Goal: Task Accomplishment & Management: Manage account settings

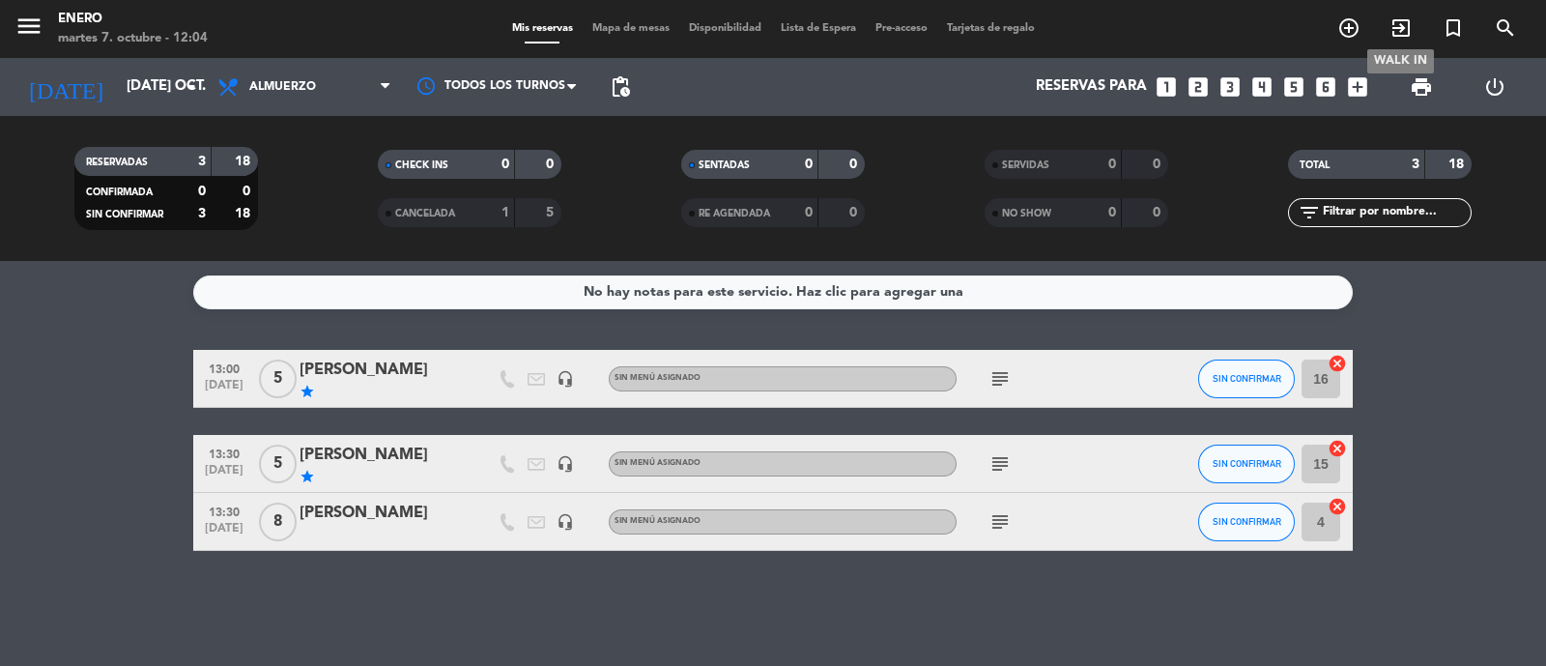
click at [1404, 26] on icon "exit_to_app" at bounding box center [1400, 27] width 23 height 23
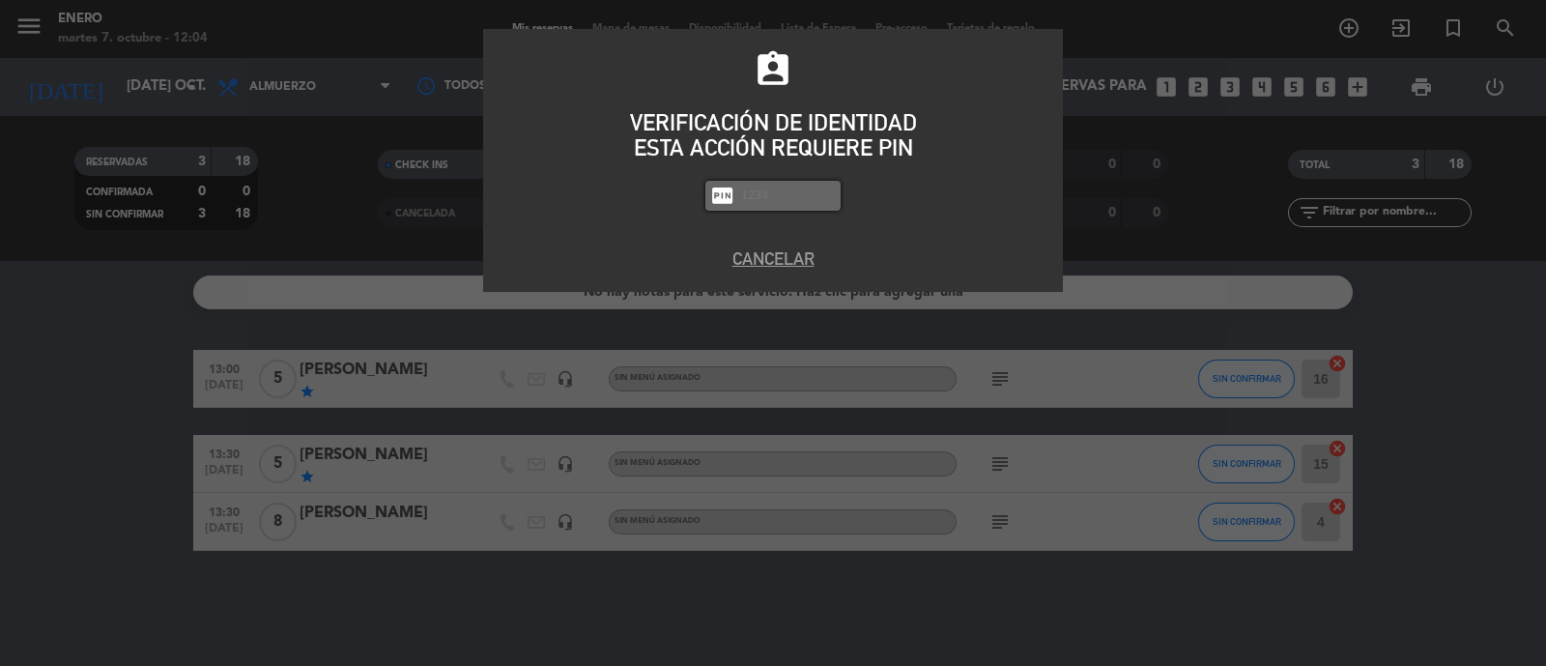
click at [790, 195] on input "text" at bounding box center [787, 196] width 97 height 22
type input "6082"
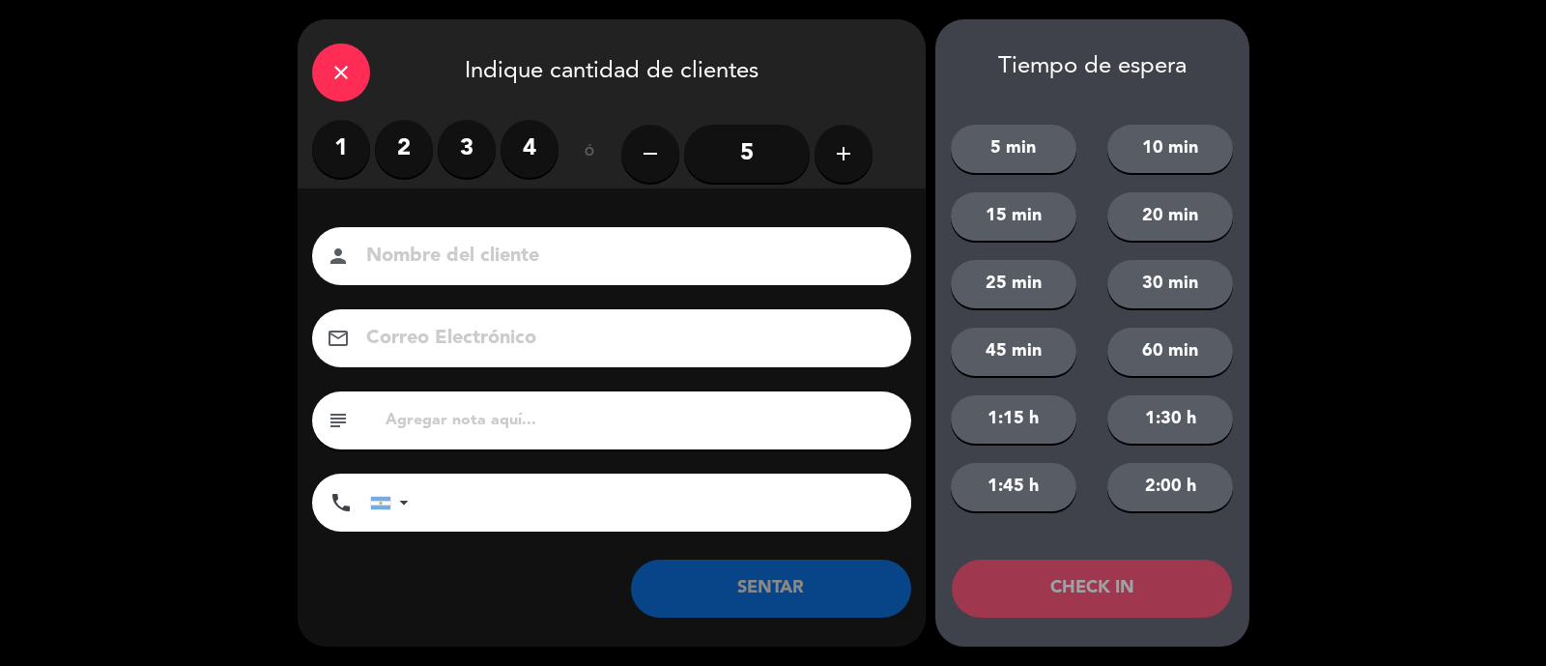
click at [505, 277] on div "person" at bounding box center [611, 256] width 599 height 58
click at [513, 270] on input at bounding box center [625, 257] width 522 height 34
type input "[PERSON_NAME]"
click at [406, 135] on label "2" at bounding box center [404, 149] width 58 height 58
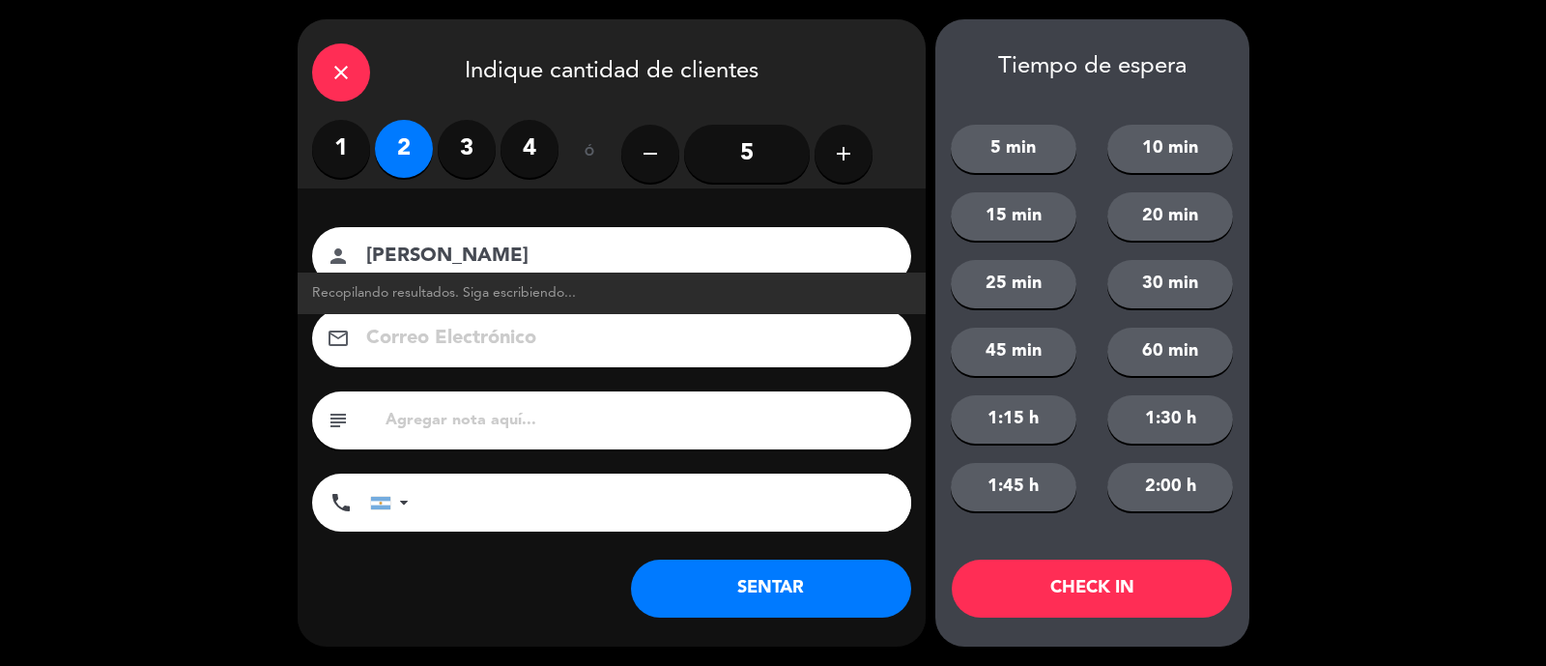
click at [745, 582] on button "SENTAR" at bounding box center [771, 588] width 280 height 58
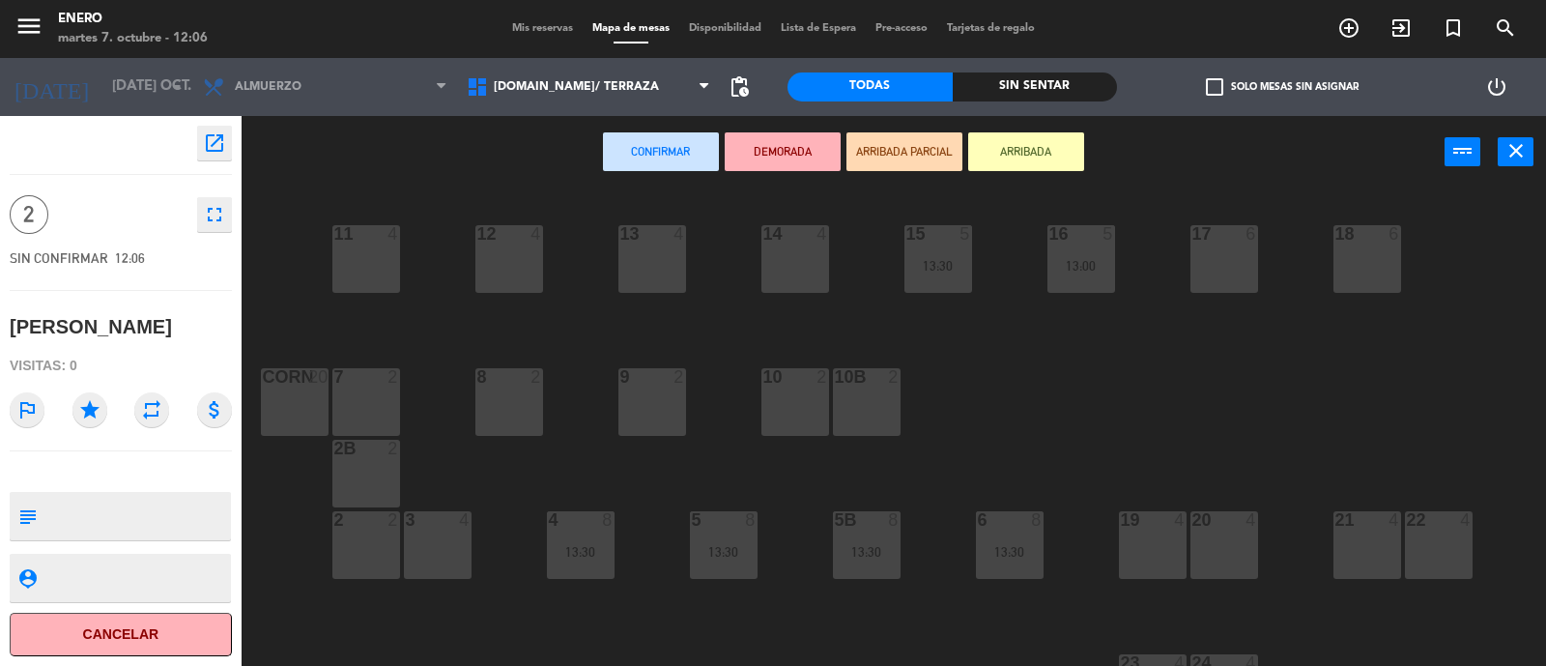
click at [804, 277] on div "14 4" at bounding box center [795, 259] width 68 height 68
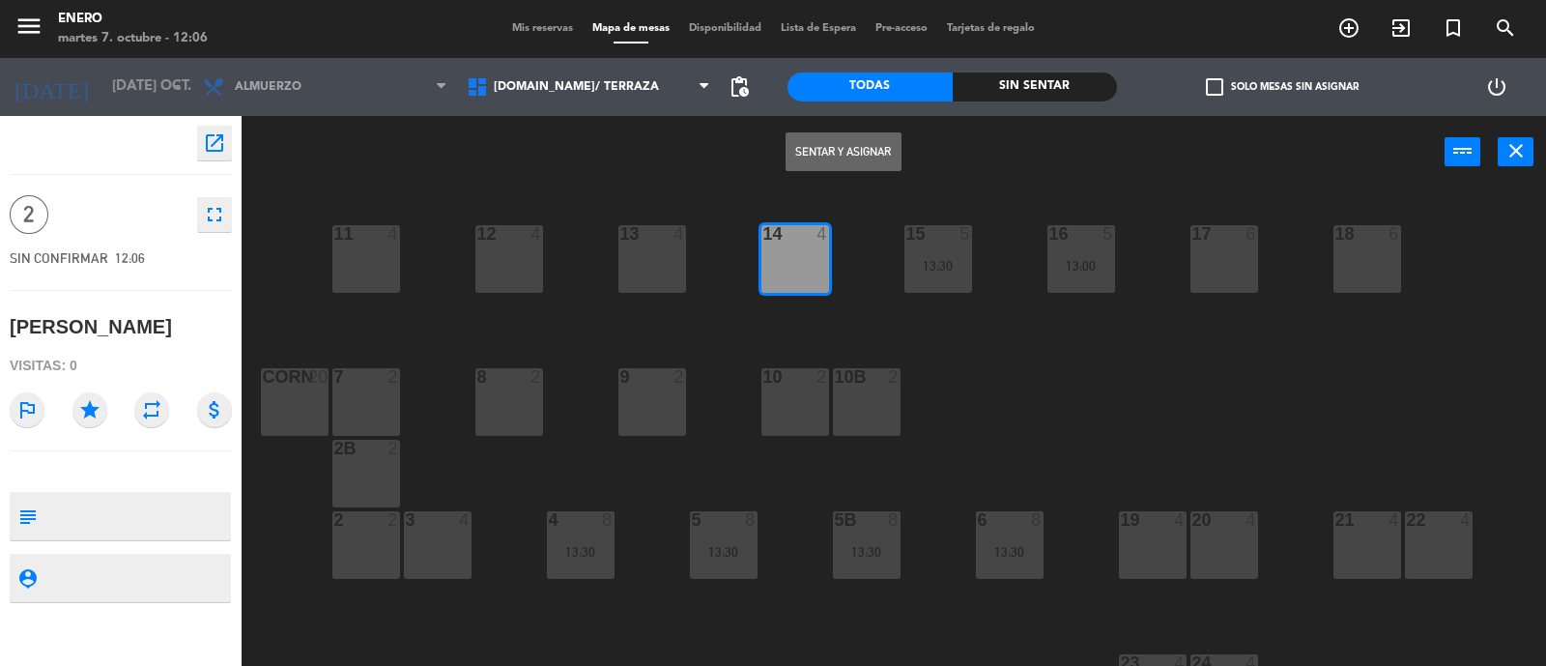
click at [829, 154] on button "Sentar y Asignar" at bounding box center [843, 151] width 116 height 39
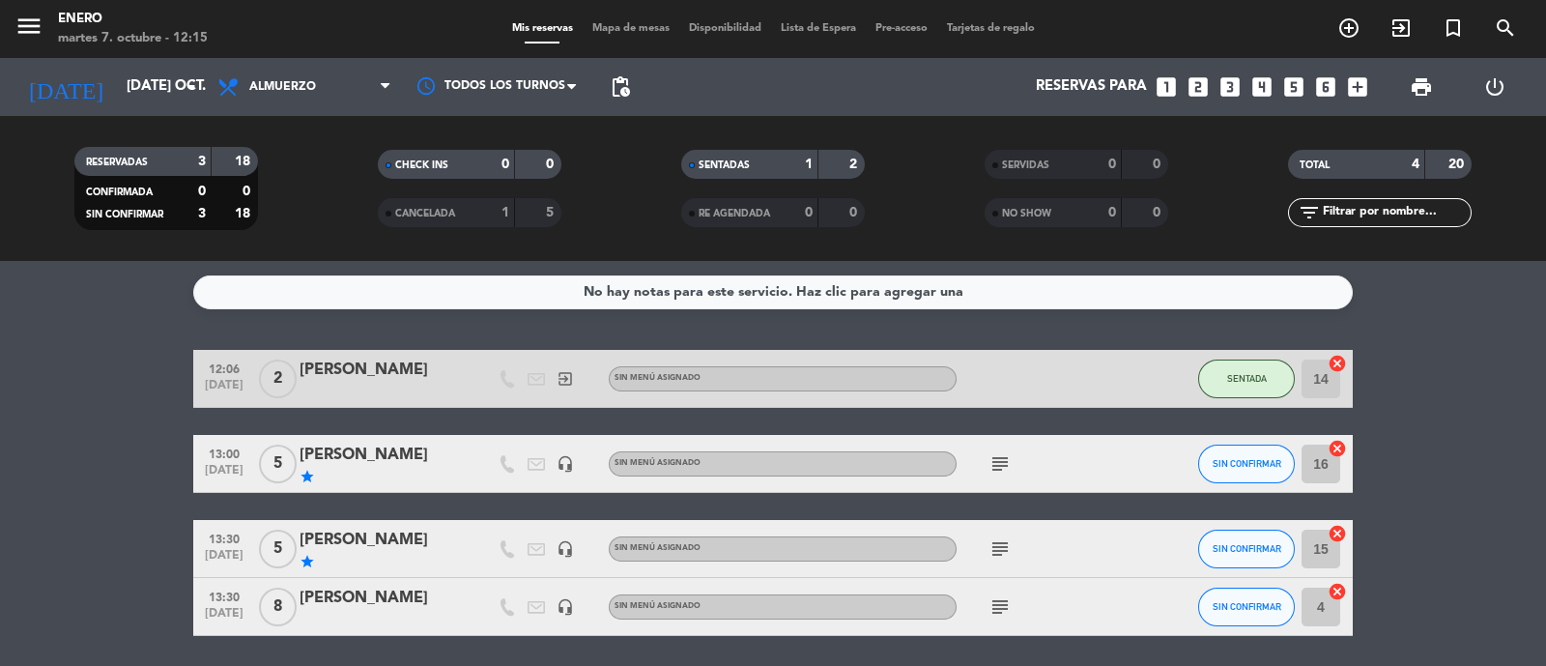
click at [1476, 406] on bookings-row "12:06 [DATE] 2 [PERSON_NAME] exit_to_app Sin menú asignado SENTADA 14 cancel 13…" at bounding box center [773, 493] width 1546 height 286
click at [60, 451] on bookings-row "12:06 [DATE] 2 [PERSON_NAME] exit_to_app Sin menú asignado SENTADA 14 cancel 13…" at bounding box center [773, 493] width 1546 height 286
click at [1459, 470] on bookings-row "12:06 [DATE] 2 [PERSON_NAME] exit_to_app Sin menú asignado SENTADA 14 cancel 13…" at bounding box center [773, 493] width 1546 height 286
click at [141, 87] on input "[DATE] oct." at bounding box center [210, 87] width 186 height 37
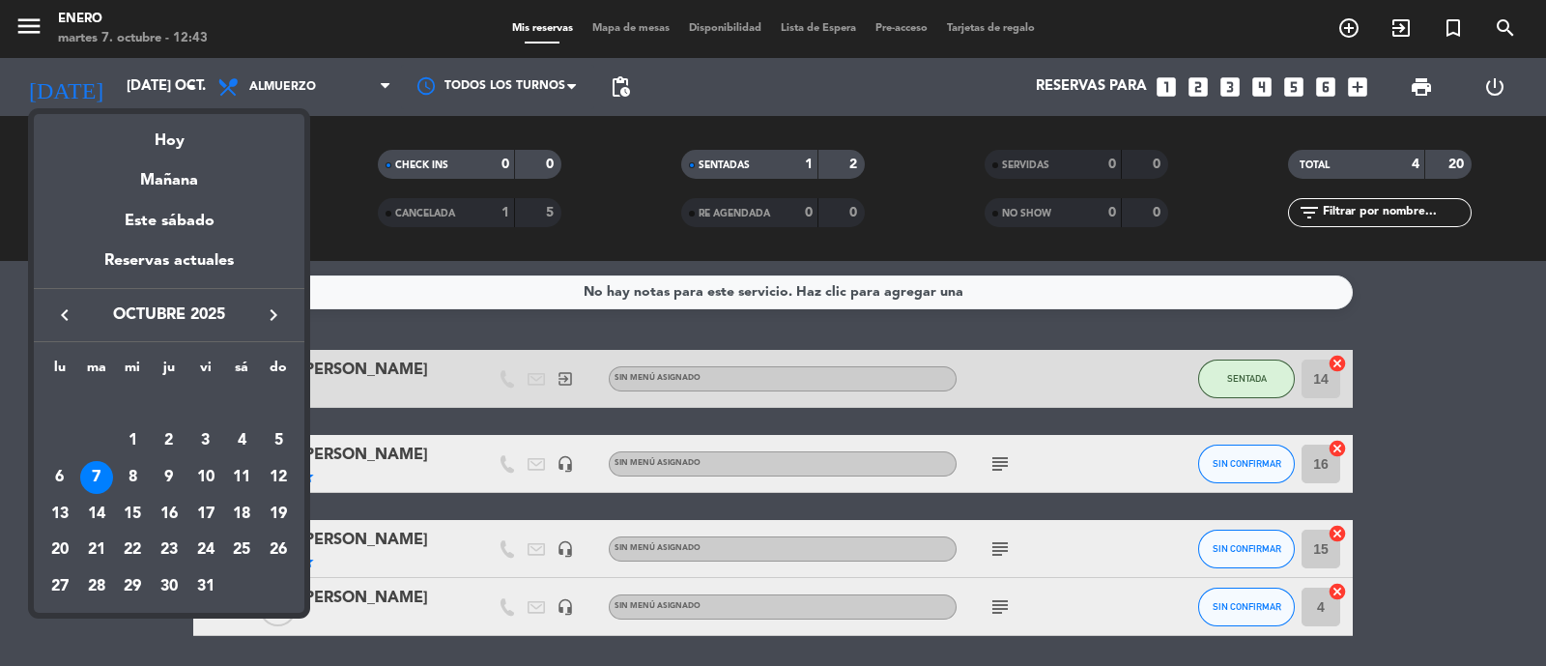
click at [1377, 204] on div at bounding box center [773, 333] width 1546 height 666
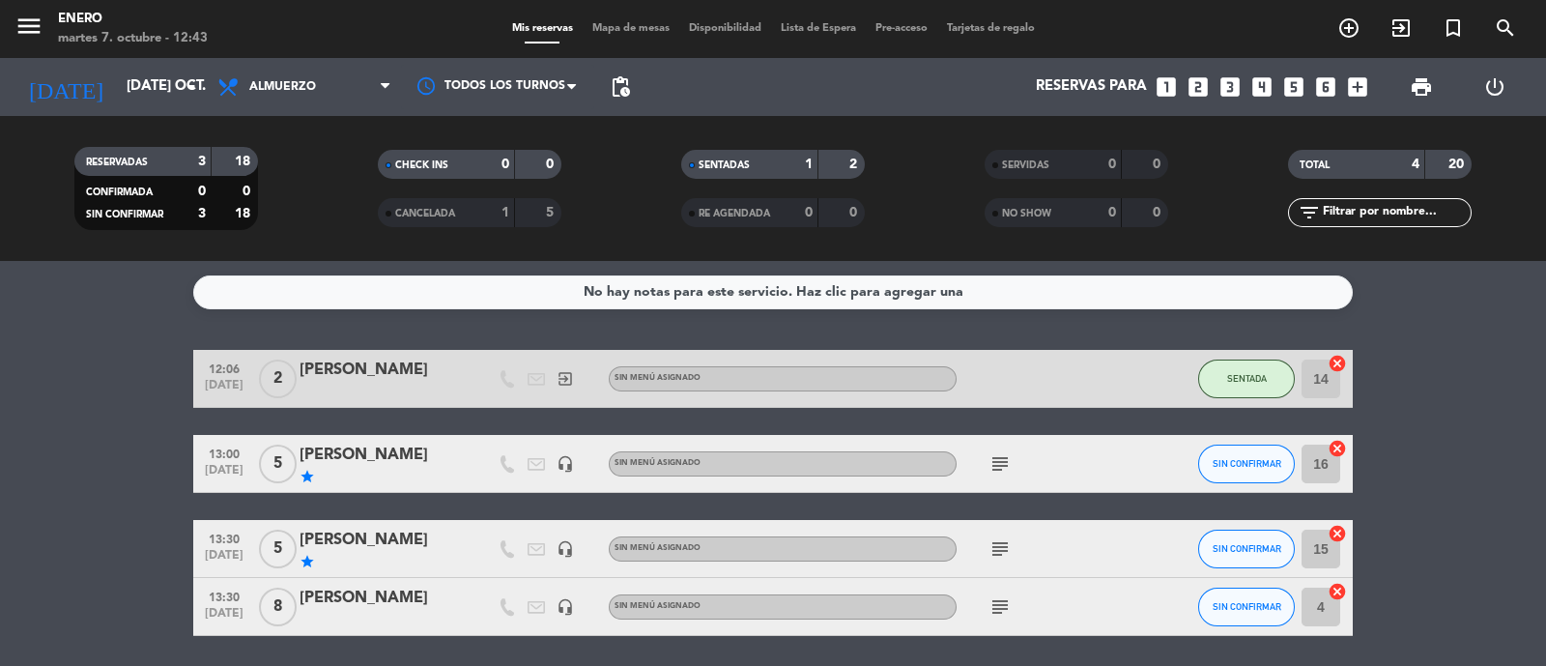
click at [1377, 204] on input "text" at bounding box center [1396, 212] width 150 height 21
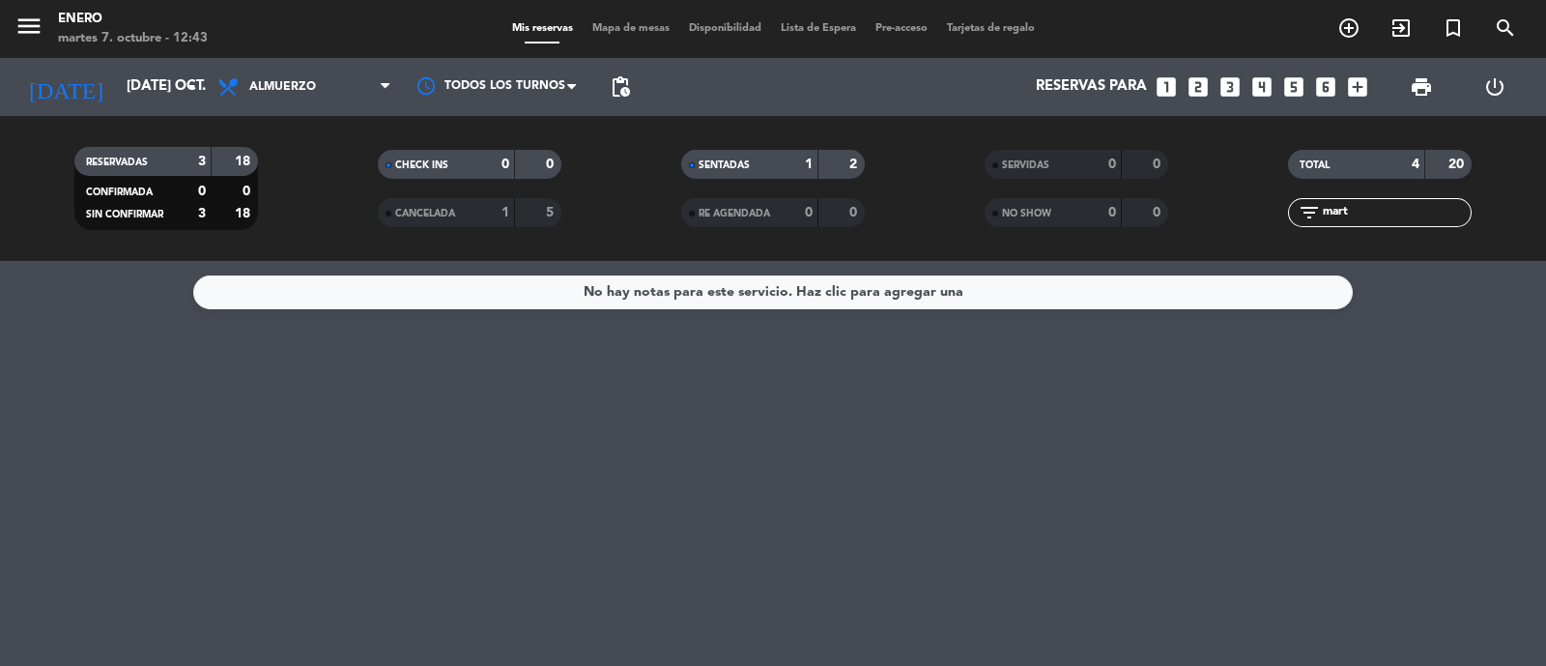
type input "marti"
click at [1368, 206] on input "marti" at bounding box center [1396, 212] width 150 height 21
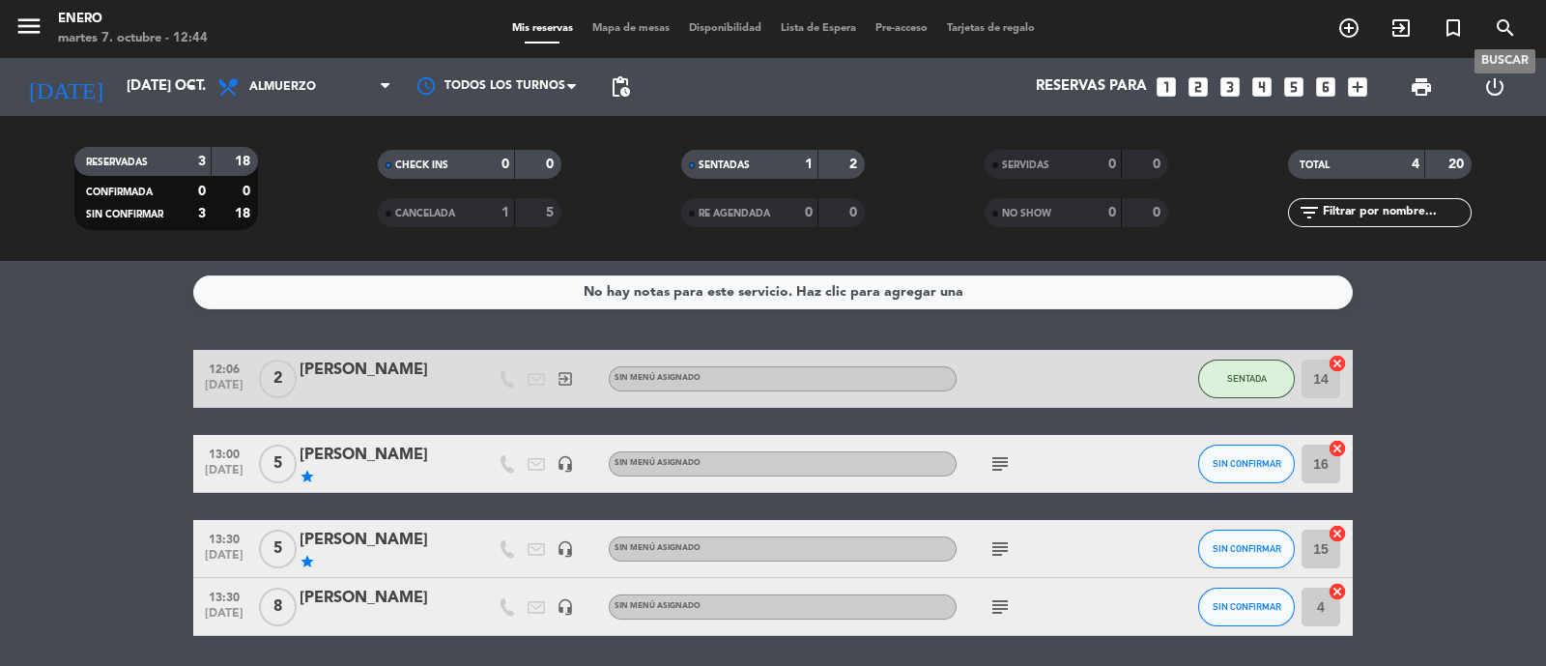
click at [1508, 21] on icon "search" at bounding box center [1504, 27] width 23 height 23
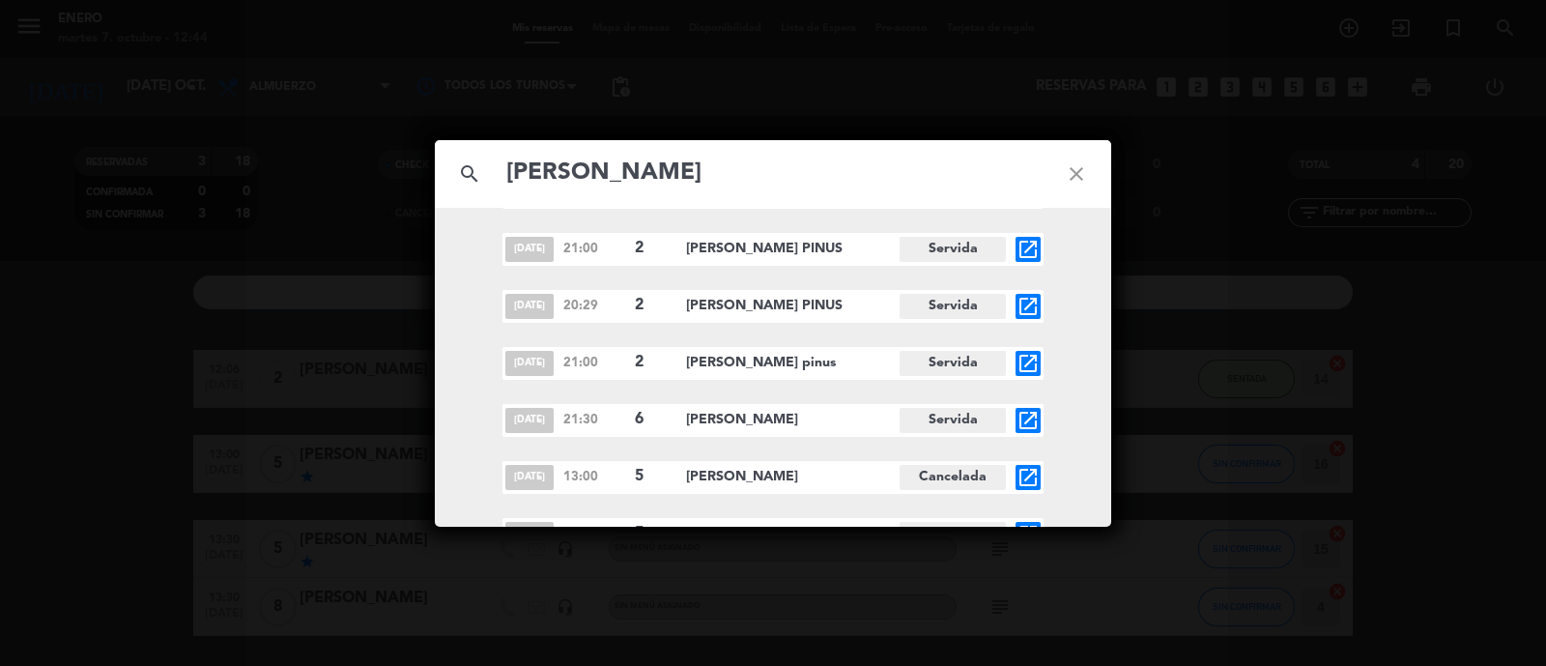
scroll to position [250, 0]
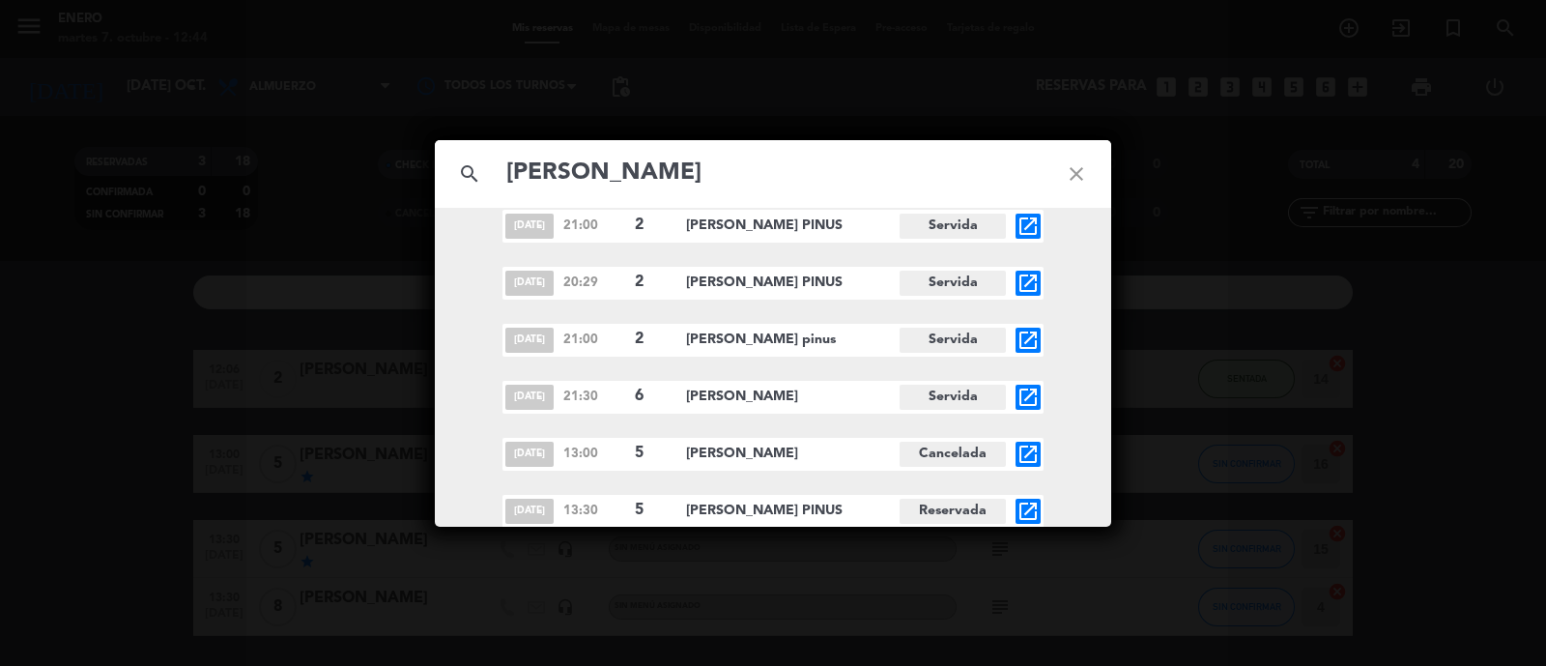
type input "[PERSON_NAME]"
click at [1024, 510] on icon "open_in_new" at bounding box center [1027, 510] width 23 height 23
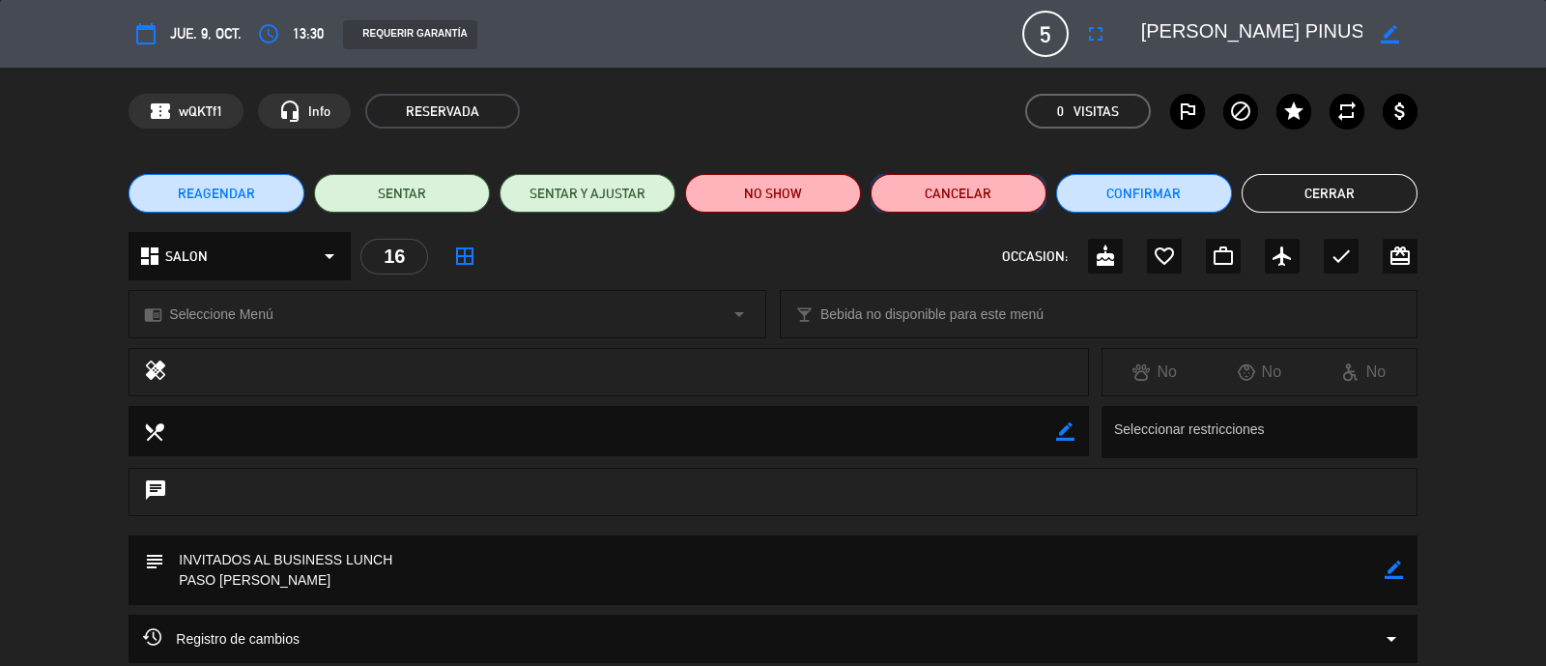
click at [976, 198] on button "Cancelar" at bounding box center [958, 193] width 176 height 39
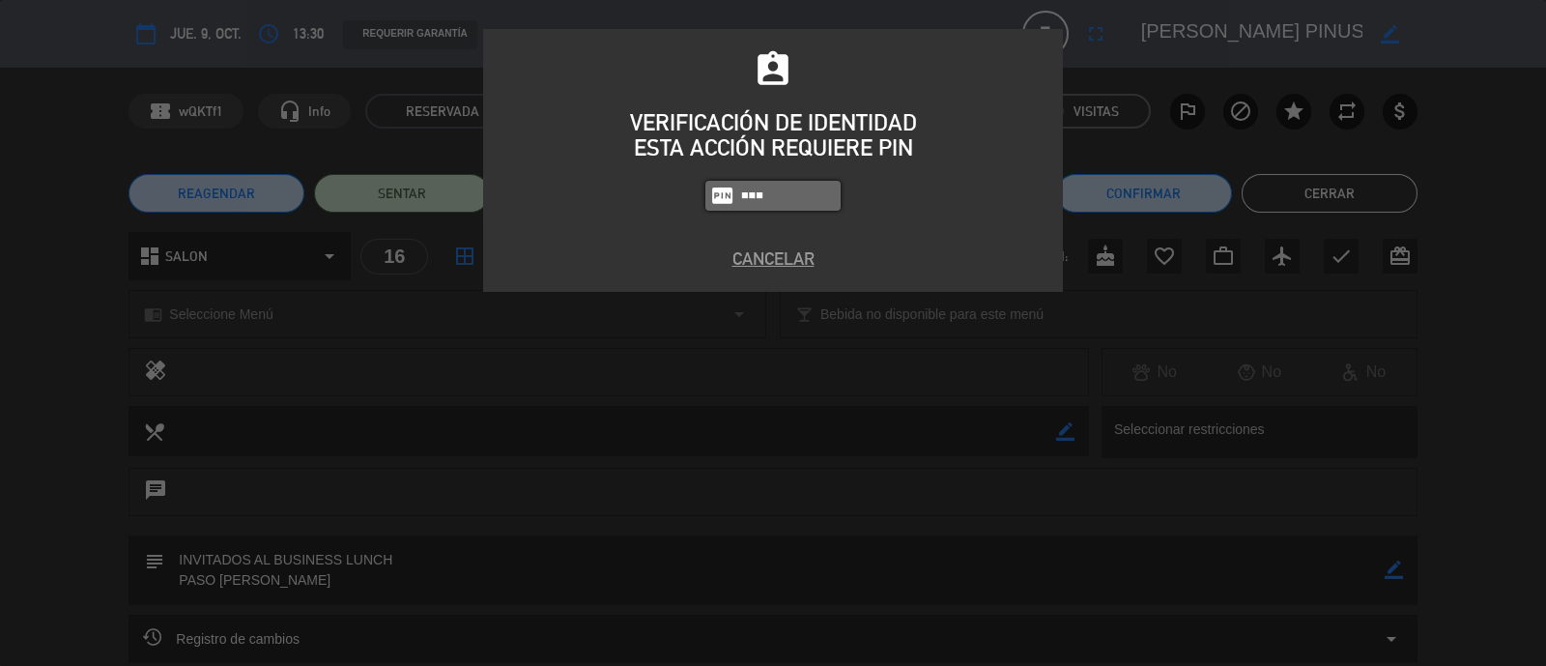
type input "0800"
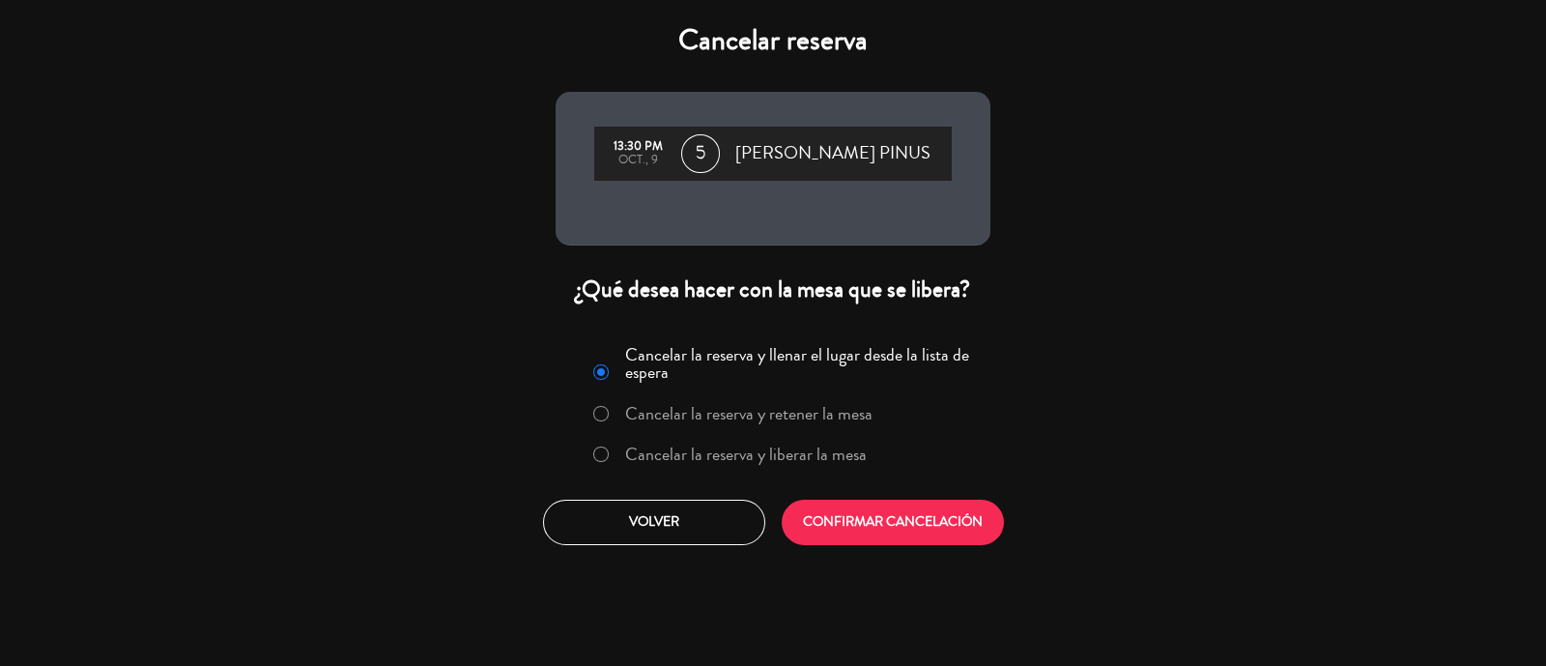
click at [628, 445] on label "Cancelar la reserva y liberar la mesa" at bounding box center [745, 453] width 241 height 17
click at [874, 524] on button "CONFIRMAR CANCELACIÓN" at bounding box center [892, 521] width 222 height 45
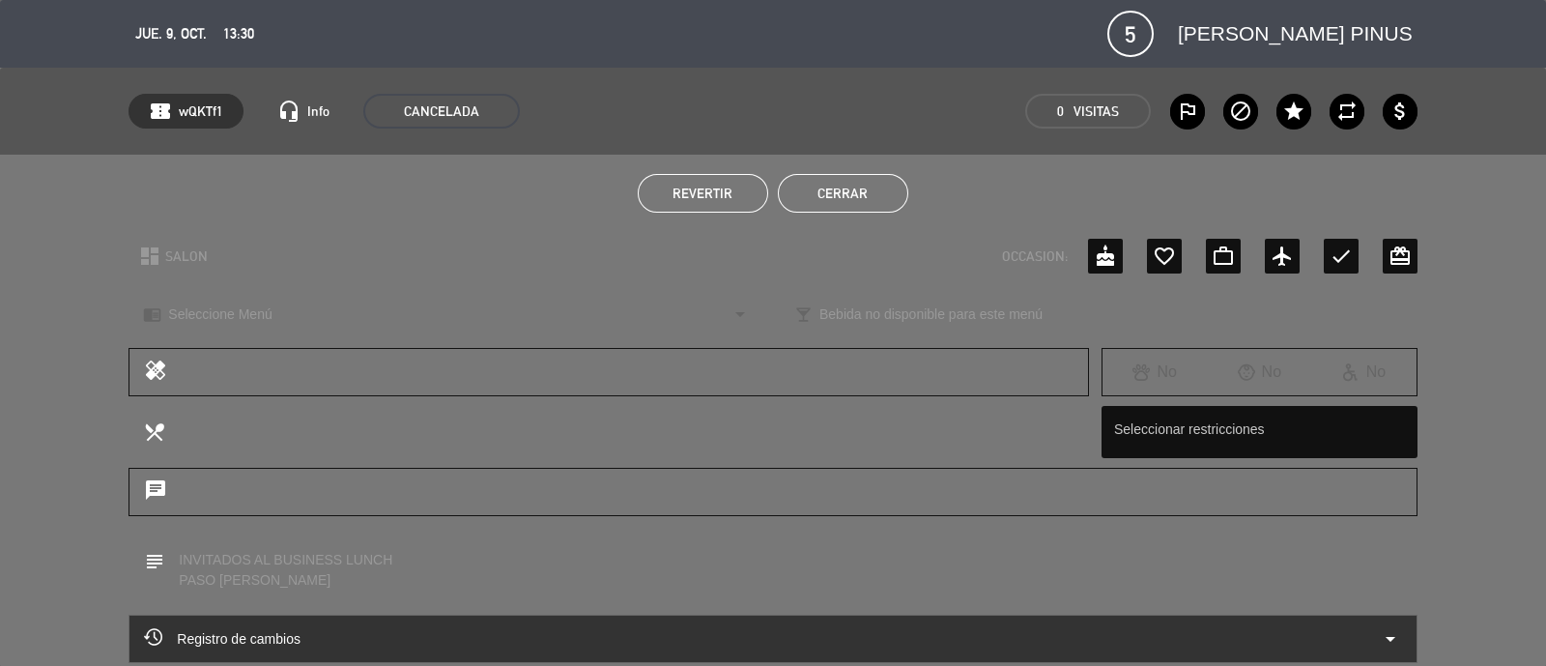
click at [874, 191] on button "Cerrar" at bounding box center [843, 193] width 130 height 39
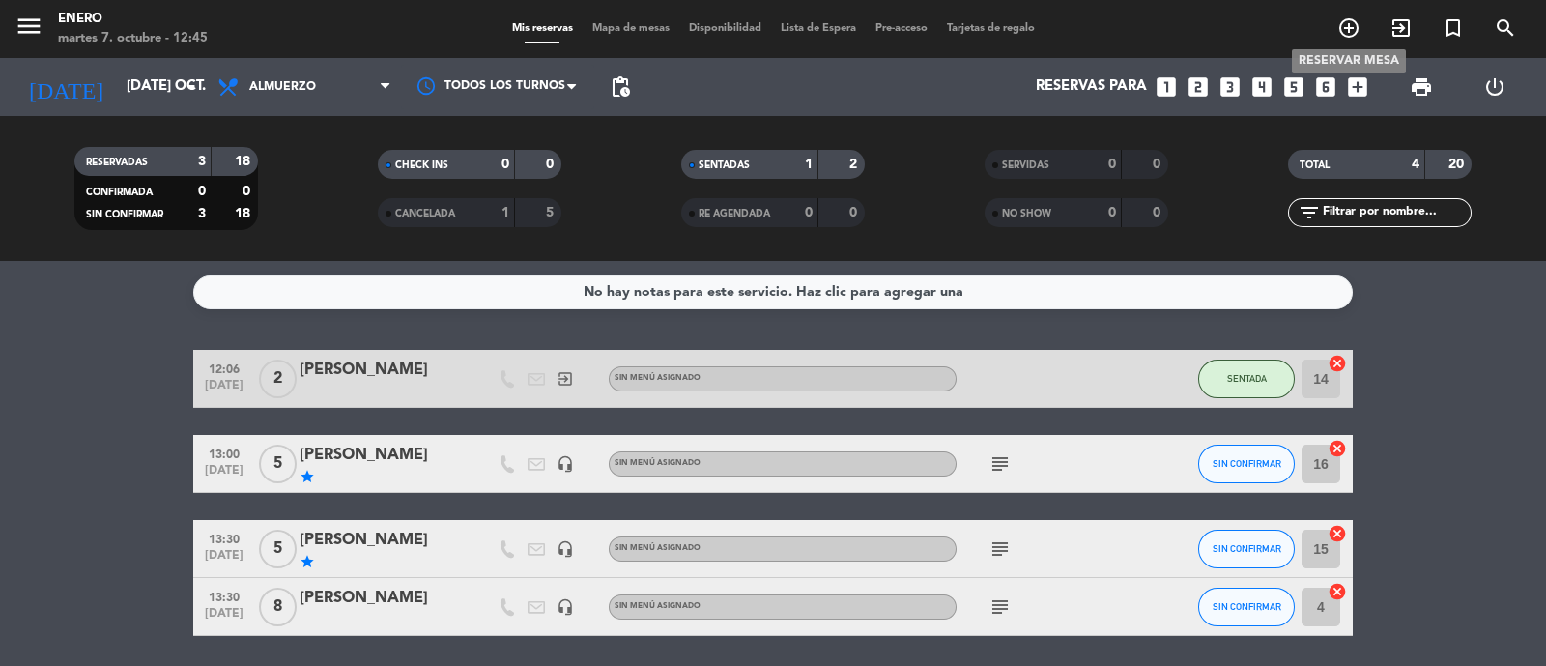
click at [1352, 31] on icon "add_circle_outline" at bounding box center [1348, 27] width 23 height 23
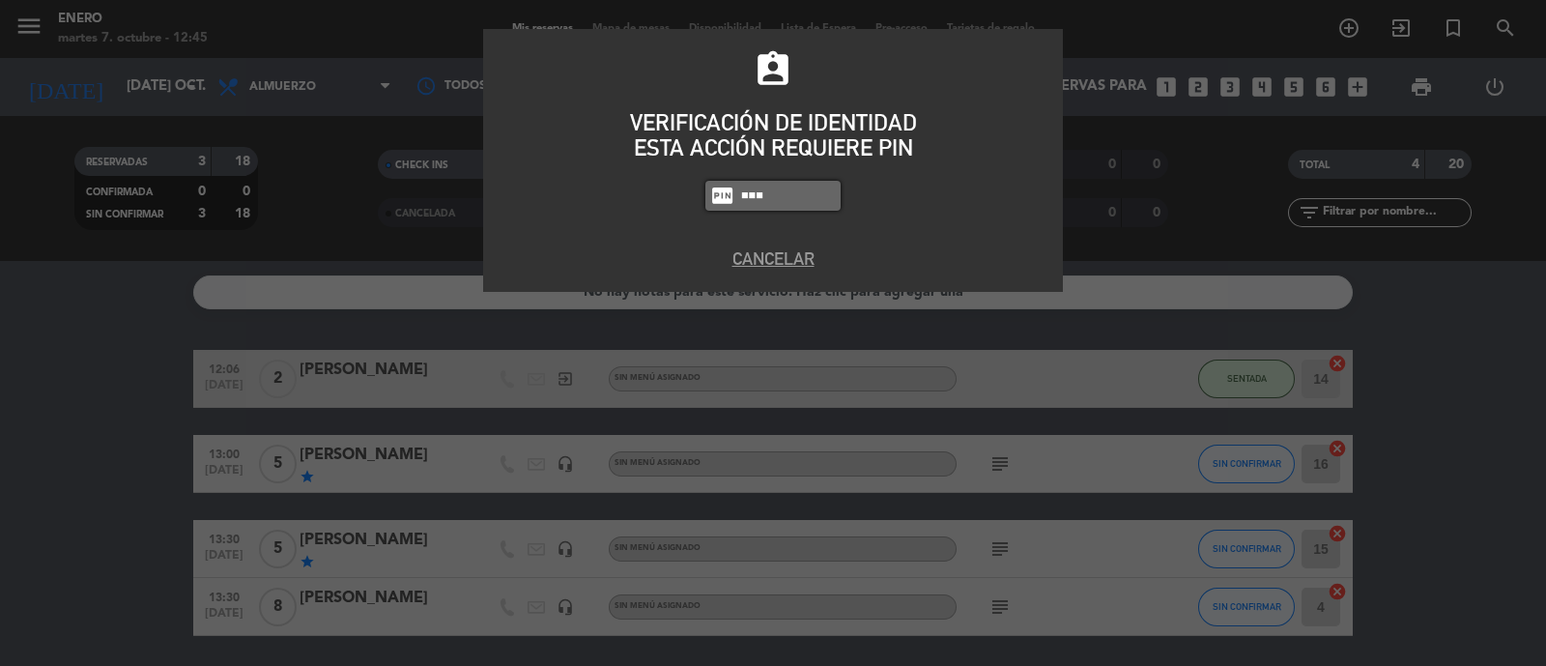
type input "0800"
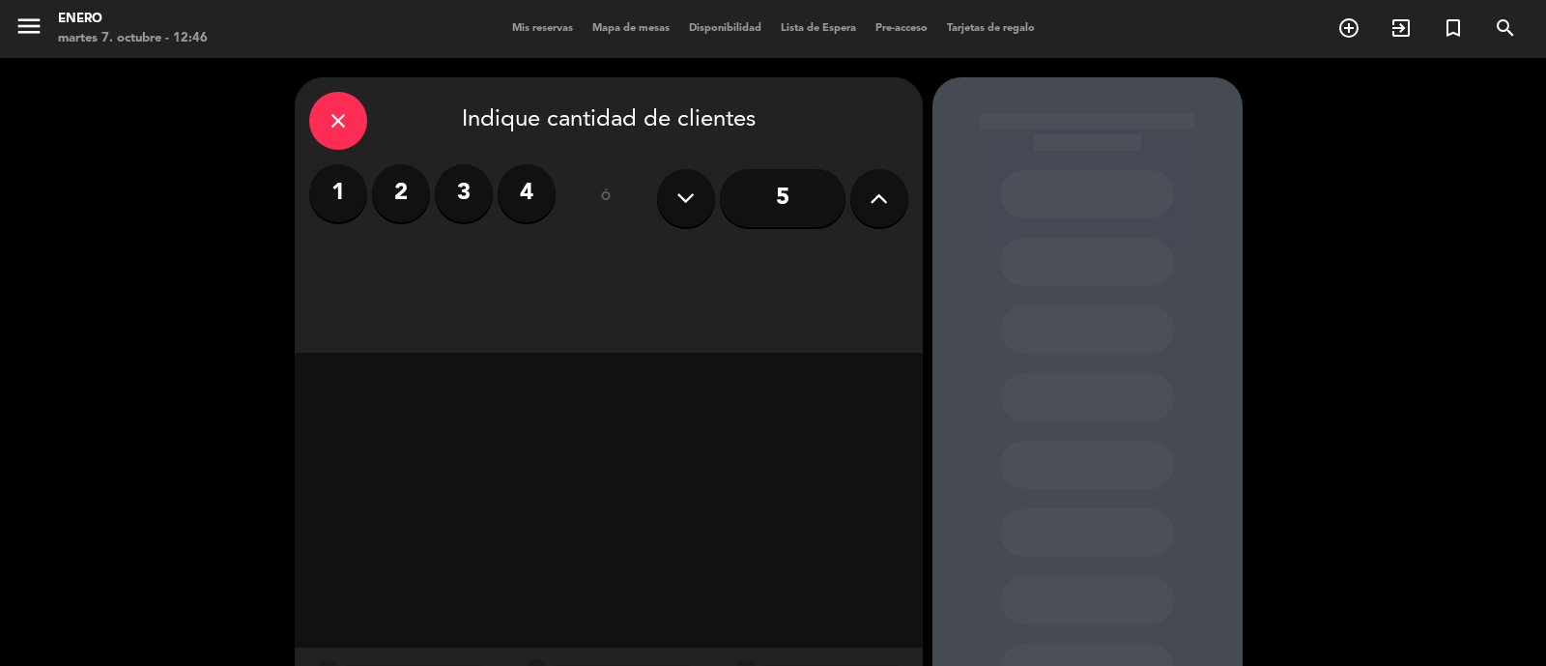
click at [793, 190] on input "5" at bounding box center [783, 198] width 126 height 58
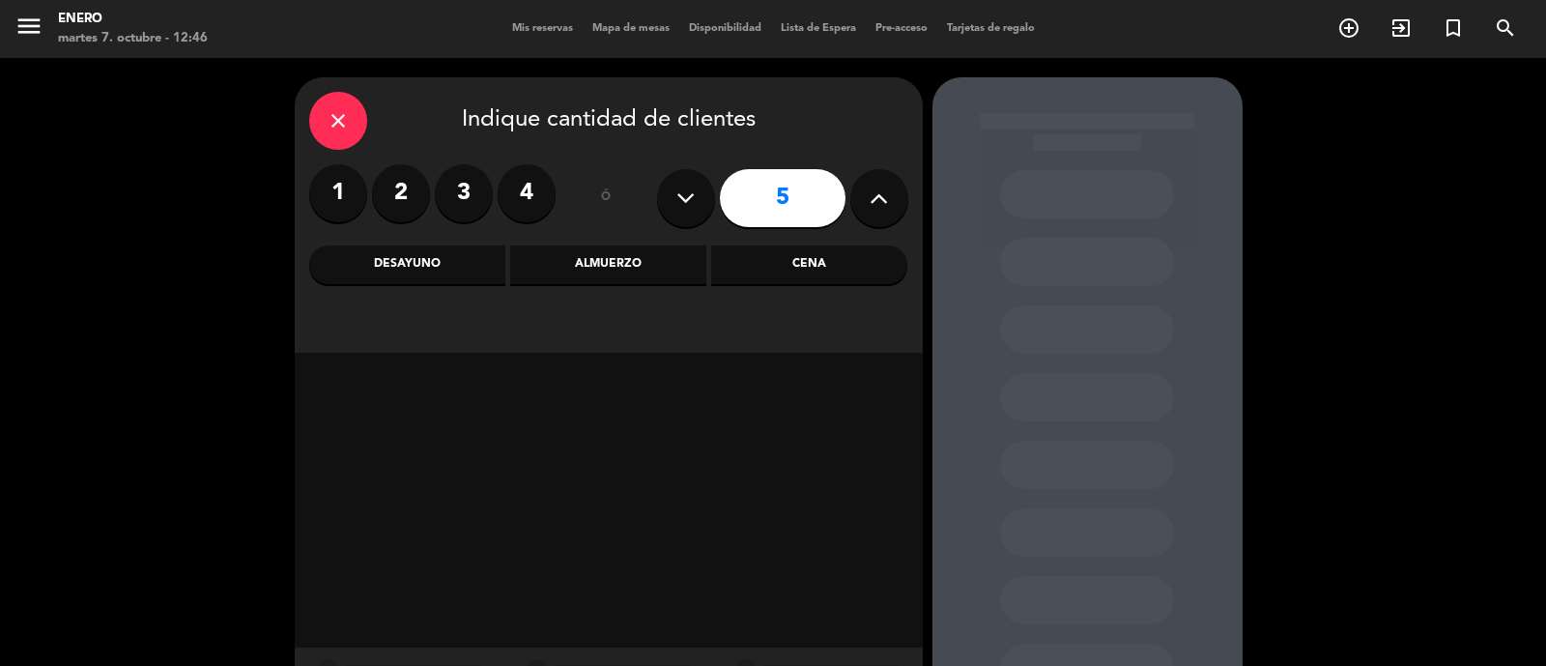
click at [621, 261] on div "Almuerzo" at bounding box center [608, 264] width 196 height 39
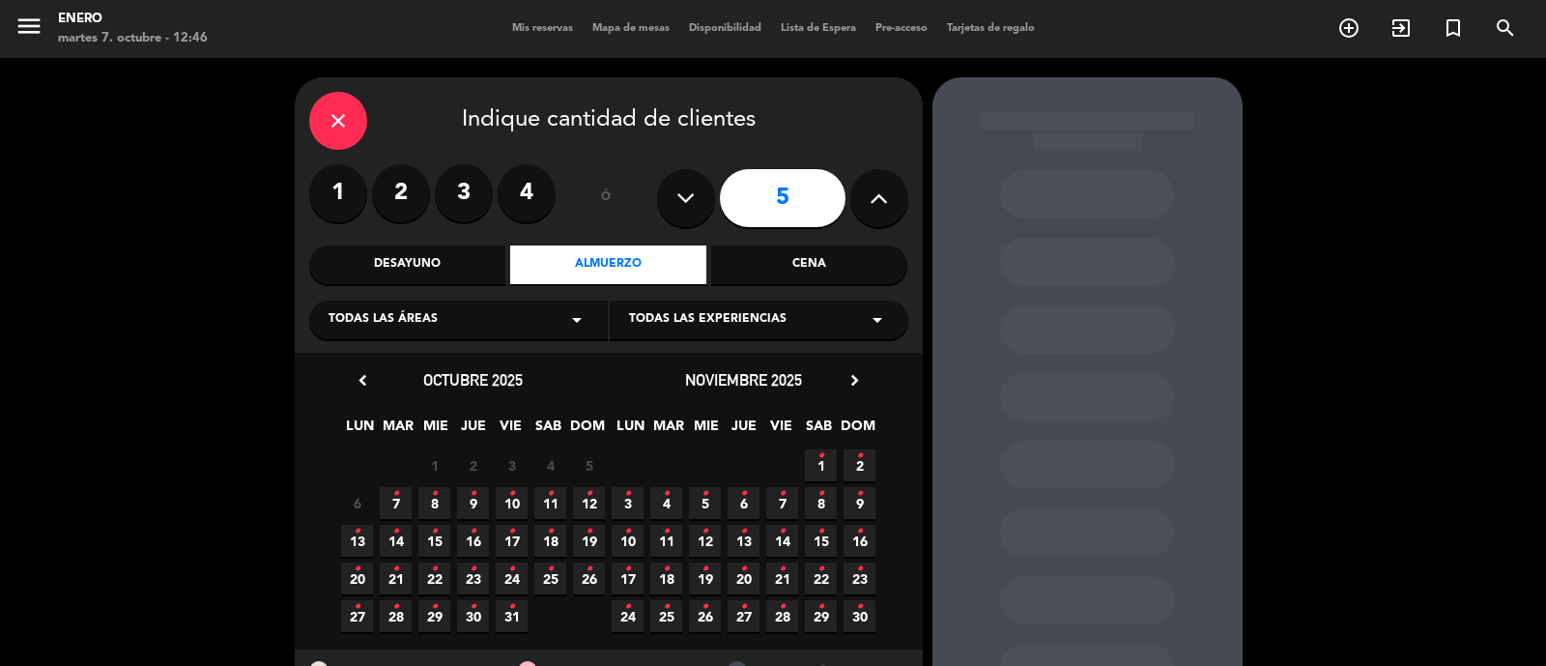
click at [470, 542] on icon "•" at bounding box center [472, 531] width 7 height 31
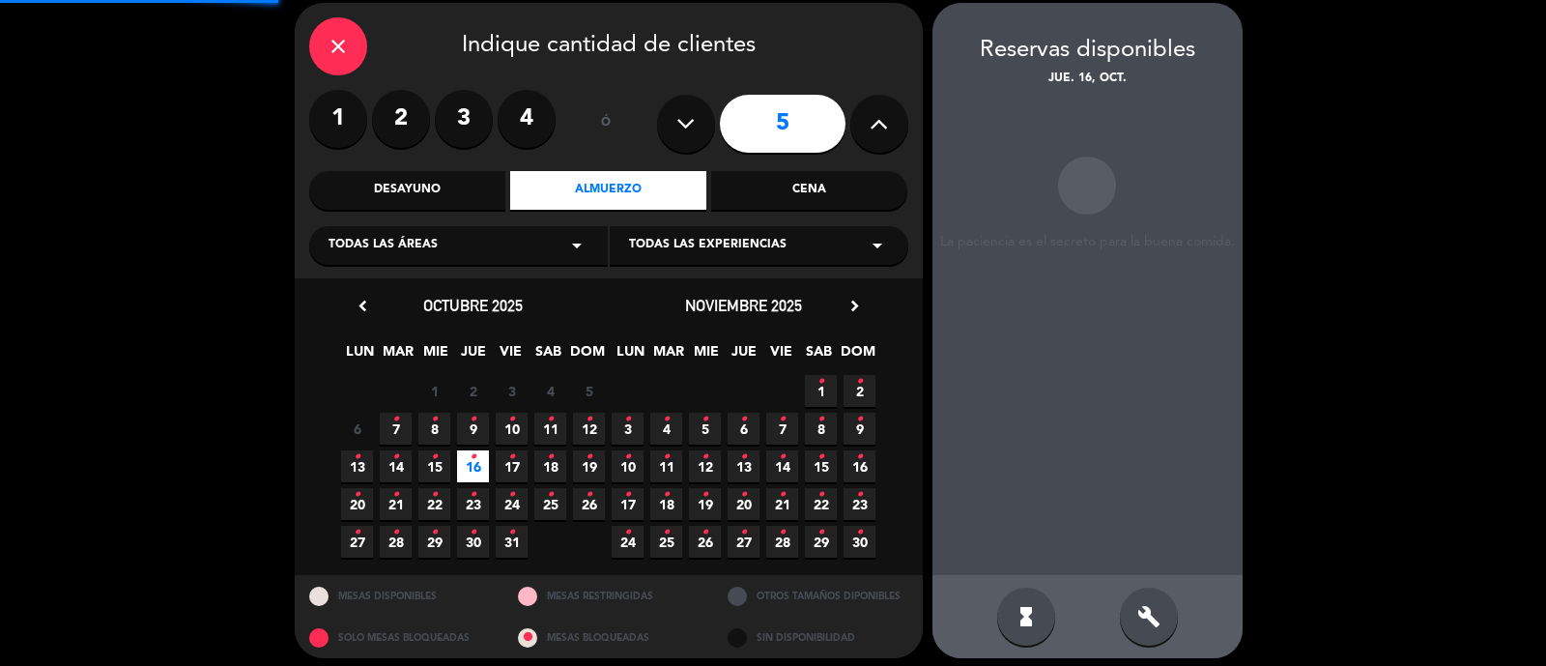
scroll to position [77, 0]
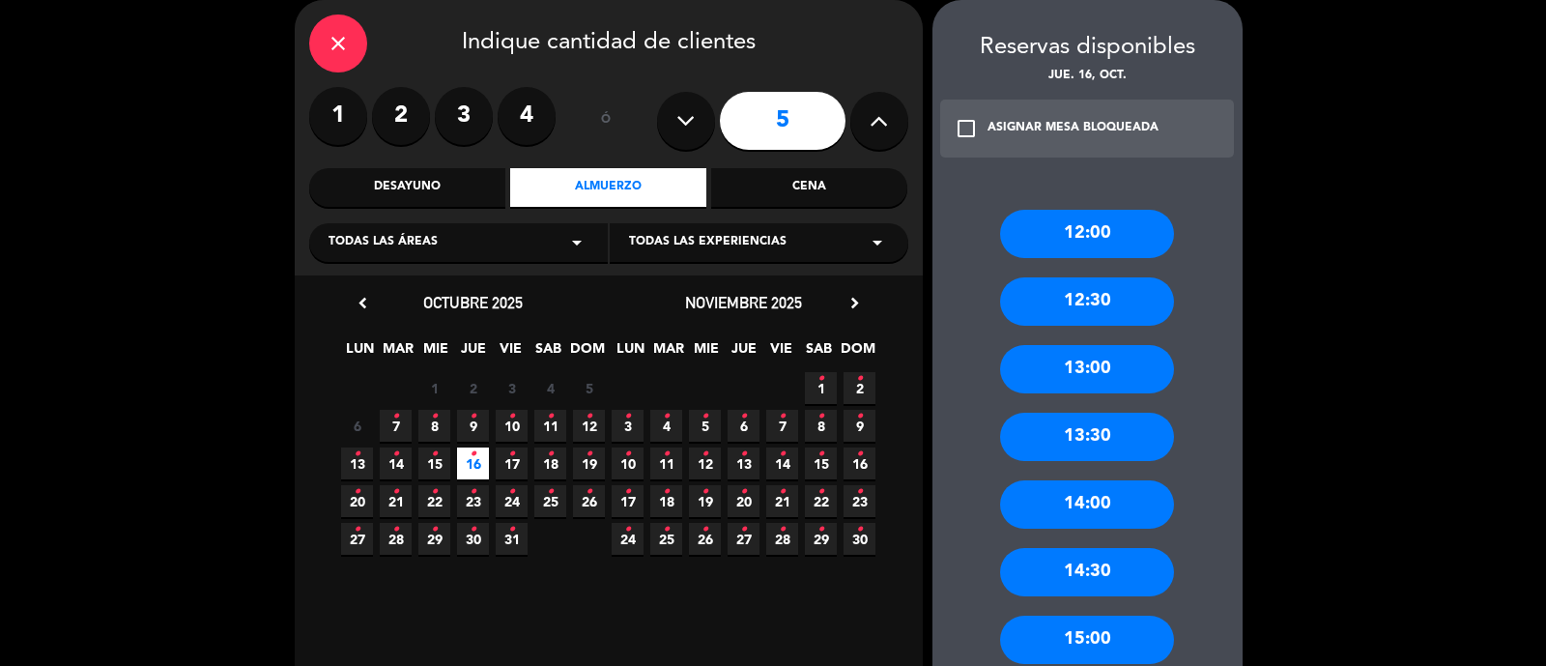
click at [1118, 439] on div "13:30" at bounding box center [1087, 436] width 174 height 48
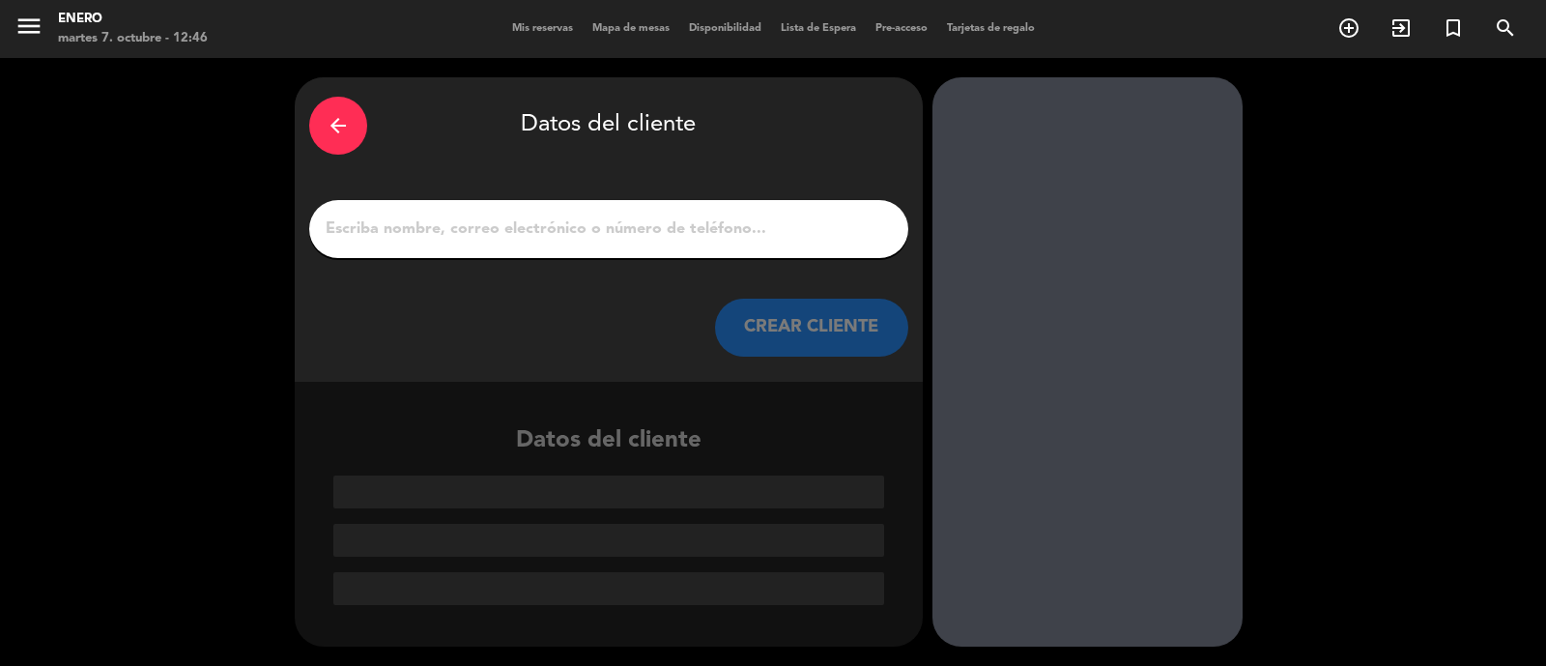
scroll to position [0, 0]
click at [738, 238] on input "1" at bounding box center [609, 228] width 570 height 27
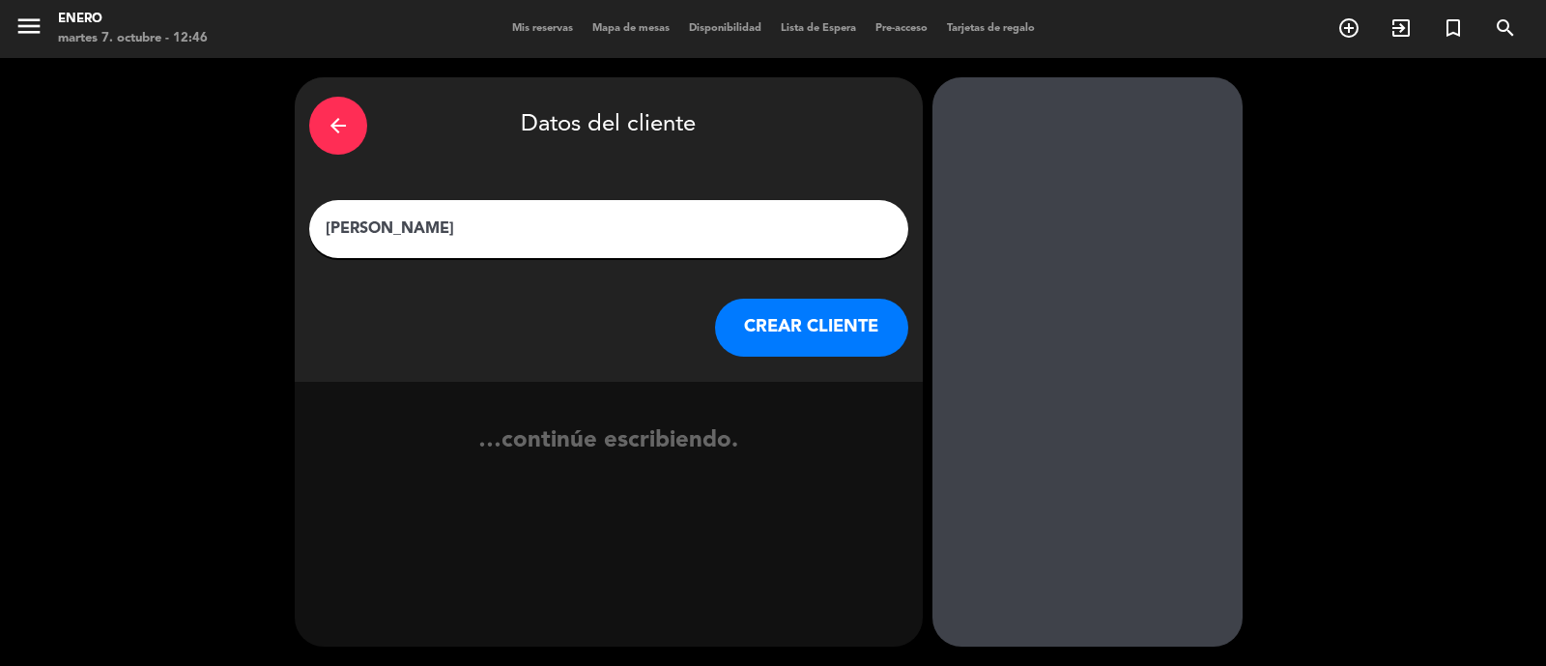
type input "[PERSON_NAME]"
click at [772, 327] on button "CREAR CLIENTE" at bounding box center [811, 327] width 193 height 58
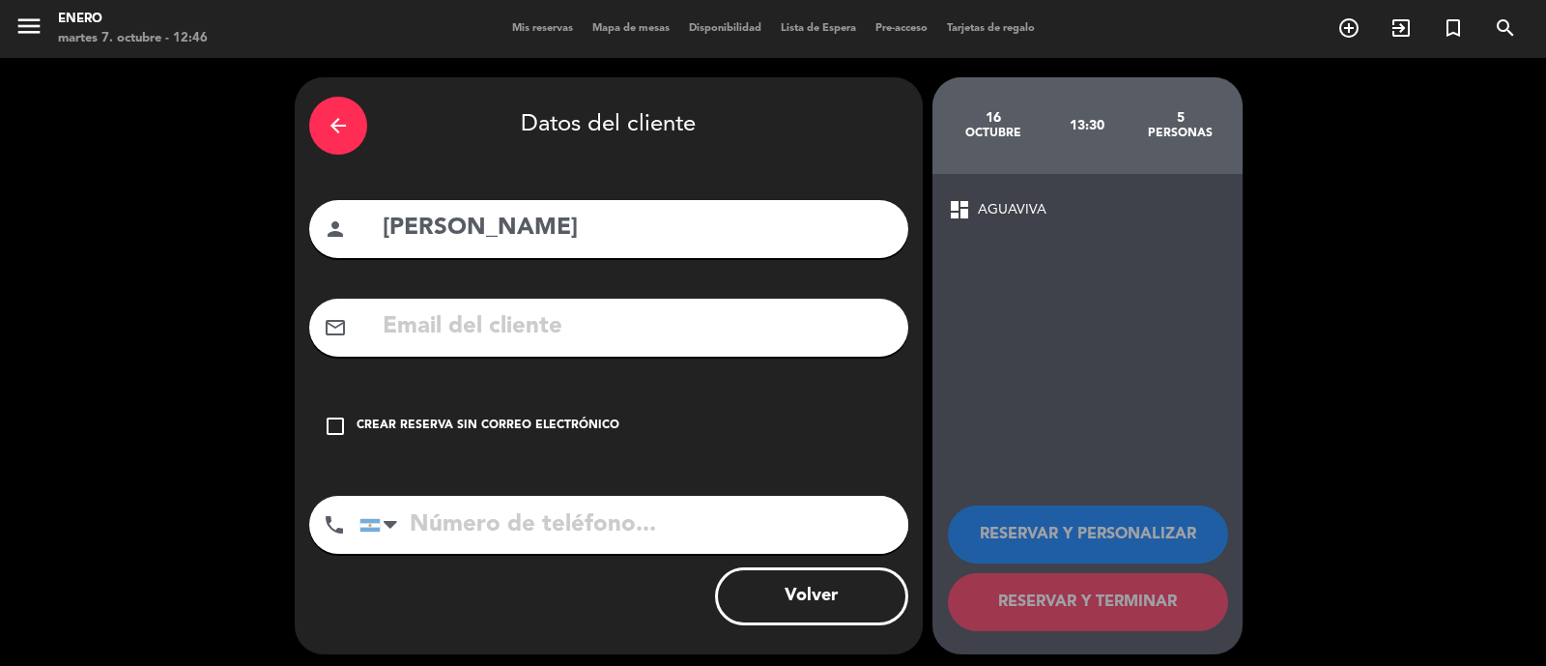
click at [395, 413] on div "check_box_outline_blank Crear reserva sin correo electrónico" at bounding box center [608, 426] width 599 height 58
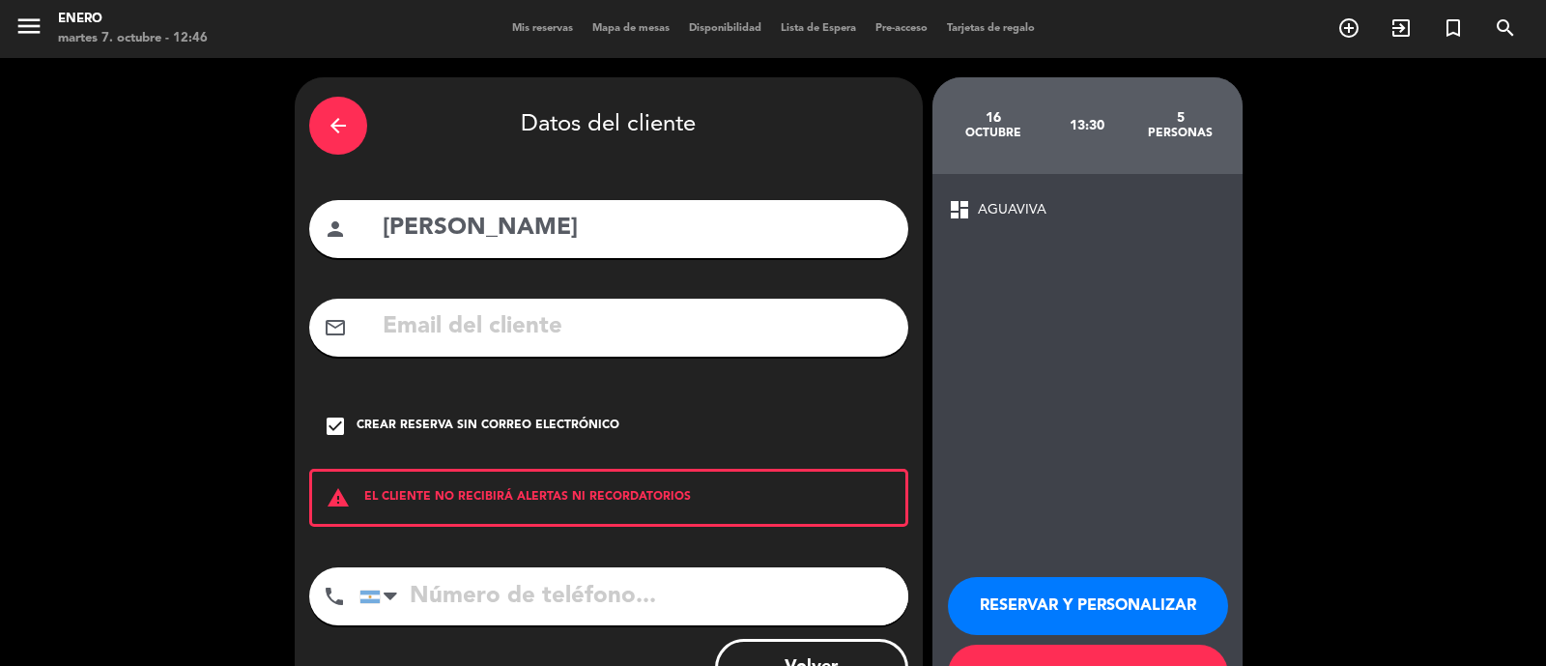
click at [1050, 594] on button "RESERVAR Y PERSONALIZAR" at bounding box center [1088, 606] width 280 height 58
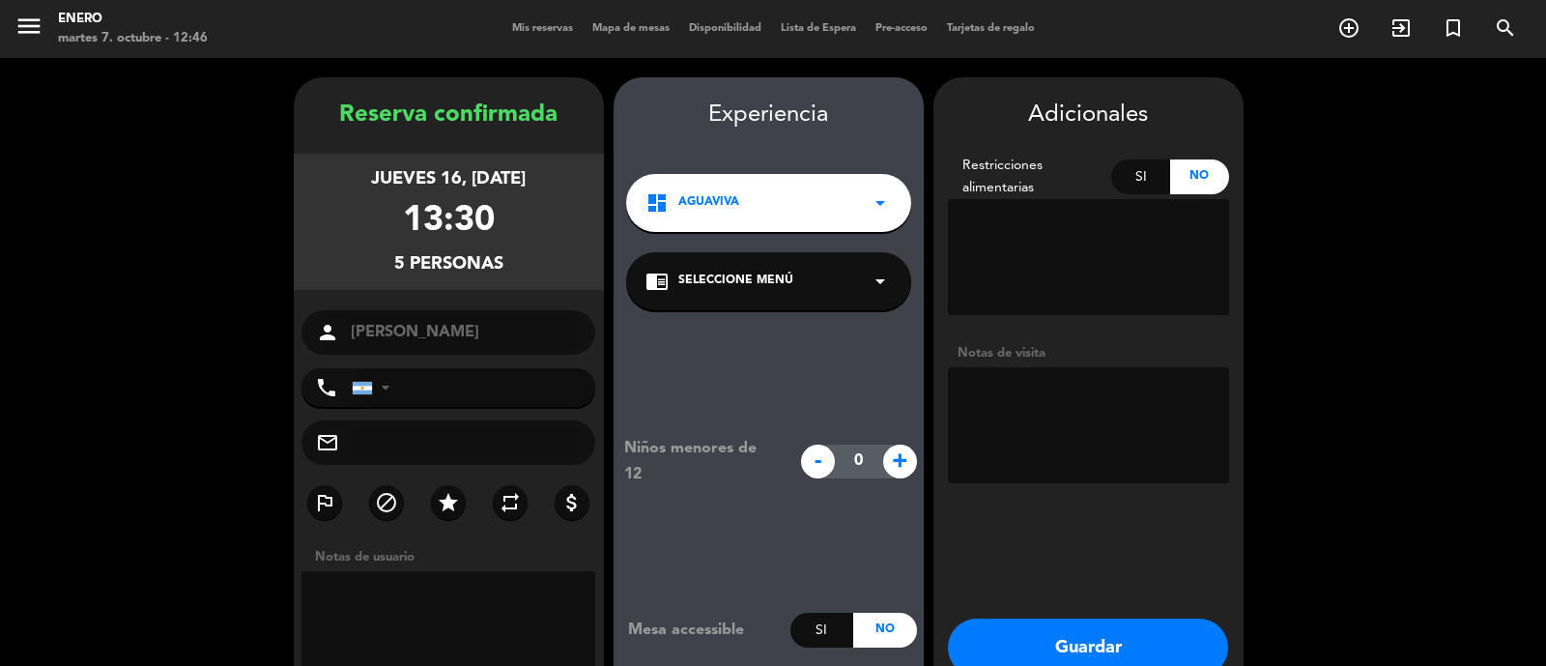
scroll to position [77, 0]
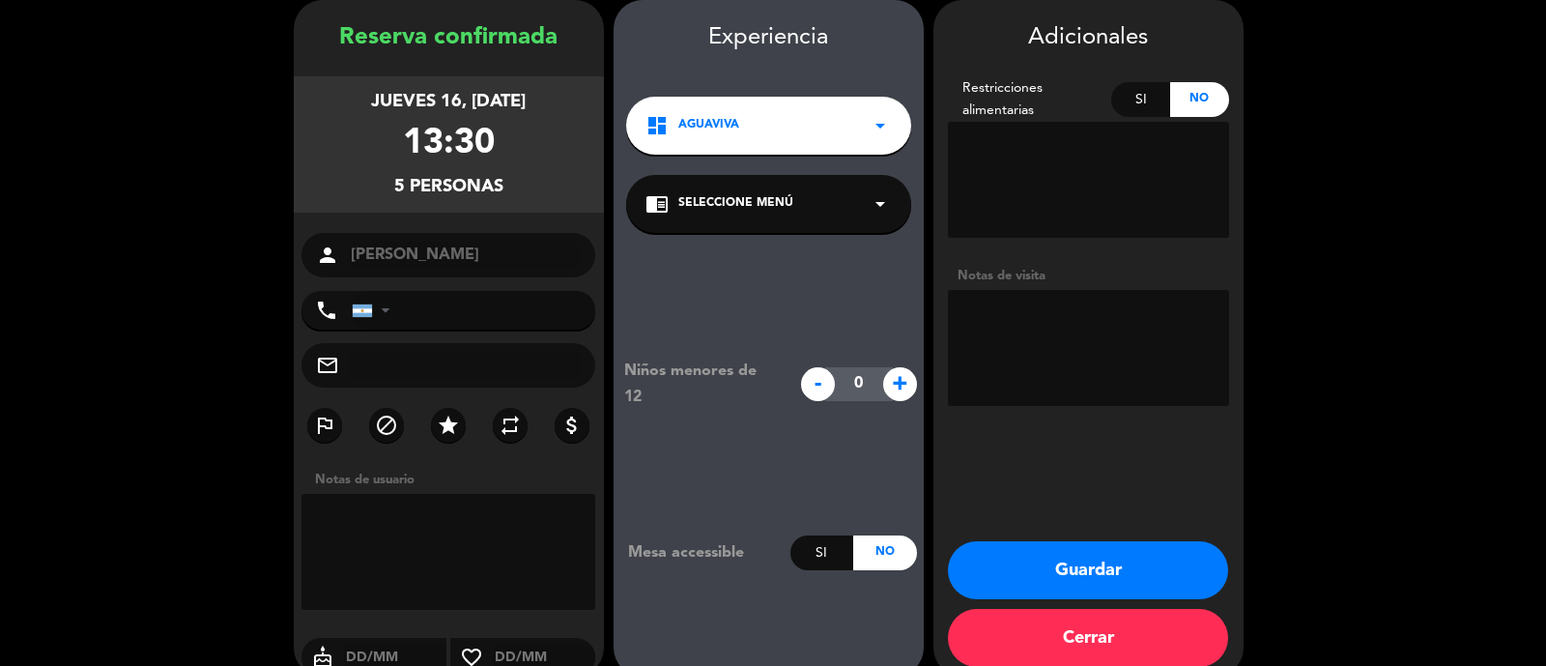
click at [1013, 355] on textarea at bounding box center [1088, 348] width 281 height 116
type textarea "menu coorp"
click at [1092, 327] on textarea at bounding box center [1088, 348] width 281 height 116
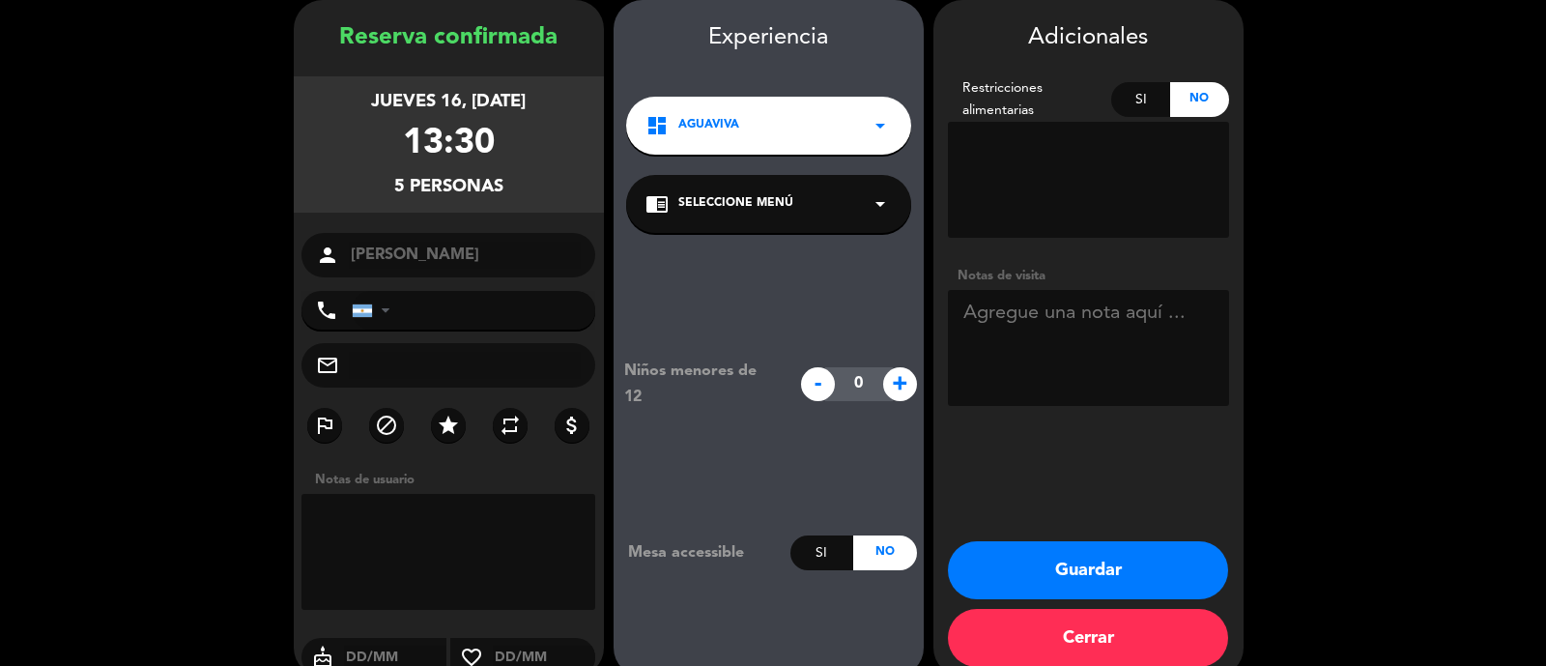
paste textarea "la invitación es para conocer el menú corporativo (Business Lunch)."
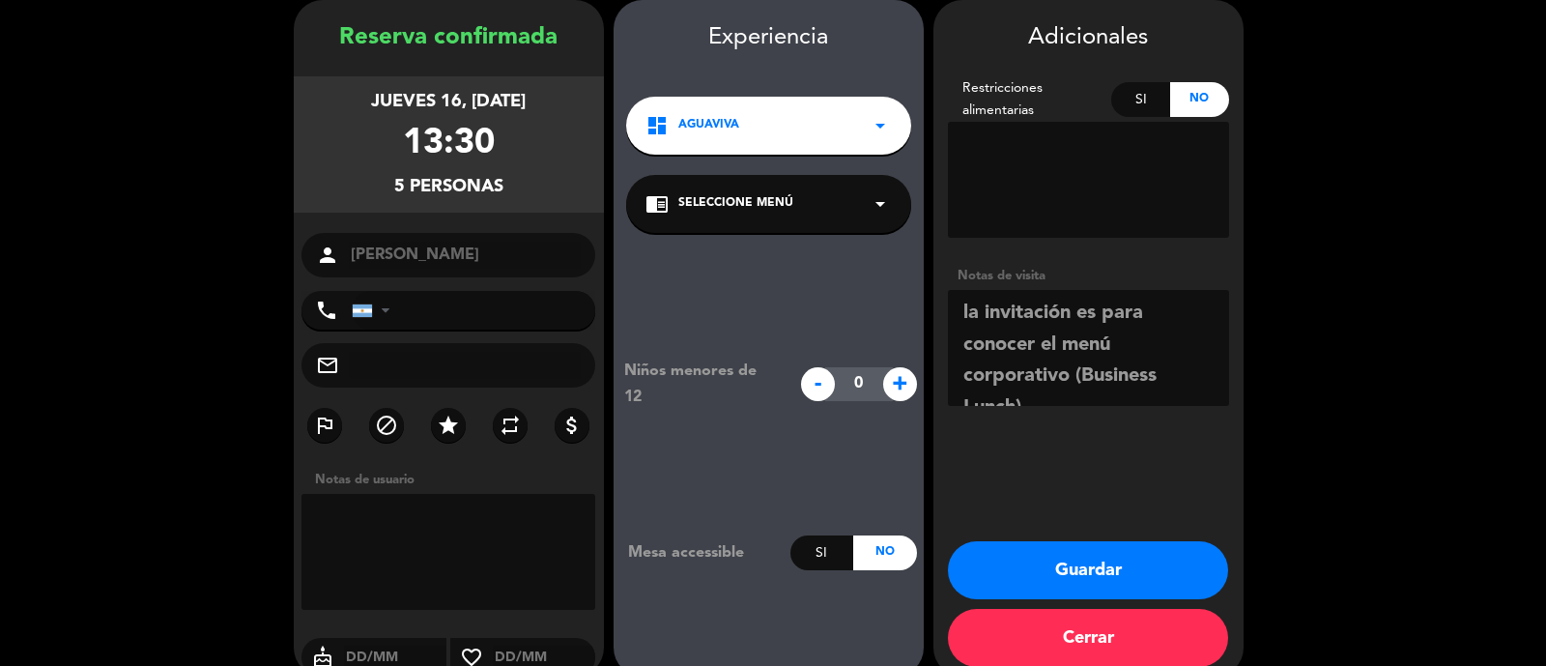
scroll to position [14, 0]
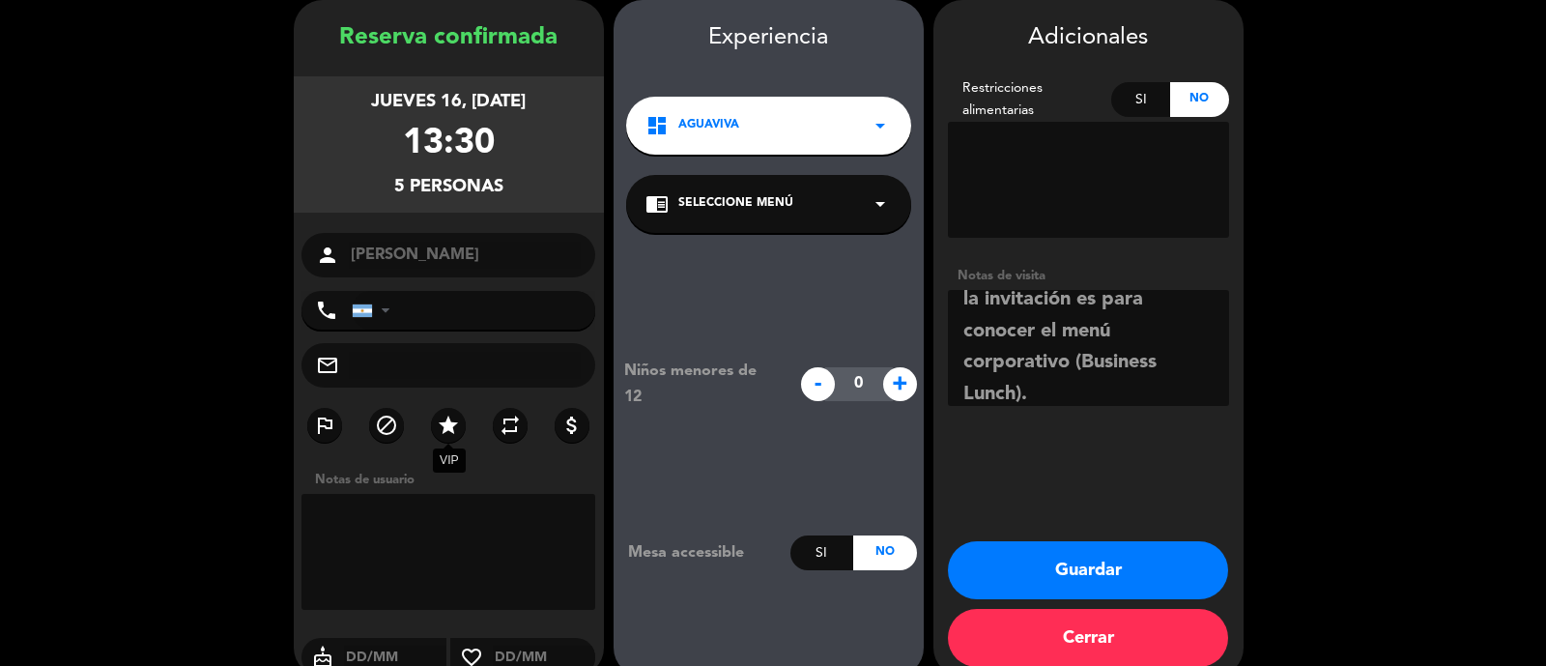
click at [444, 427] on icon "star" at bounding box center [448, 424] width 23 height 23
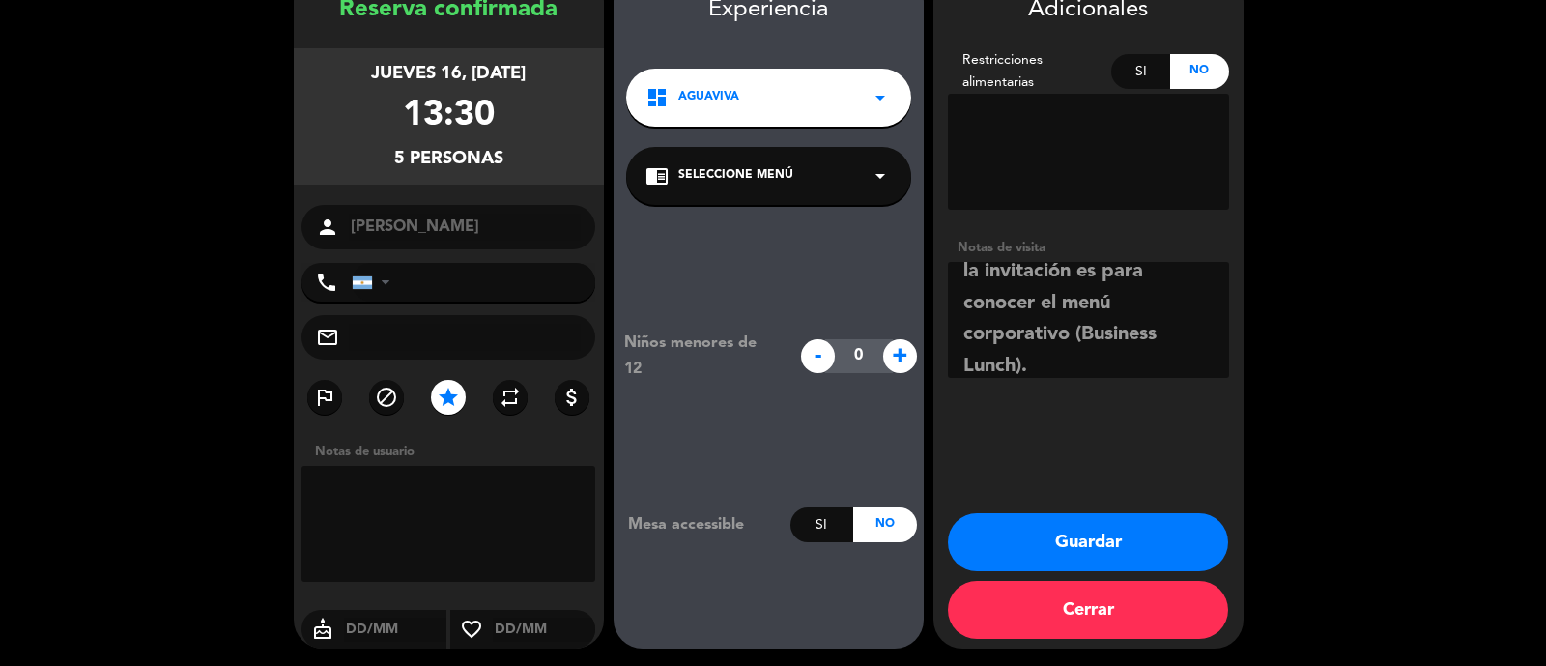
click at [314, 226] on div "person [PERSON_NAME]" at bounding box center [448, 227] width 295 height 44
click at [324, 229] on icon "person" at bounding box center [327, 226] width 23 height 23
drag, startPoint x: 455, startPoint y: 242, endPoint x: 483, endPoint y: 234, distance: 29.3
click at [456, 242] on div "person [PERSON_NAME]" at bounding box center [448, 227] width 295 height 44
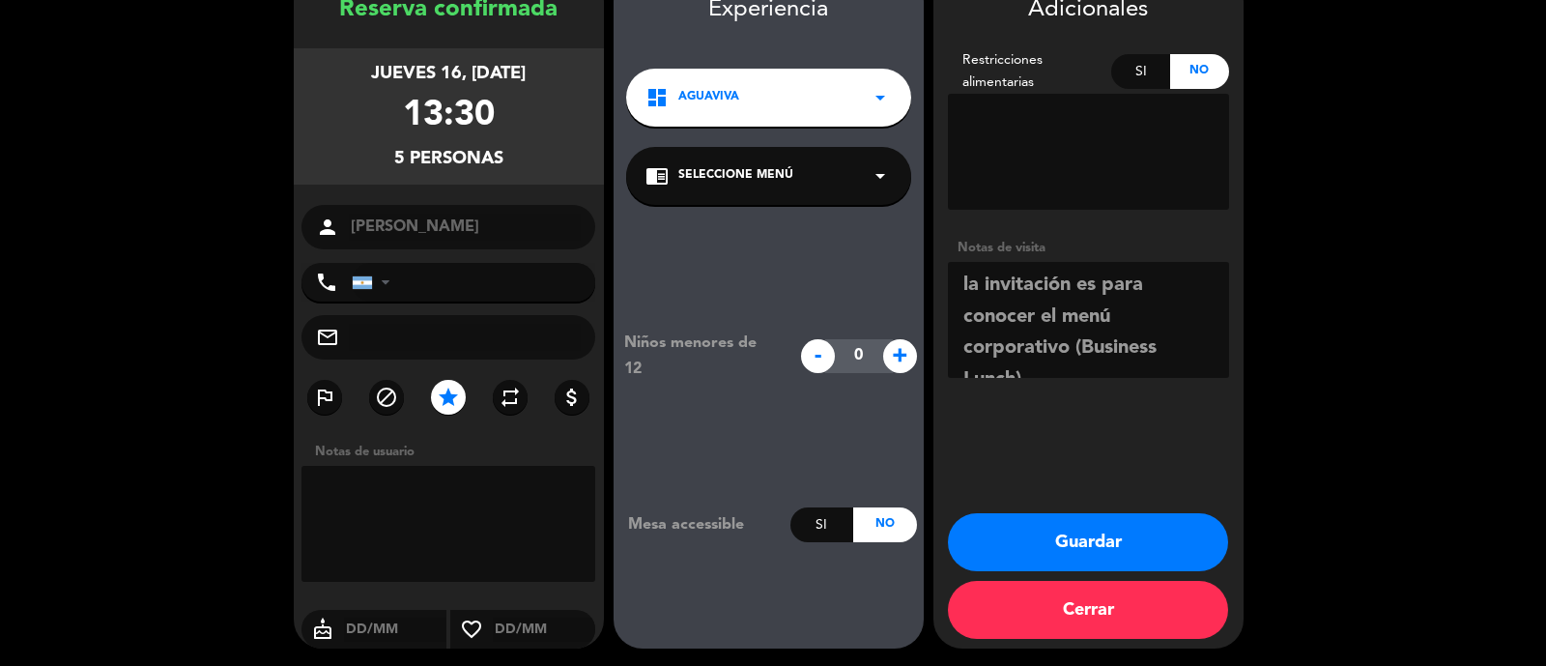
drag, startPoint x: 982, startPoint y: 284, endPoint x: 927, endPoint y: 294, distance: 55.9
click at [927, 294] on booking-confirmed "Reserva confirmada jueves 16, [DATE] 13:30 5 personas person [PERSON_NAME] Pinu…" at bounding box center [772, 310] width 1507 height 676
click at [977, 285] on textarea at bounding box center [1088, 320] width 281 height 116
click at [1055, 282] on textarea at bounding box center [1088, 320] width 281 height 116
click at [971, 284] on textarea at bounding box center [1088, 320] width 281 height 116
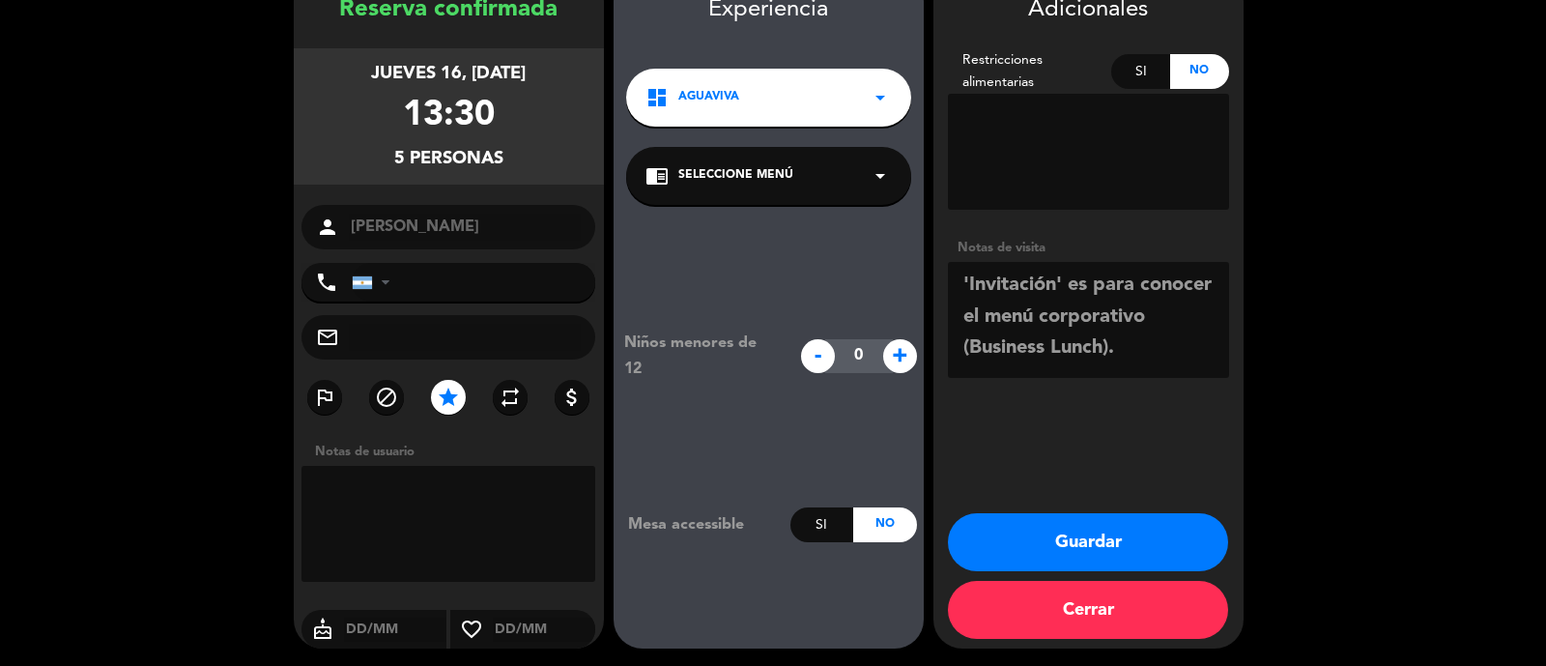
click at [1151, 328] on textarea at bounding box center [1088, 320] width 281 height 116
click at [1062, 372] on textarea at bounding box center [1088, 320] width 281 height 116
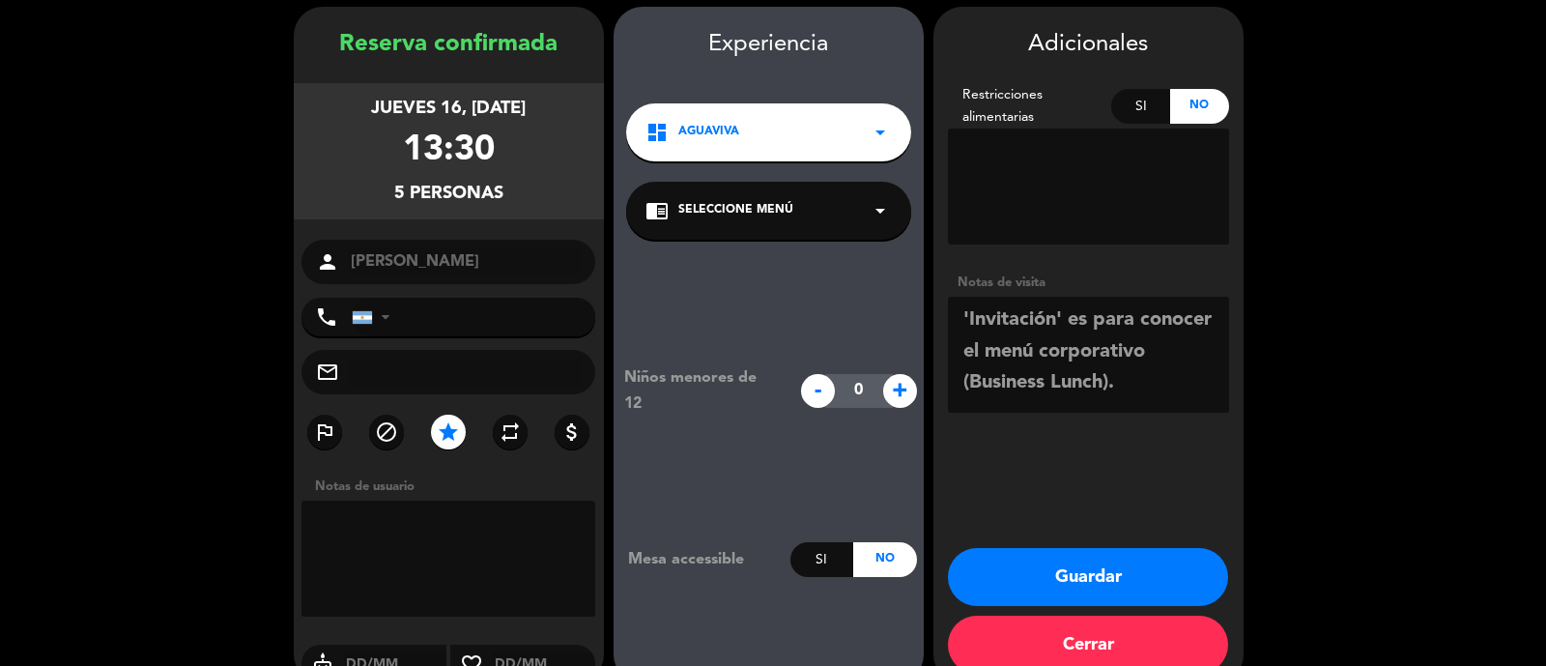
scroll to position [105, 0]
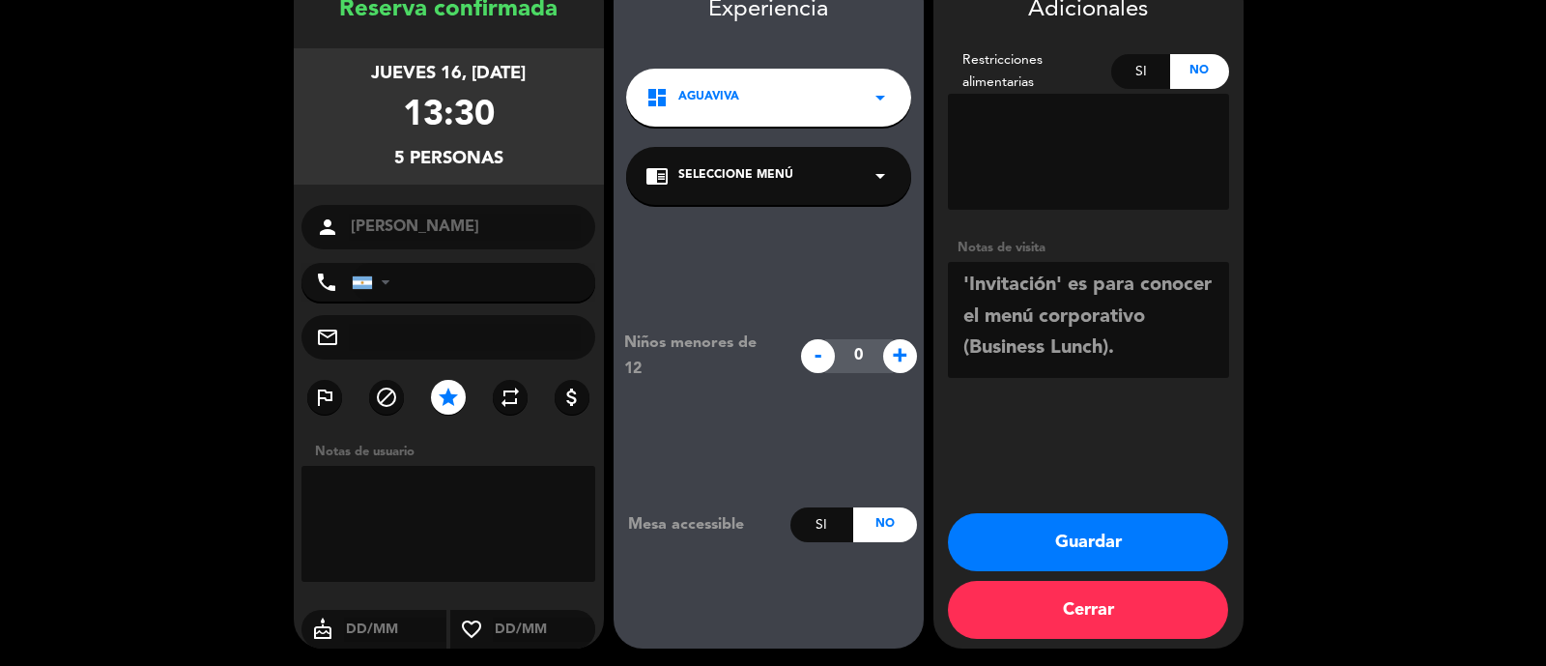
type textarea "'Invitación' es para conocer el menú corporativo (Business Lunch)."
click at [1063, 374] on textarea at bounding box center [1088, 320] width 281 height 116
click at [1048, 440] on div "Adicionales Restricciones alimentarias Si No Notas de visita Guardar Cerrar" at bounding box center [1088, 310] width 310 height 676
click at [1112, 540] on button "Guardar" at bounding box center [1088, 542] width 280 height 58
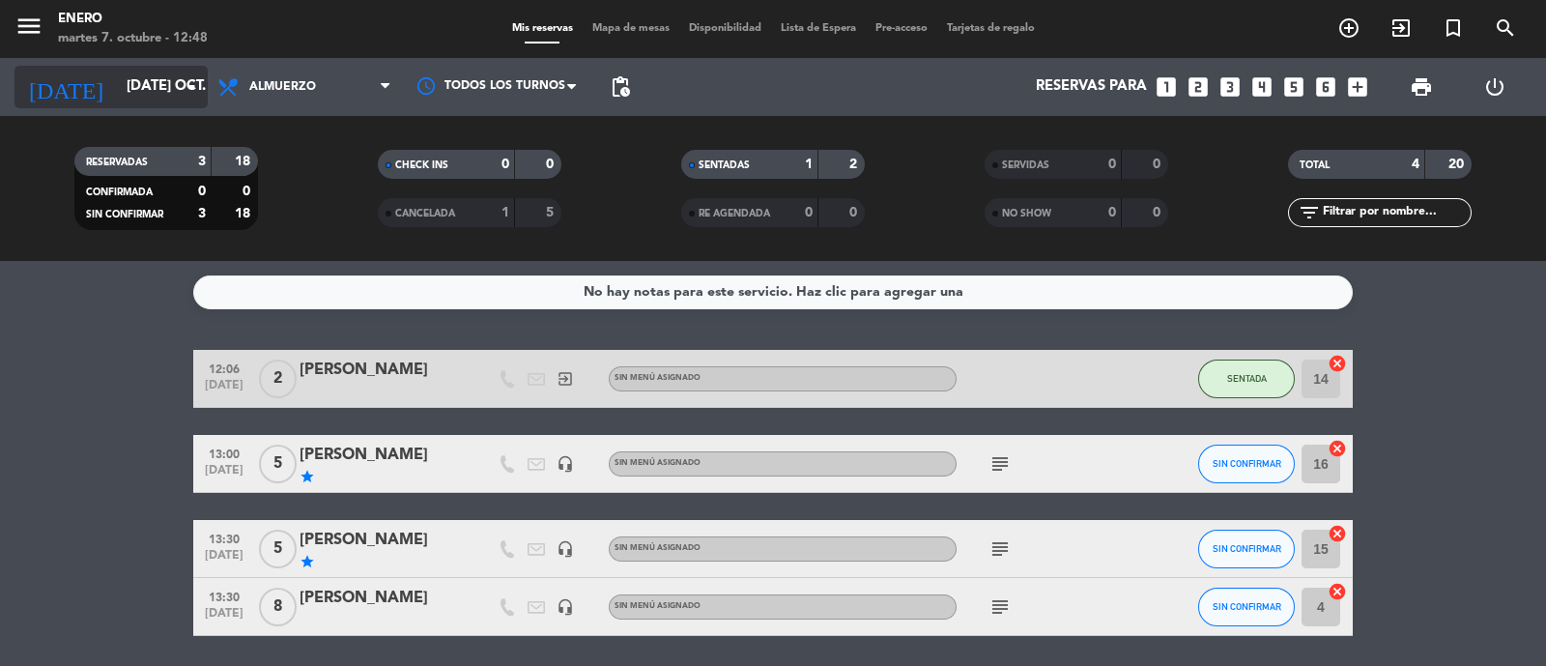
click at [137, 89] on input "[DATE] oct." at bounding box center [210, 87] width 186 height 37
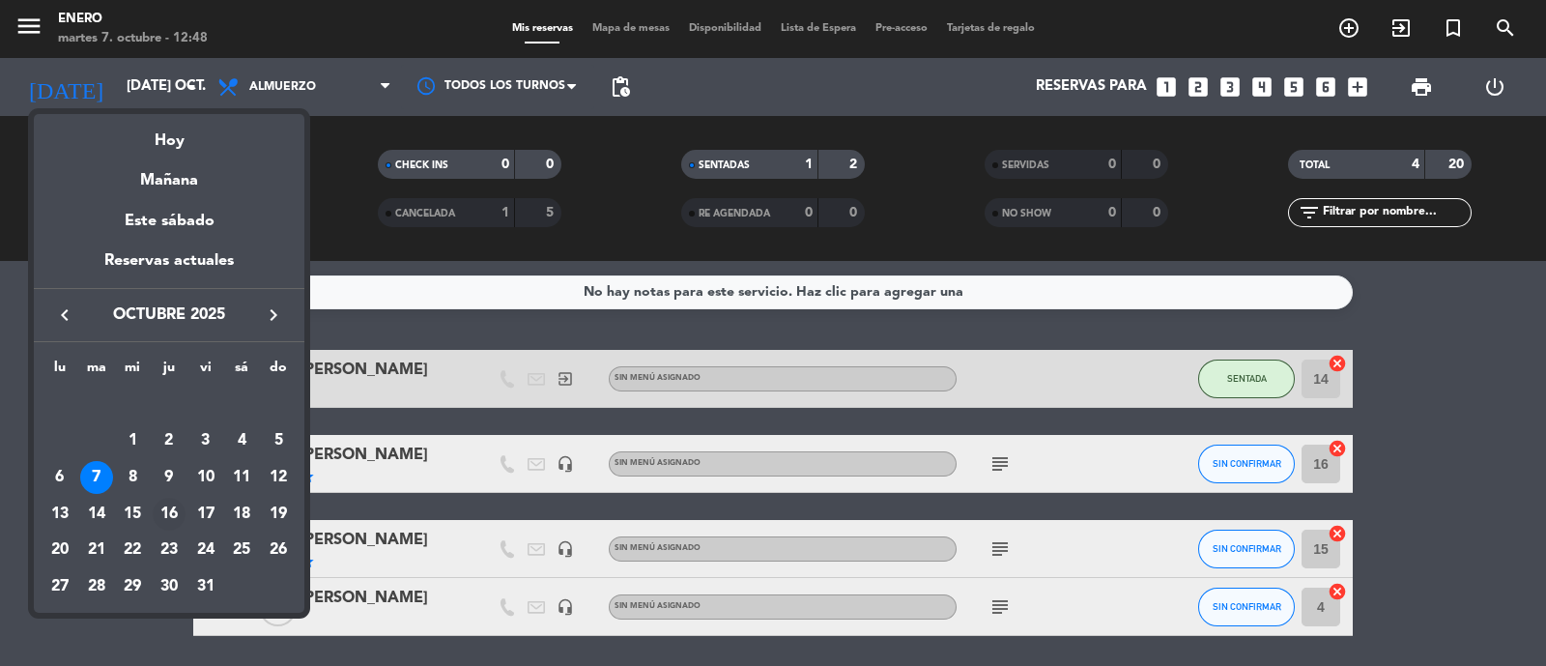
click at [166, 514] on div "16" at bounding box center [169, 513] width 33 height 33
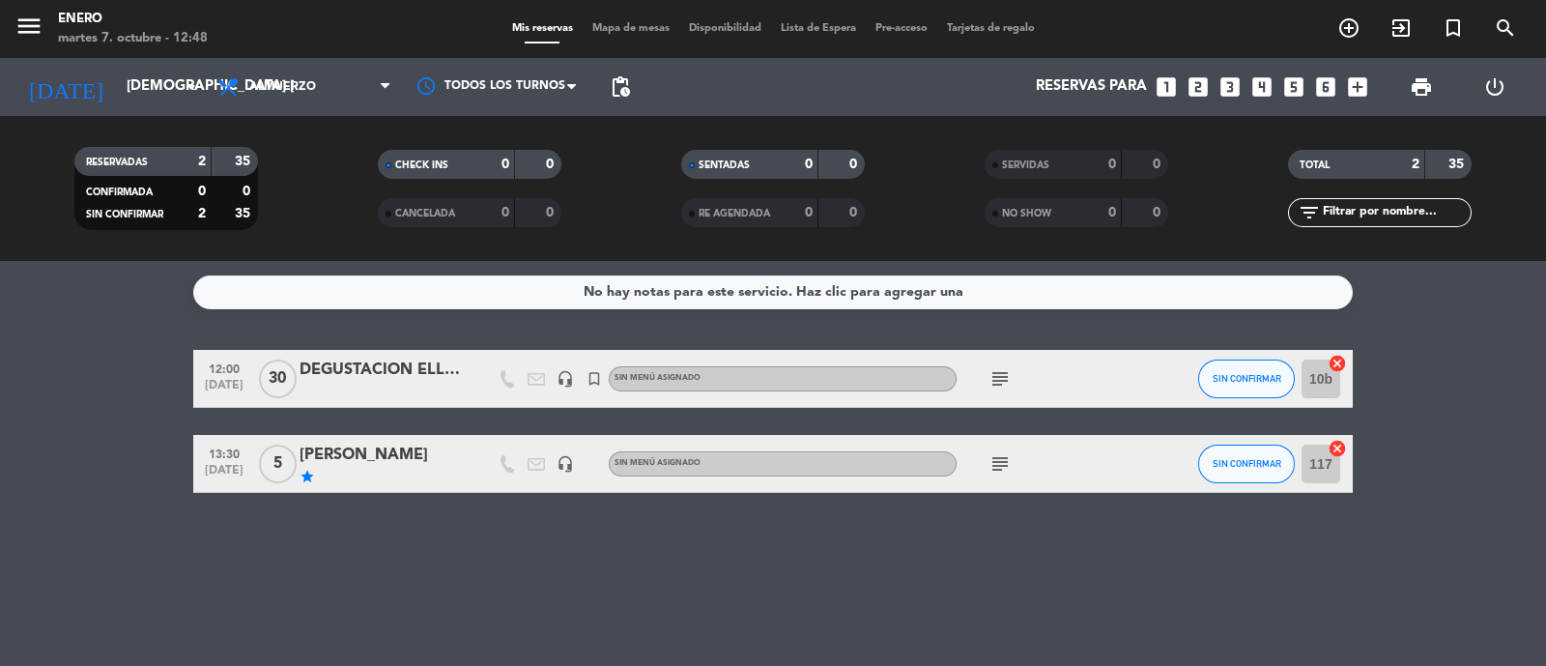
click at [997, 463] on icon "subject" at bounding box center [999, 463] width 23 height 23
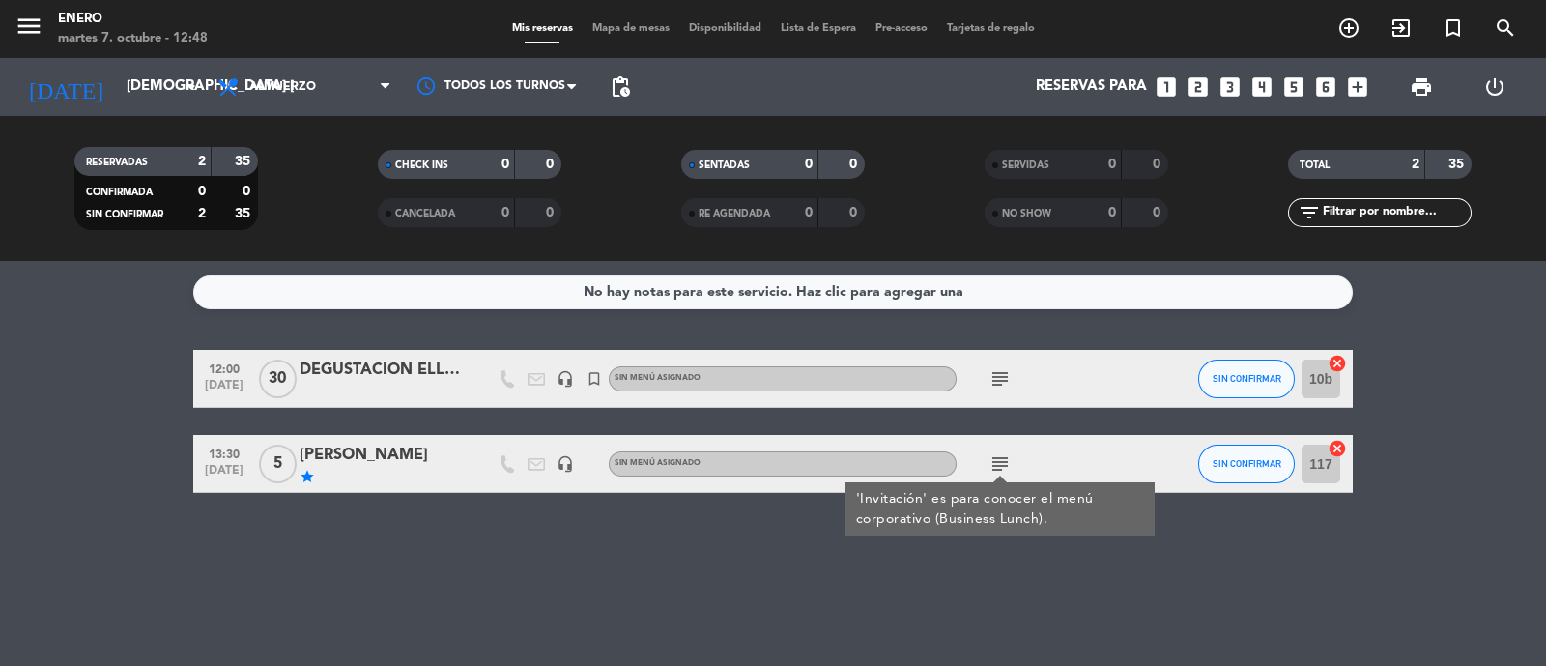
click at [1082, 459] on div "subject 'Invitación' es para conocer el menú corporativo (Business Lunch)." at bounding box center [1043, 463] width 174 height 57
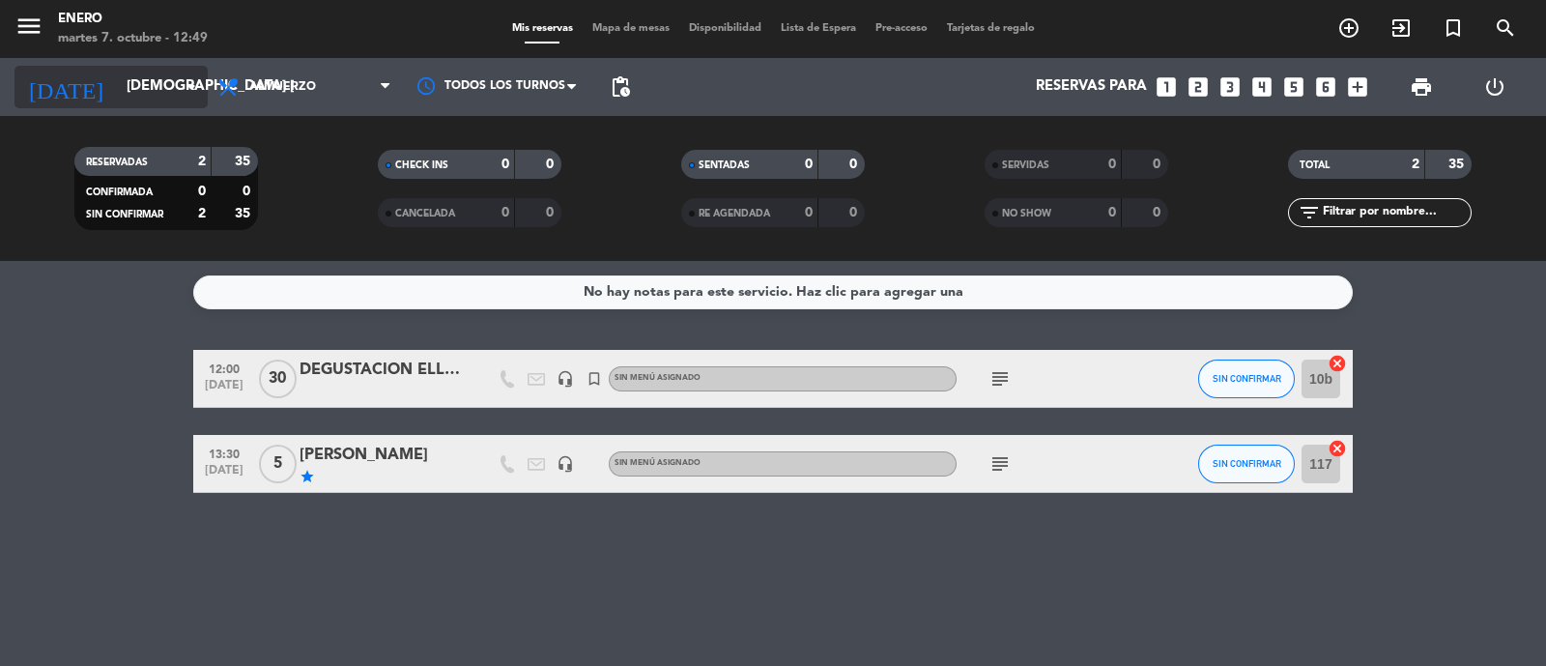
click at [135, 87] on input "[DEMOGRAPHIC_DATA] [DATE]" at bounding box center [210, 87] width 186 height 37
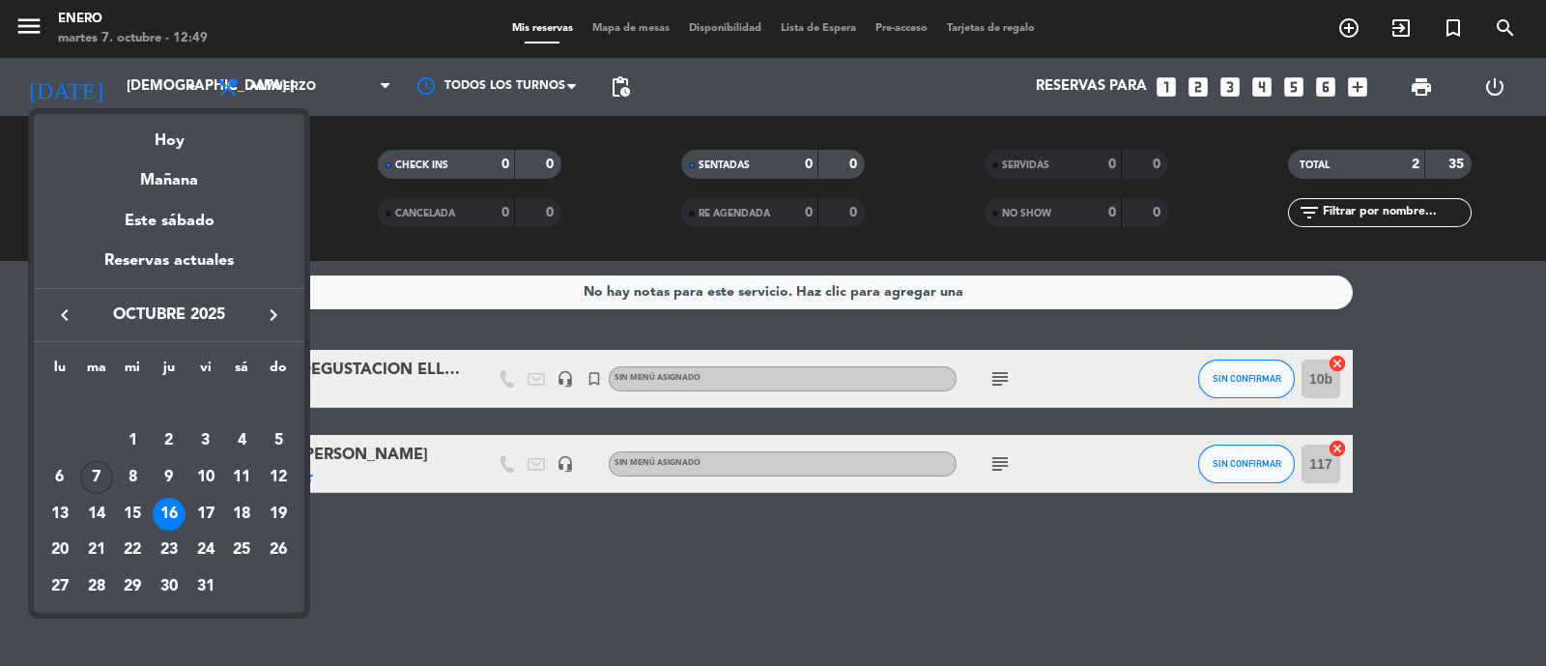
click at [107, 469] on div "7" at bounding box center [96, 477] width 33 height 33
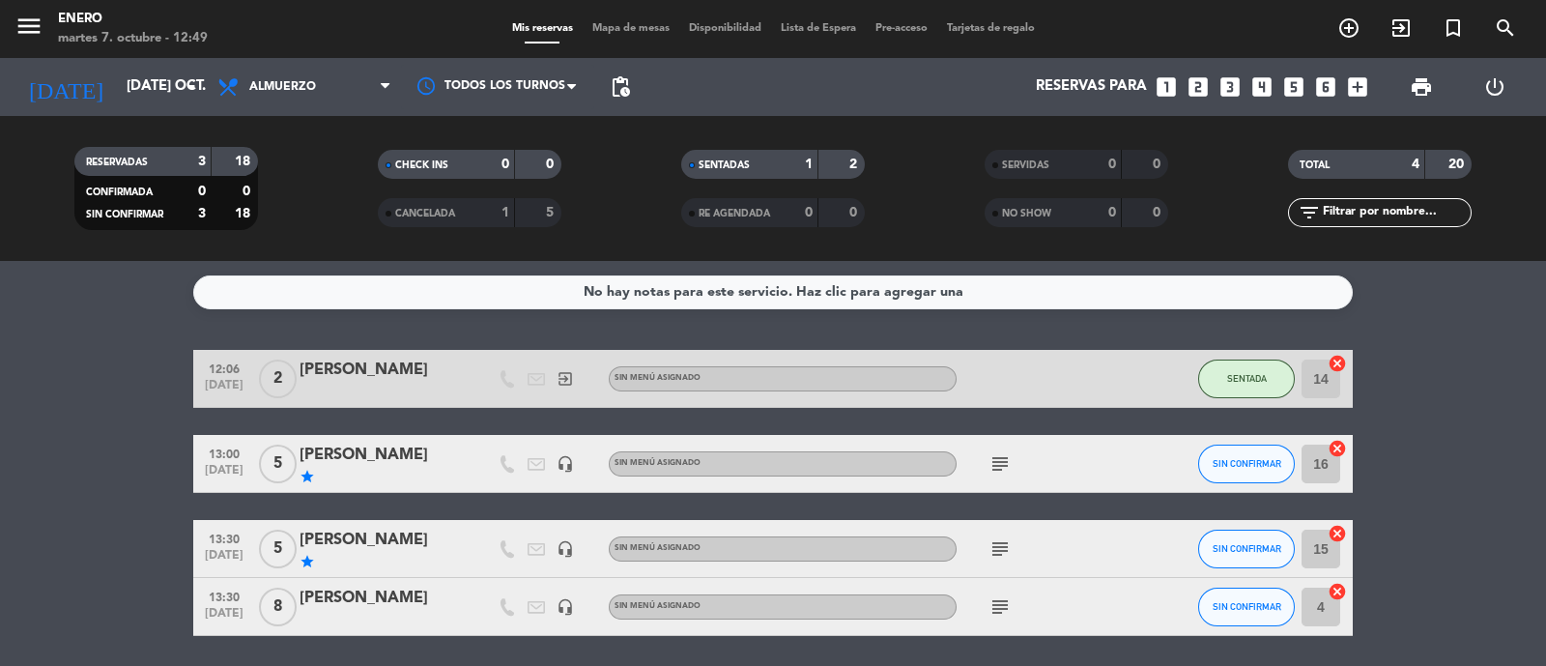
scroll to position [67, 0]
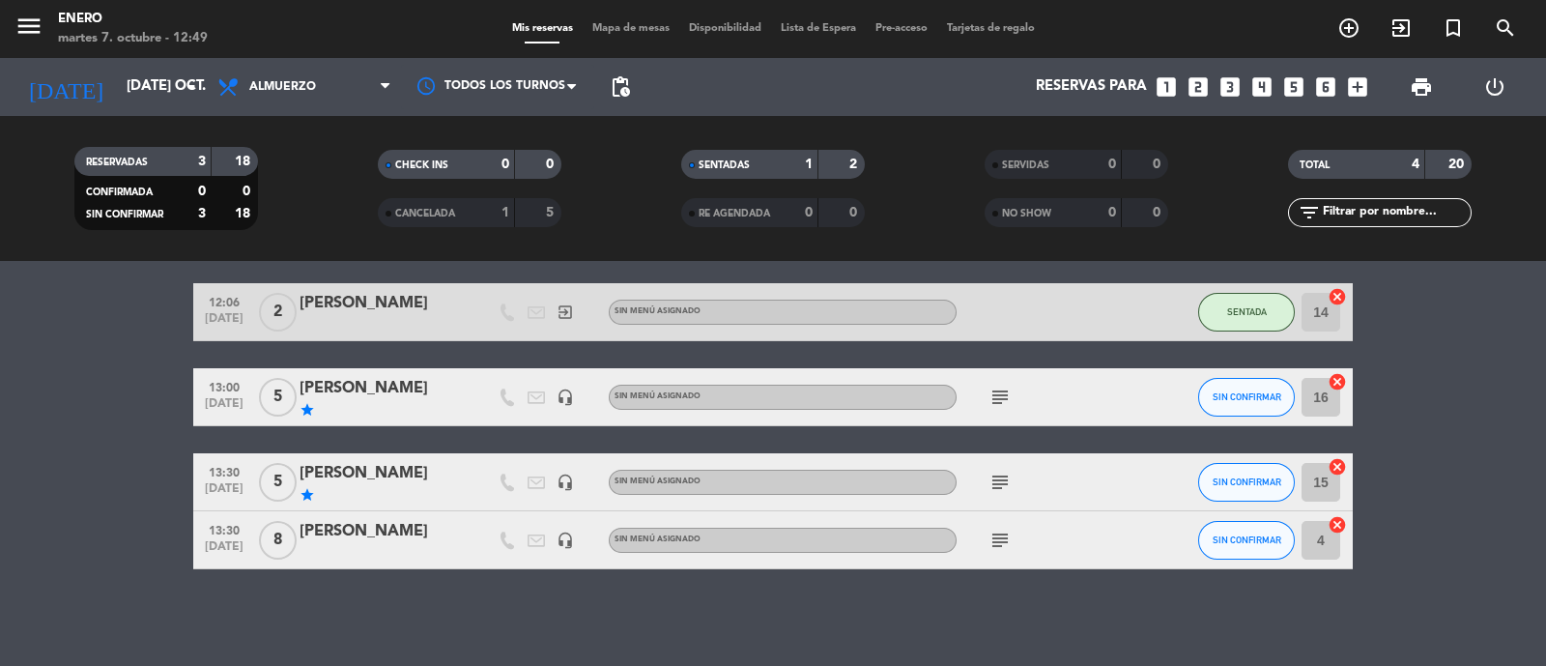
click at [996, 480] on icon "subject" at bounding box center [999, 481] width 23 height 23
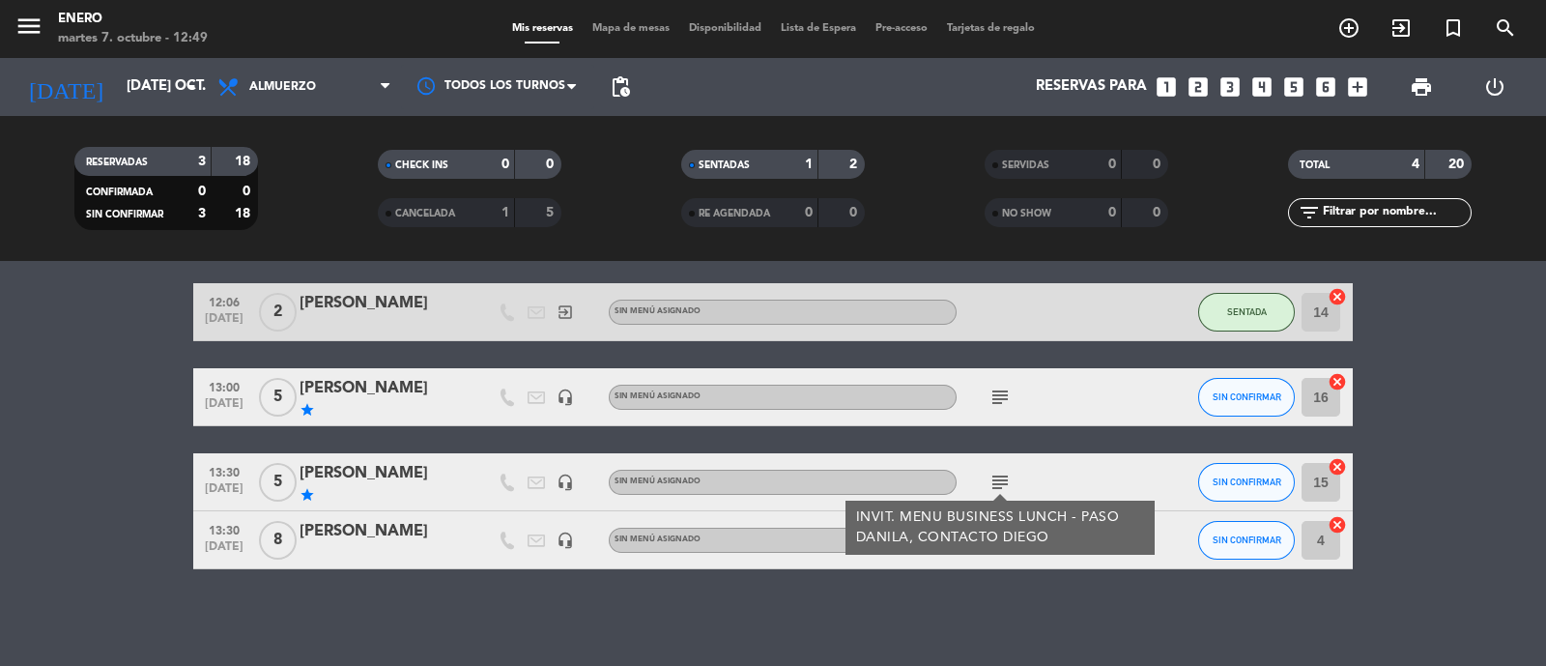
click at [1128, 467] on div "subject INVIT. MENU BUSINESS LUNCH - PASO DANILA, CONTACTO DIEGO" at bounding box center [1043, 481] width 174 height 57
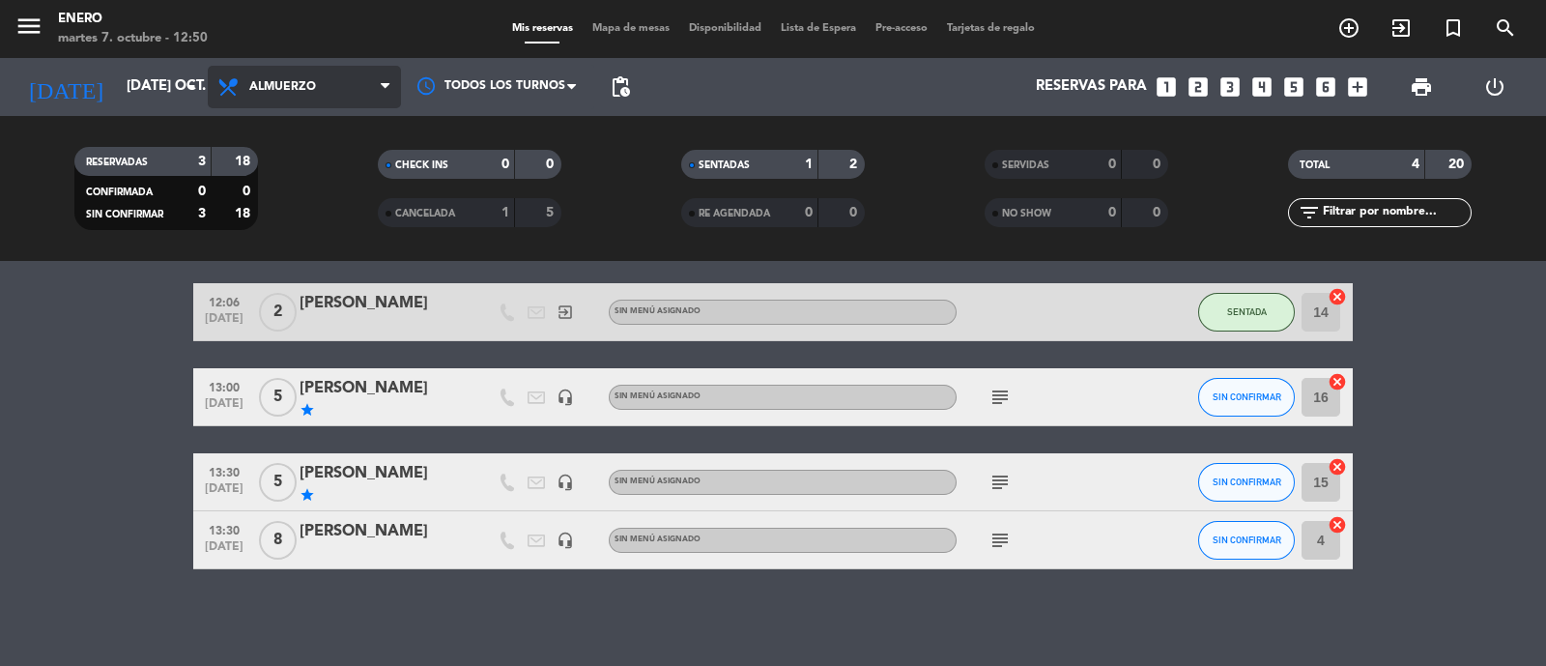
click at [310, 86] on span "Almuerzo" at bounding box center [282, 87] width 67 height 14
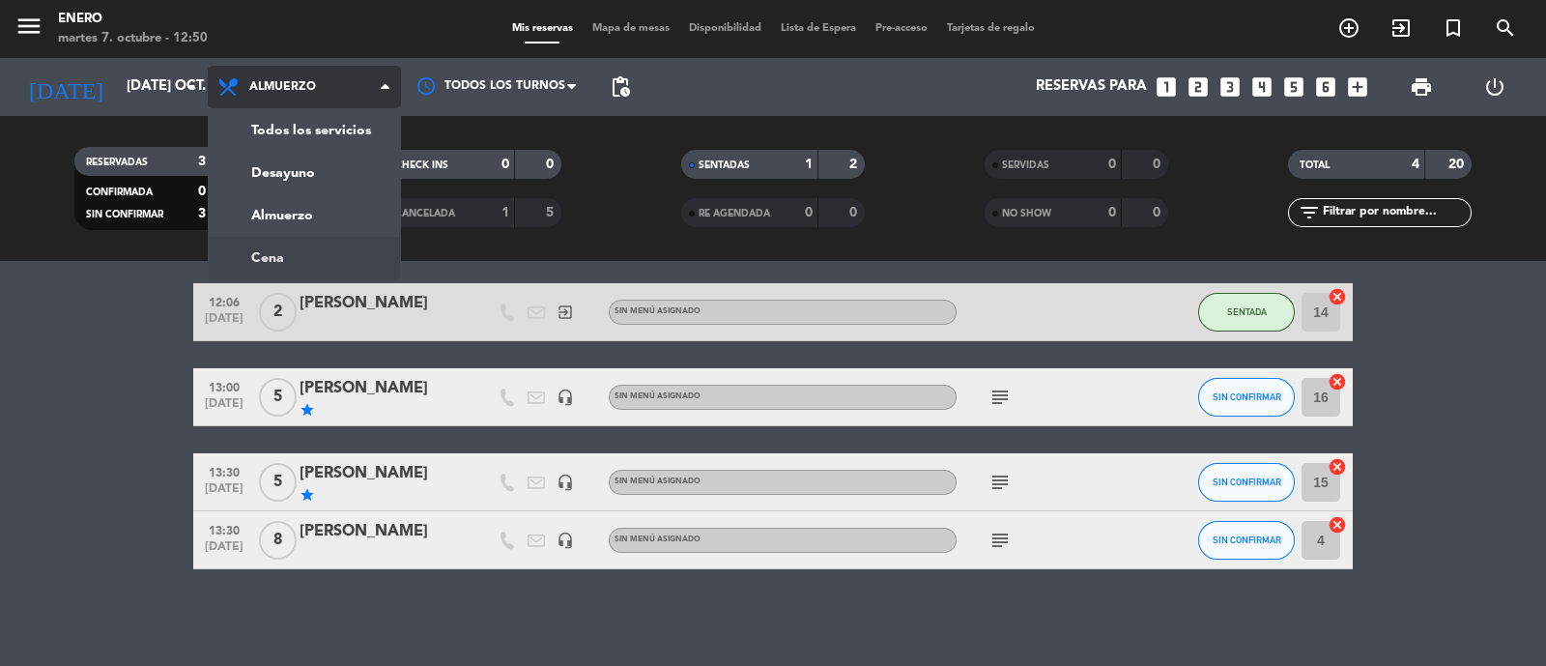
click at [309, 257] on div "menu Enero martes 7. octubre - 12:50 Mis reservas Mapa de mesas Disponibilidad …" at bounding box center [773, 130] width 1546 height 261
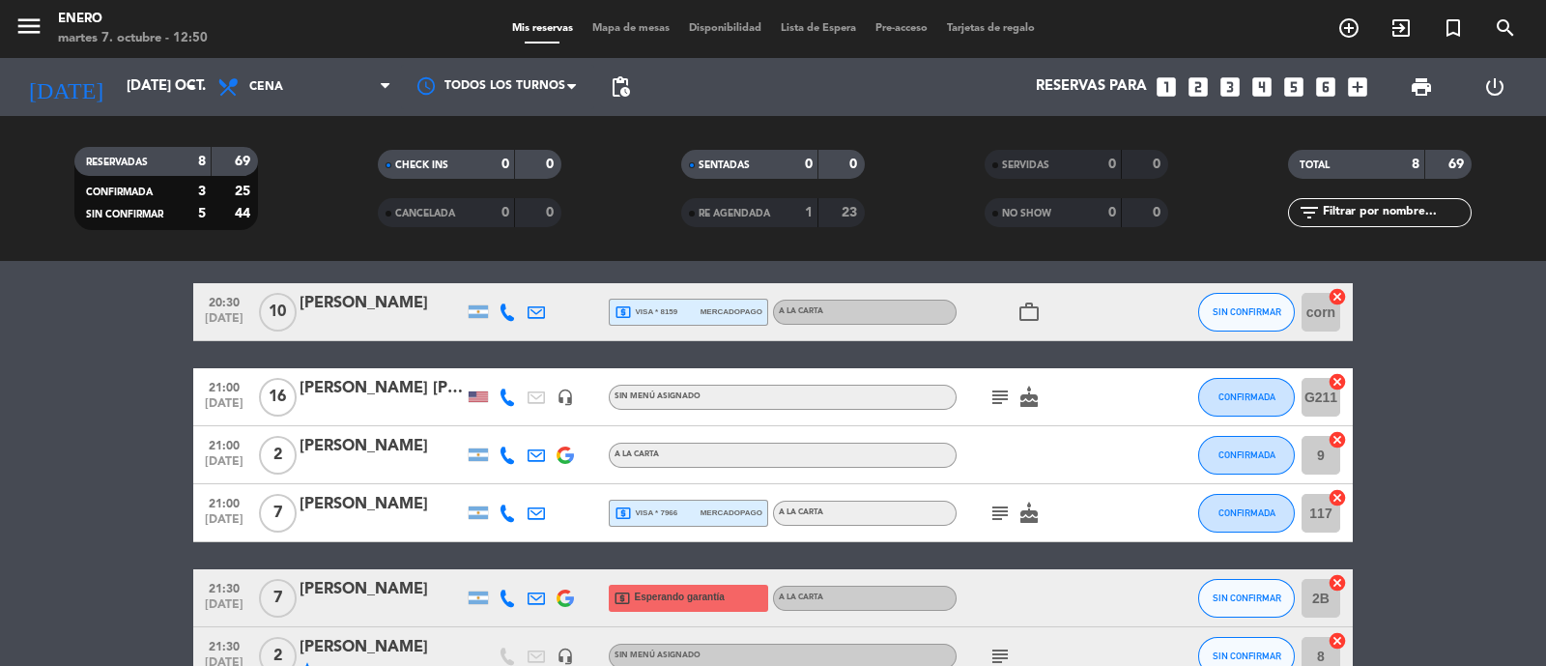
scroll to position [187, 0]
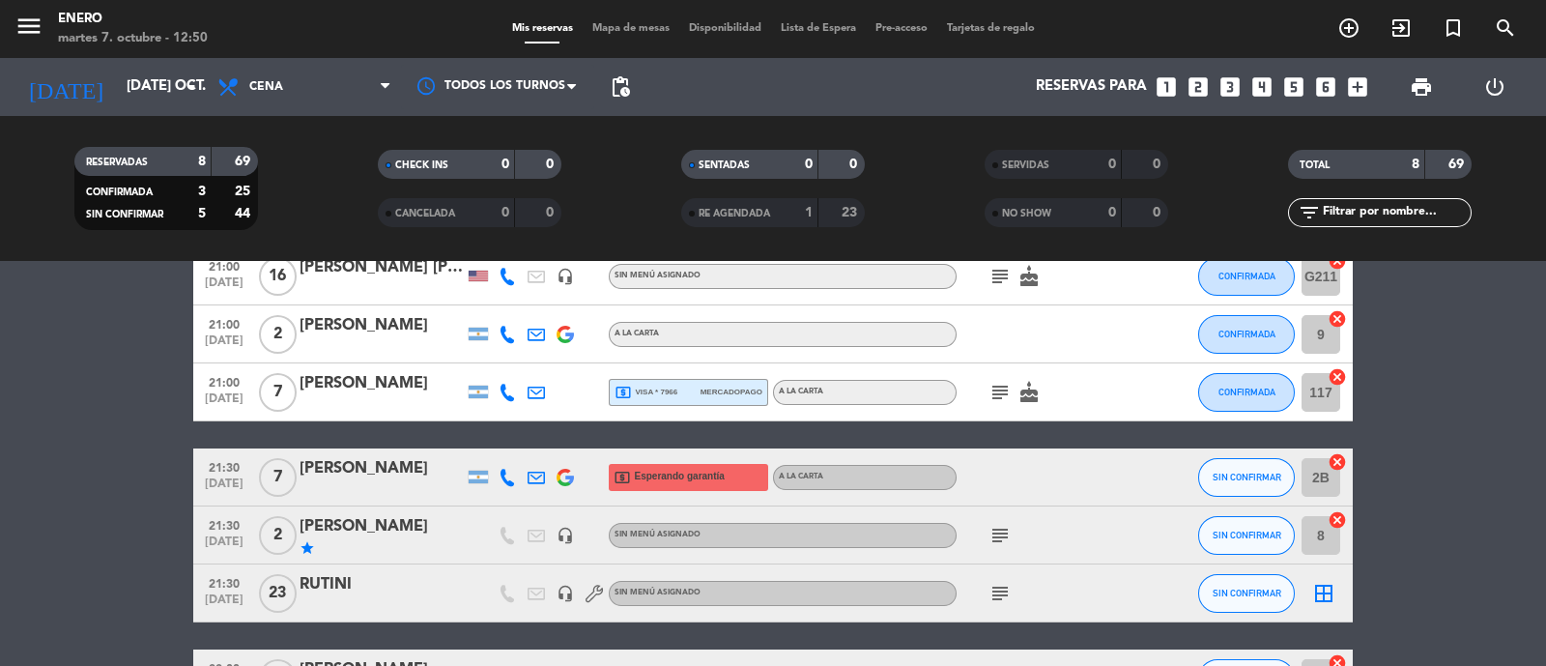
click at [1002, 537] on icon "subject" at bounding box center [999, 535] width 23 height 23
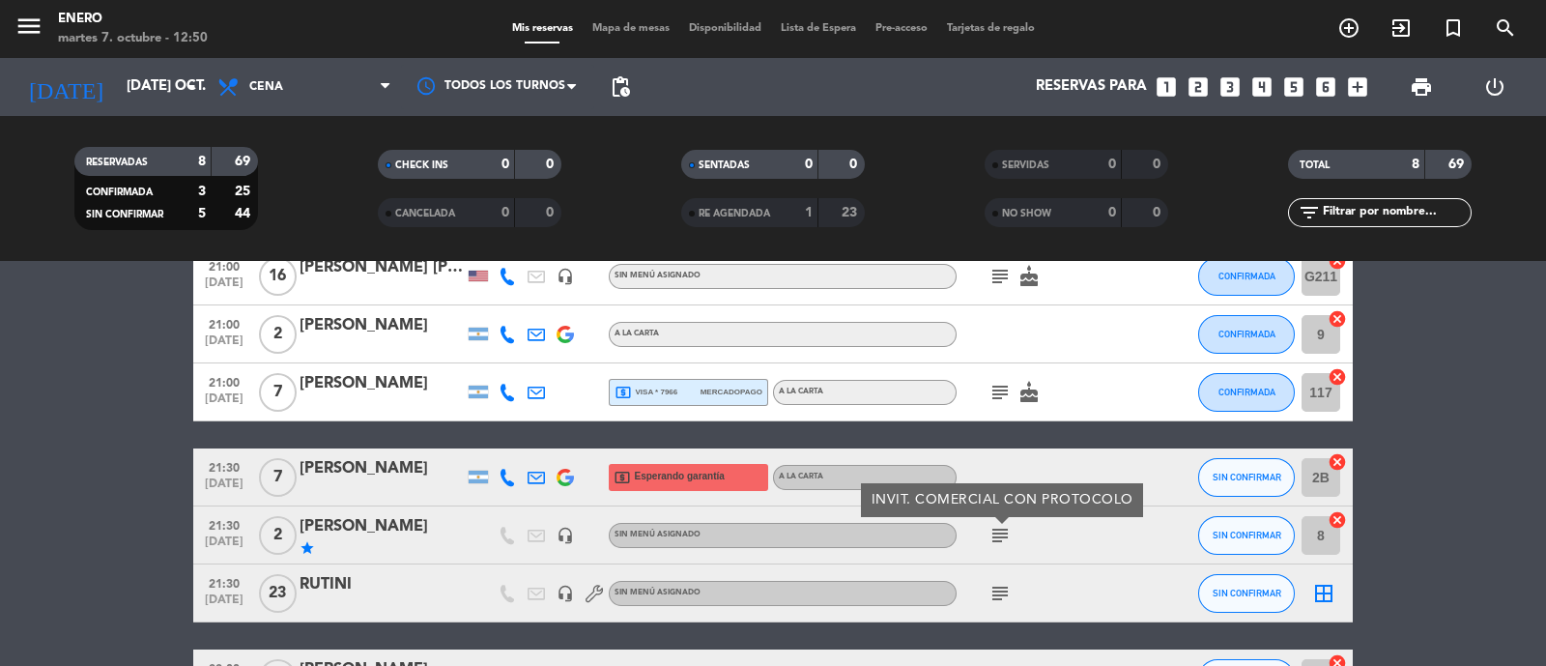
click at [401, 538] on div "[PERSON_NAME]" at bounding box center [381, 526] width 164 height 25
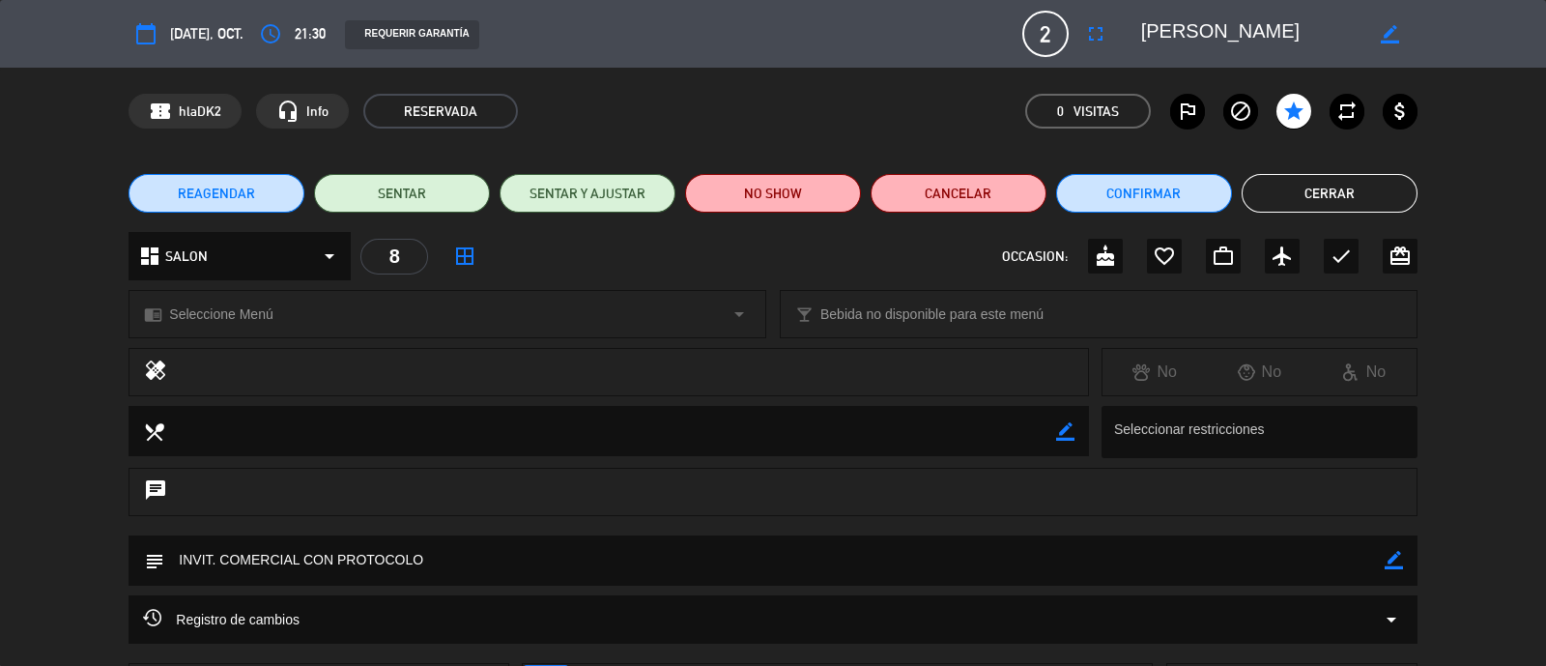
click at [1341, 172] on div "REAGENDAR SENTAR SENTAR Y AJUSTAR NO SHOW Cancelar Confirmar Cerrar" at bounding box center [773, 193] width 1546 height 77
click at [1357, 205] on button "Cerrar" at bounding box center [1329, 193] width 176 height 39
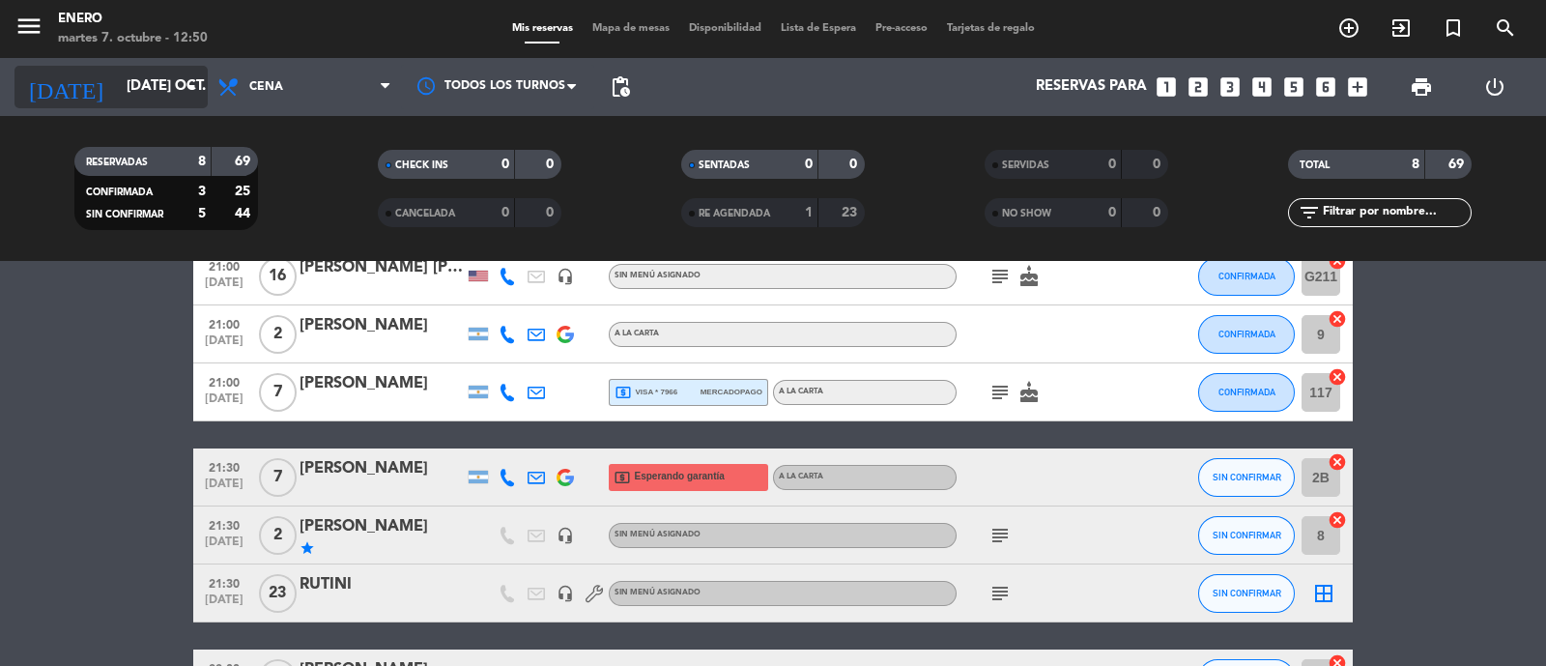
click at [135, 89] on input "[DATE] oct." at bounding box center [210, 87] width 186 height 37
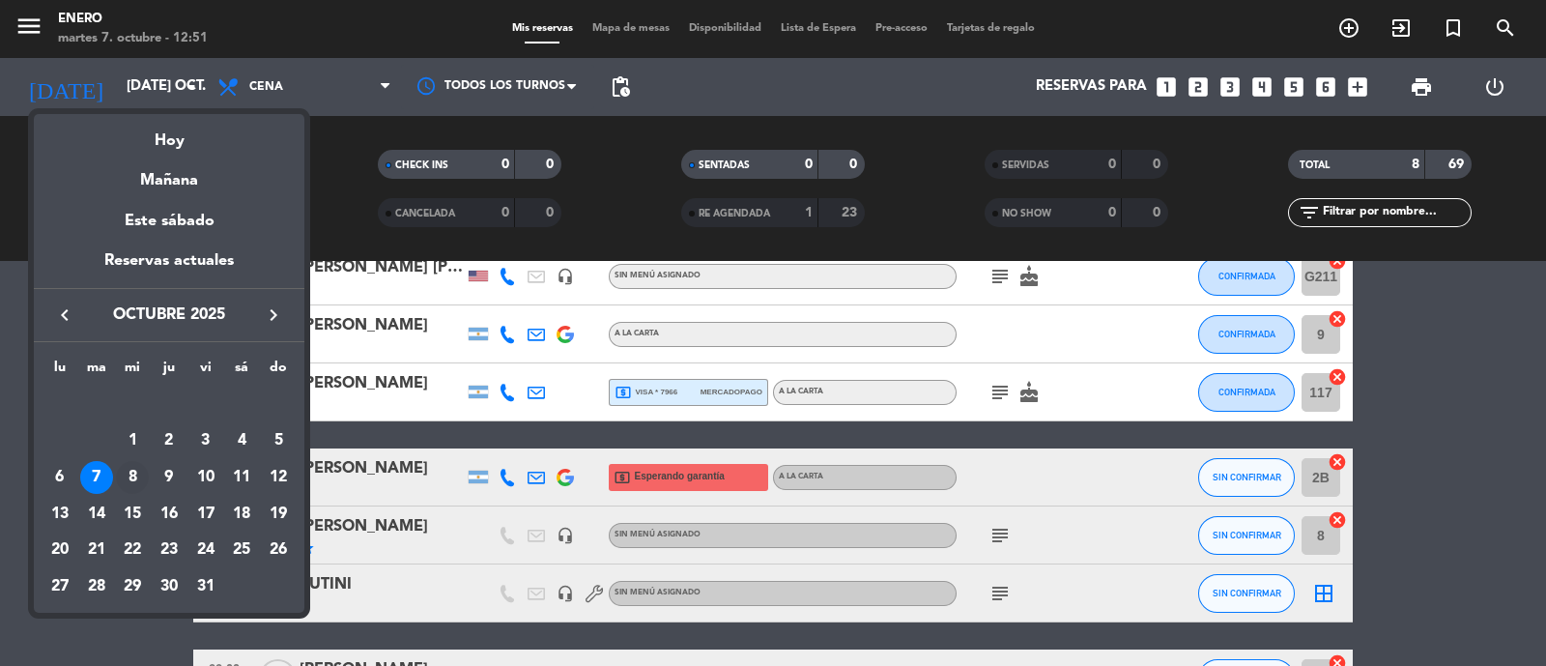
click at [133, 474] on div "8" at bounding box center [132, 477] width 33 height 33
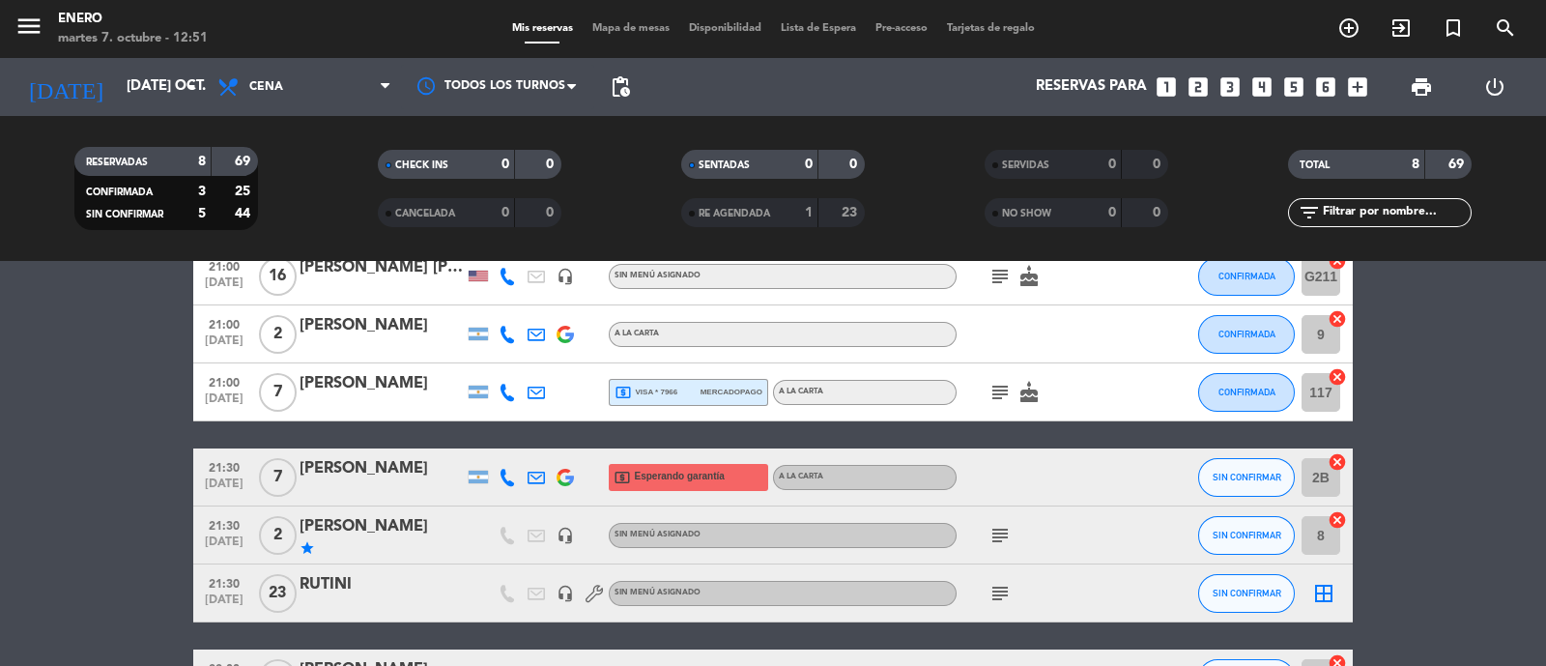
type input "mié. [DATE]"
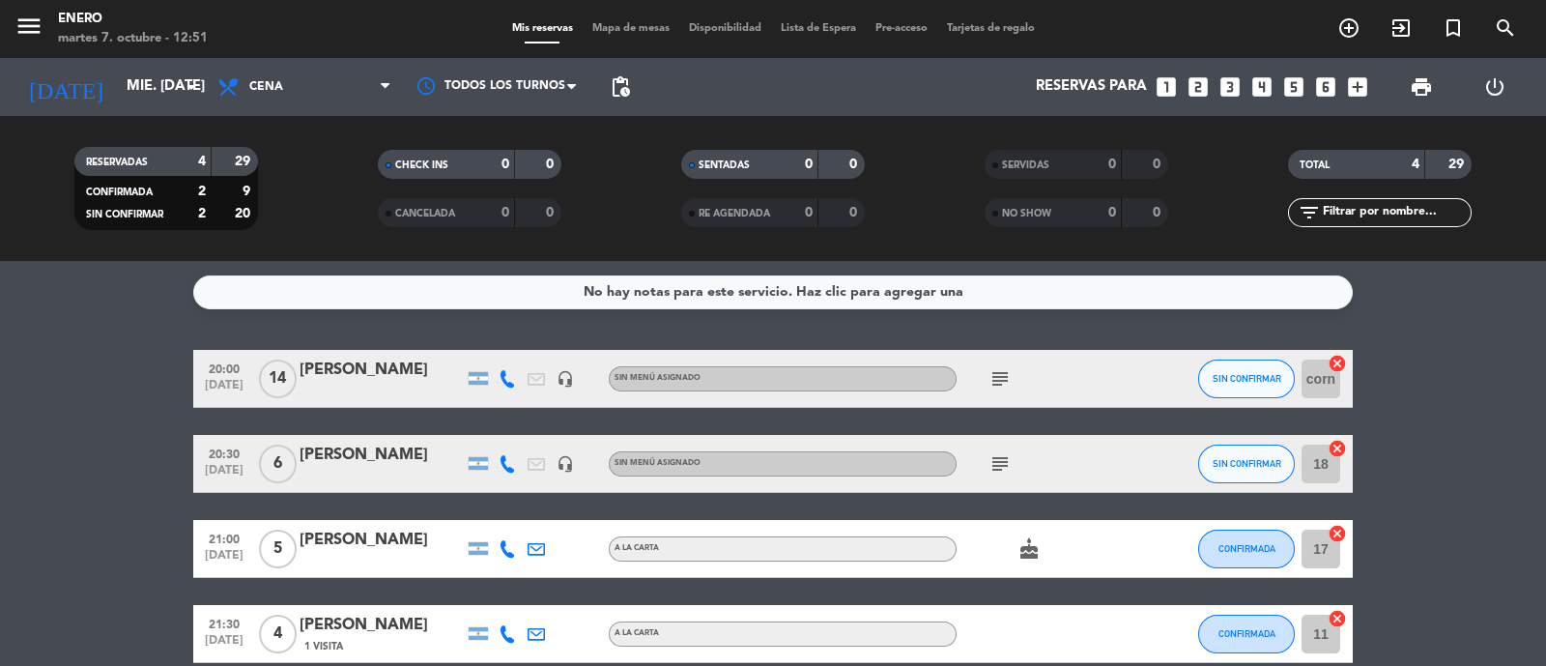
scroll to position [93, 0]
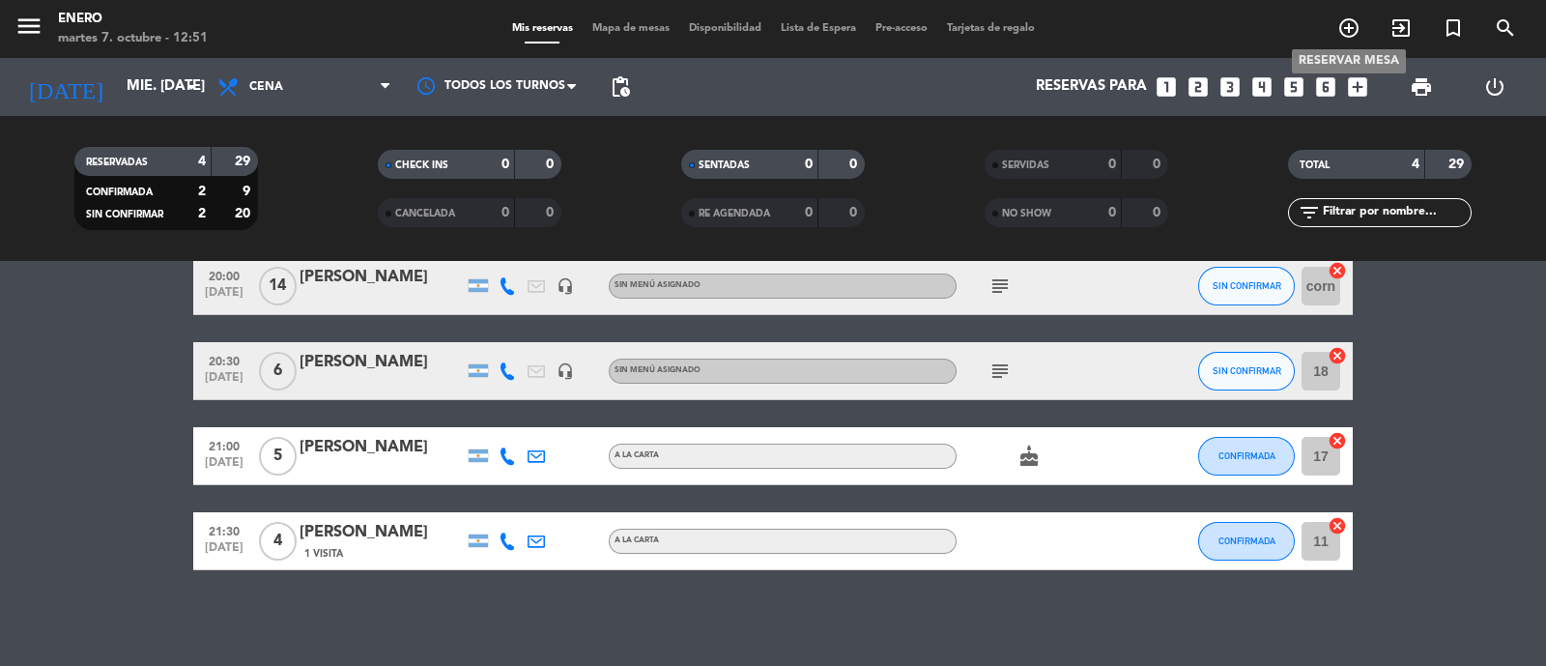
click at [1341, 35] on icon "add_circle_outline" at bounding box center [1348, 27] width 23 height 23
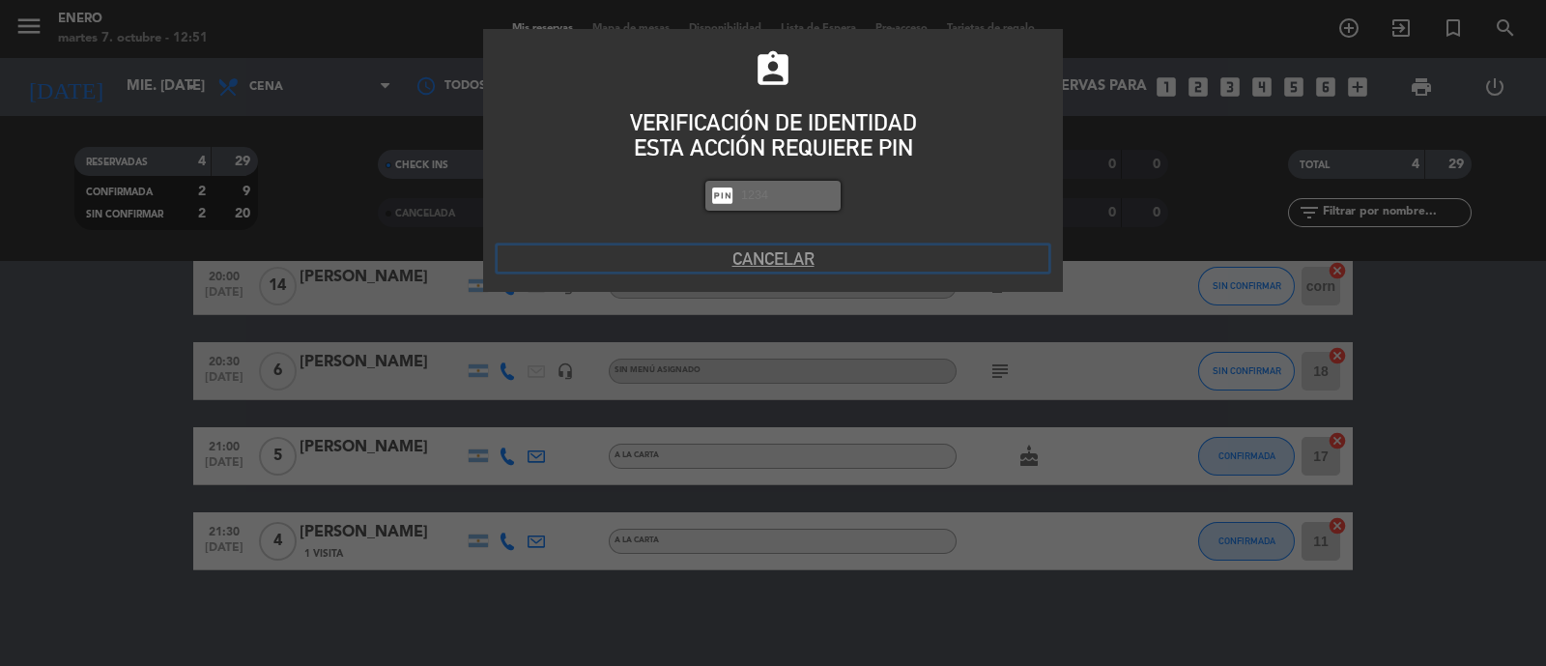
click at [751, 253] on button "Cancelar" at bounding box center [772, 258] width 551 height 26
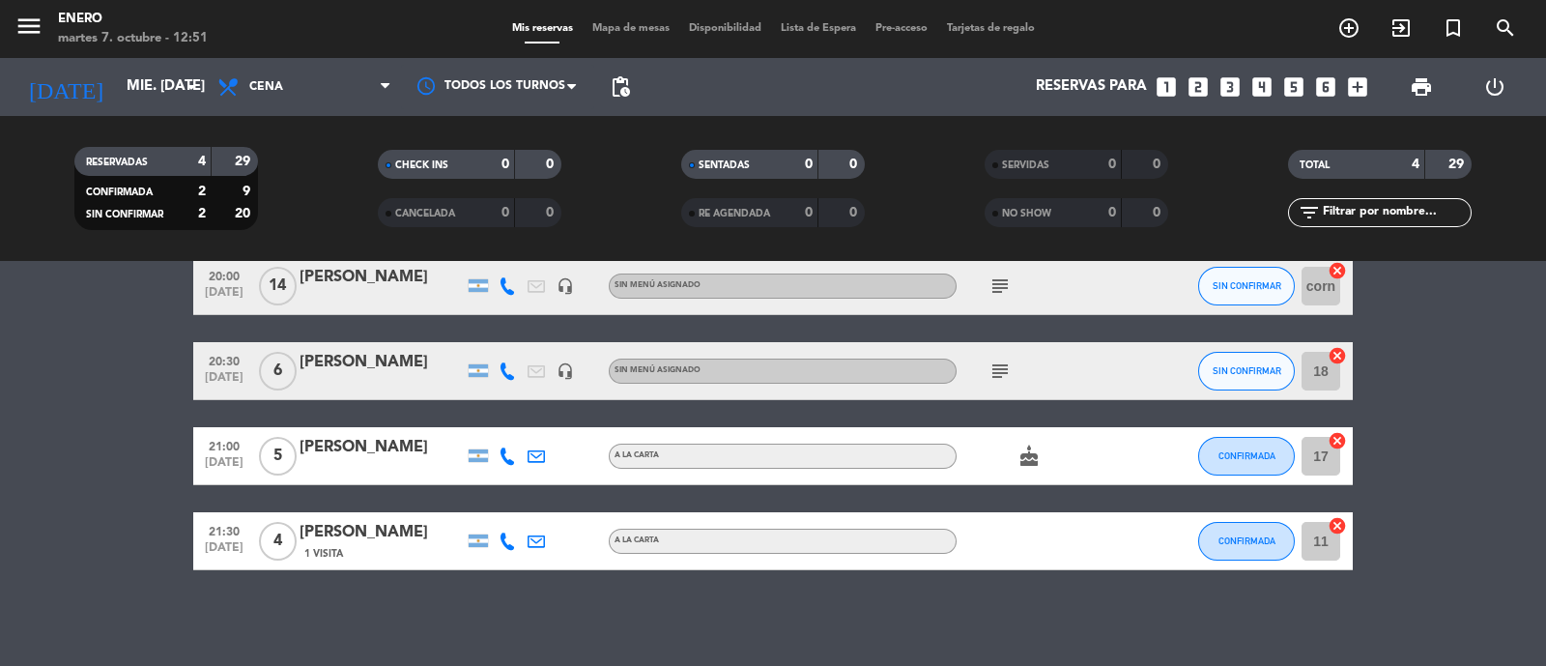
click at [1356, 219] on input "text" at bounding box center [1396, 212] width 150 height 21
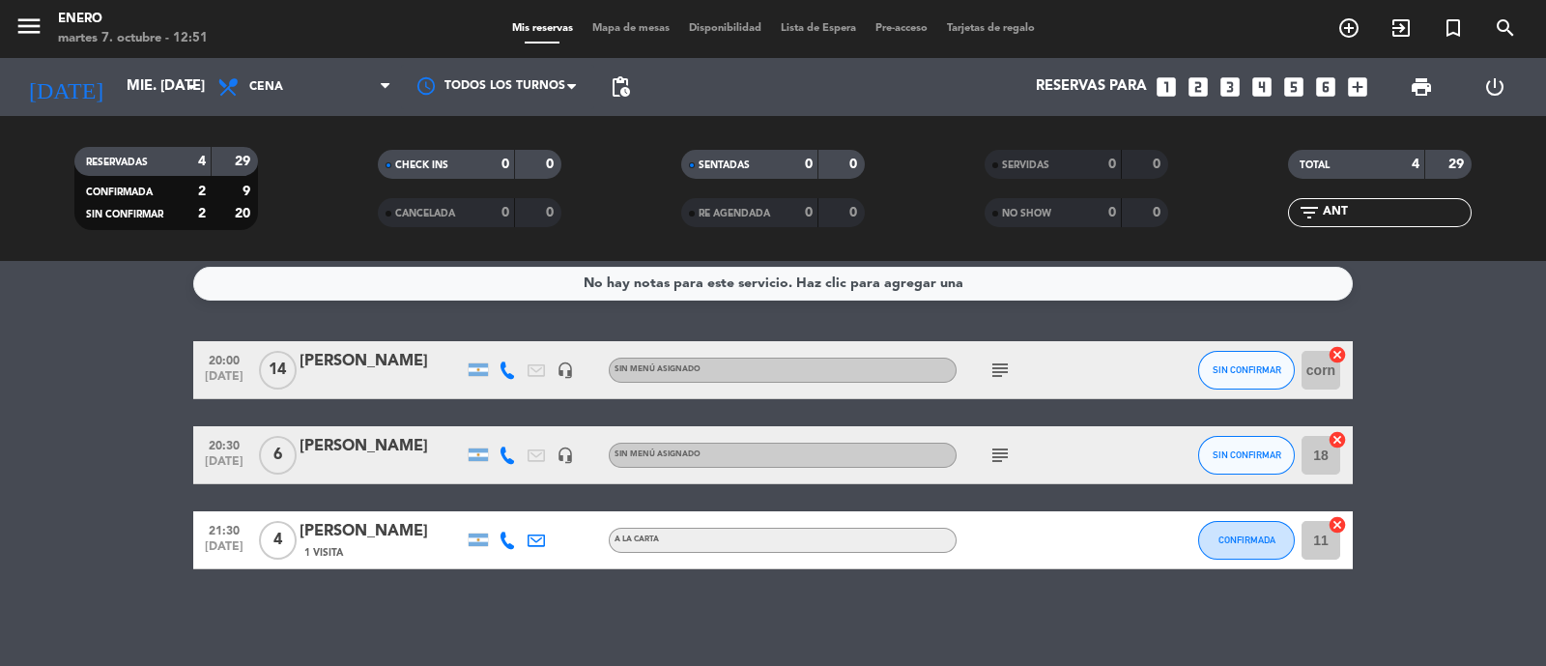
scroll to position [0, 0]
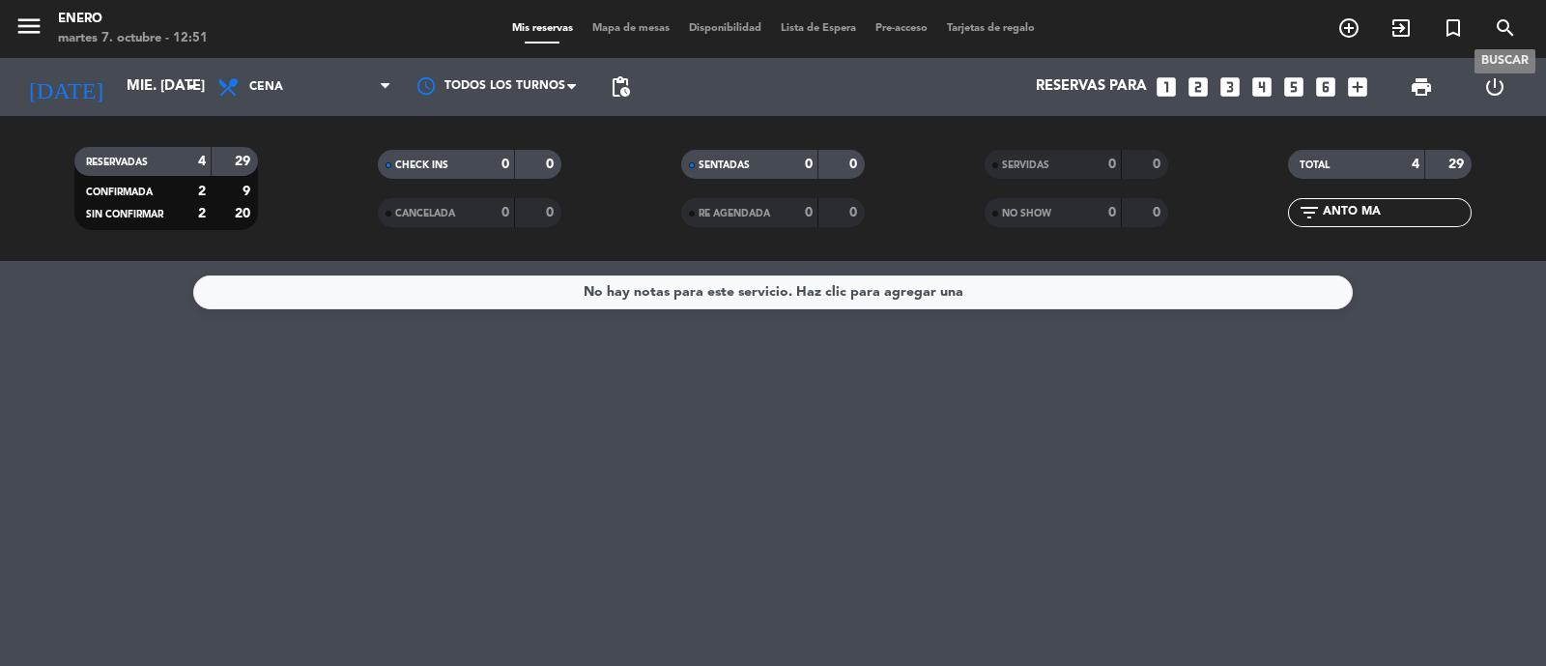
type input "ANTO MA"
click at [1507, 19] on icon "search" at bounding box center [1504, 27] width 23 height 23
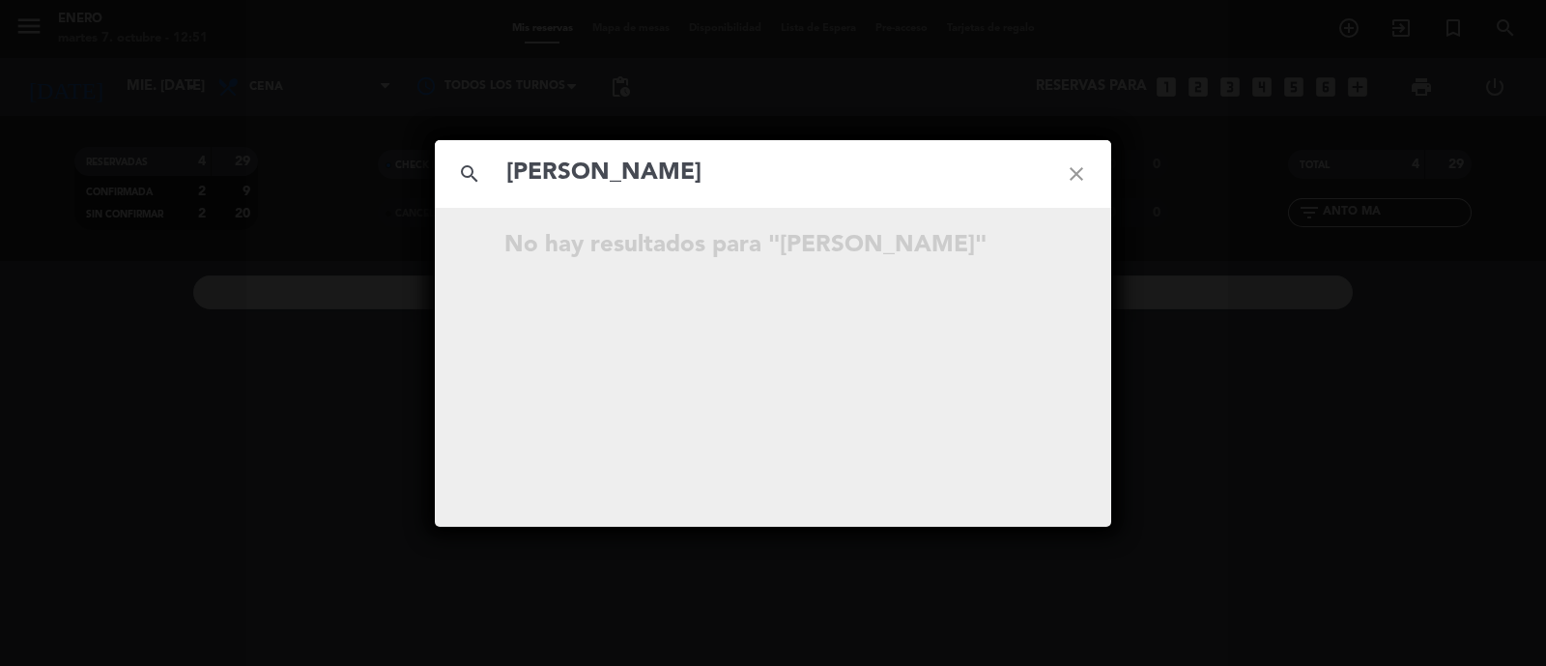
click at [617, 169] on input "[PERSON_NAME]" at bounding box center [772, 174] width 537 height 40
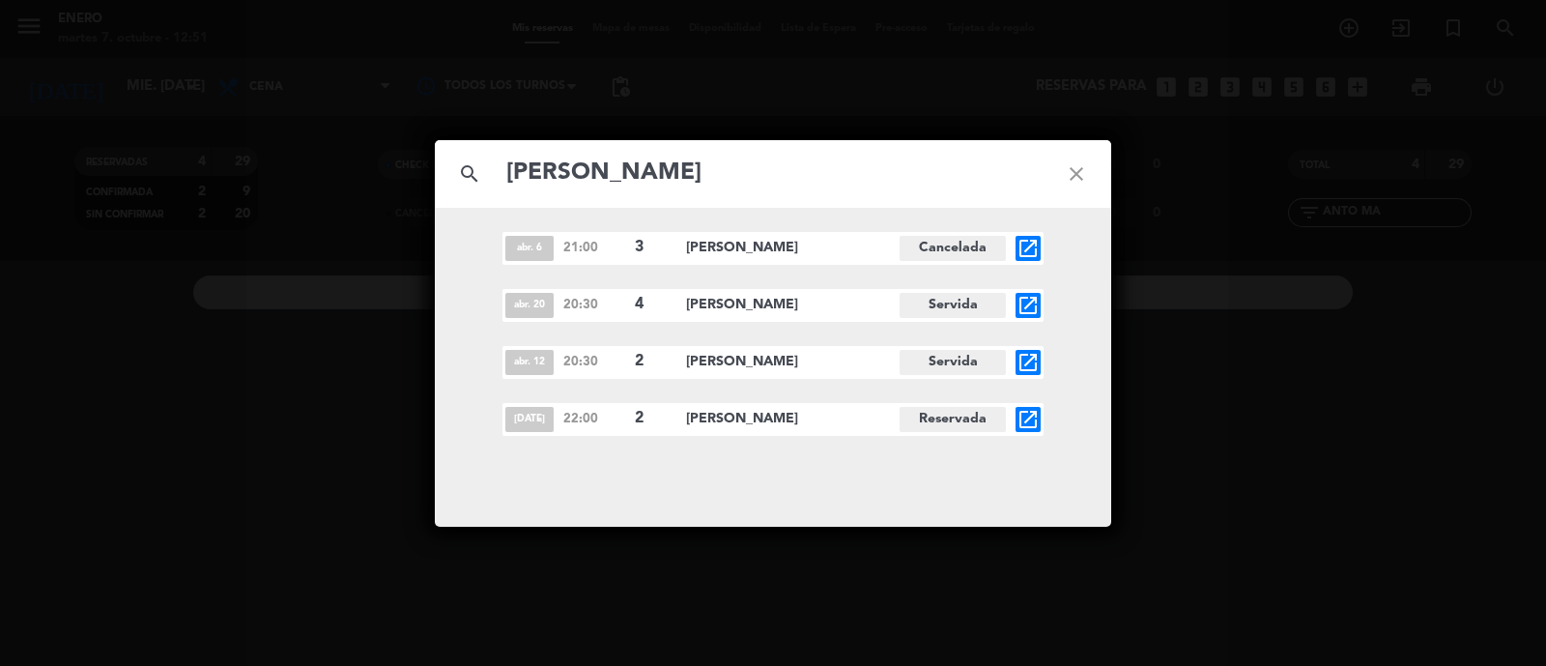
click at [918, 183] on input "[PERSON_NAME]" at bounding box center [772, 174] width 537 height 40
type input "[PERSON_NAME]"
click at [617, 463] on div "abr. 6 21:00 3 [PERSON_NAME] Cancelada open_in_new abr. 20 20:30 4 [PERSON_NAME…" at bounding box center [773, 367] width 676 height 319
click at [940, 465] on div "abr. 6 21:00 3 [PERSON_NAME] Cancelada open_in_new abr. 20 20:30 4 [PERSON_NAME…" at bounding box center [773, 367] width 676 height 319
click at [1079, 168] on icon "close" at bounding box center [1076, 174] width 70 height 70
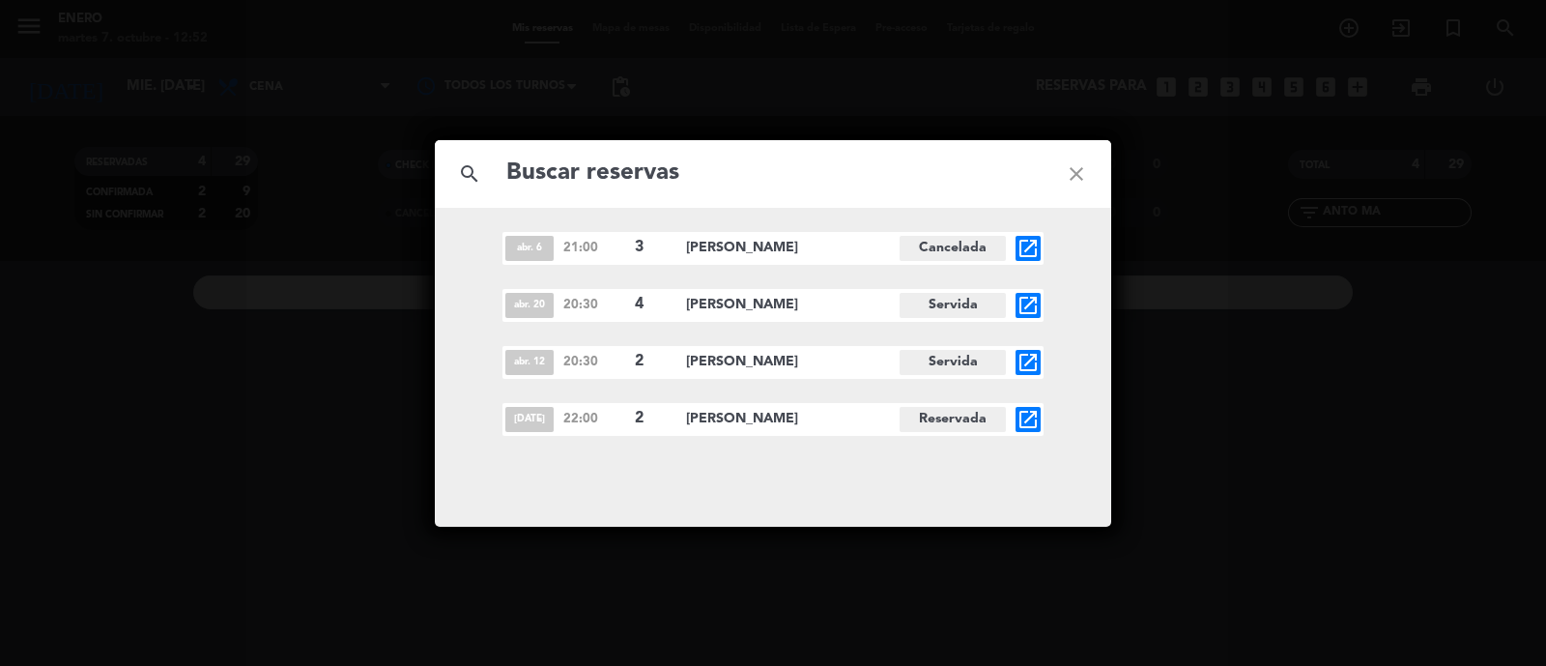
click at [1080, 165] on icon "close" at bounding box center [1076, 174] width 70 height 70
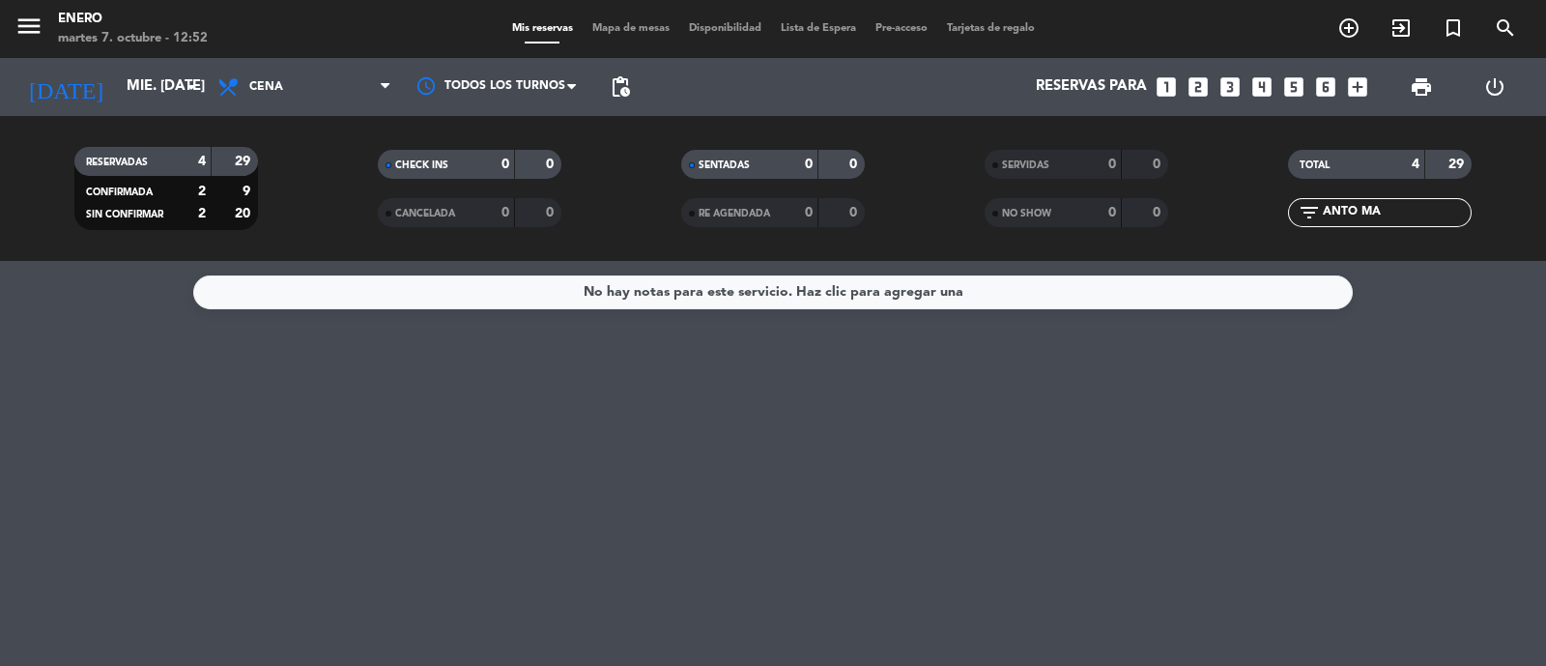
click at [609, 31] on span "Mapa de mesas" at bounding box center [630, 28] width 97 height 11
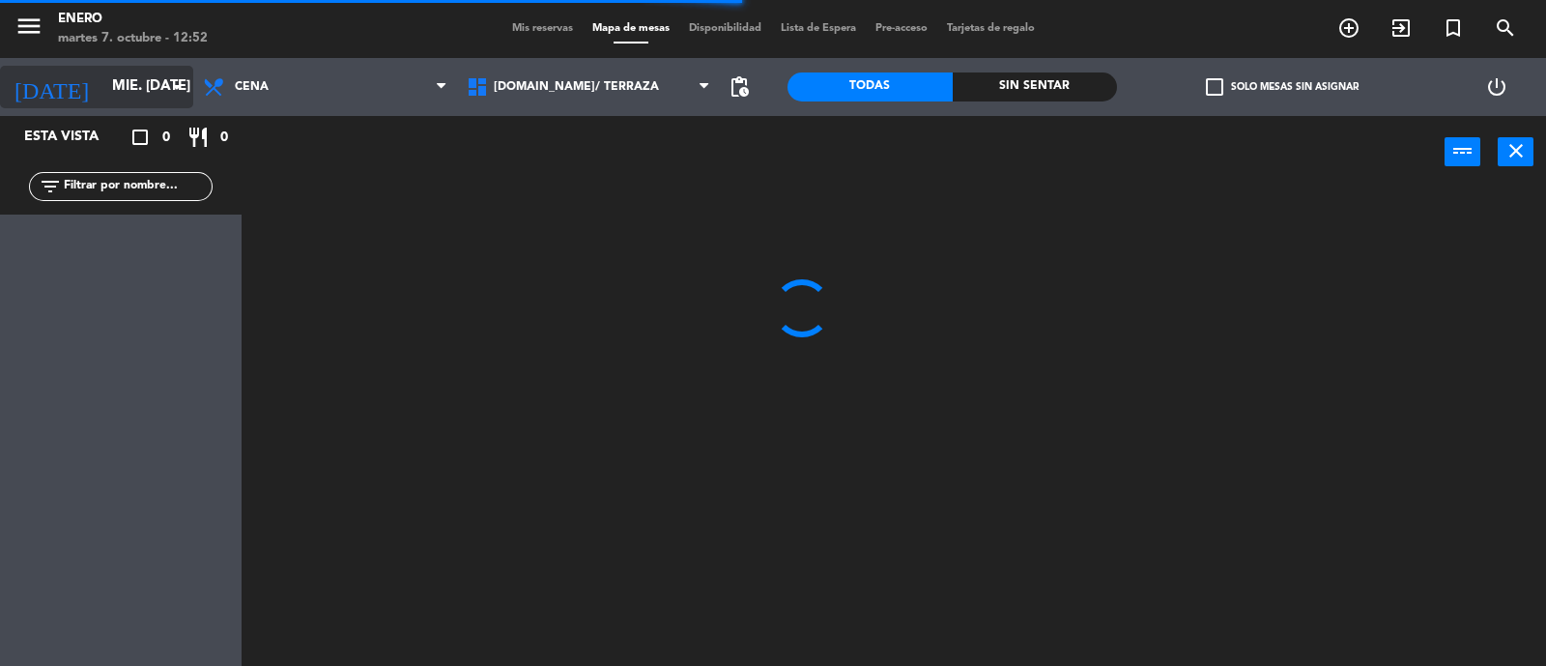
click at [146, 87] on input "mié. [DATE]" at bounding box center [195, 87] width 186 height 37
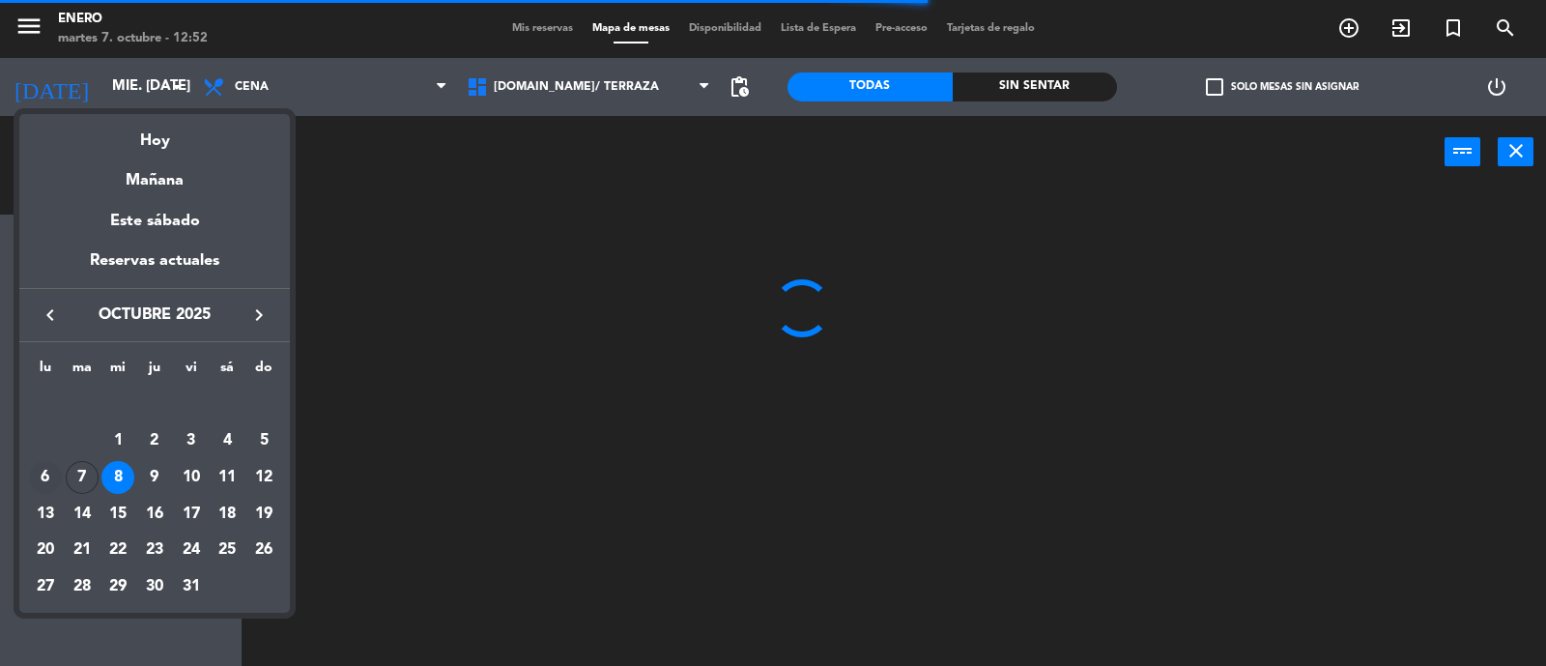
click at [62, 475] on td "6" at bounding box center [45, 477] width 37 height 37
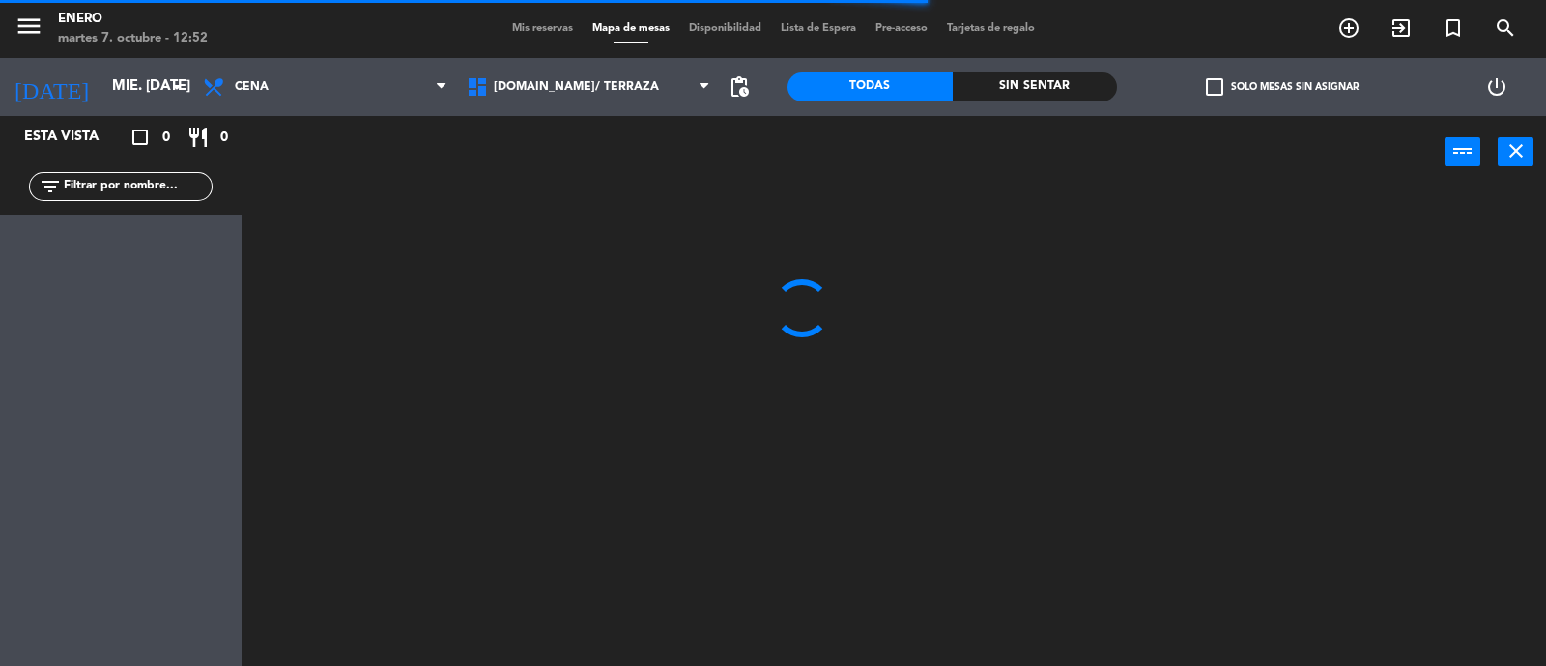
type input "lun. [DATE]"
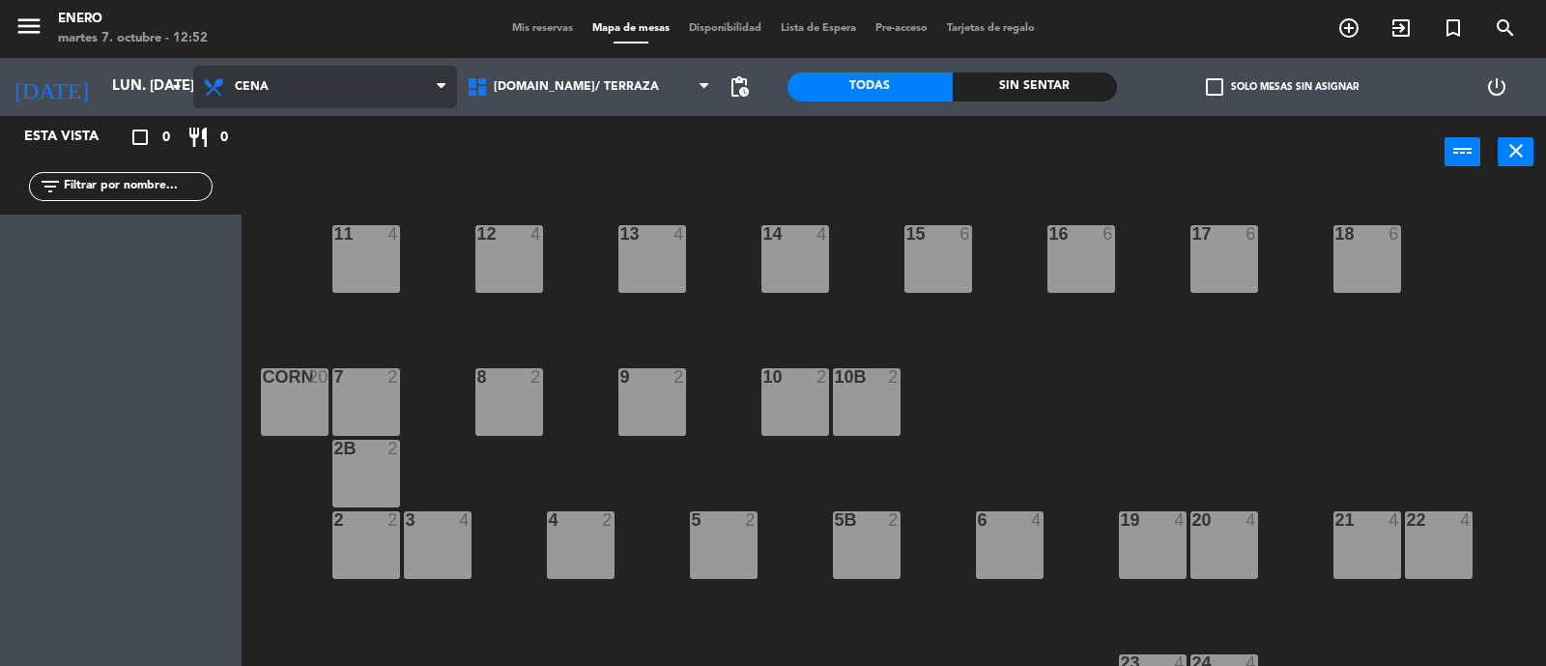
click at [401, 97] on span "Cena" at bounding box center [325, 87] width 264 height 43
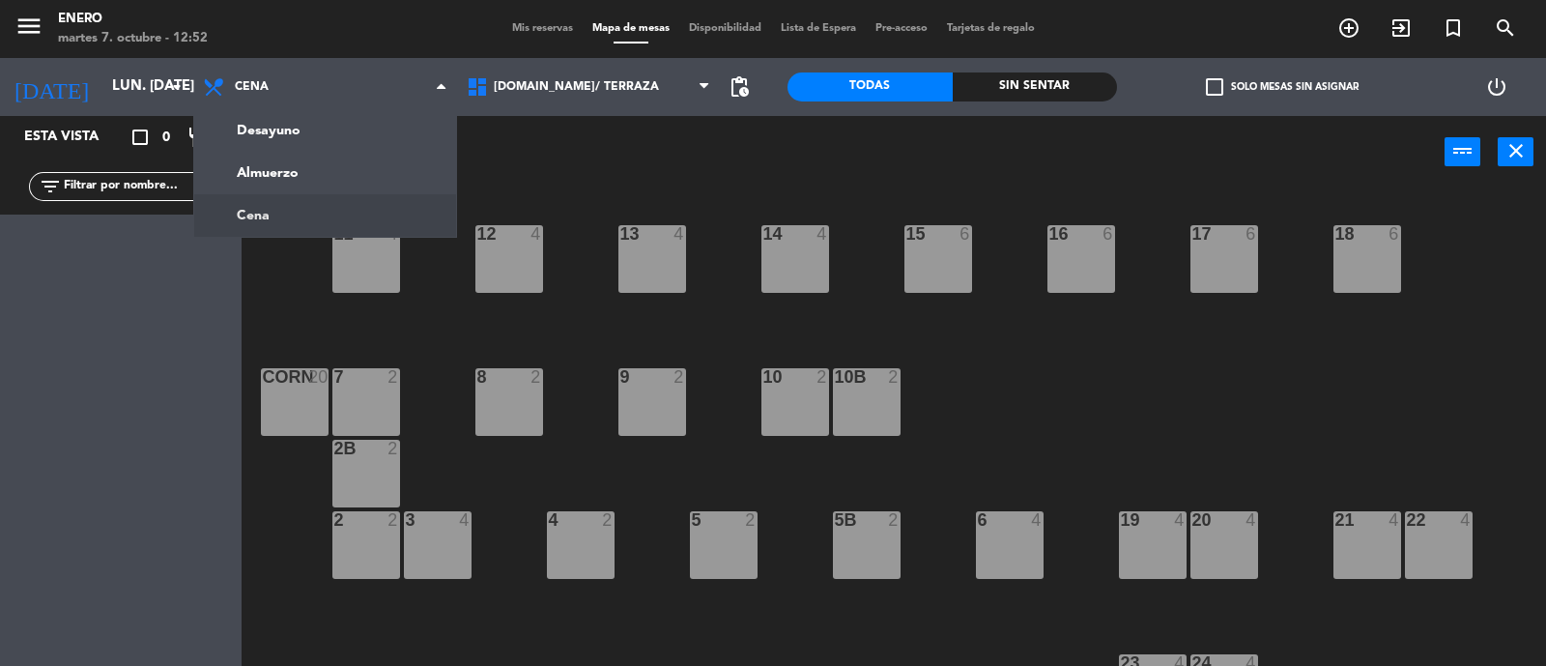
click at [136, 316] on div "Esta vista crop_square 0 restaurant 0 filter_list" at bounding box center [120, 391] width 241 height 550
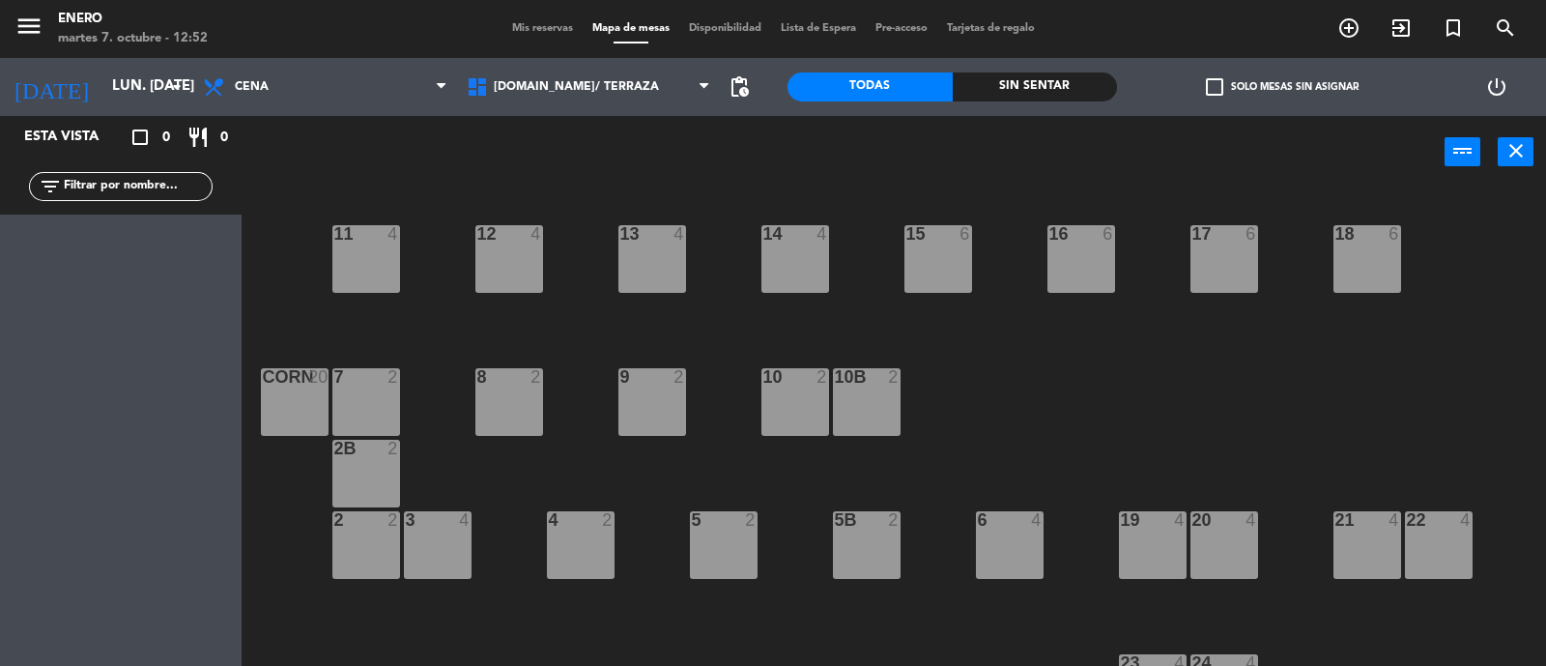
click at [530, 20] on div "Mis reservas Mapa de mesas Disponibilidad Lista de Espera Pre-acceso Tarjetas d…" at bounding box center [773, 28] width 542 height 17
click at [536, 27] on span "Mis reservas" at bounding box center [542, 28] width 80 height 11
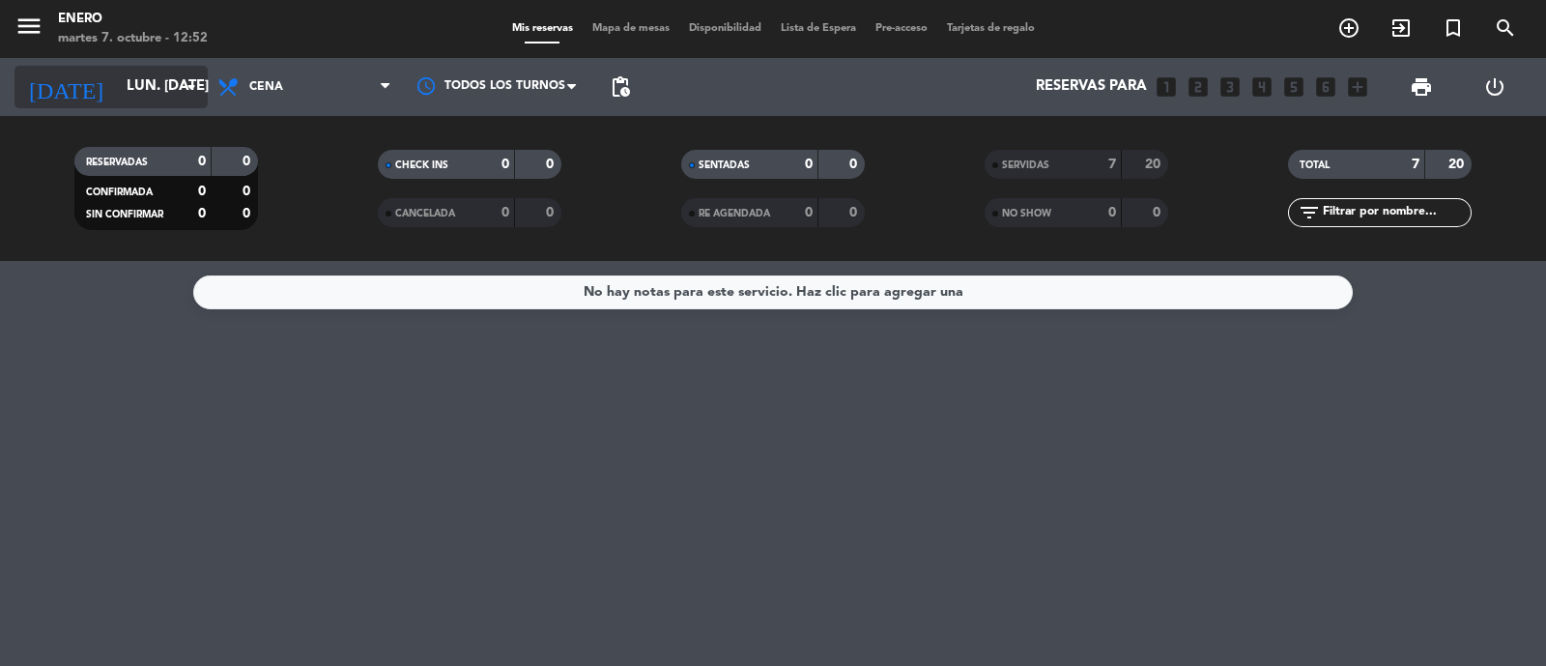
click at [185, 94] on icon "arrow_drop_down" at bounding box center [191, 86] width 23 height 23
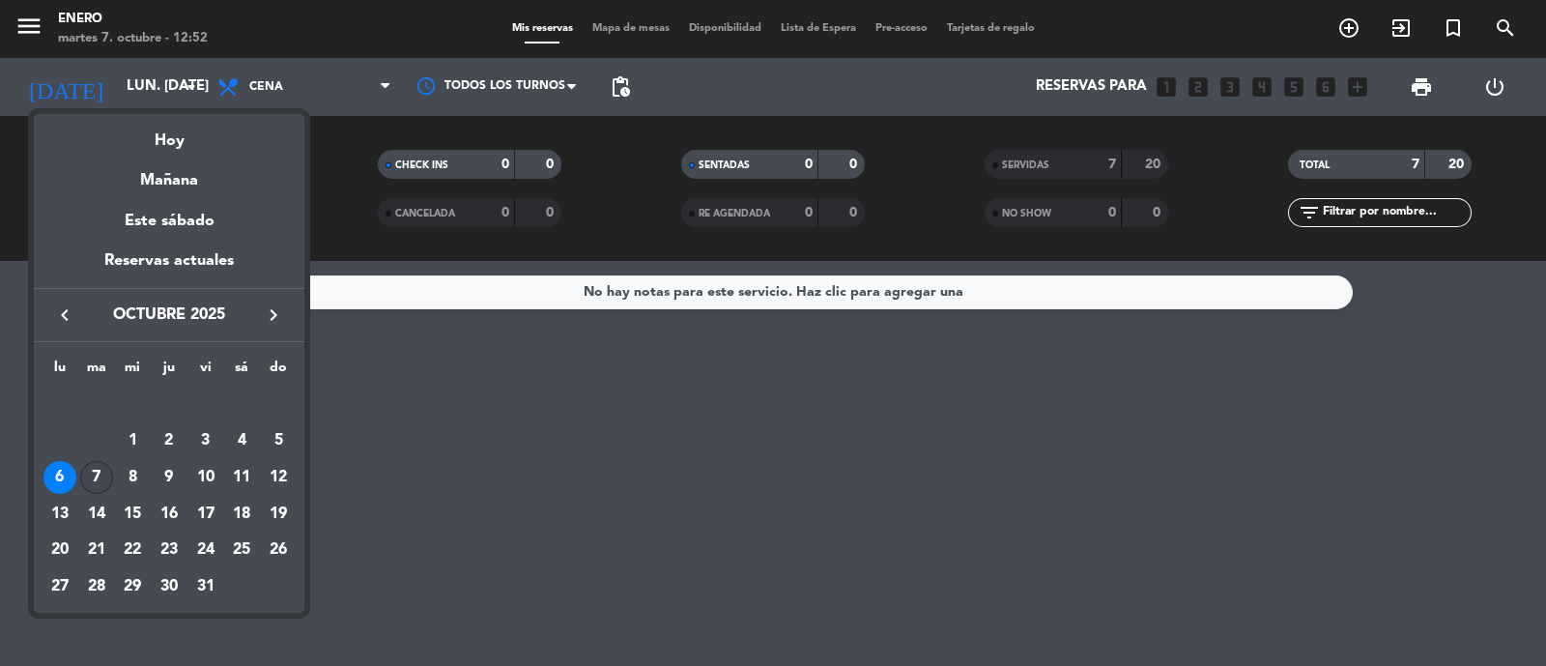
click at [99, 465] on div "7" at bounding box center [96, 477] width 33 height 33
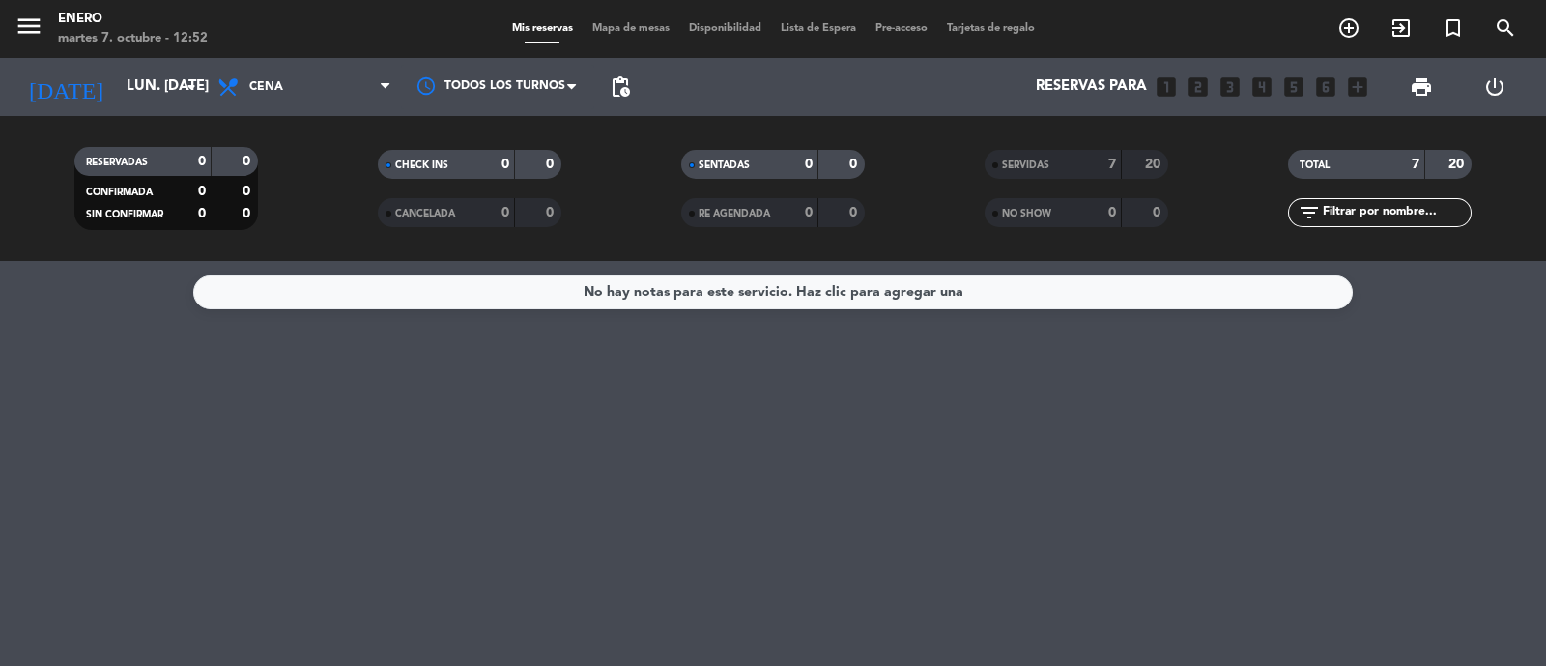
type input "[DATE] oct."
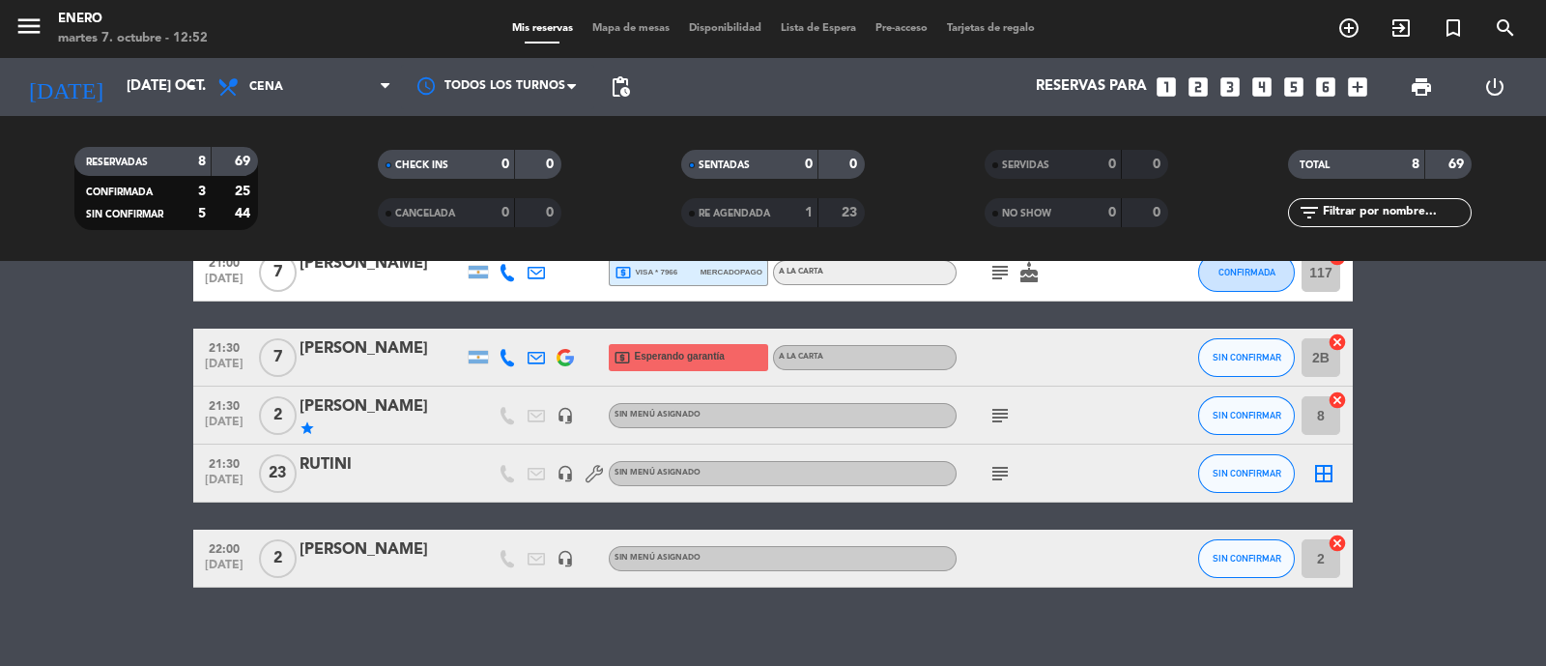
scroll to position [325, 0]
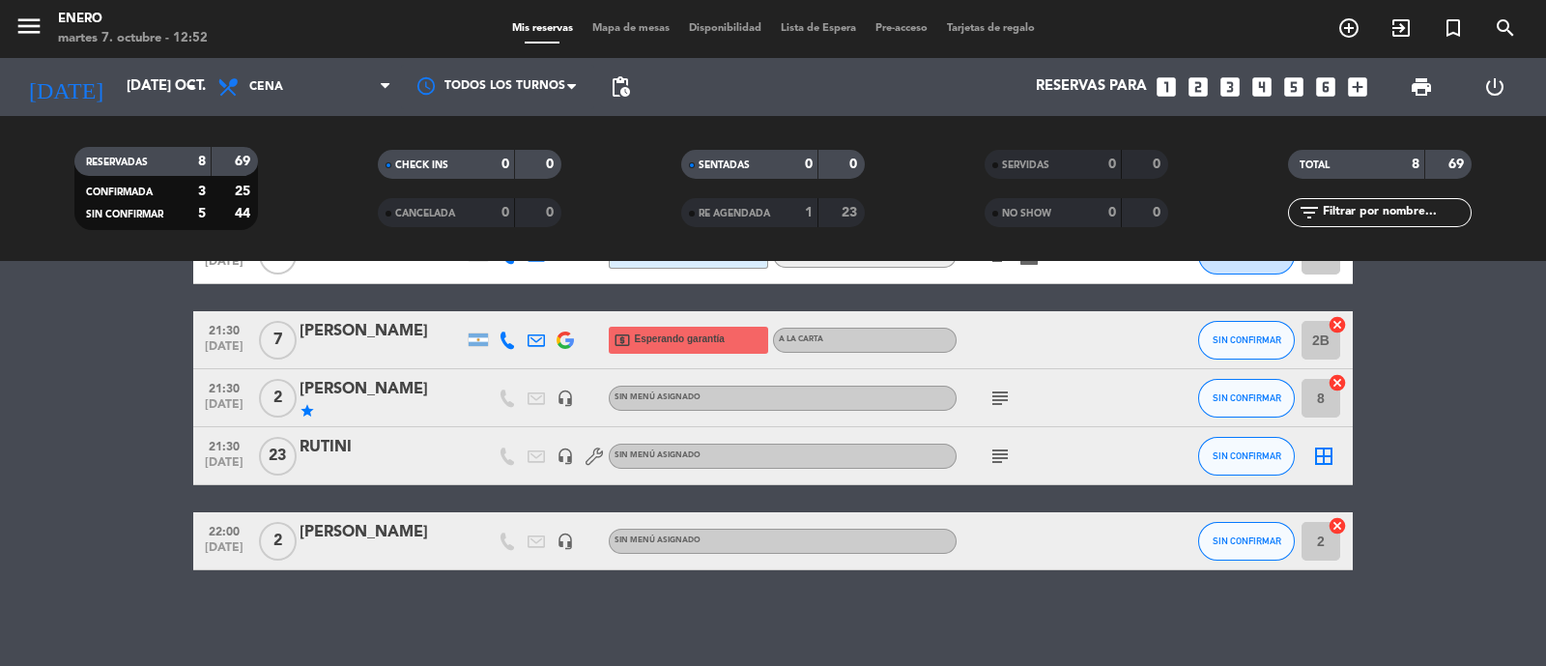
click at [360, 540] on div "[PERSON_NAME]" at bounding box center [381, 532] width 164 height 25
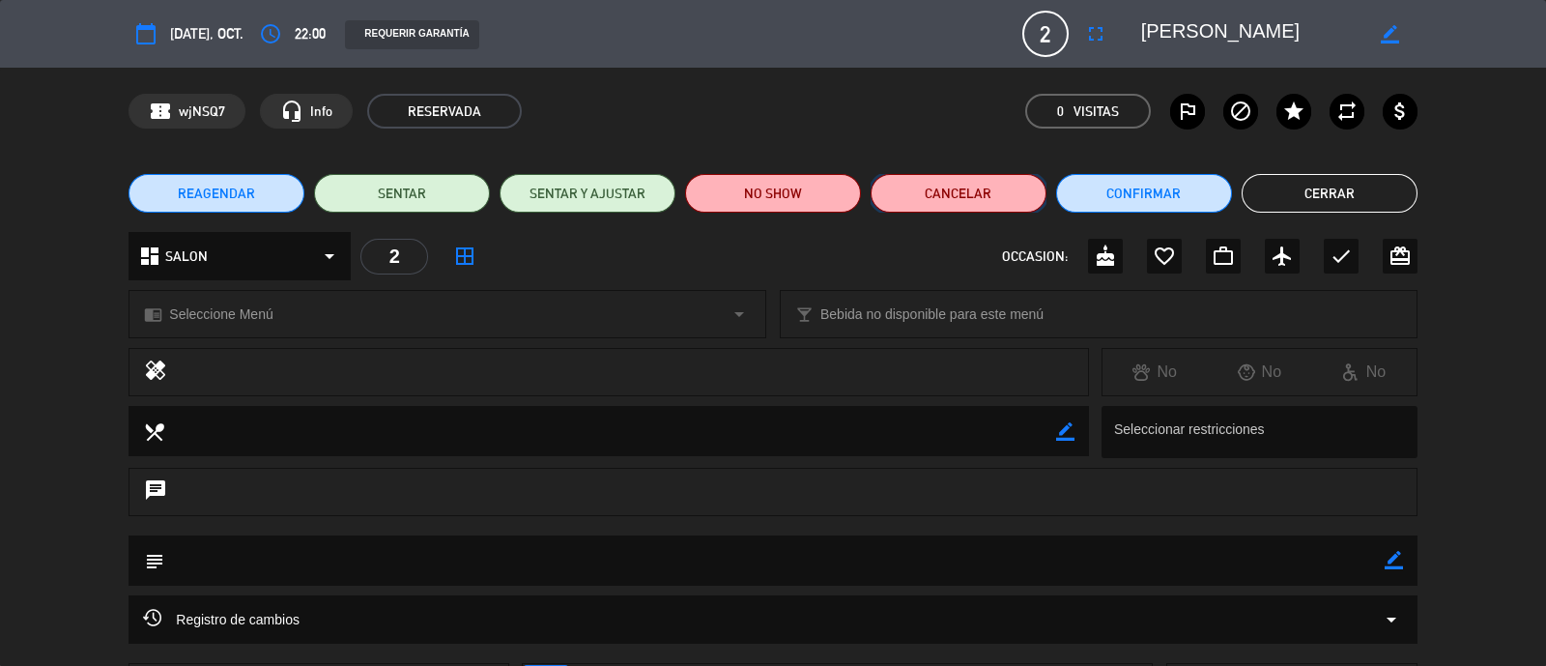
click at [927, 184] on button "Cancelar" at bounding box center [958, 193] width 176 height 39
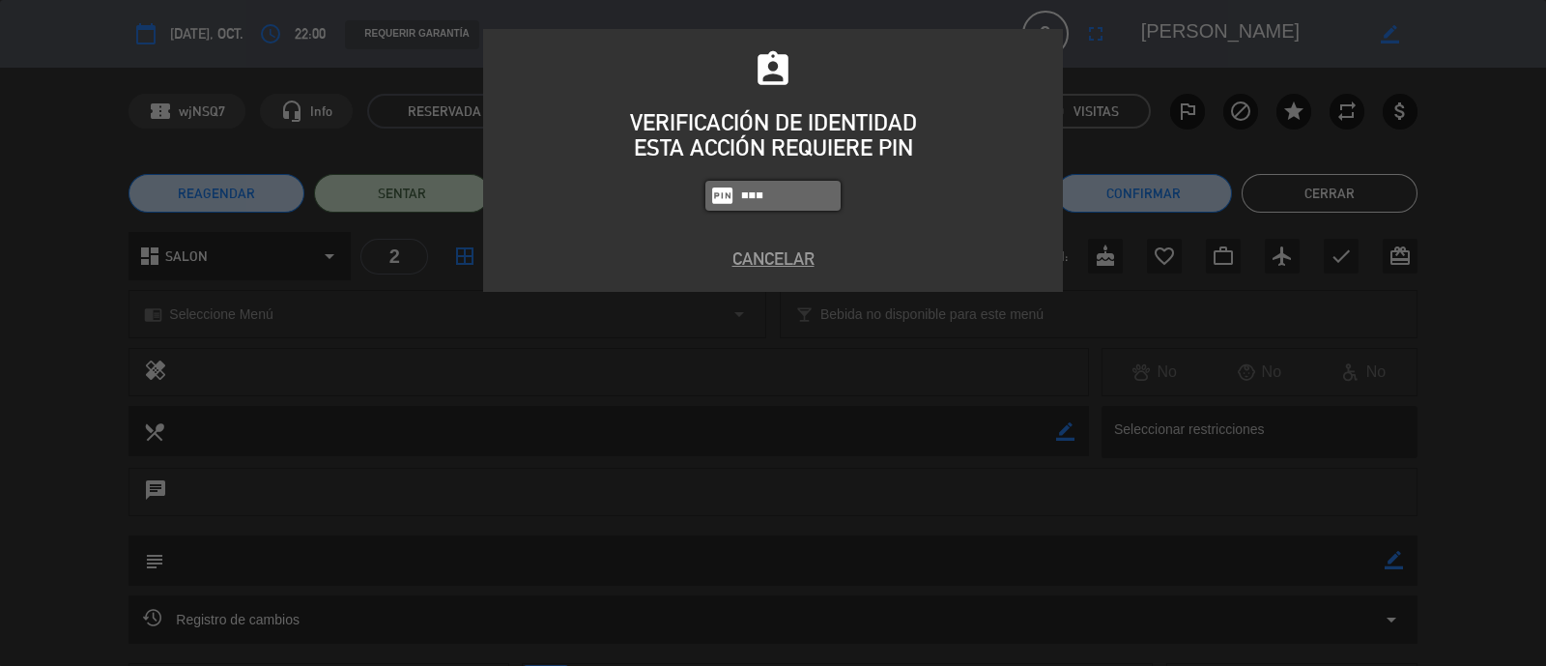
type input "0800"
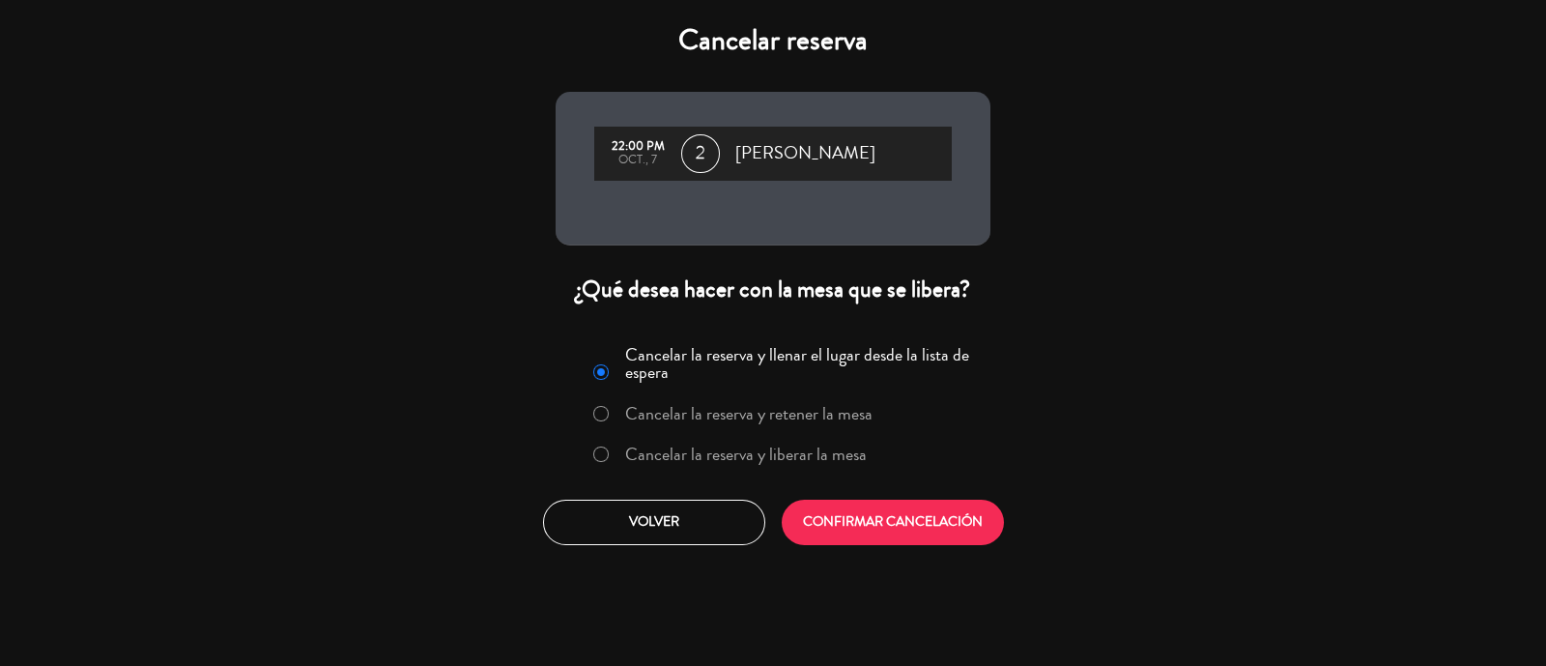
click at [658, 461] on label "Cancelar la reserva y liberar la mesa" at bounding box center [745, 453] width 241 height 17
click at [918, 527] on button "CONFIRMAR CANCELACIÓN" at bounding box center [892, 521] width 222 height 45
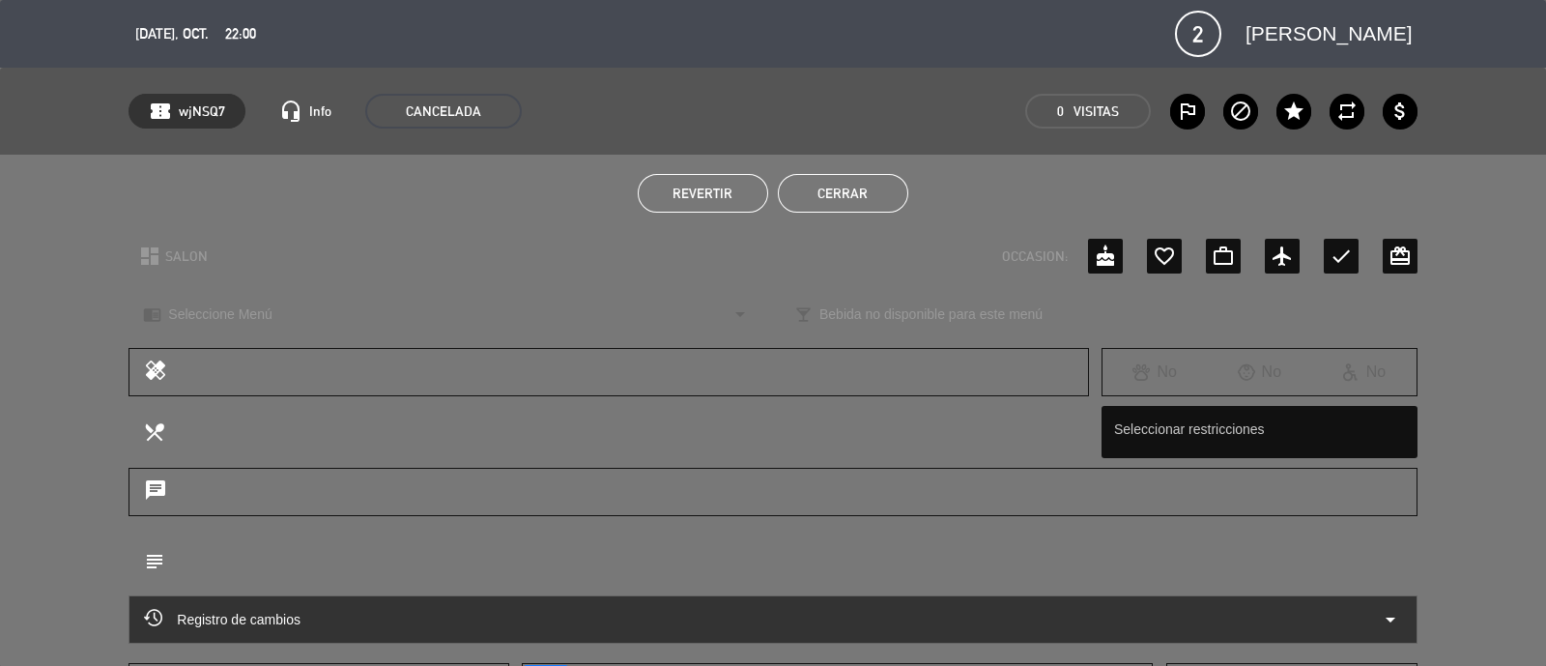
click at [872, 183] on button "Cerrar" at bounding box center [843, 193] width 130 height 39
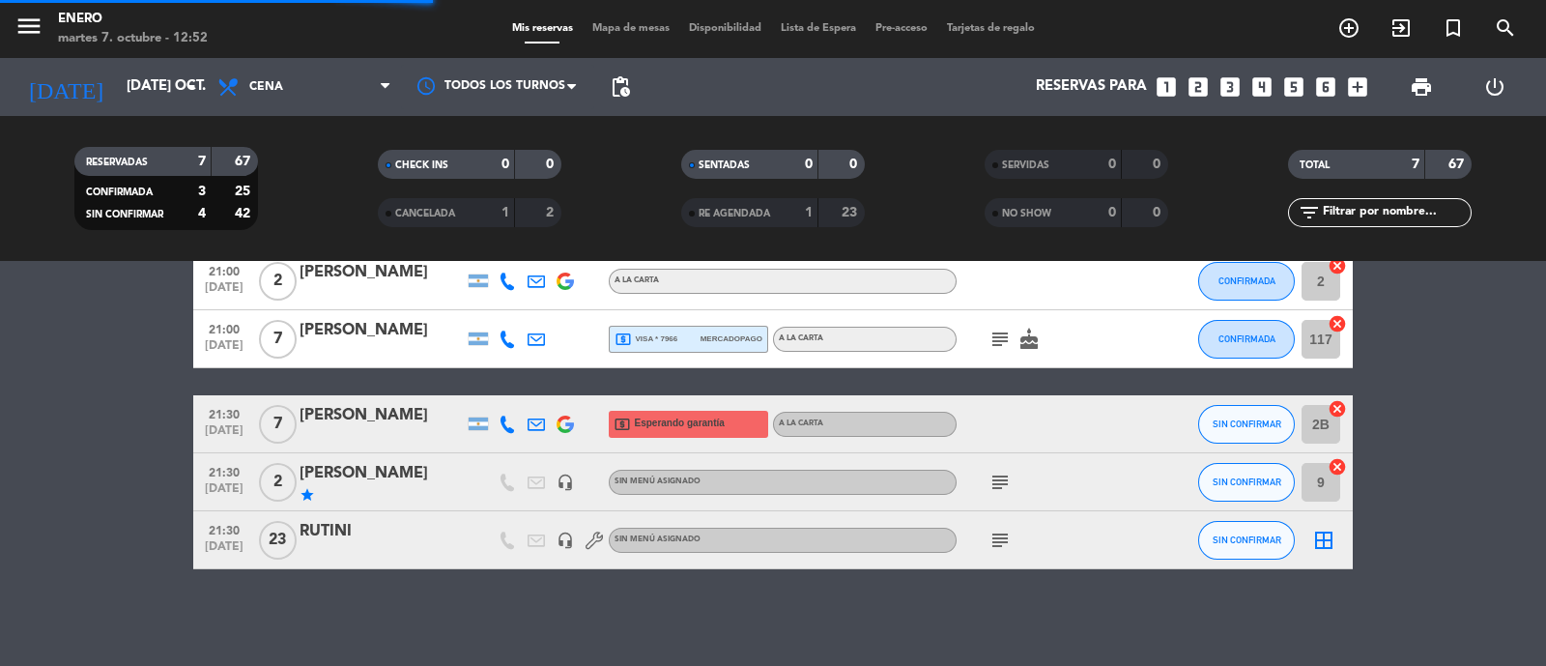
scroll to position [241, 0]
click at [1349, 32] on icon "add_circle_outline" at bounding box center [1348, 27] width 23 height 23
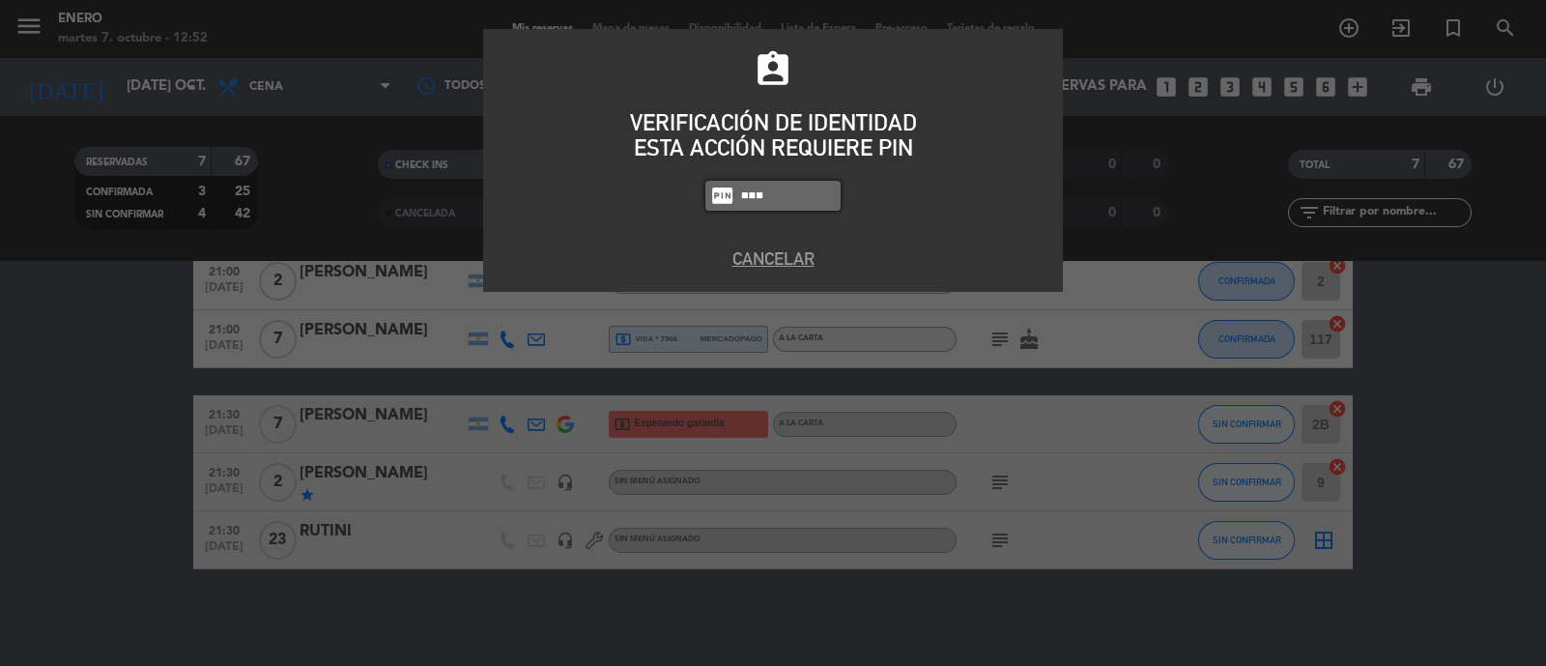
type input "0800"
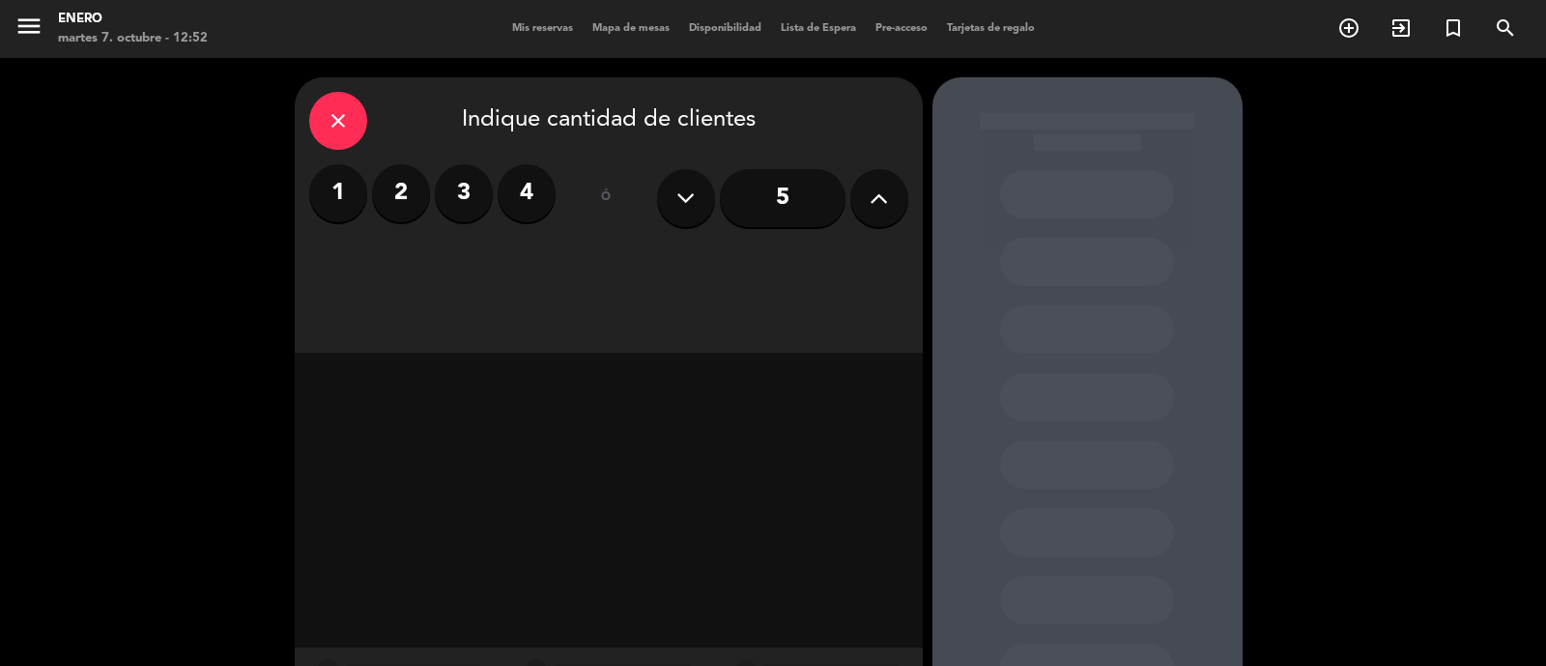
click at [391, 200] on label "2" at bounding box center [401, 193] width 58 height 58
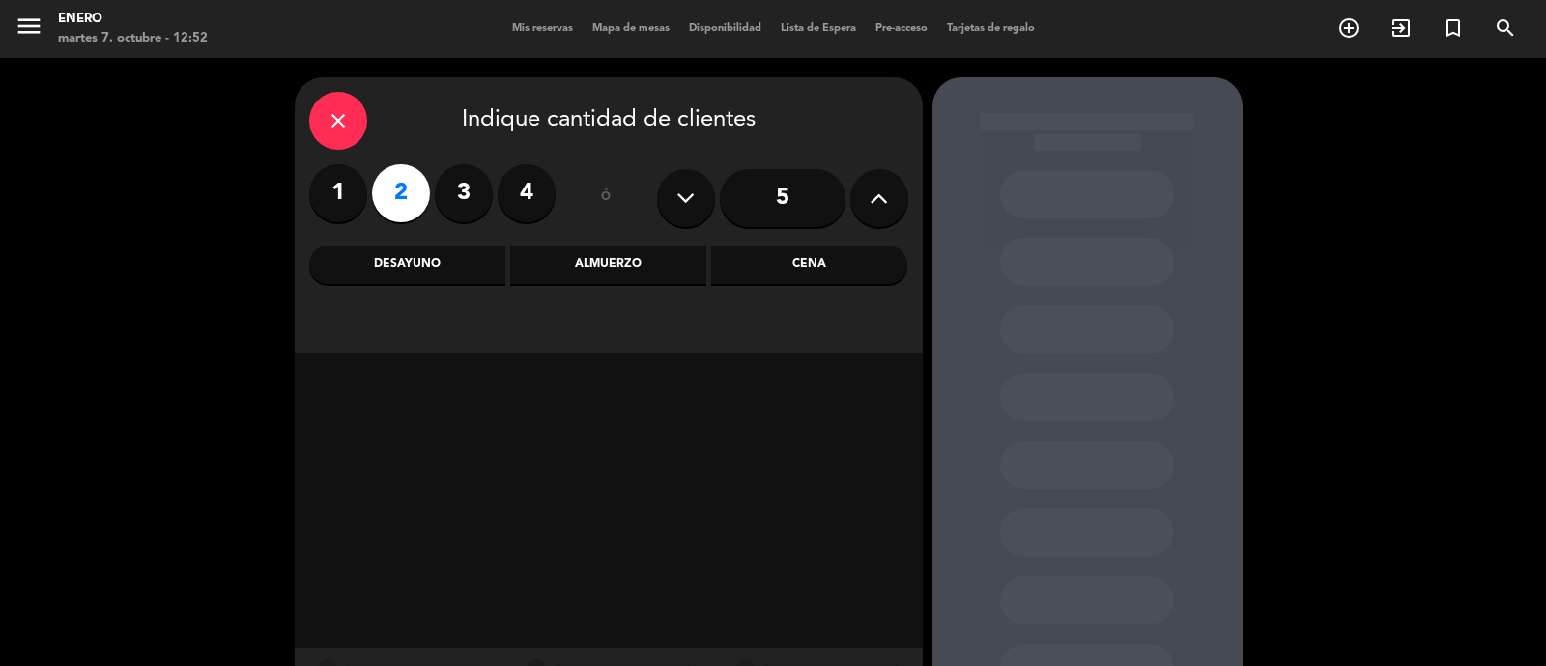
click at [778, 277] on div "Cena" at bounding box center [809, 264] width 196 height 39
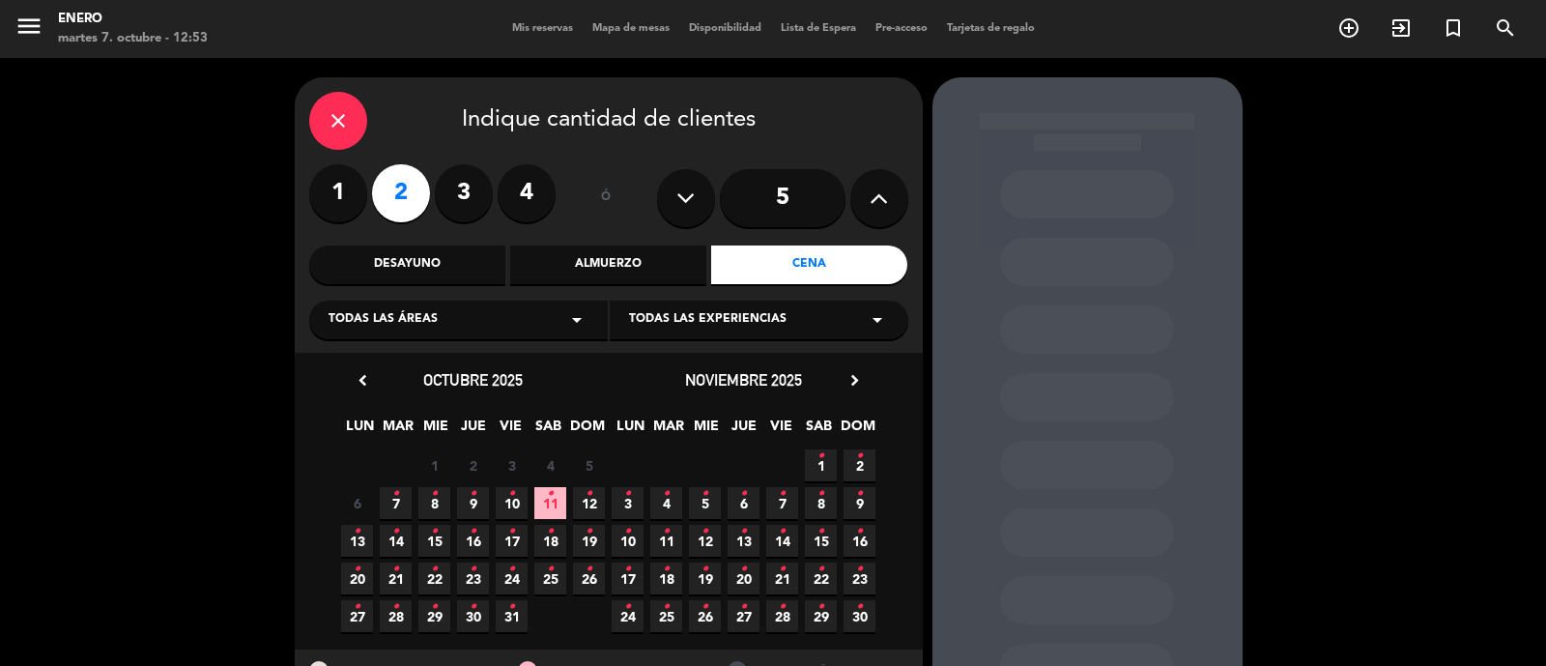
click at [435, 503] on icon "•" at bounding box center [434, 493] width 7 height 31
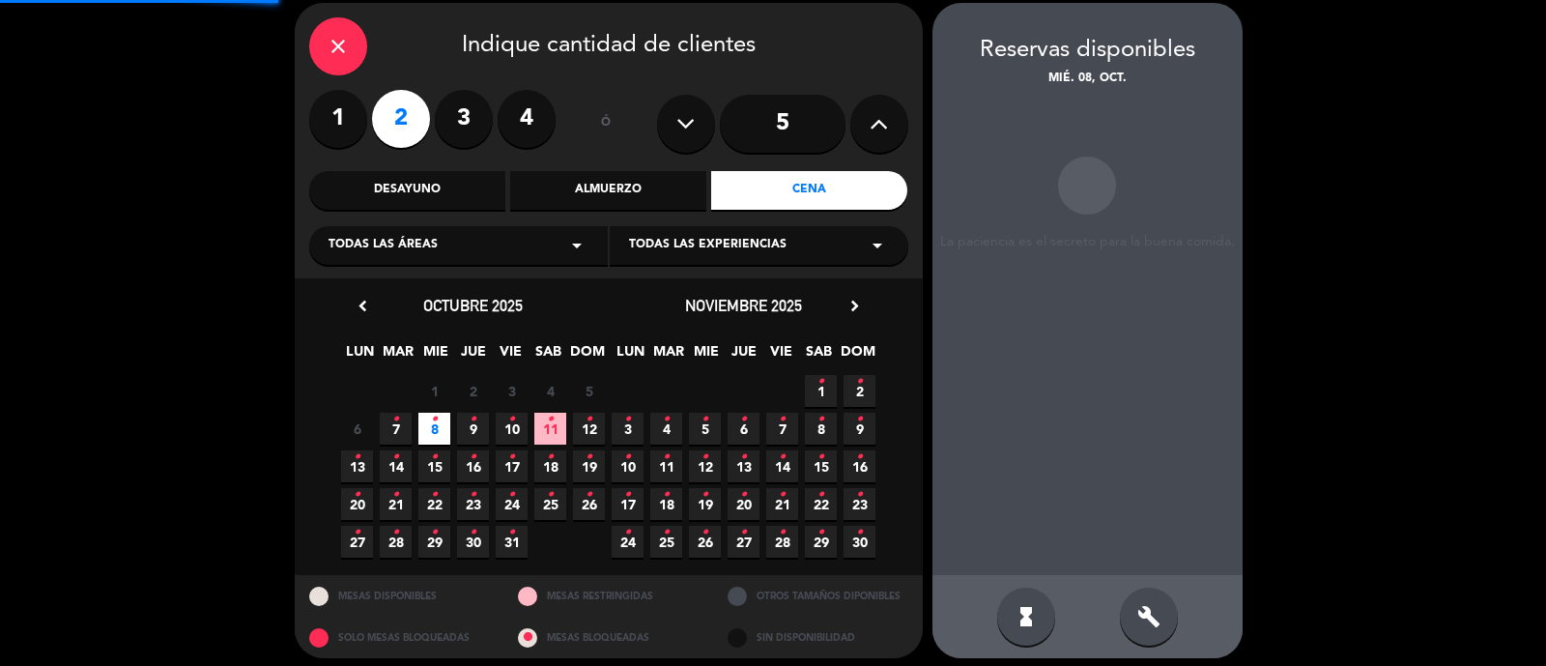
scroll to position [77, 0]
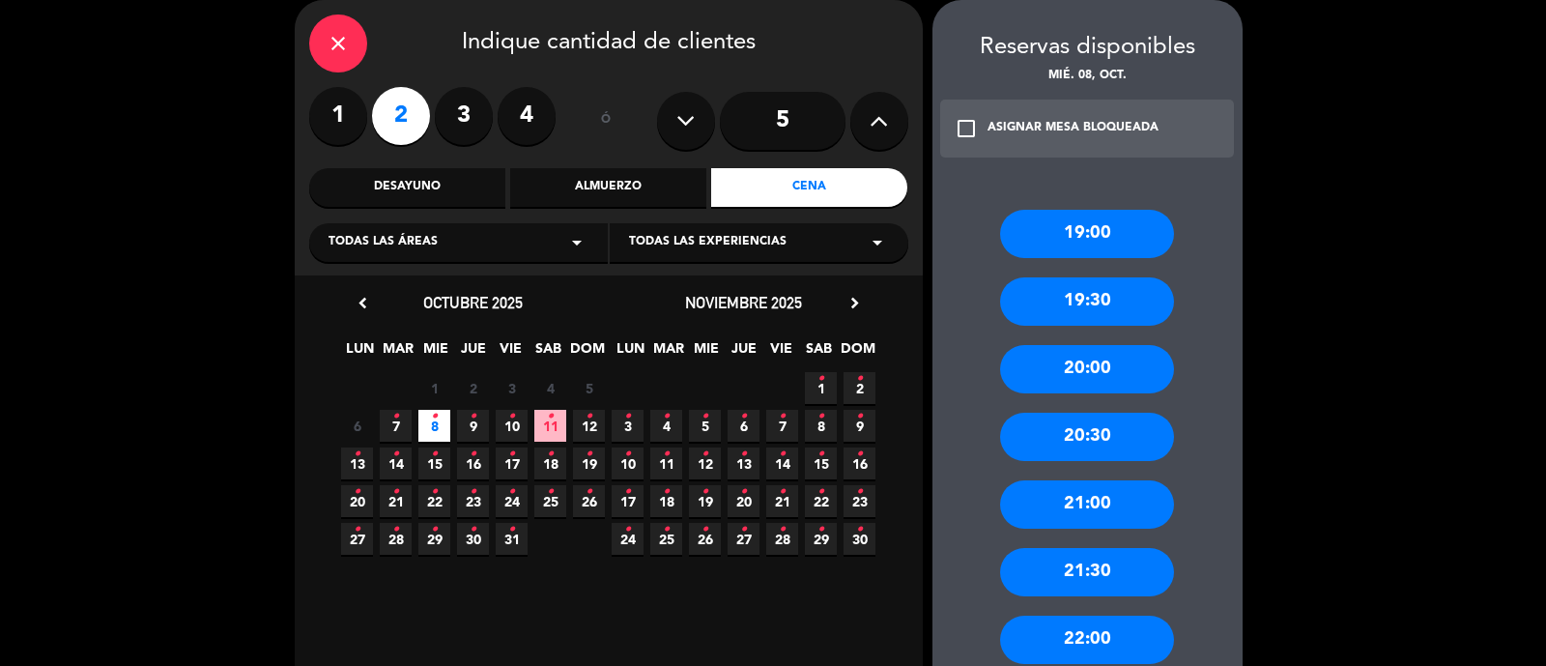
click at [1113, 504] on div "21:00" at bounding box center [1087, 504] width 174 height 48
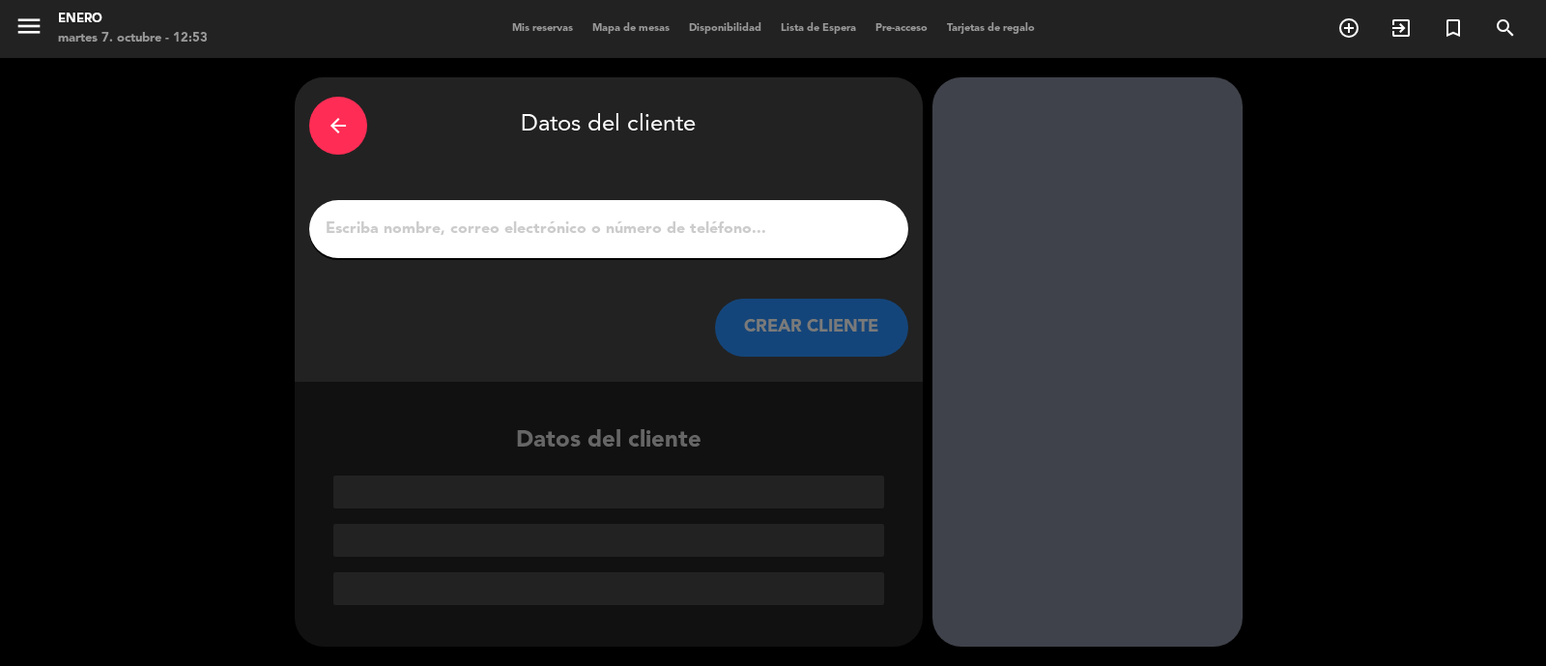
scroll to position [0, 0]
click at [604, 230] on input "1" at bounding box center [609, 228] width 570 height 27
click at [494, 230] on input "1" at bounding box center [609, 228] width 570 height 27
paste input "[PERSON_NAME]"
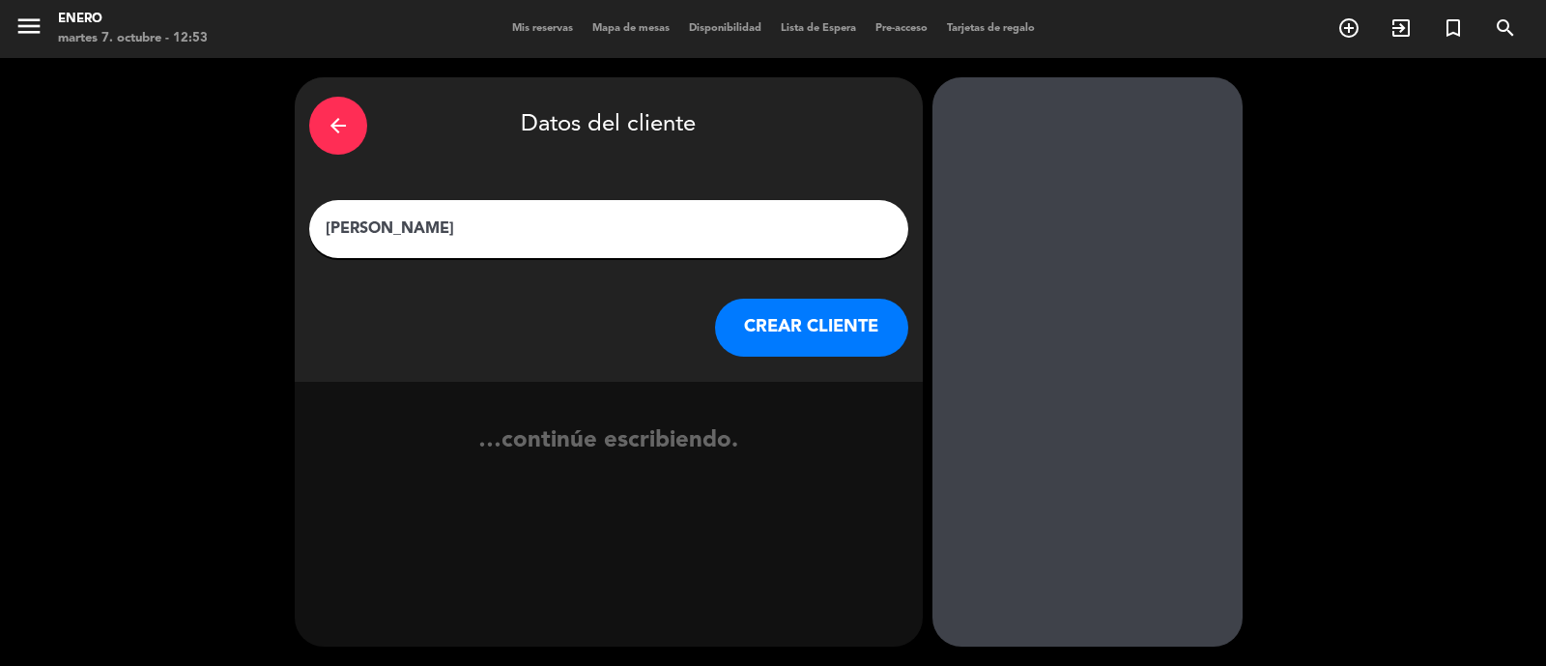
type input "[PERSON_NAME]"
click at [776, 322] on button "CREAR CLIENTE" at bounding box center [811, 327] width 193 height 58
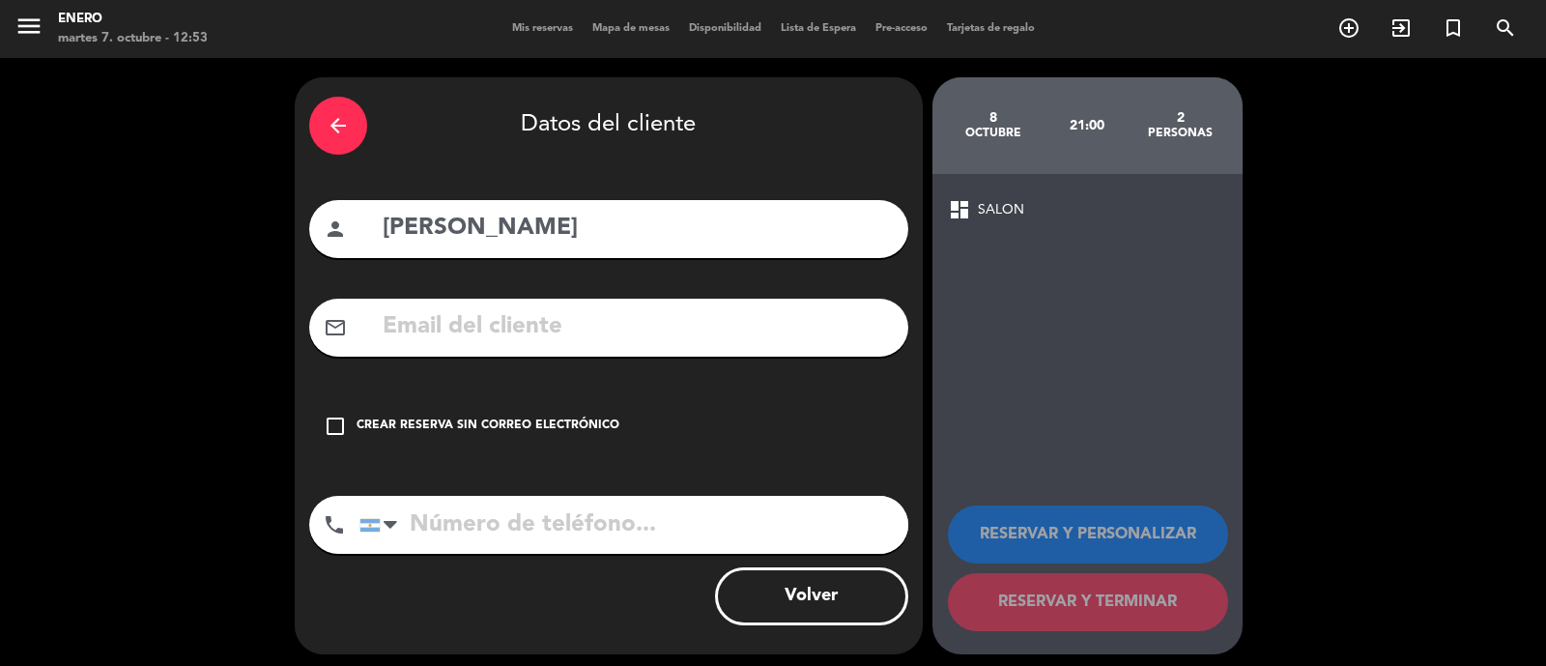
click at [328, 416] on icon "check_box_outline_blank" at bounding box center [335, 425] width 23 height 23
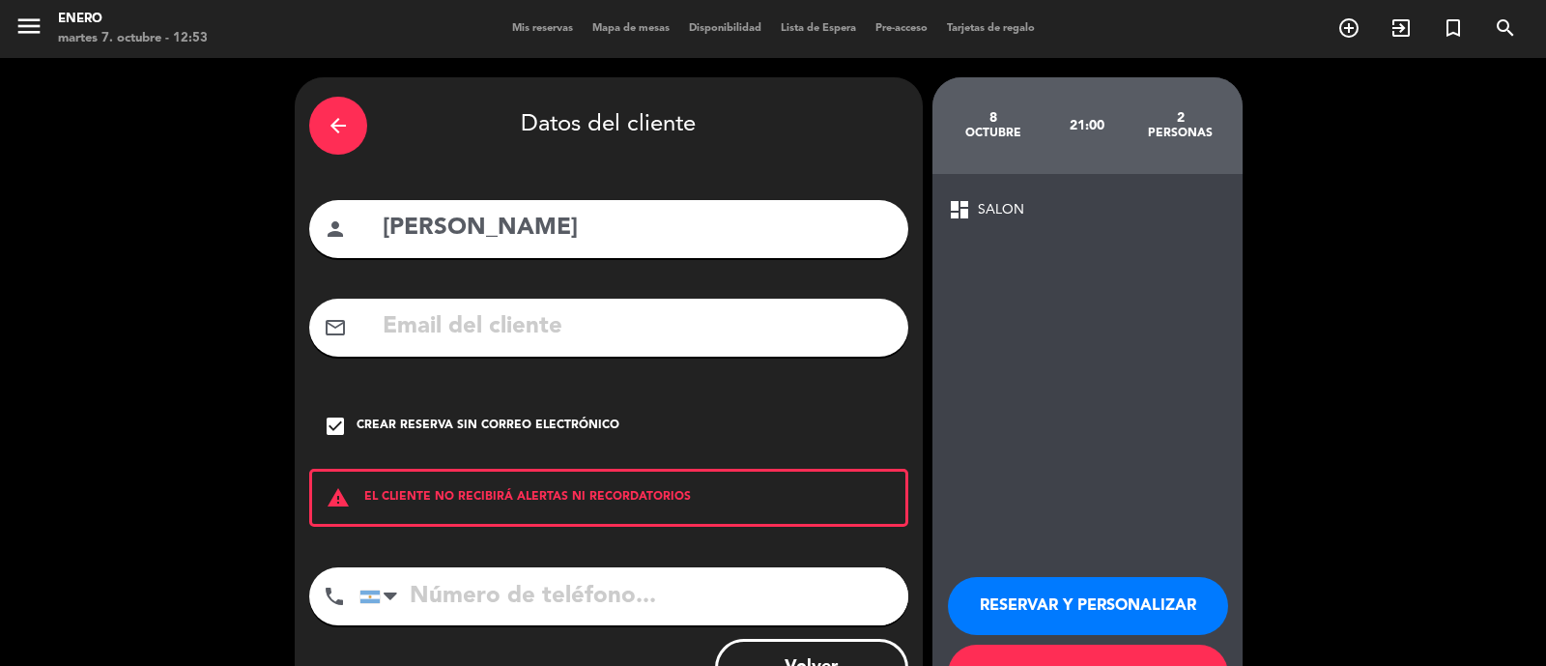
click at [1088, 607] on button "RESERVAR Y PERSONALIZAR" at bounding box center [1088, 606] width 280 height 58
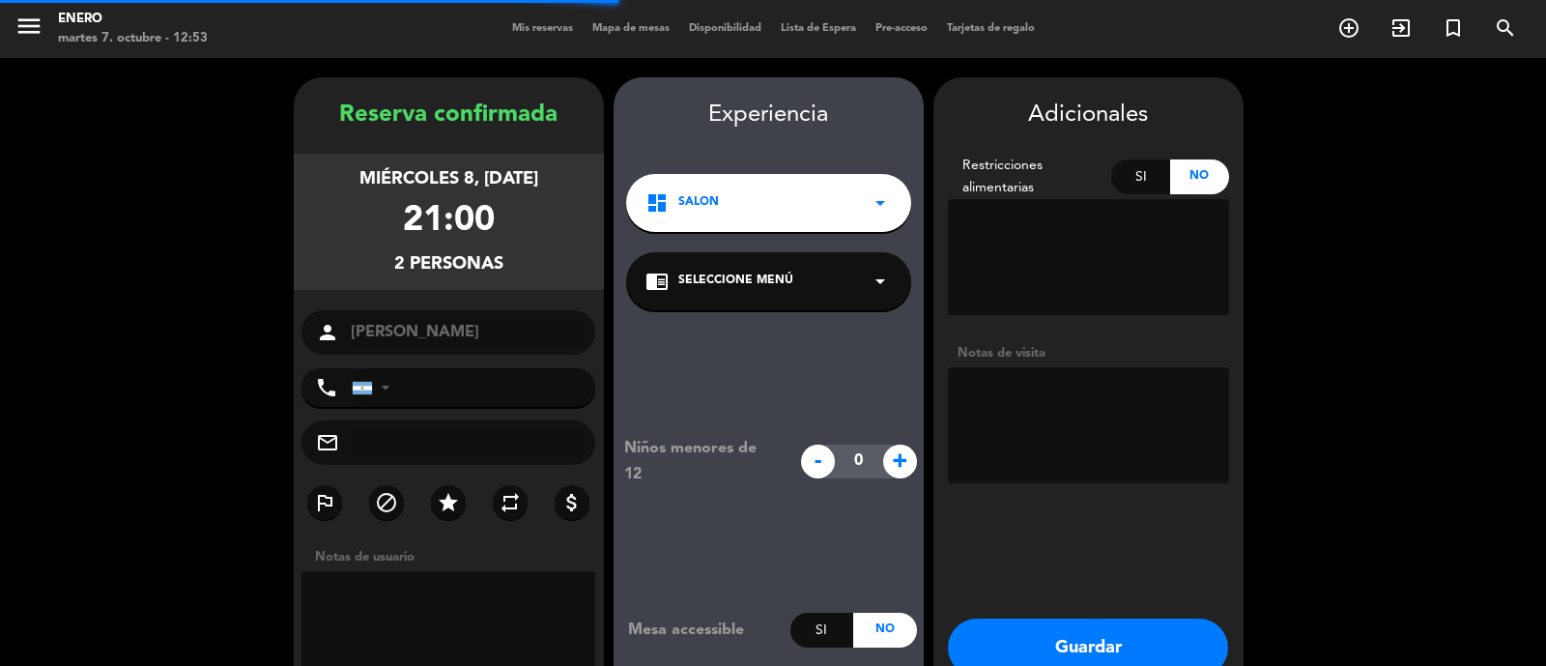
scroll to position [77, 0]
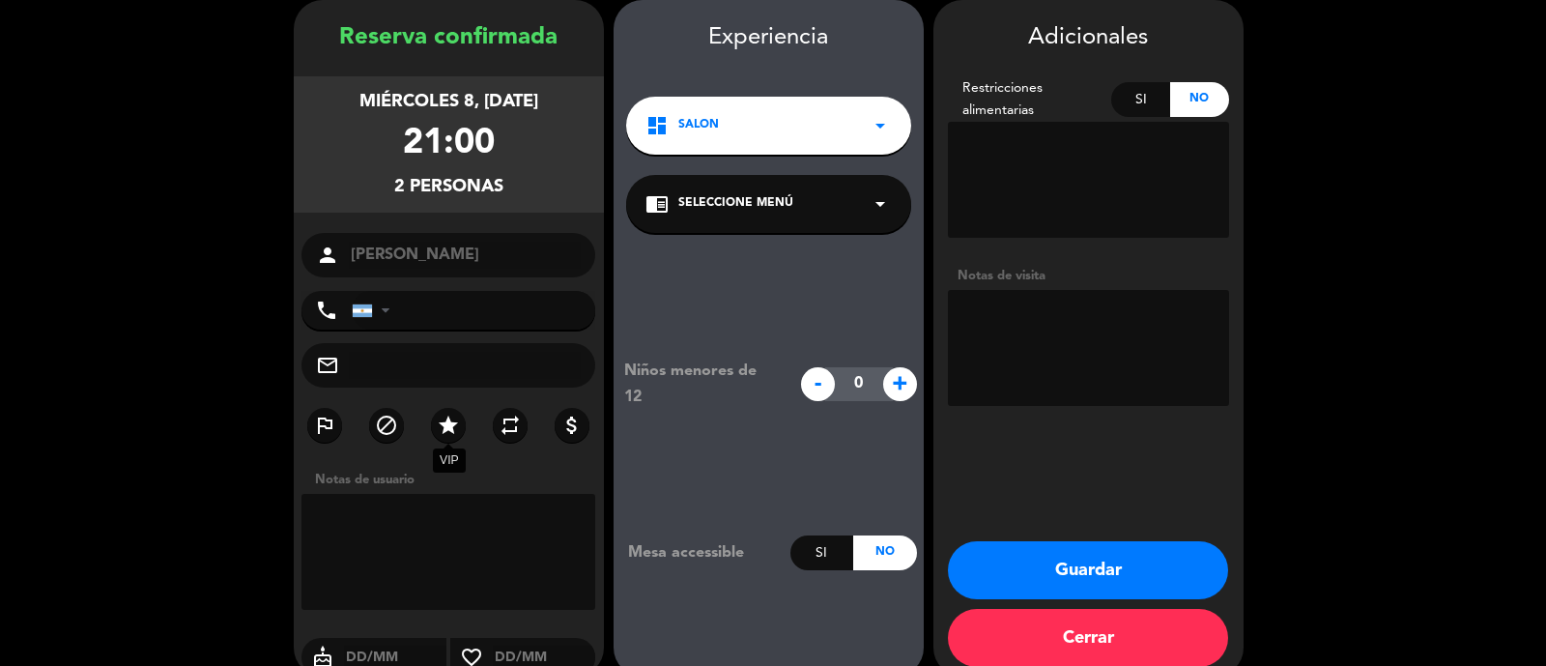
click at [447, 425] on icon "star" at bounding box center [448, 424] width 23 height 23
click at [1058, 316] on textarea at bounding box center [1088, 348] width 281 height 116
type textarea "INV. COMERCIAL"
click at [1097, 564] on button "Guardar" at bounding box center [1088, 570] width 280 height 58
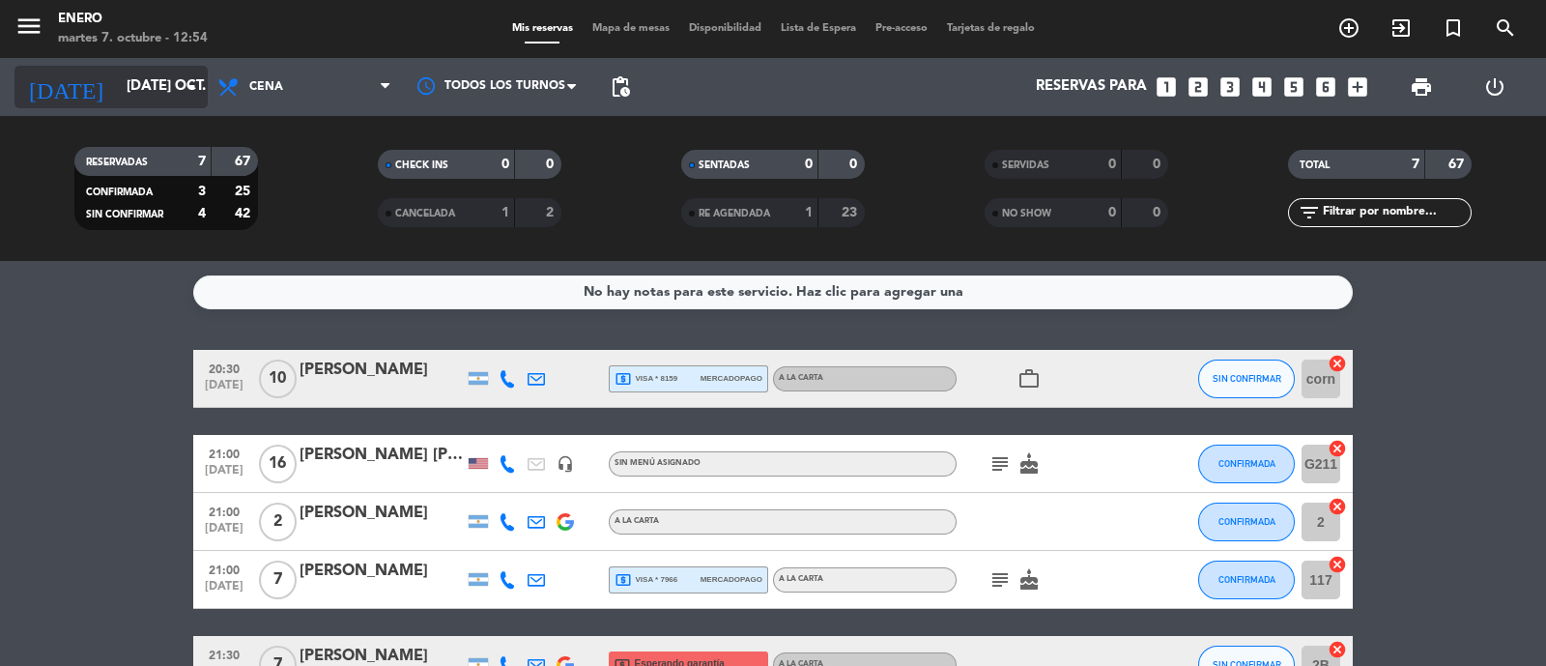
click at [117, 89] on input "[DATE] oct." at bounding box center [210, 87] width 186 height 37
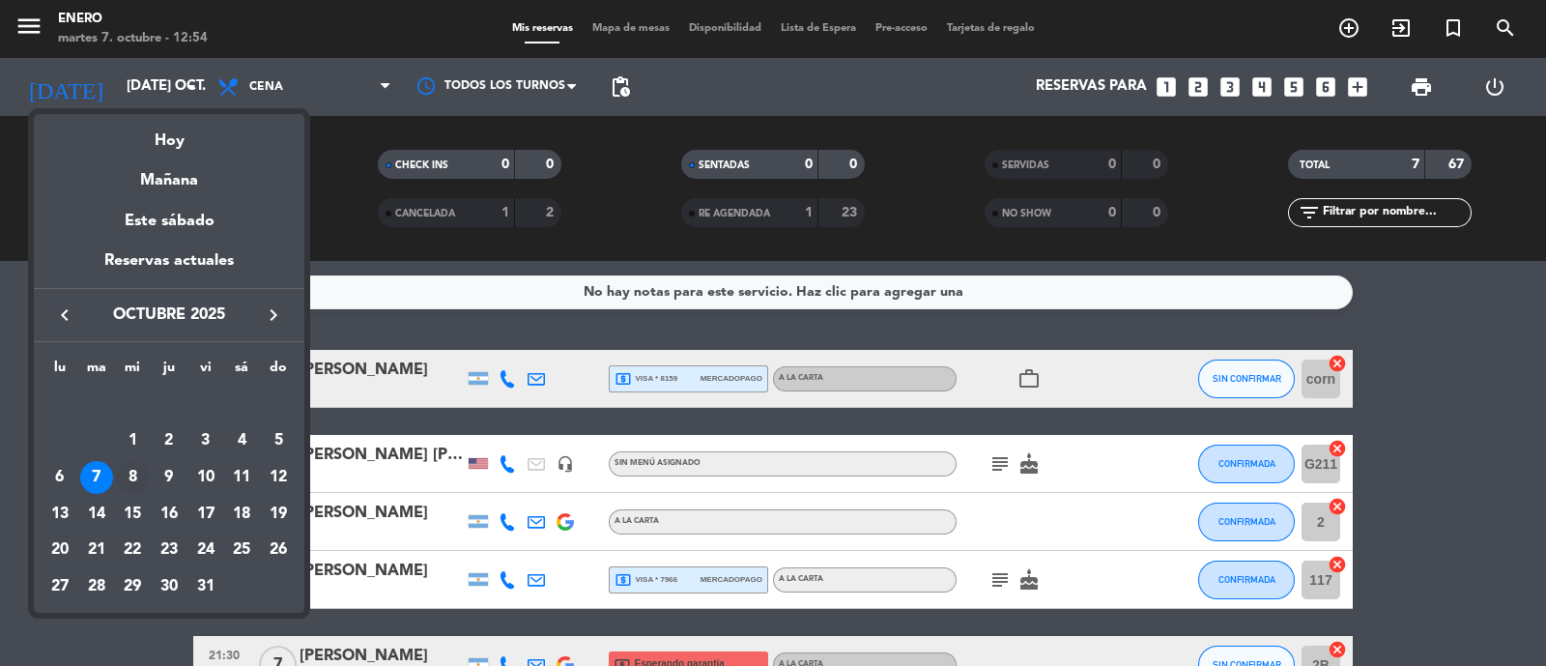
click at [135, 475] on div "8" at bounding box center [132, 477] width 33 height 33
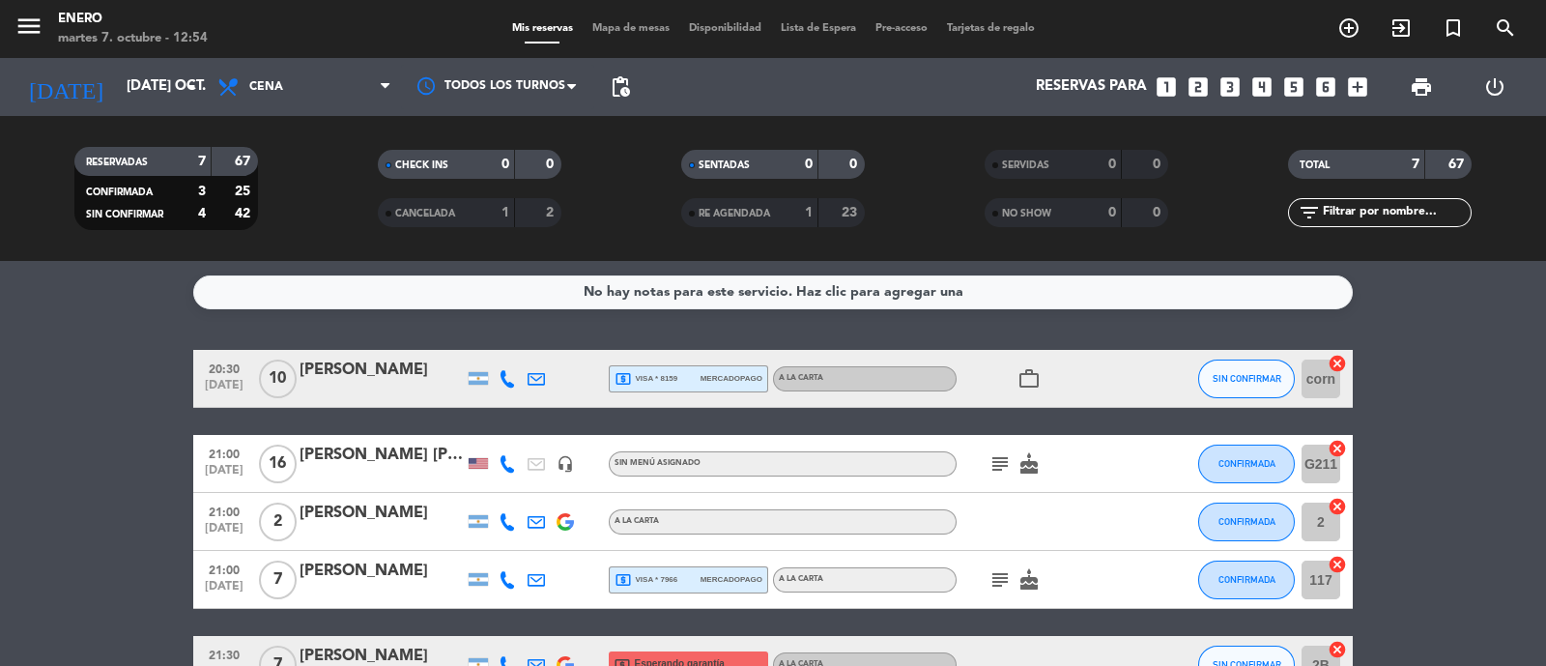
type input "mié. [DATE]"
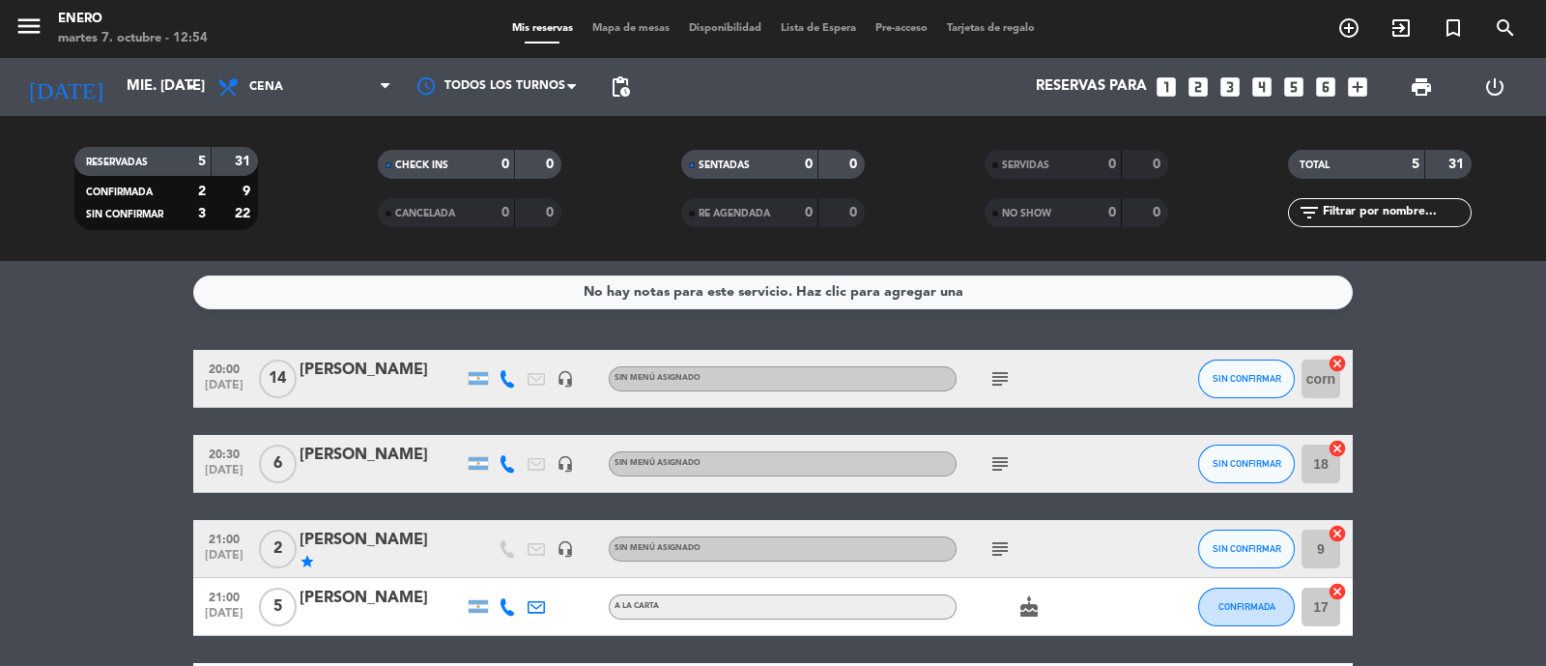
click at [367, 544] on div "[PERSON_NAME]" at bounding box center [381, 539] width 164 height 25
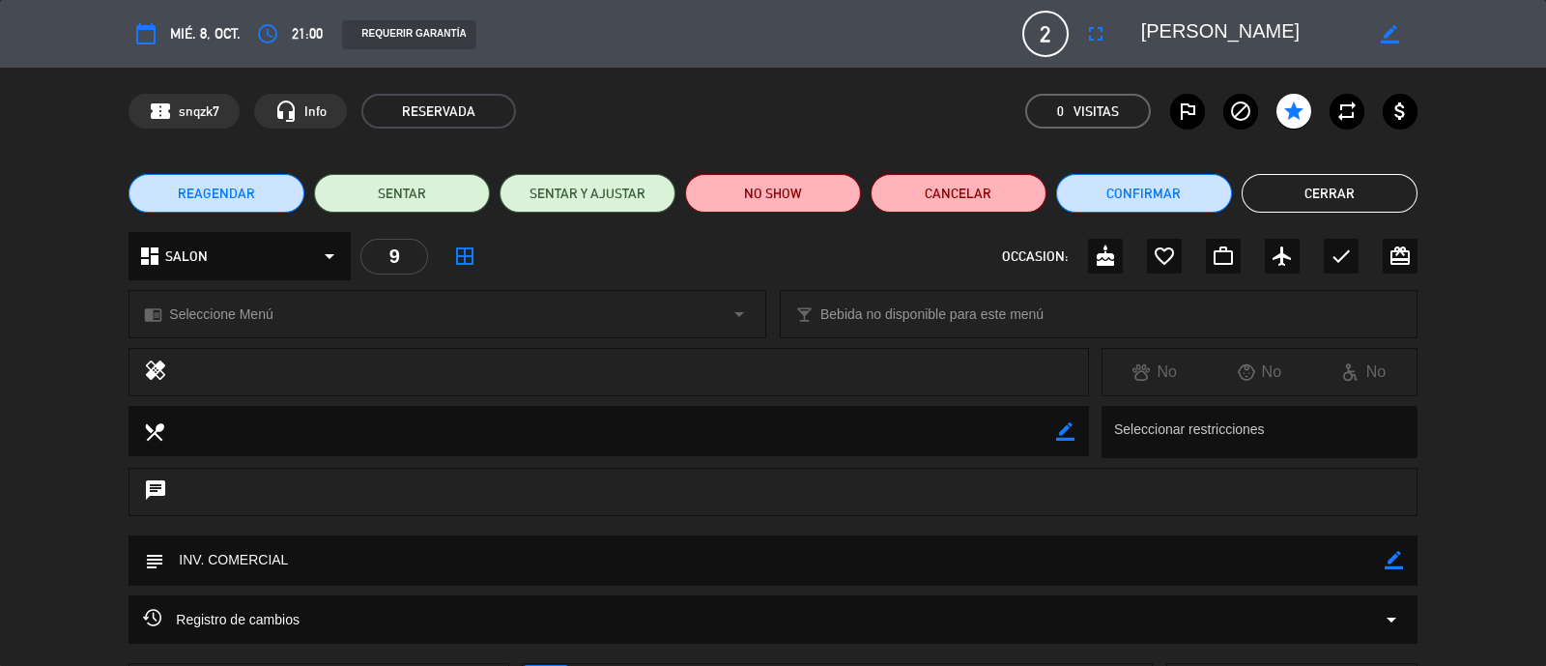
click at [1391, 566] on icon "border_color" at bounding box center [1393, 560] width 18 height 18
click at [403, 572] on textarea at bounding box center [773, 559] width 1219 height 49
type textarea "INVITACION CARTA NORMAL"
click at [1394, 569] on icon at bounding box center [1393, 560] width 18 height 18
click at [1355, 195] on button "Cerrar" at bounding box center [1329, 193] width 176 height 39
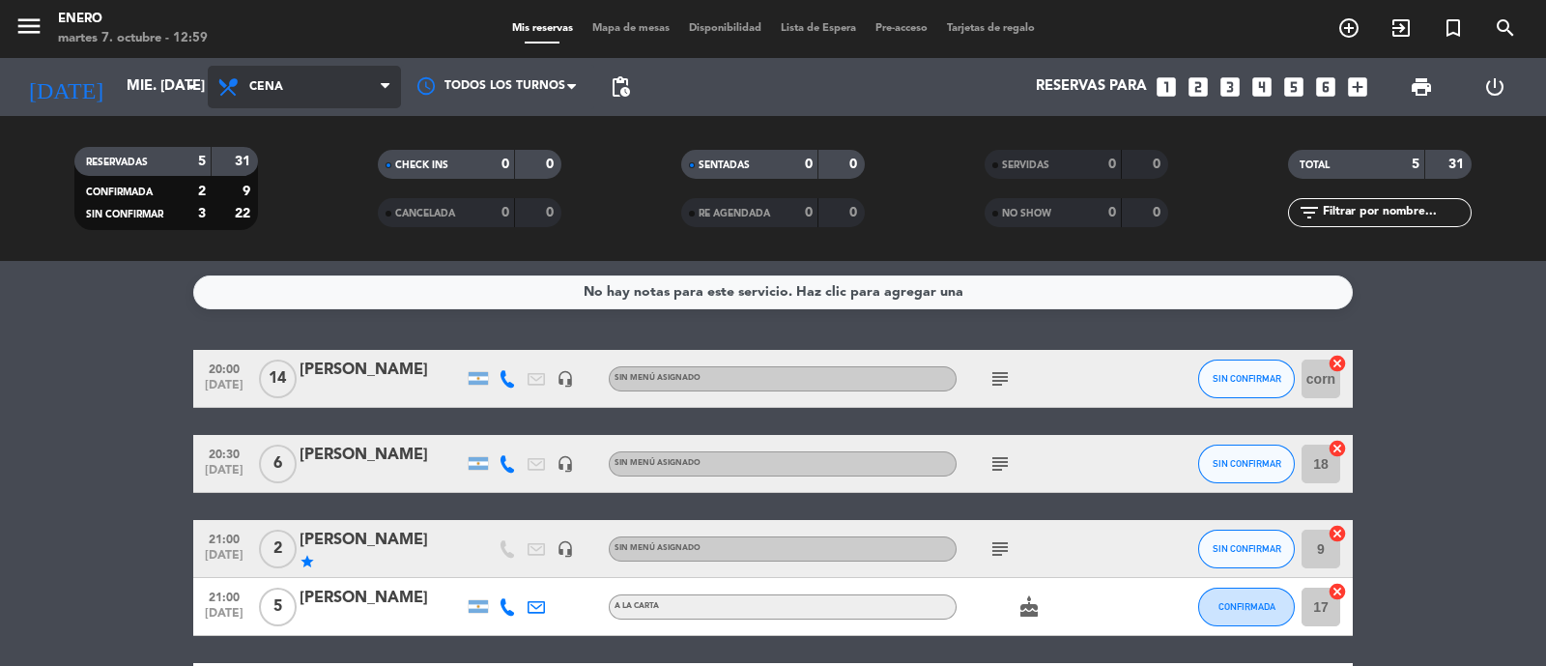
click at [269, 89] on span "Cena" at bounding box center [266, 87] width 34 height 14
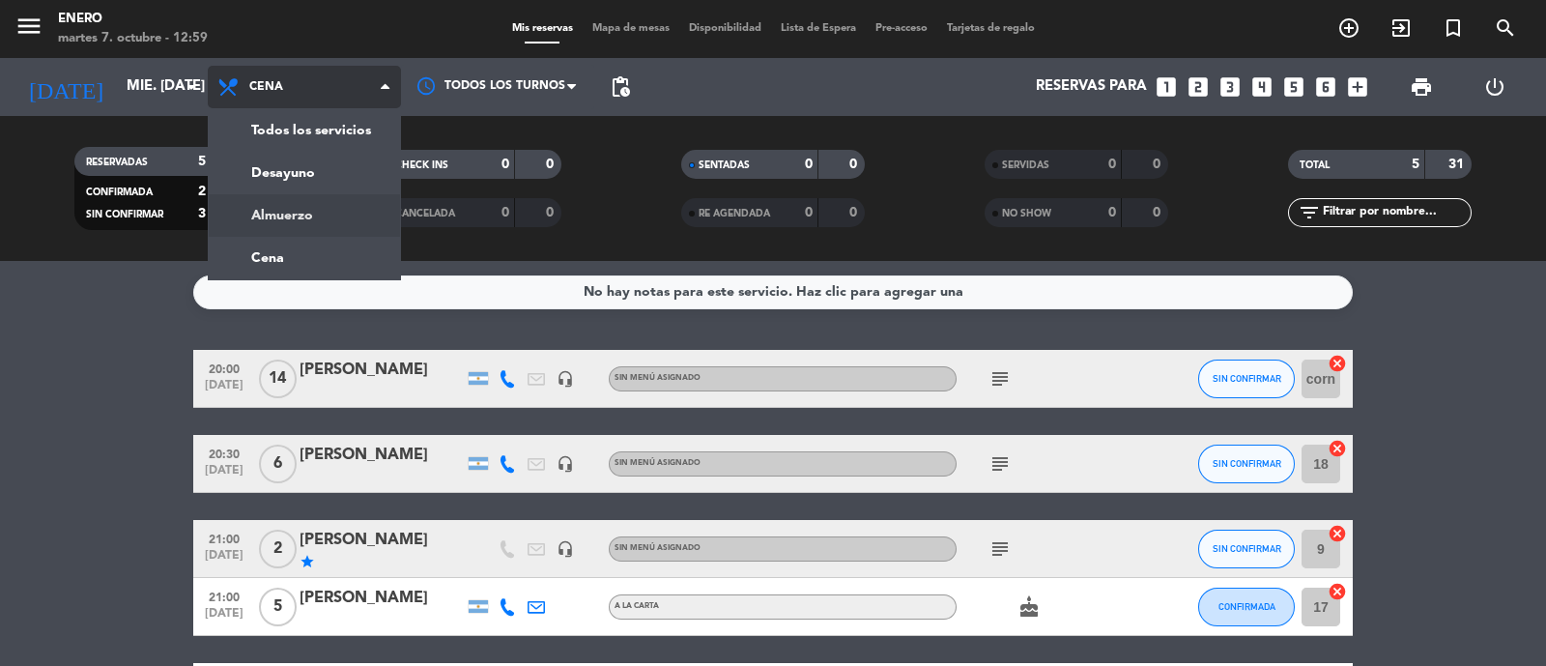
click at [329, 209] on div "menu Enero martes 7. octubre - 12:59 Mis reservas Mapa de mesas Disponibilidad …" at bounding box center [773, 130] width 1546 height 261
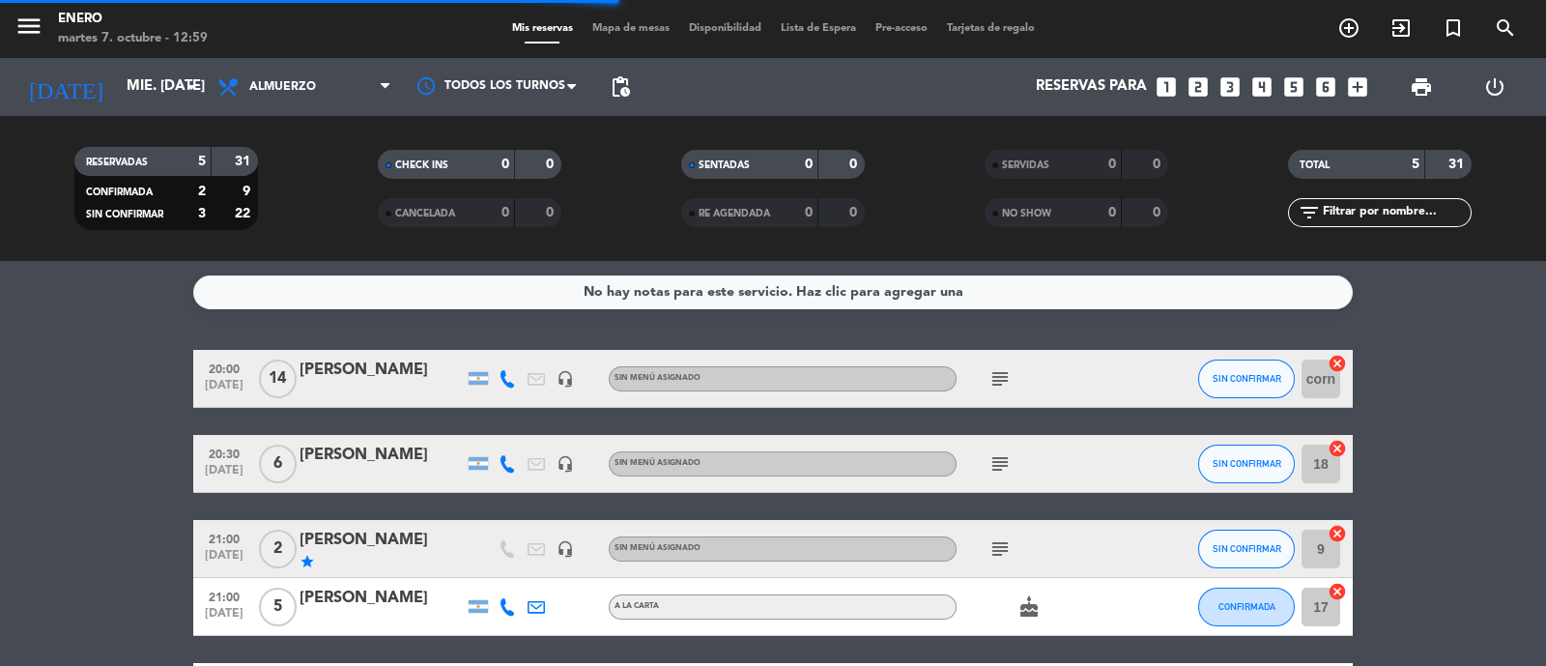
click at [1375, 216] on input "text" at bounding box center [1396, 212] width 150 height 21
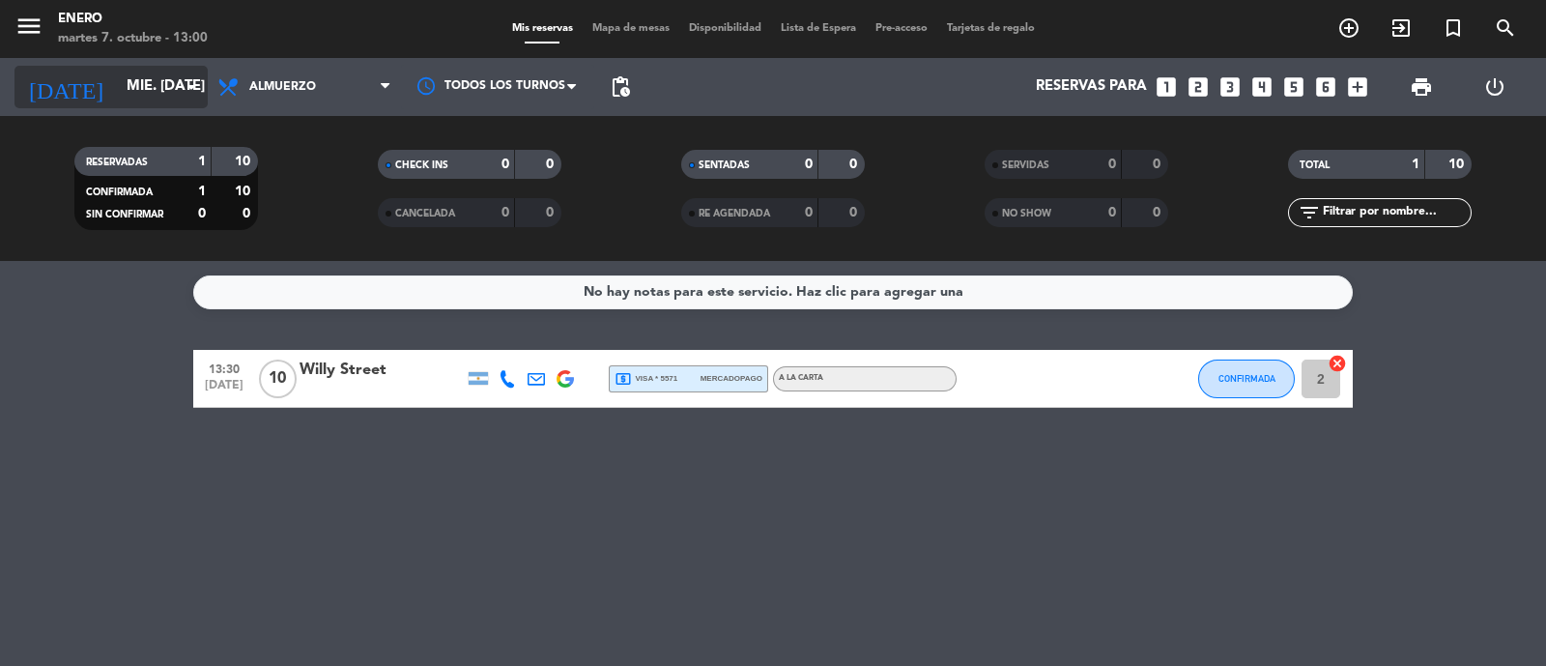
click at [150, 88] on input "mié. [DATE]" at bounding box center [210, 87] width 186 height 37
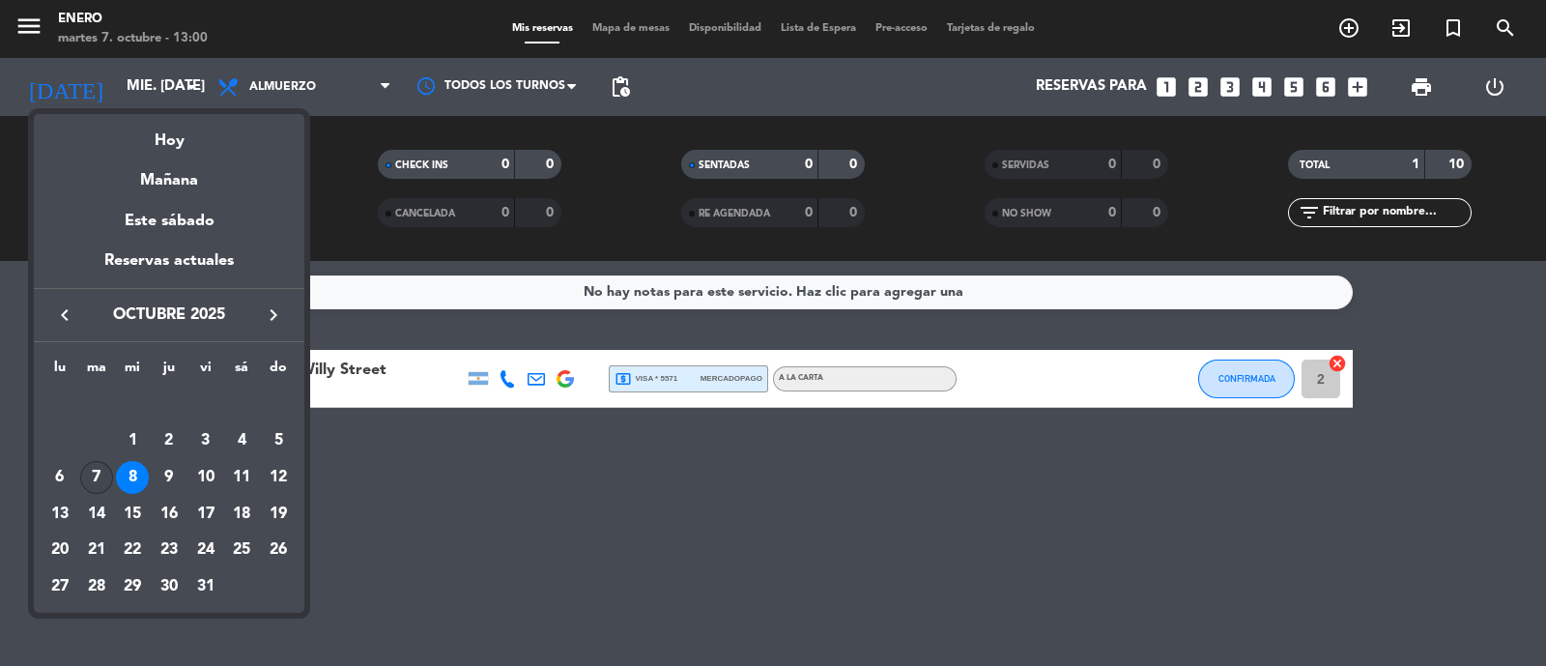
click at [99, 478] on div "7" at bounding box center [96, 477] width 33 height 33
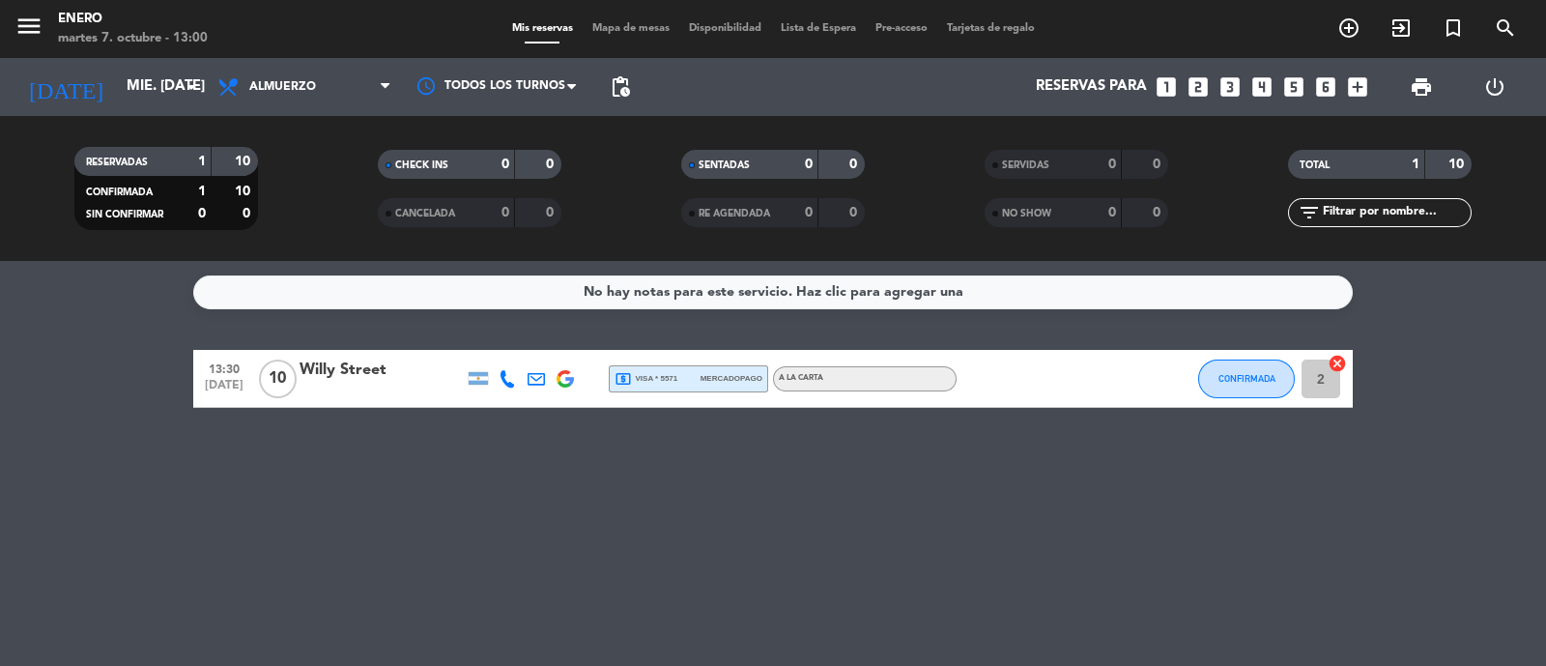
type input "[DATE] oct."
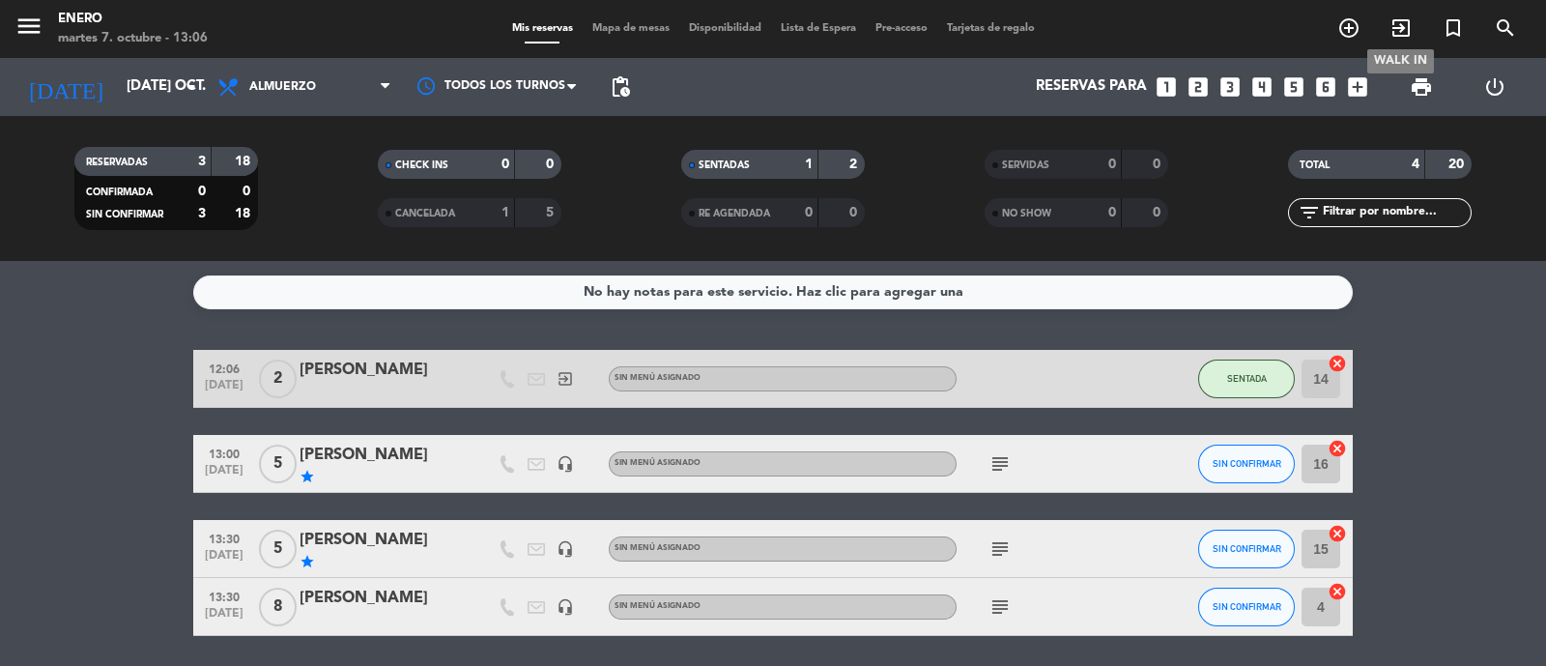
click at [1402, 31] on icon "exit_to_app" at bounding box center [1400, 27] width 23 height 23
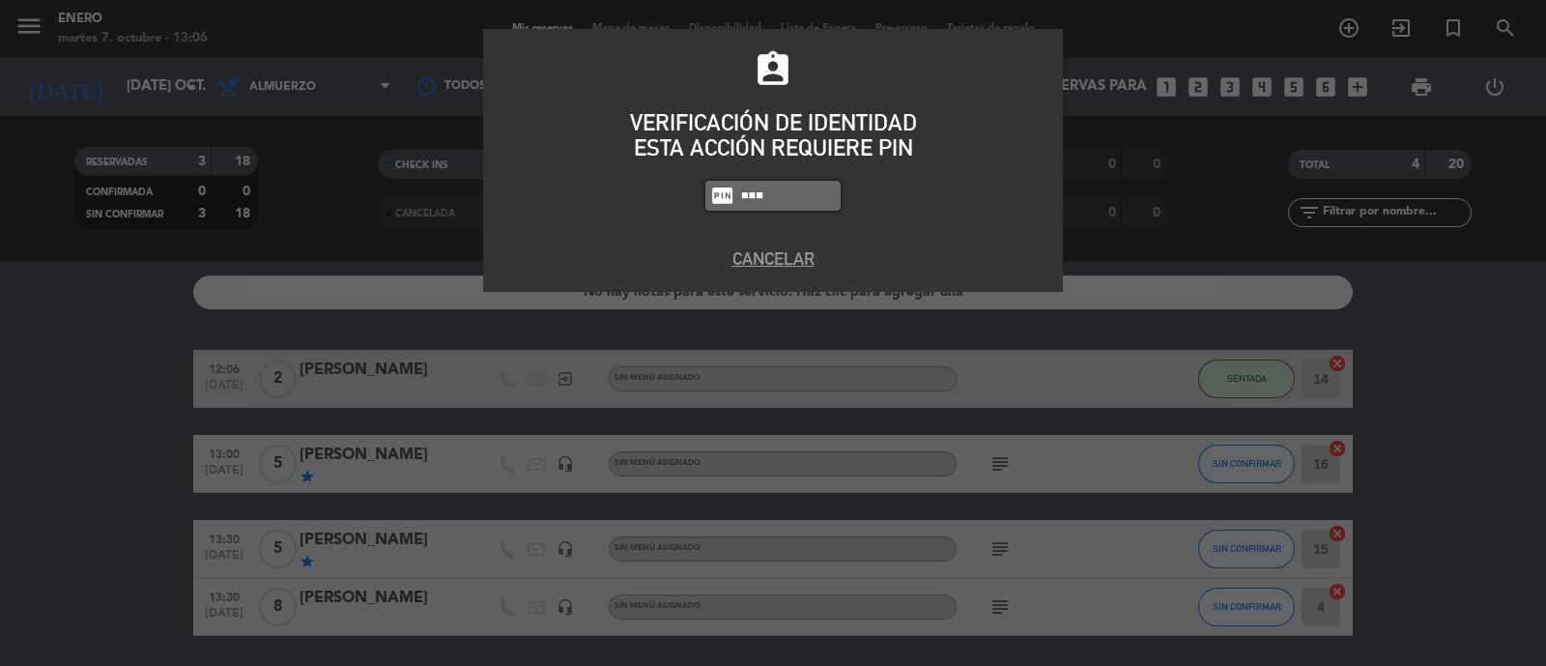
type input "0800"
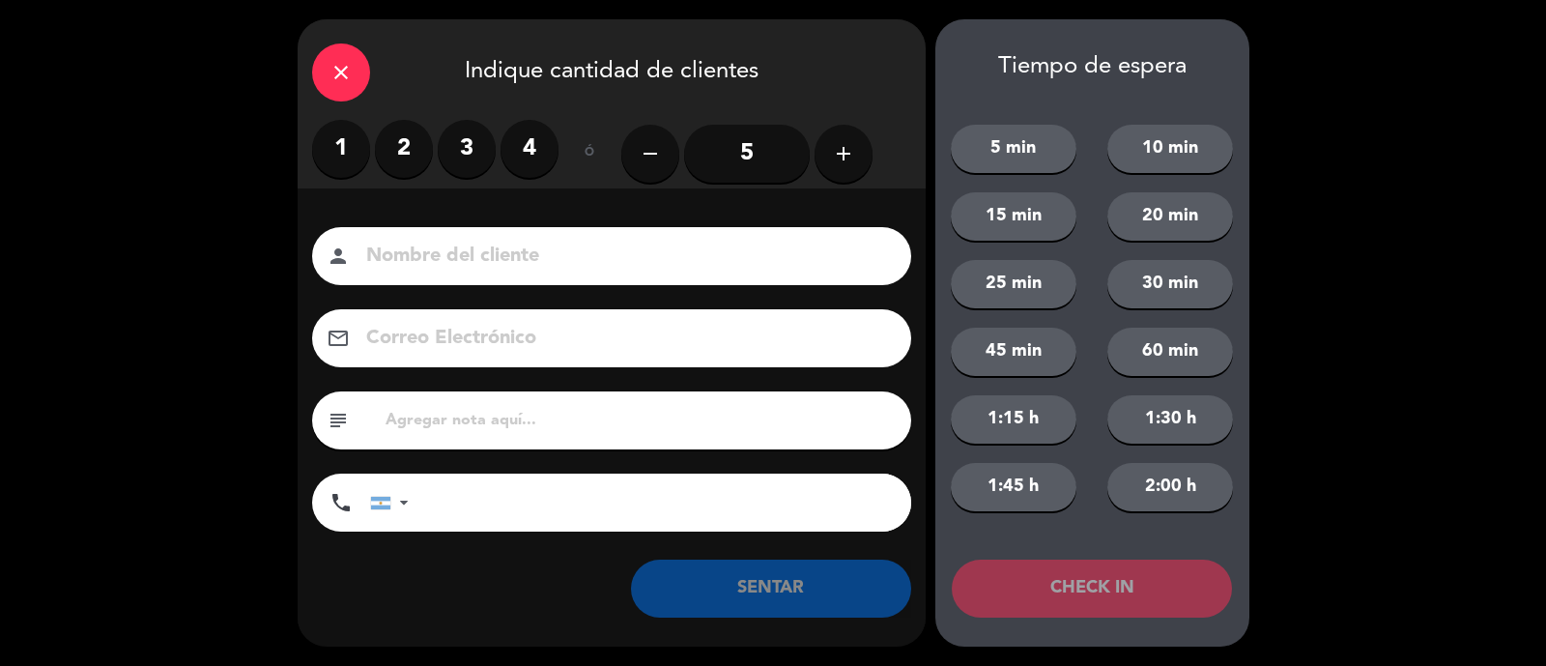
click at [396, 152] on label "2" at bounding box center [404, 149] width 58 height 58
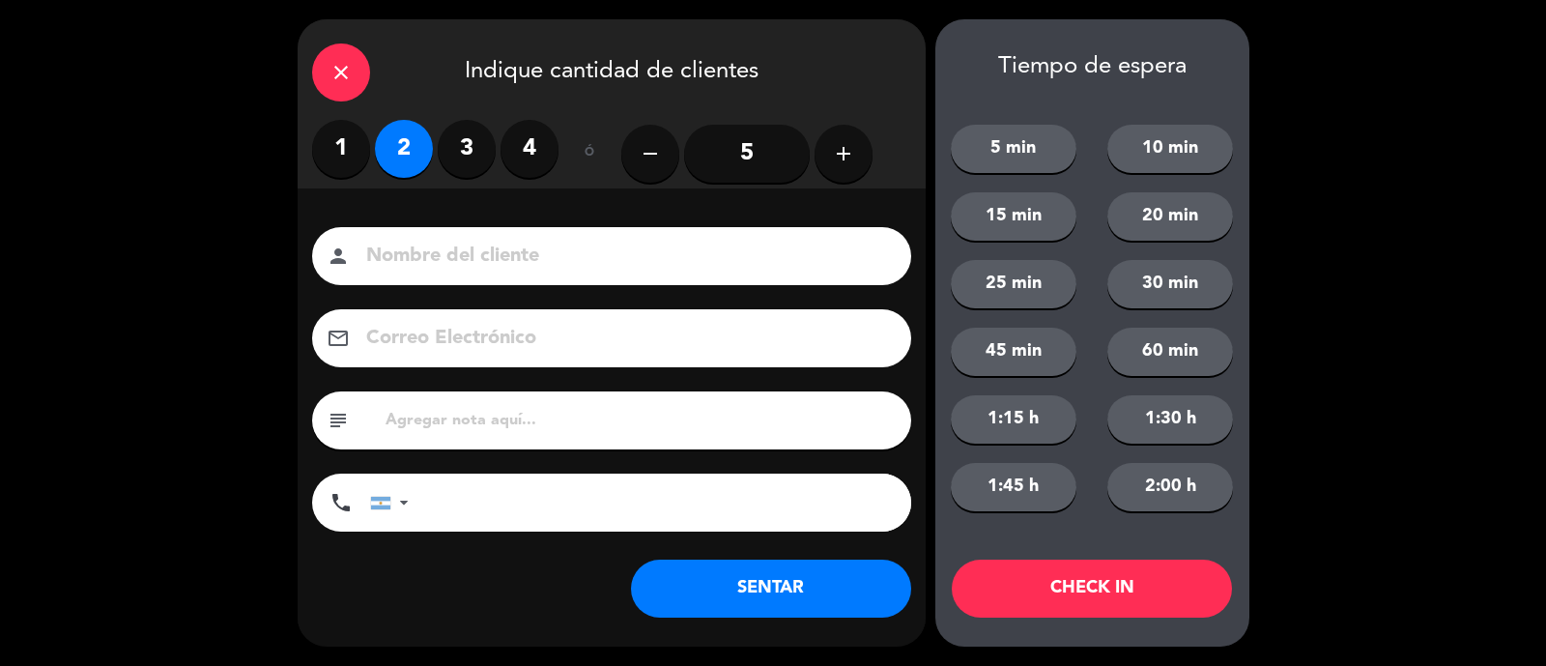
click at [423, 258] on input at bounding box center [625, 257] width 522 height 34
type input "[PERSON_NAME]"
click at [719, 596] on button "SENTAR" at bounding box center [771, 588] width 280 height 58
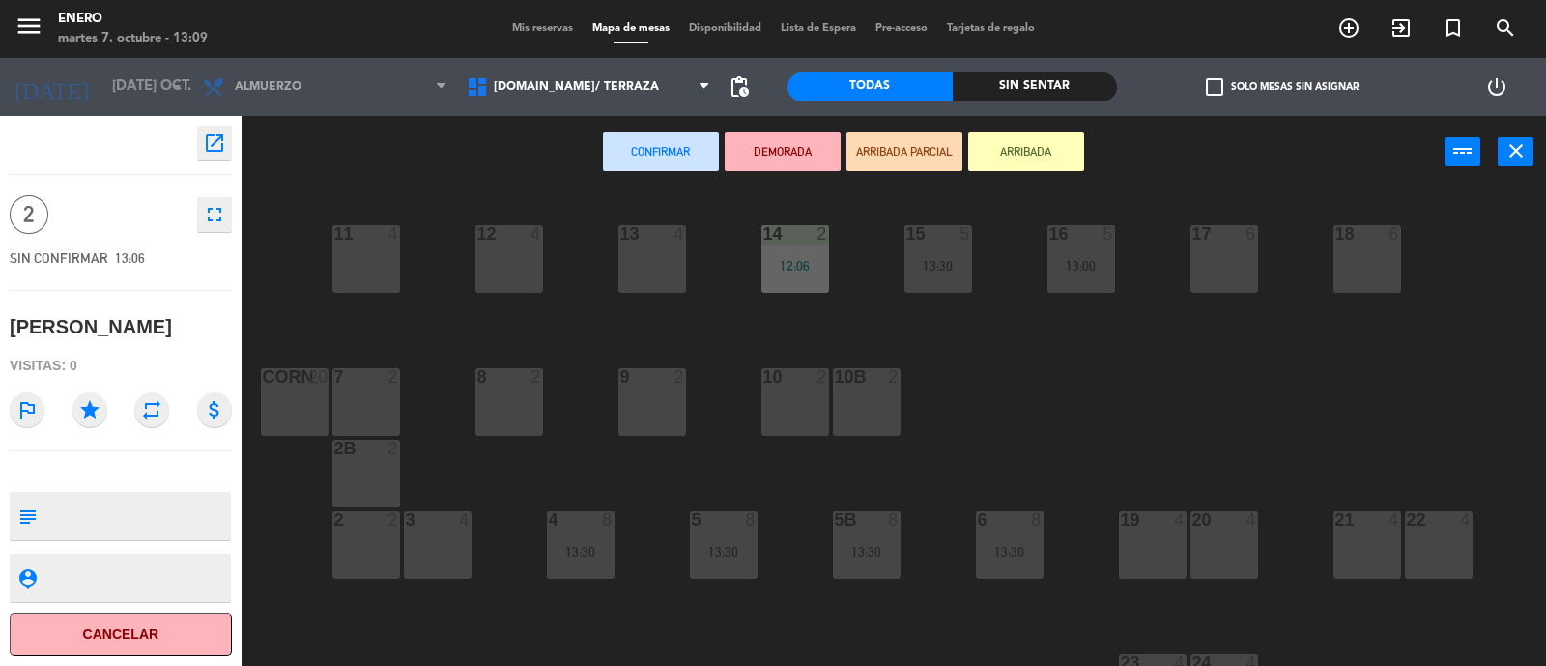
click at [980, 152] on button "ARRIBADA" at bounding box center [1026, 151] width 116 height 39
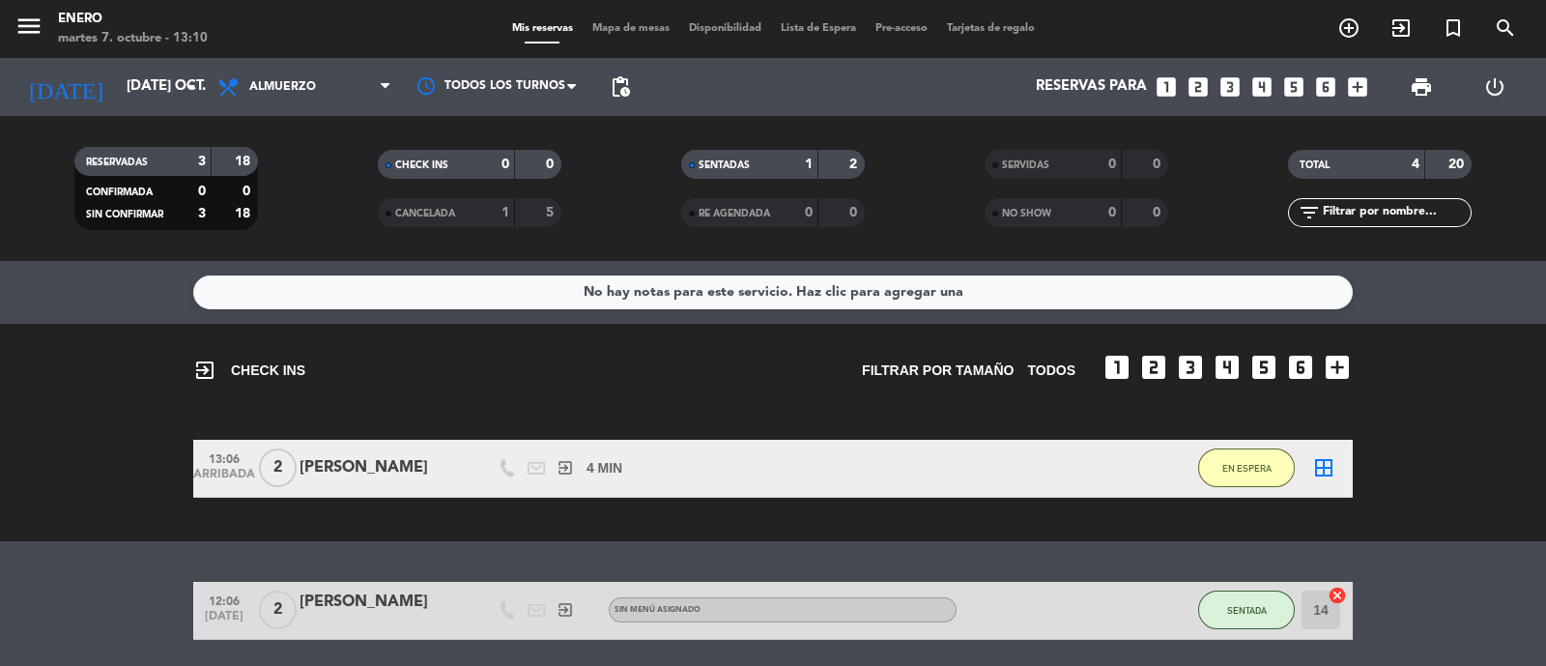
click at [1381, 217] on input "text" at bounding box center [1396, 212] width 150 height 21
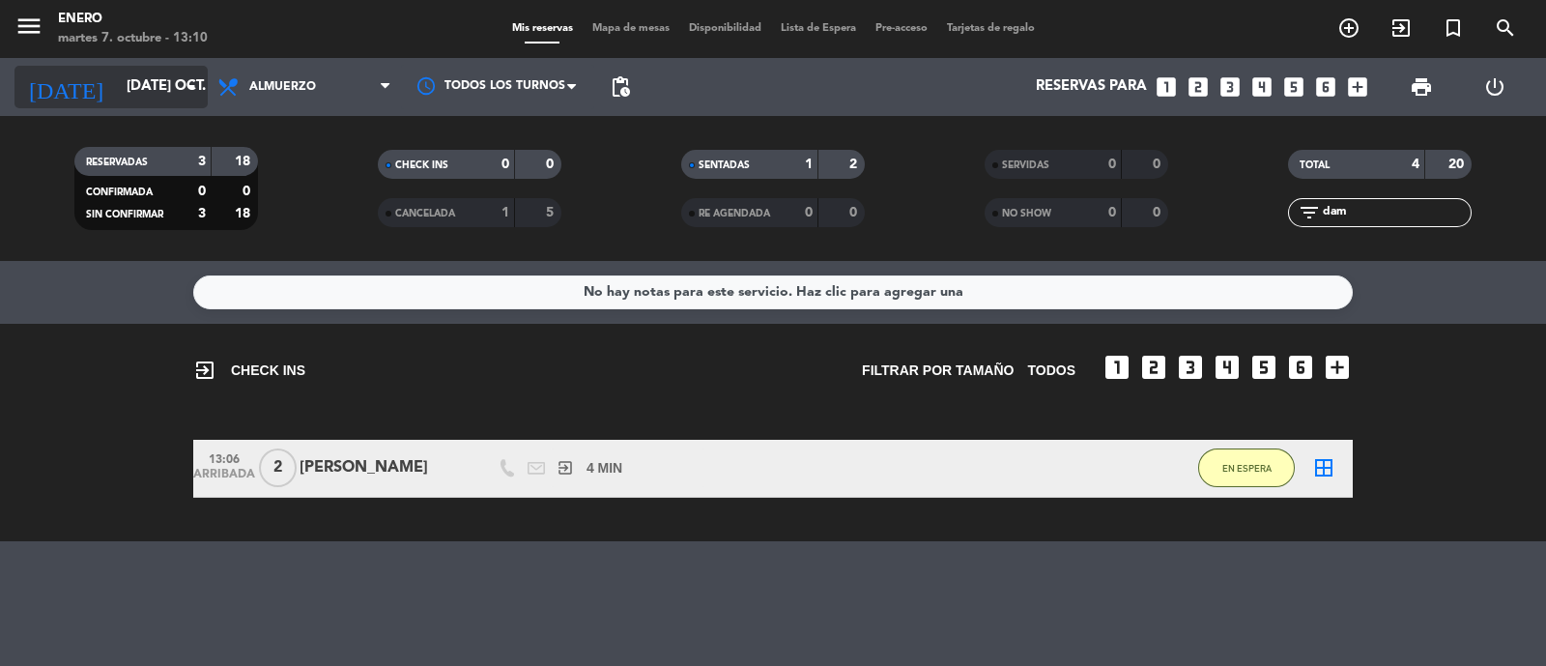
click at [135, 94] on input "[DATE] oct." at bounding box center [210, 87] width 186 height 37
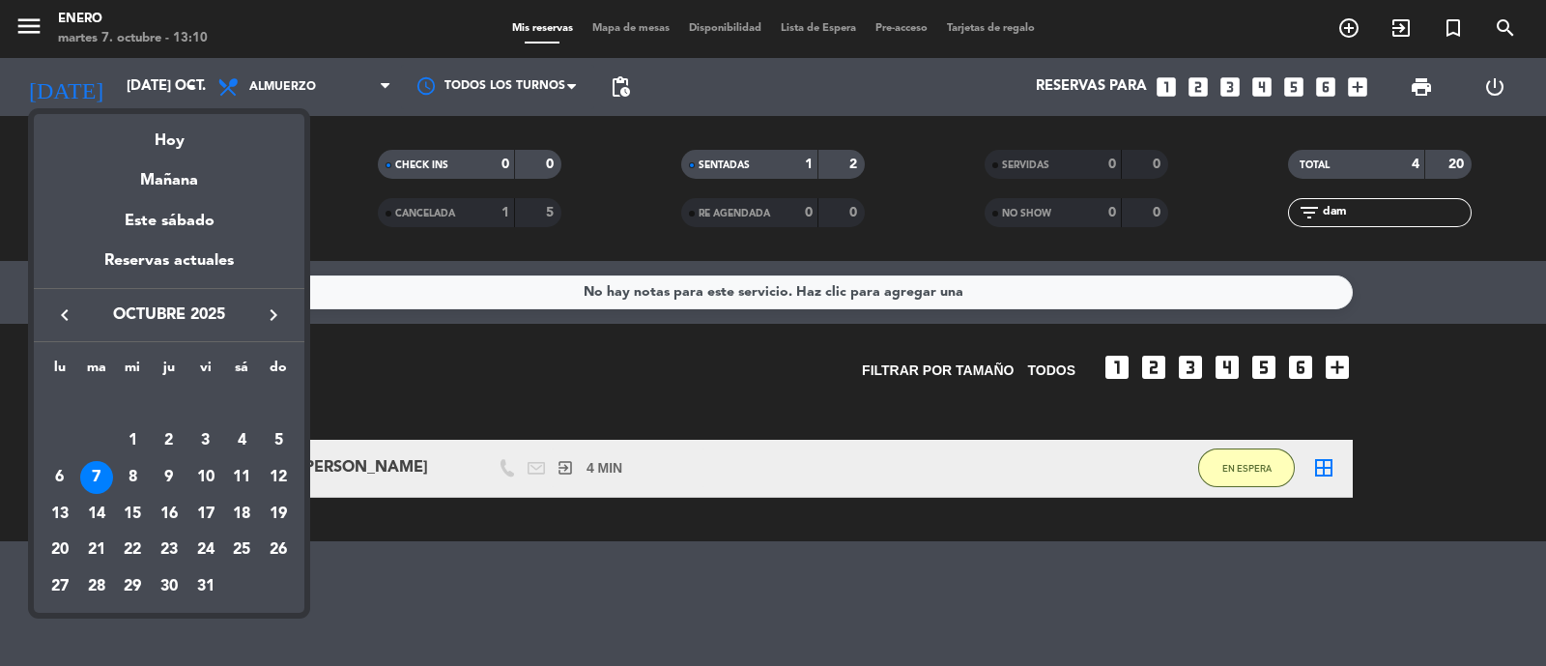
click at [508, 253] on div at bounding box center [773, 333] width 1546 height 666
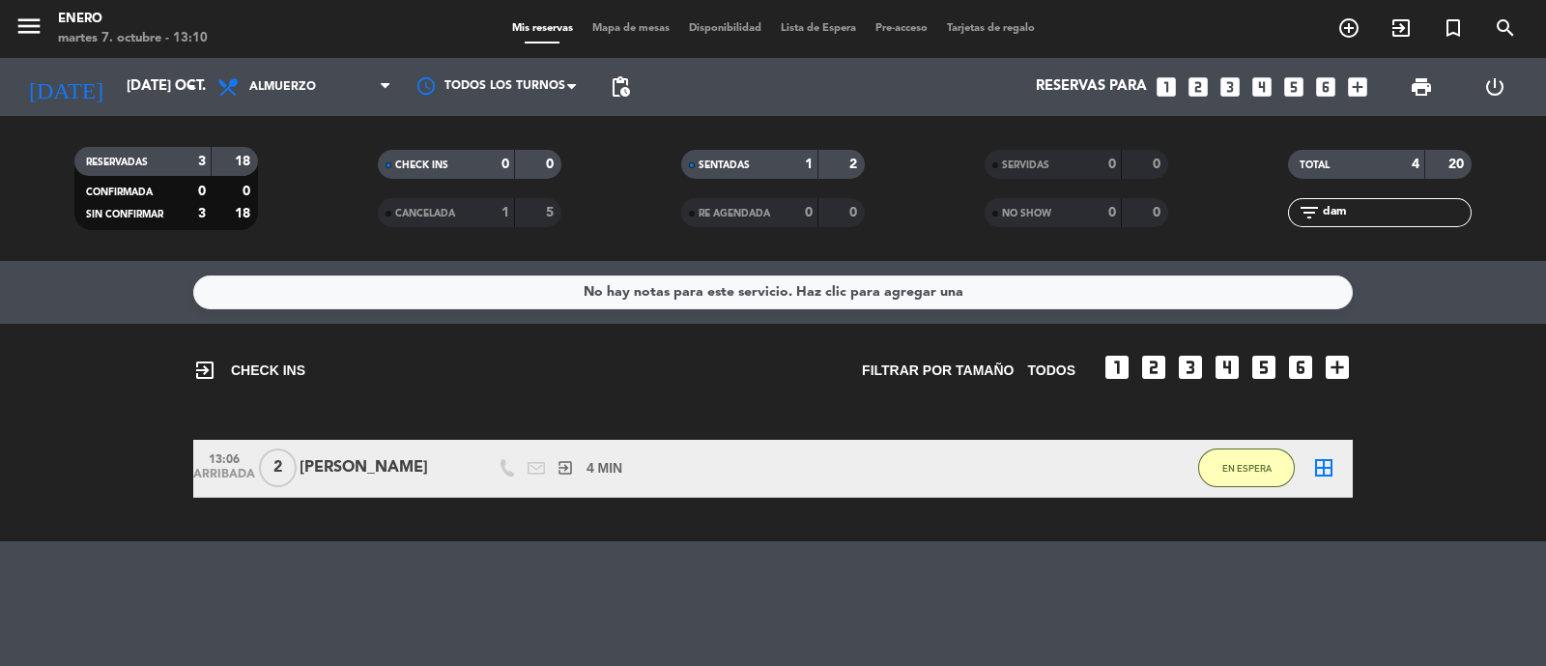
click at [1381, 218] on input "dam" at bounding box center [1396, 212] width 150 height 21
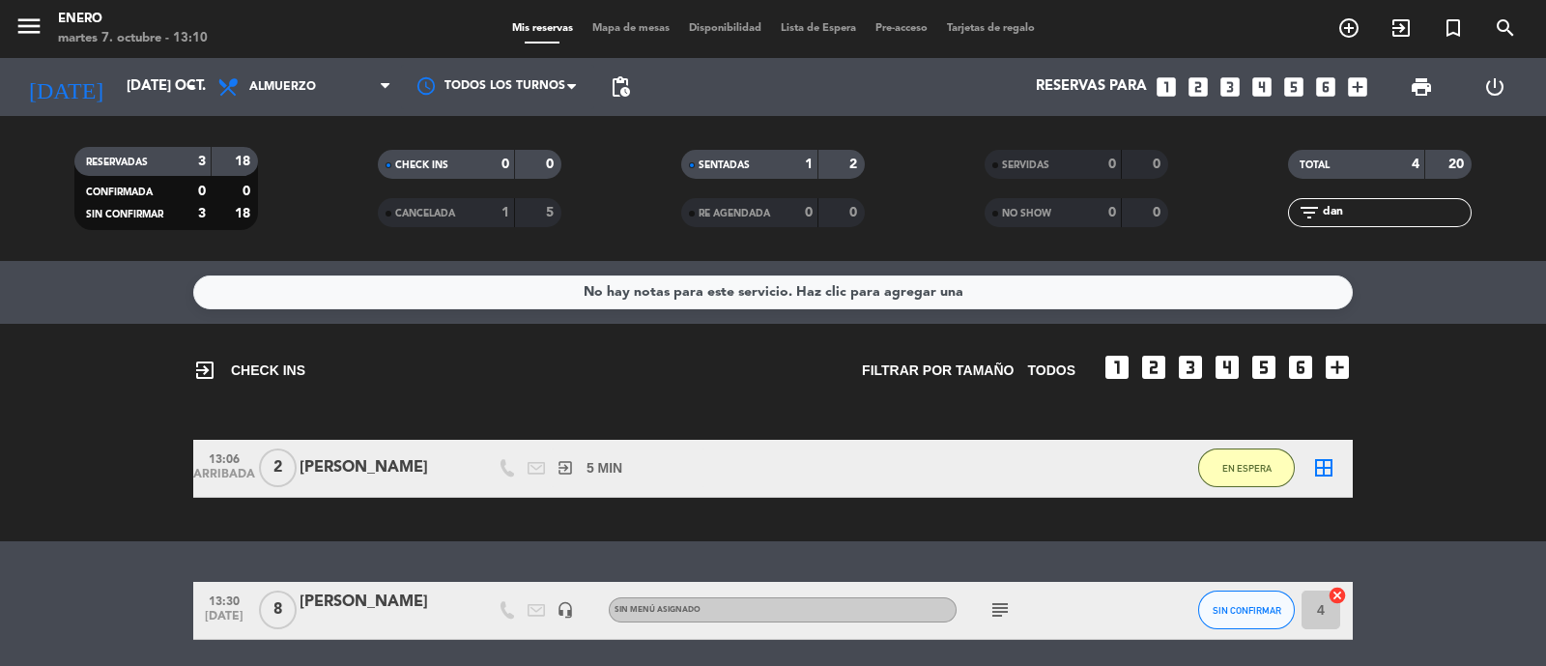
type input "dan"
click at [346, 615] on div at bounding box center [381, 621] width 164 height 15
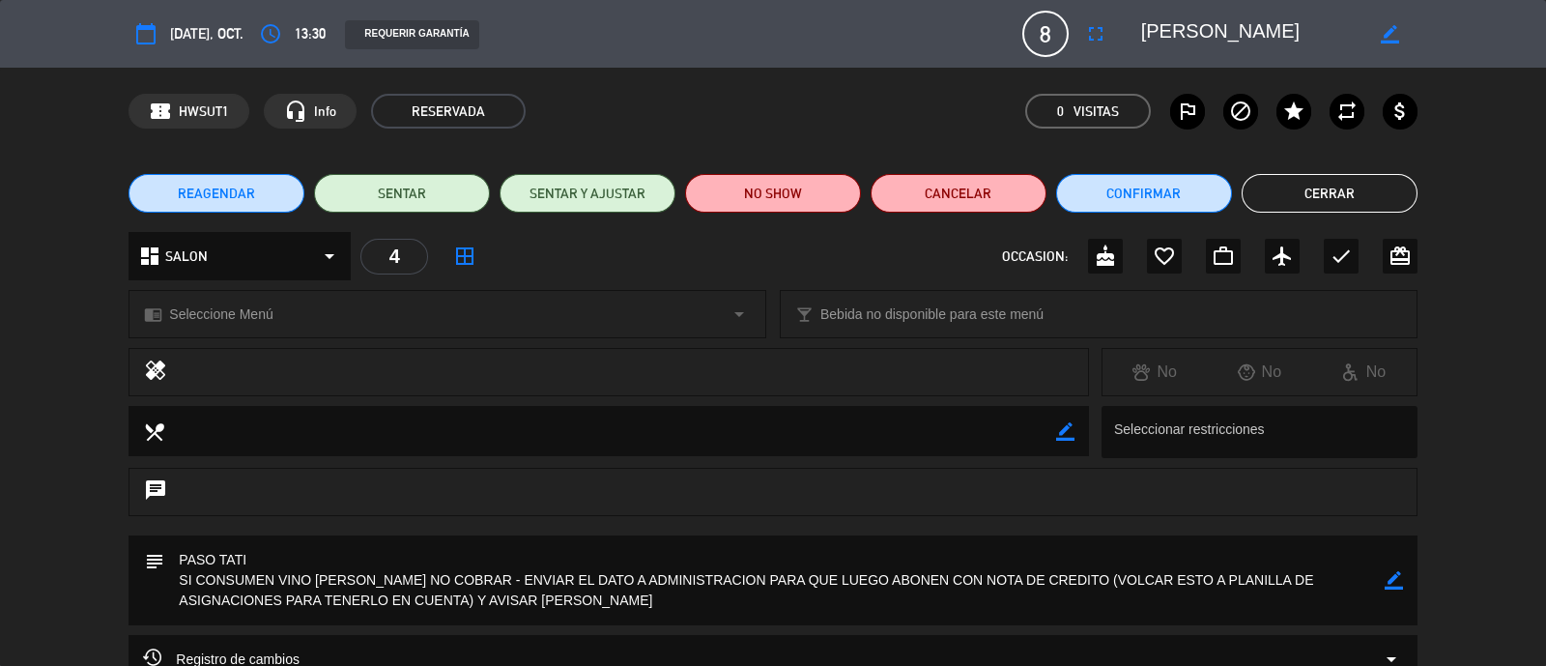
scroll to position [120, 0]
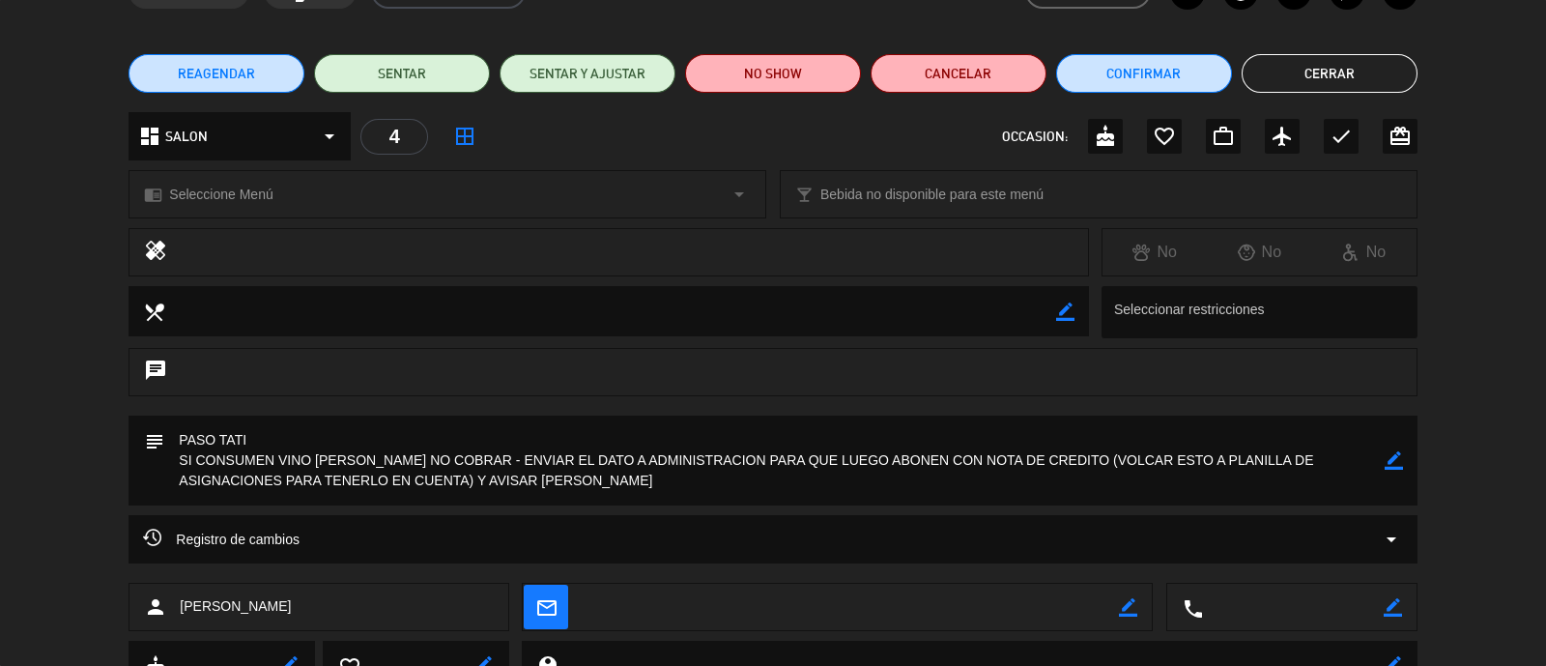
click at [1085, 456] on textarea at bounding box center [773, 460] width 1219 height 90
click at [1390, 455] on icon "border_color" at bounding box center [1393, 460] width 18 height 18
drag, startPoint x: 1086, startPoint y: 461, endPoint x: 169, endPoint y: 462, distance: 916.7
click at [169, 462] on textarea at bounding box center [773, 460] width 1219 height 90
click at [1387, 463] on icon at bounding box center [1393, 460] width 18 height 18
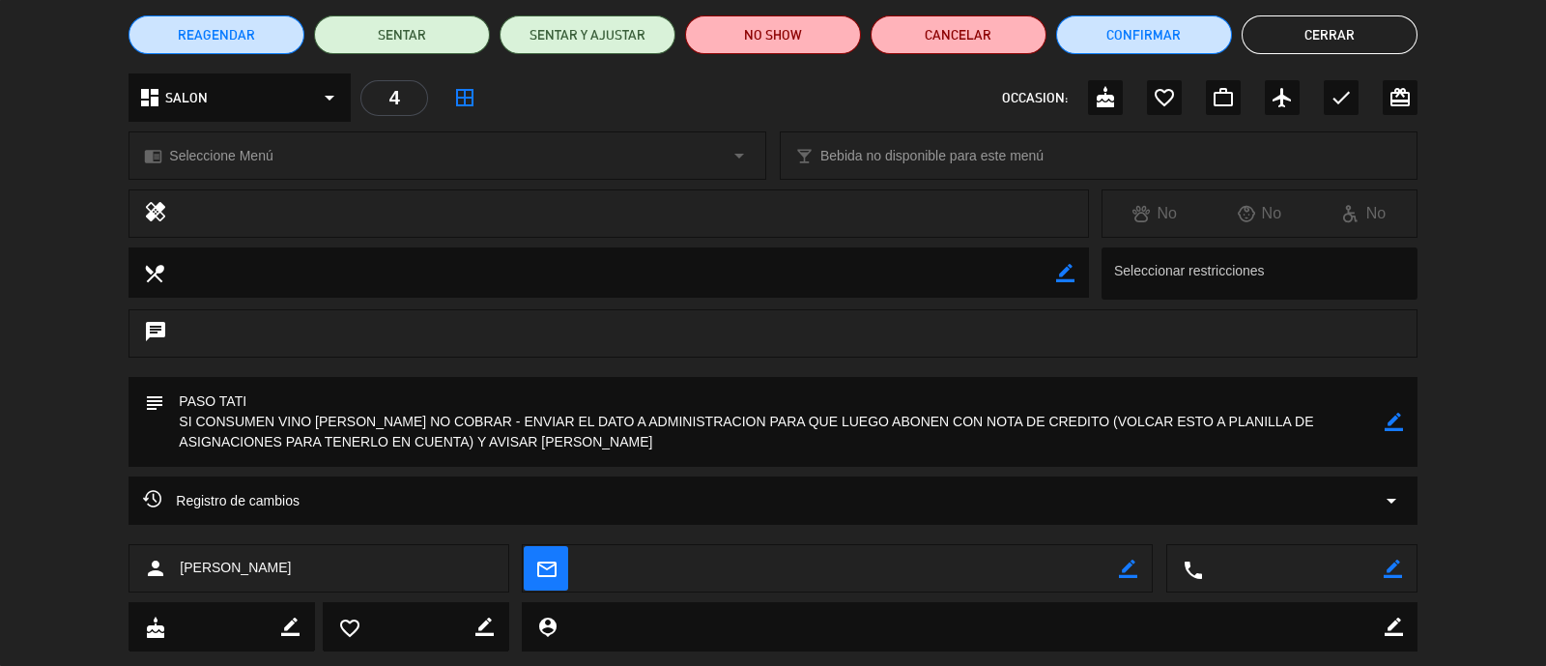
scroll to position [0, 0]
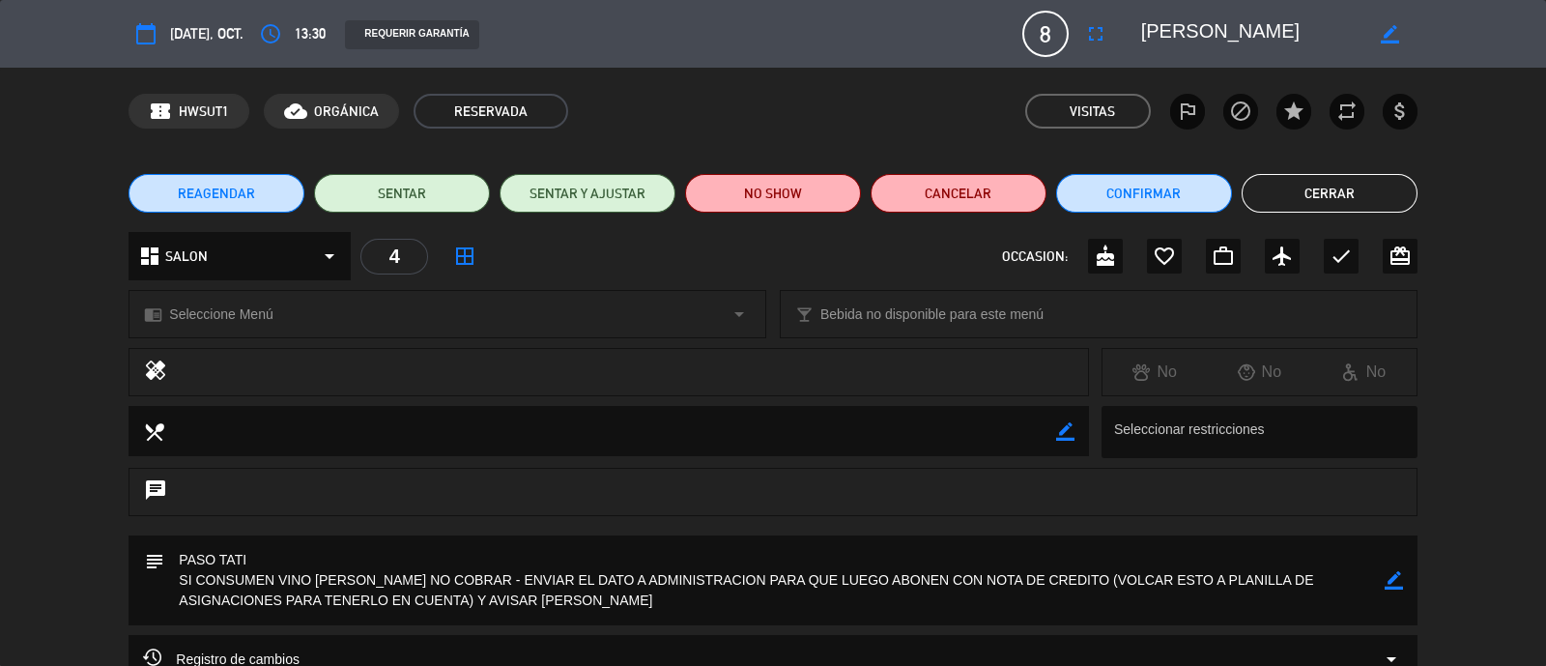
click at [1381, 191] on button "Cerrar" at bounding box center [1329, 193] width 176 height 39
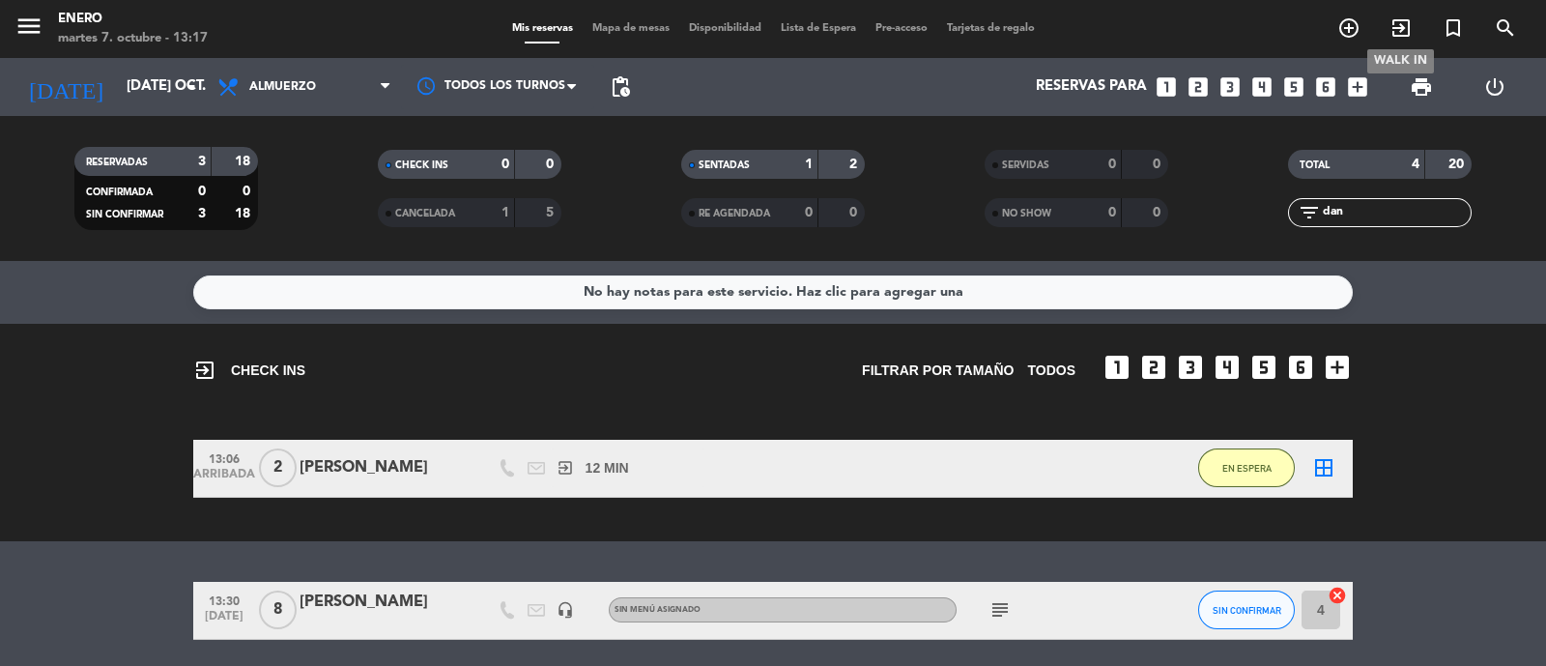
click at [1397, 17] on icon "exit_to_app" at bounding box center [1400, 27] width 23 height 23
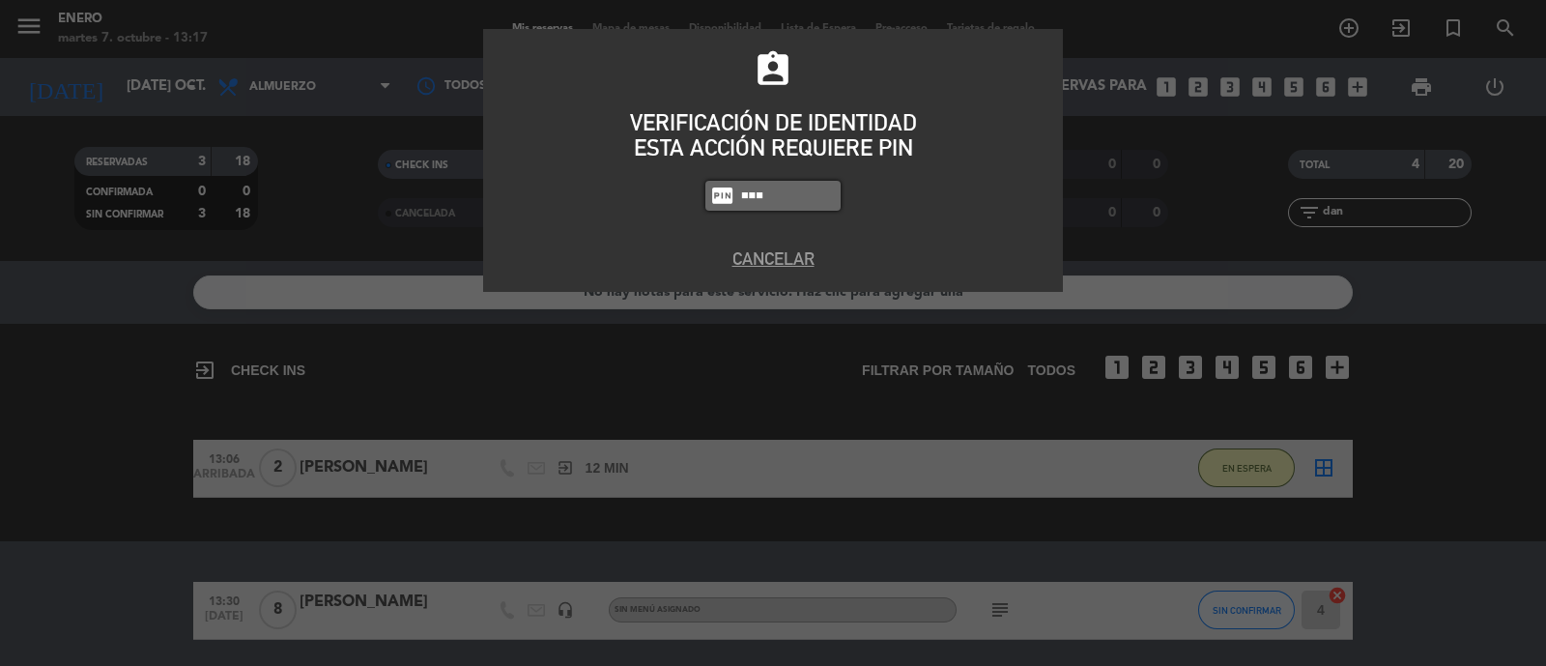
type input "6082"
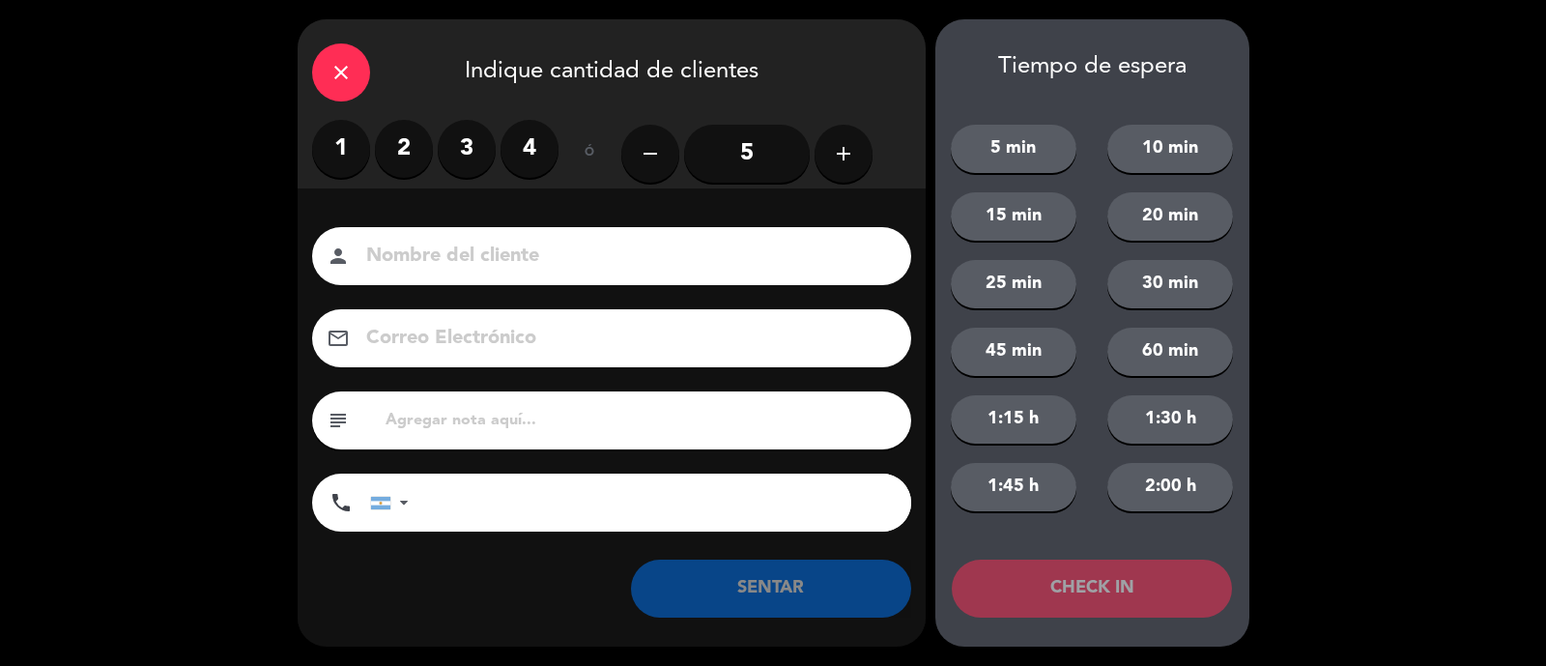
click at [395, 145] on label "2" at bounding box center [404, 149] width 58 height 58
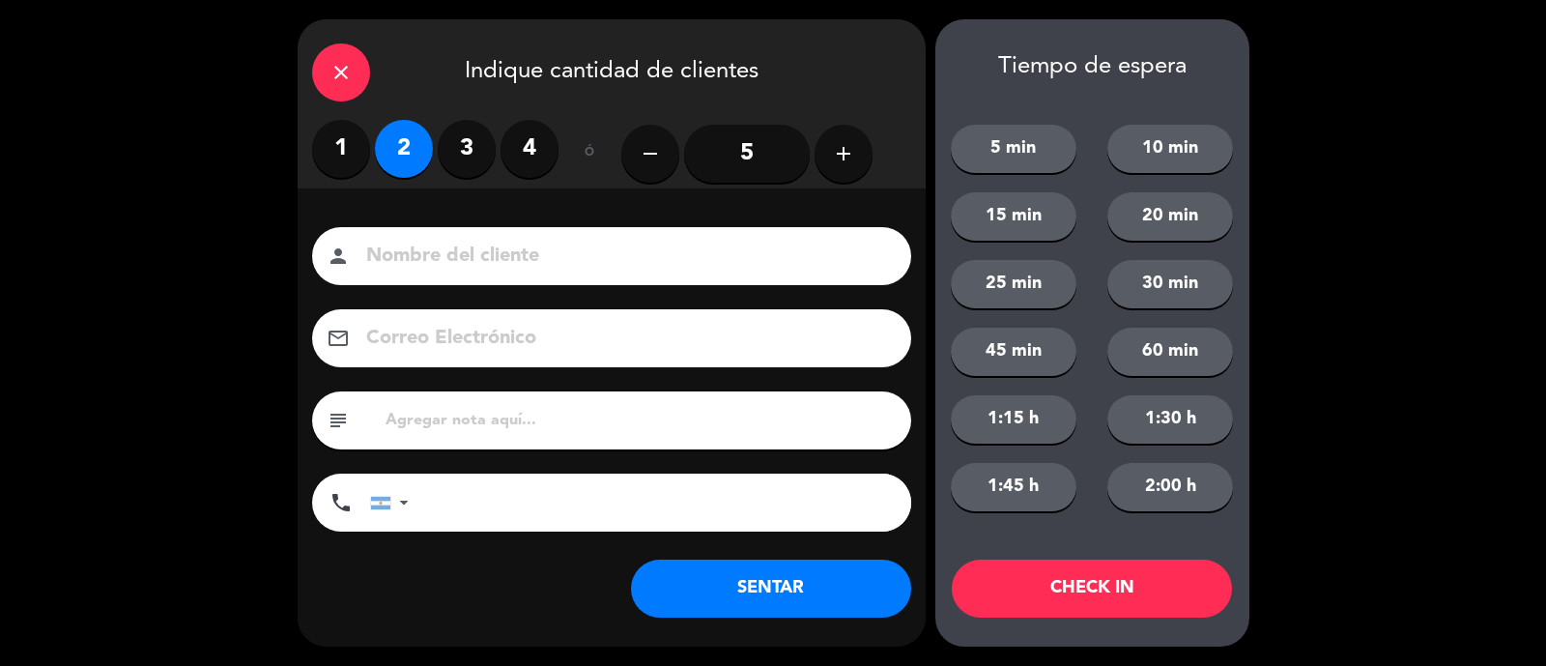
click at [480, 265] on input at bounding box center [625, 257] width 522 height 34
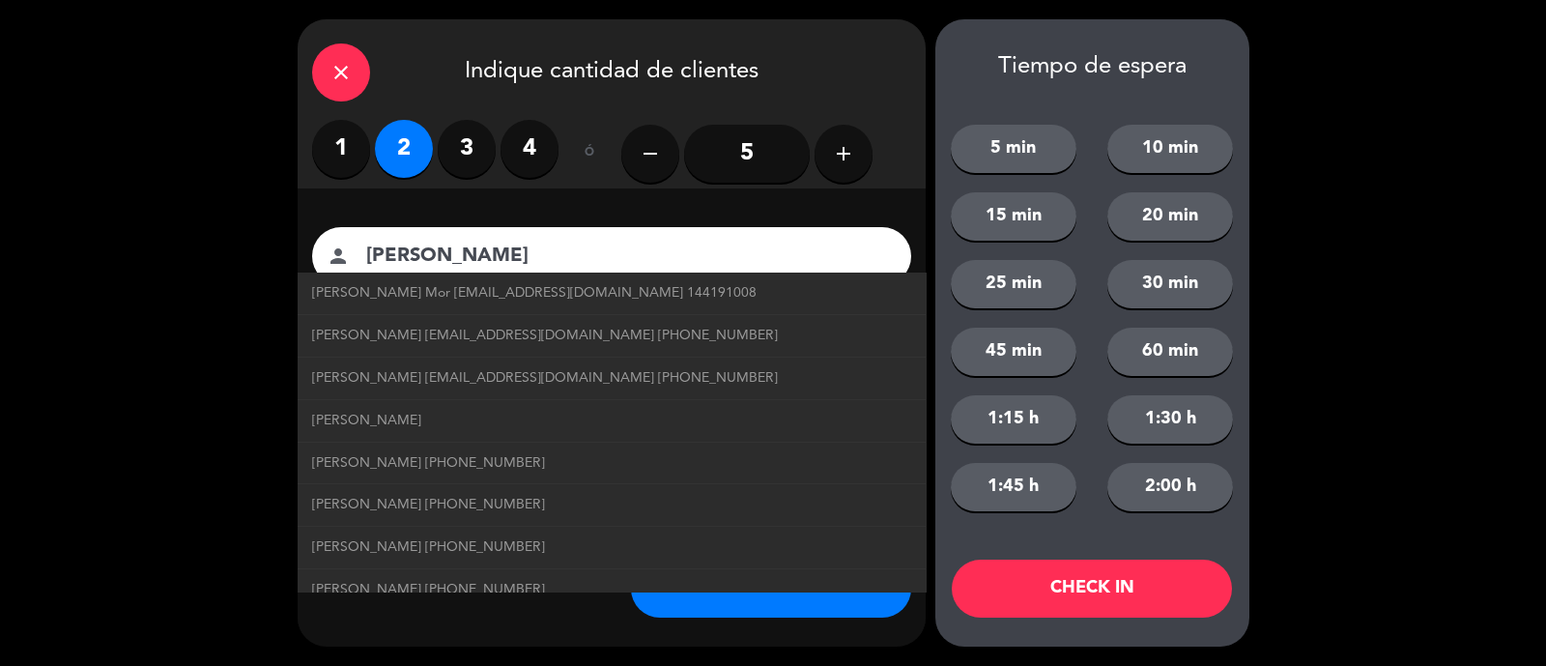
type input "[PERSON_NAME]"
click at [200, 305] on div "close Indique cantidad de clientes 1 2 3 4 ó remove 5 add Nombre del cliente pe…" at bounding box center [773, 333] width 1546 height 666
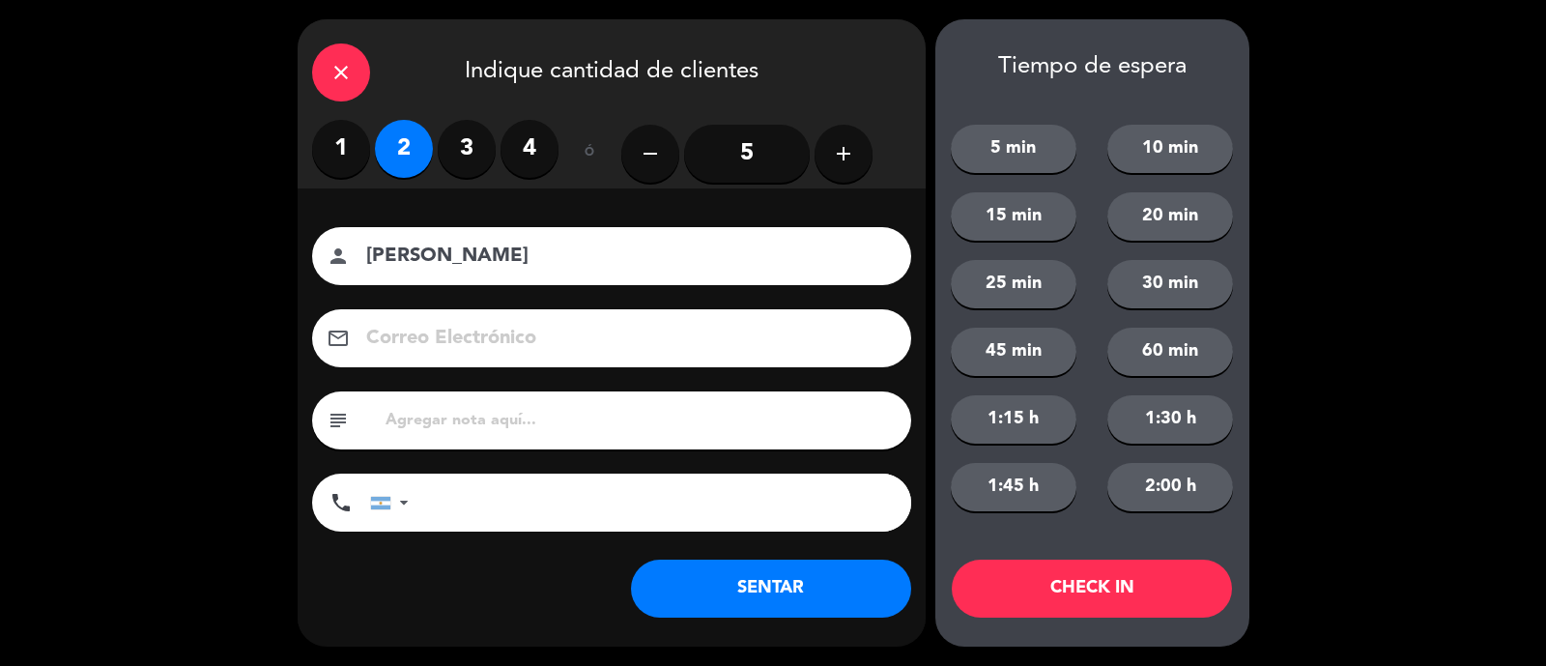
click at [803, 577] on button "SENTAR" at bounding box center [771, 588] width 280 height 58
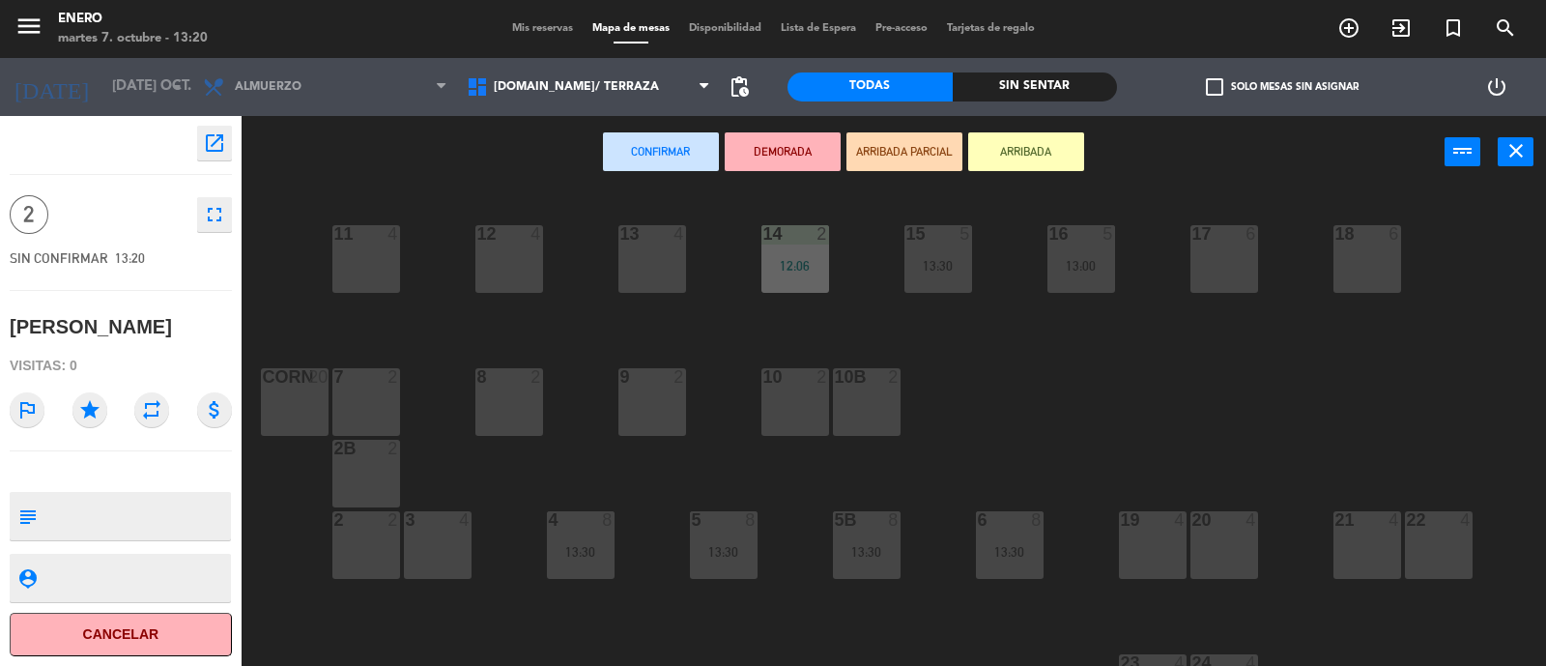
click at [631, 402] on div "9 2" at bounding box center [652, 402] width 68 height 68
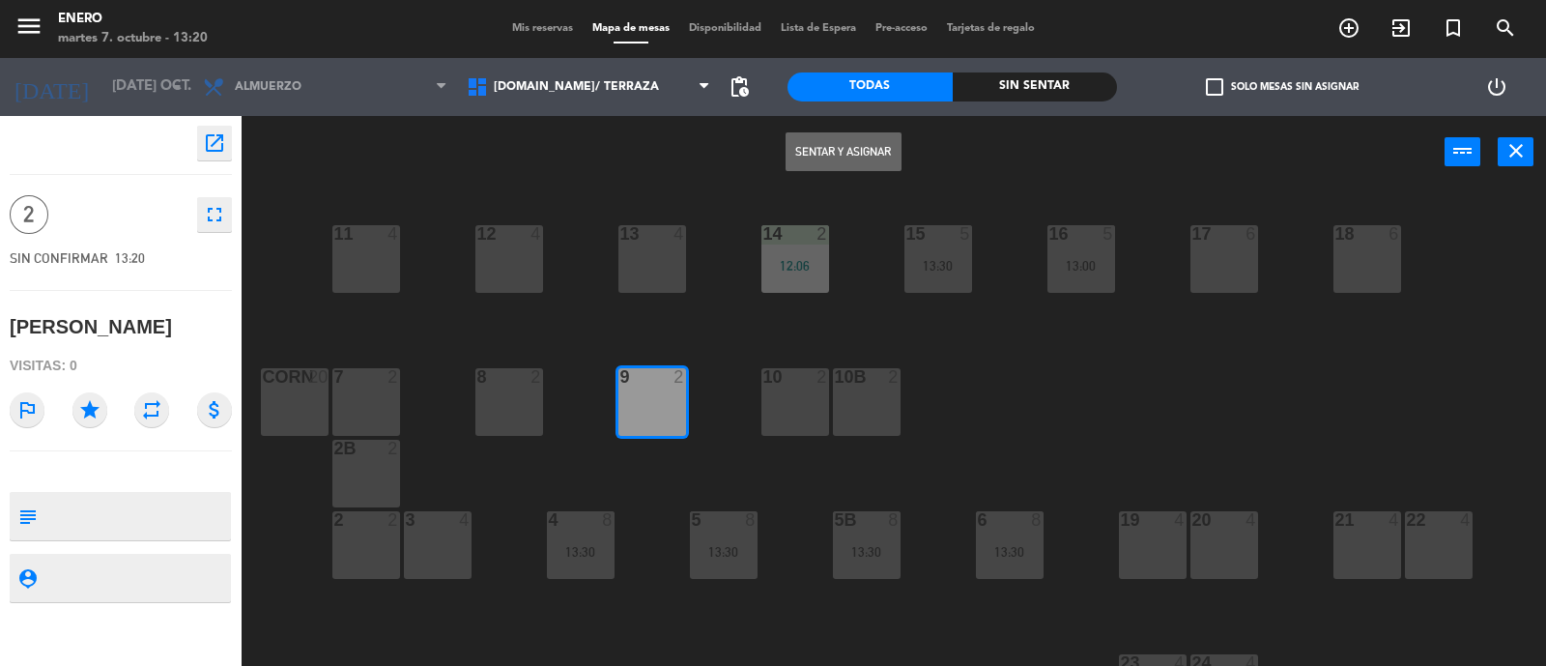
click at [824, 152] on button "Sentar y Asignar" at bounding box center [843, 151] width 116 height 39
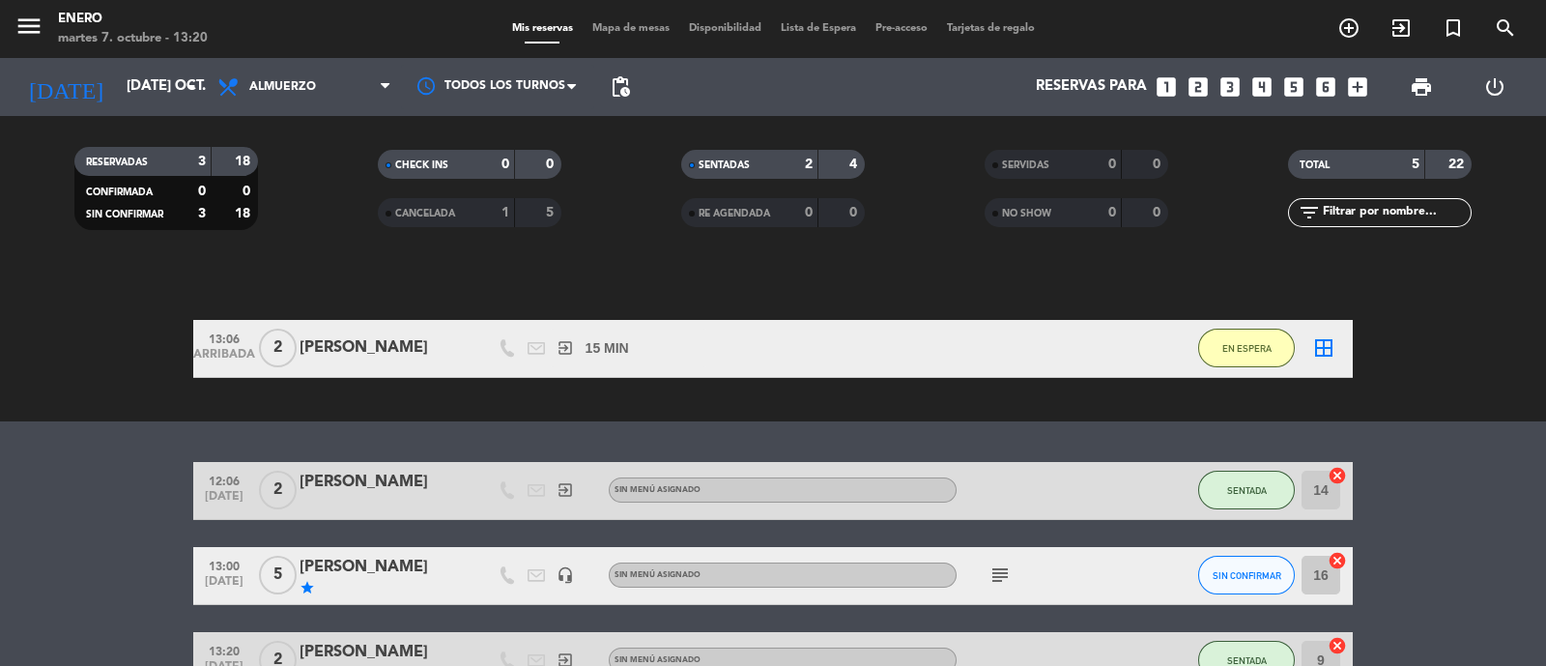
scroll to position [241, 0]
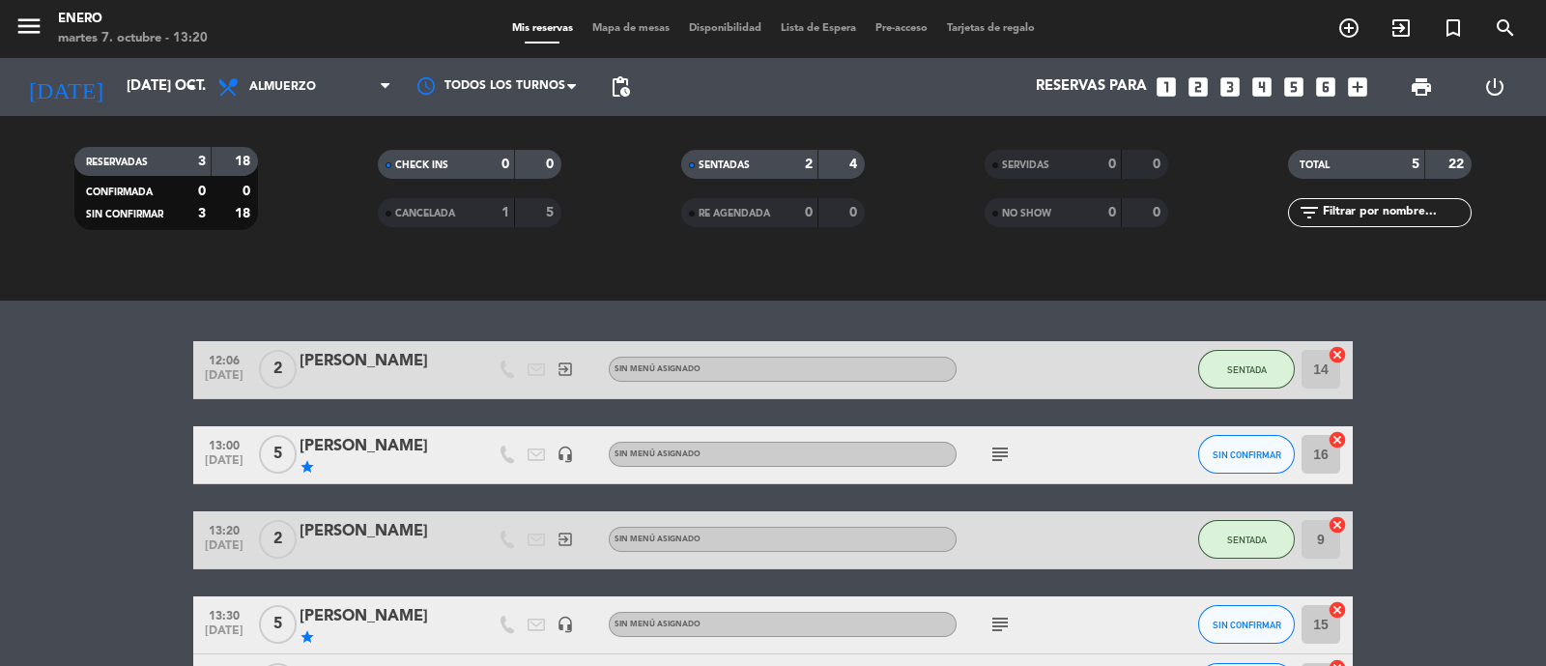
click at [627, 26] on span "Mapa de mesas" at bounding box center [630, 28] width 97 height 11
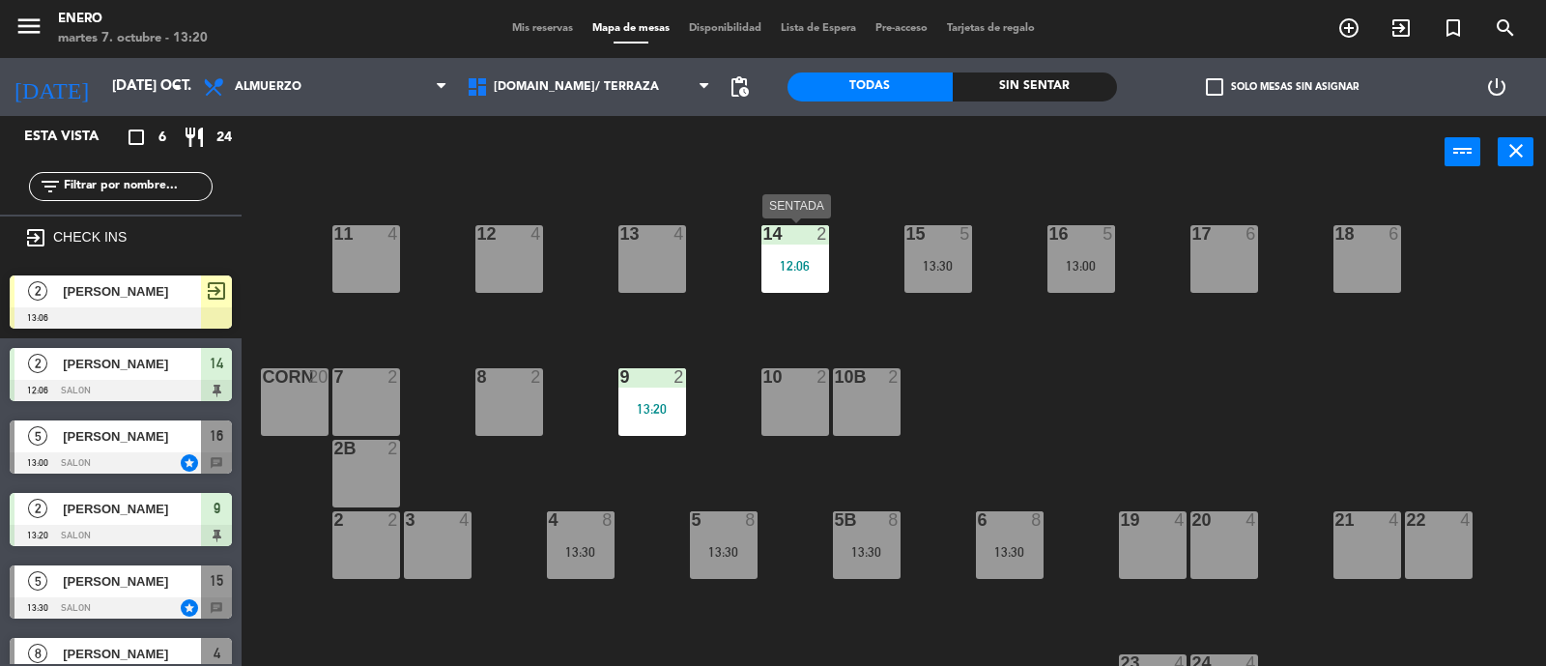
click at [807, 270] on div "12:06" at bounding box center [795, 266] width 68 height 14
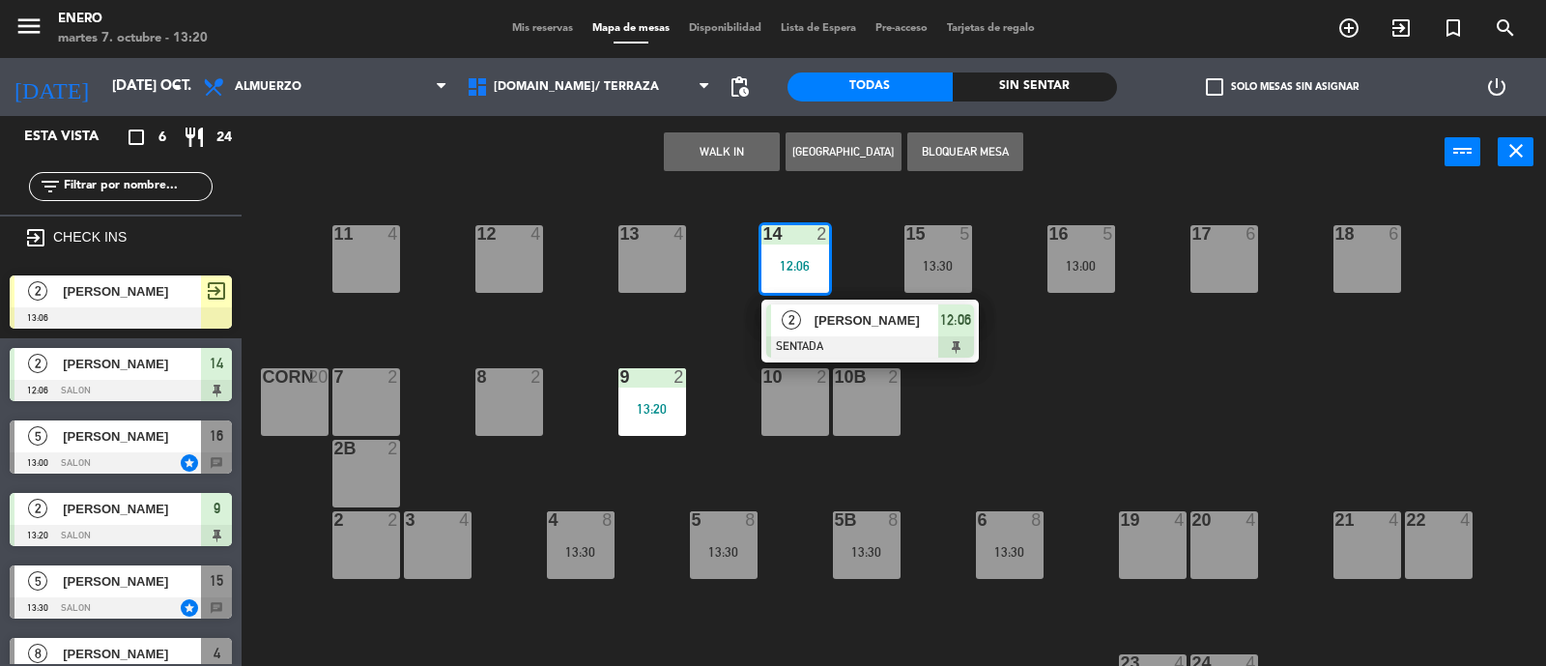
click at [696, 305] on div "14 2 12:06 2 [PERSON_NAME] 12:06 12 4 11 4 17 6 15 5 13:30 16 5 13:00 13 4 18 6…" at bounding box center [901, 428] width 1289 height 477
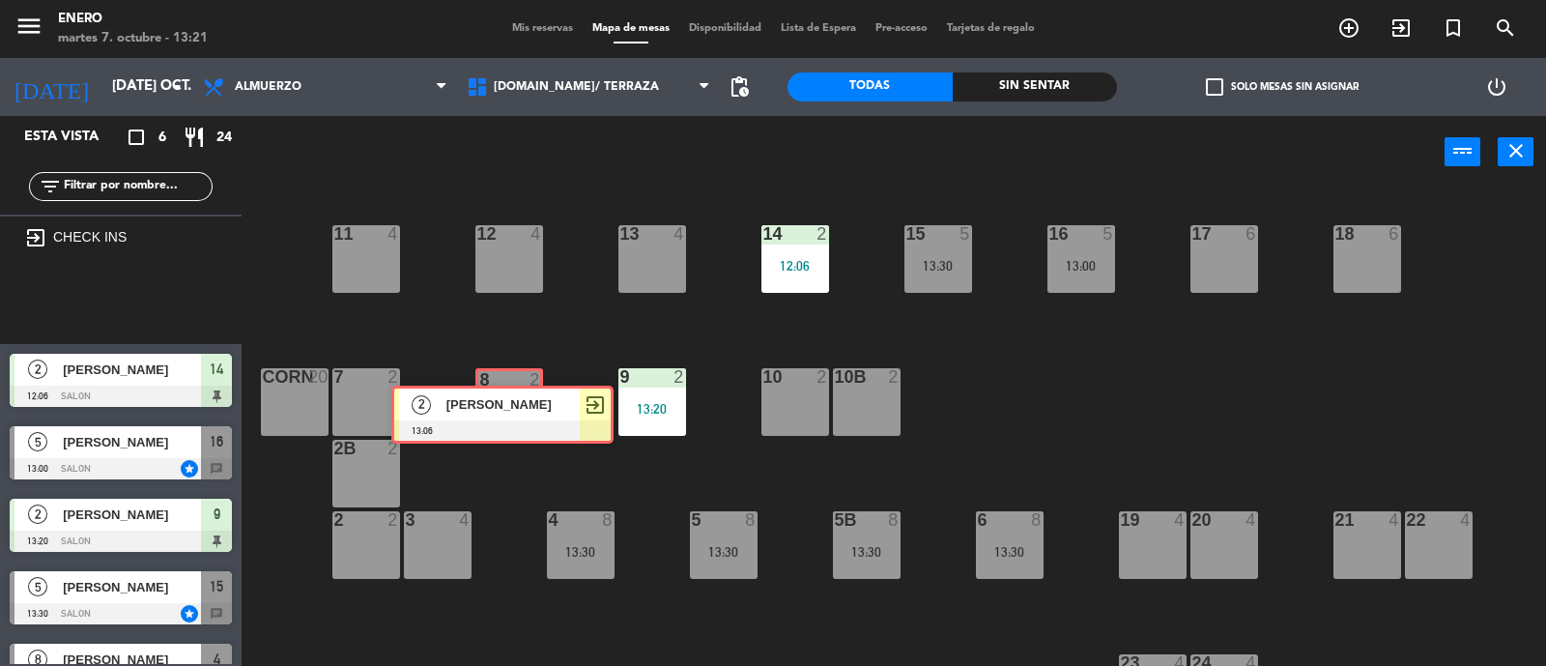
drag, startPoint x: 130, startPoint y: 287, endPoint x: 512, endPoint y: 398, distance: 397.4
click at [512, 398] on div "Esta vista crop_square 6 restaurant 24 filter_list exit_to_app CHECK INS 2 [PER…" at bounding box center [773, 392] width 1546 height 552
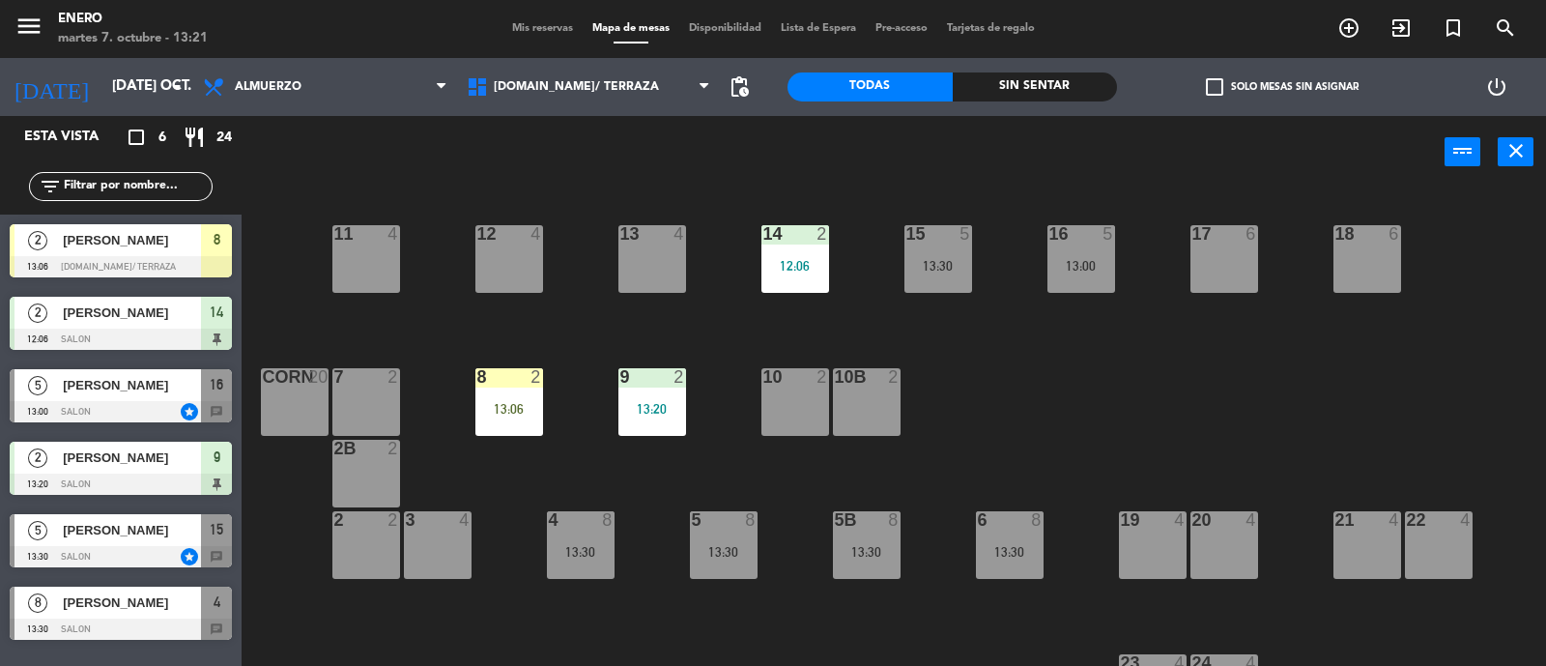
click at [512, 398] on div "8 2 13:06" at bounding box center [509, 402] width 68 height 68
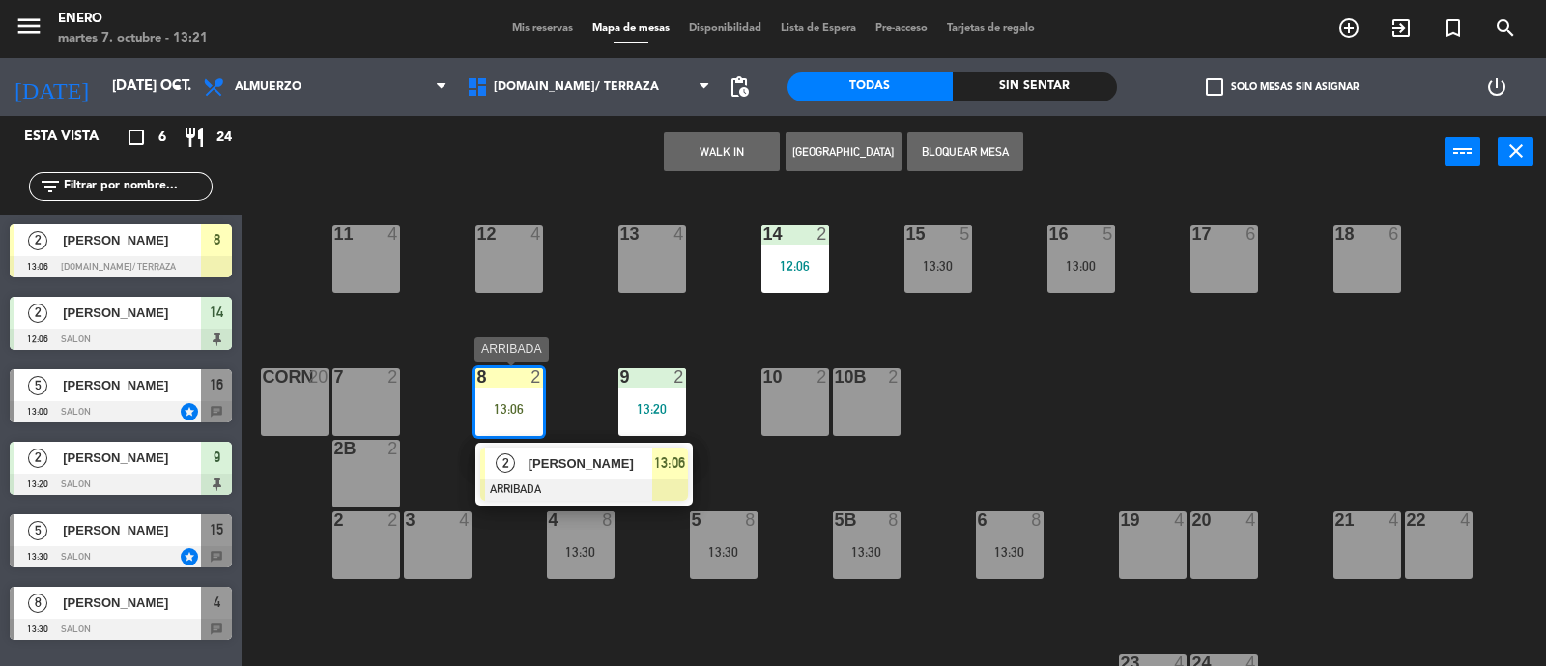
click at [587, 483] on div at bounding box center [584, 489] width 208 height 21
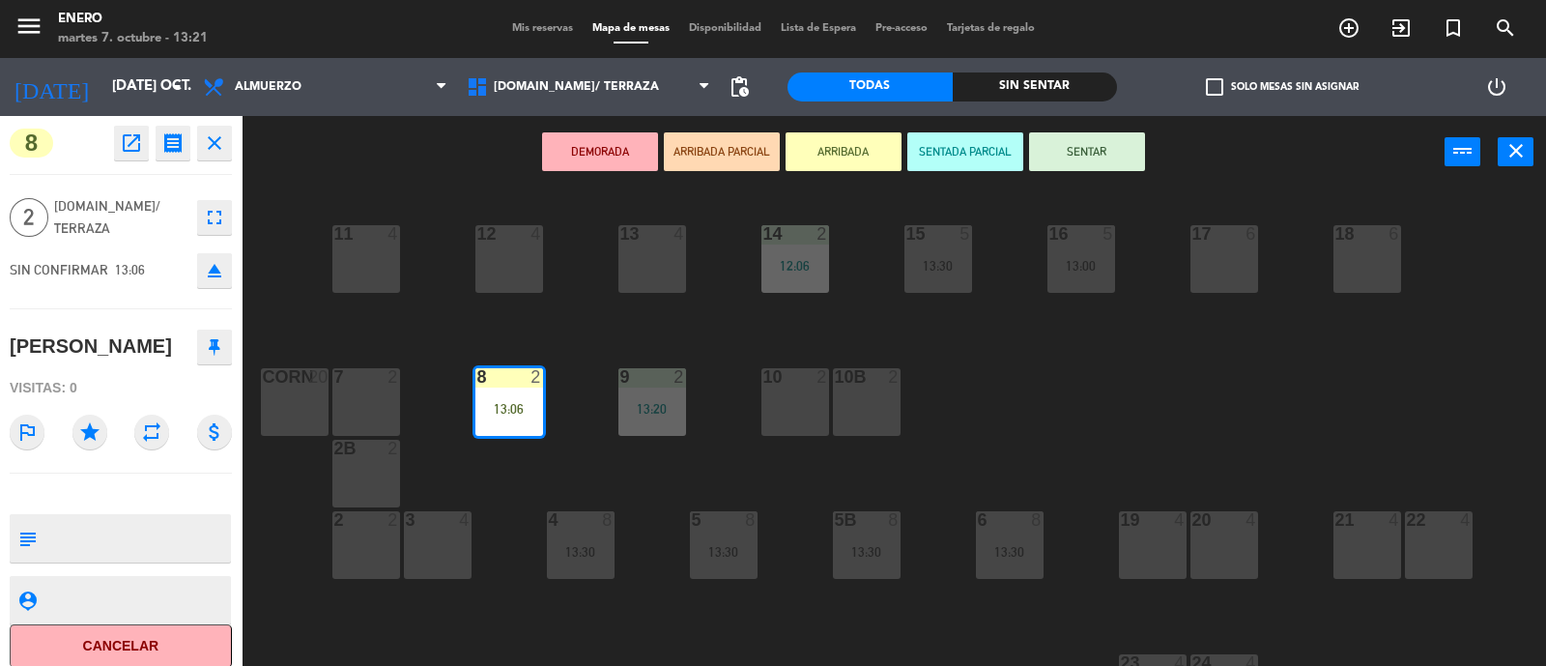
click at [1087, 149] on button "SENTAR" at bounding box center [1087, 151] width 116 height 39
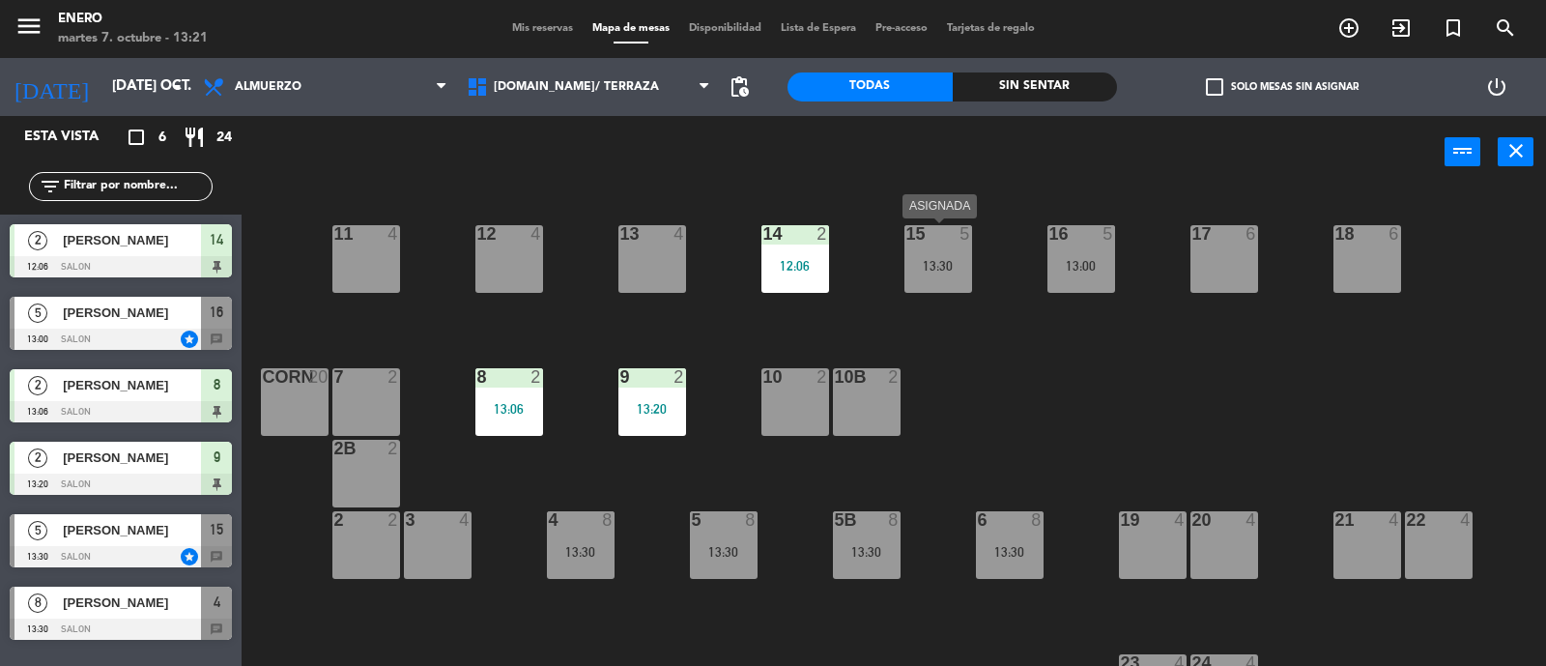
drag, startPoint x: 133, startPoint y: 548, endPoint x: 948, endPoint y: 270, distance: 860.2
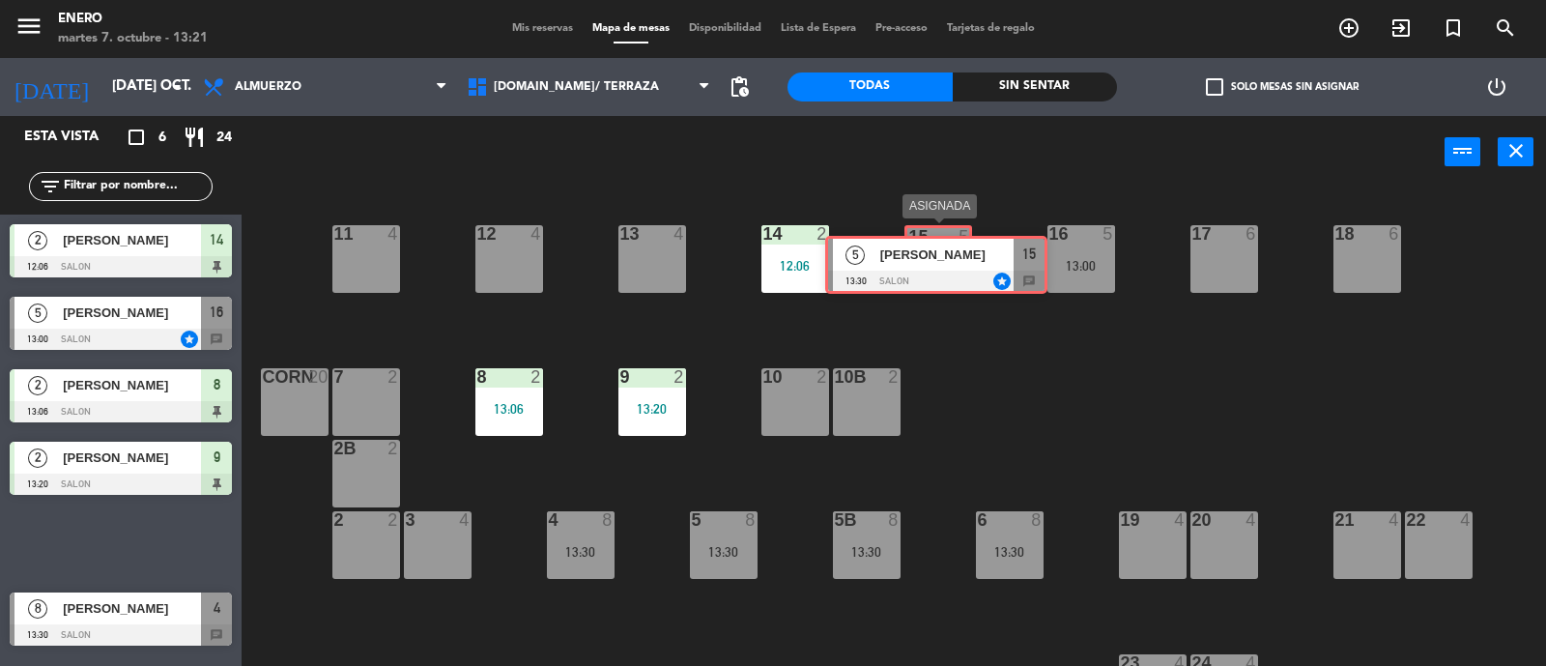
drag, startPoint x: 124, startPoint y: 549, endPoint x: 939, endPoint y: 270, distance: 861.5
click at [939, 270] on div "Esta vista crop_square 6 restaurant 24 filter_list 2 [PERSON_NAME] 12:06 SALON …" at bounding box center [773, 392] width 1546 height 552
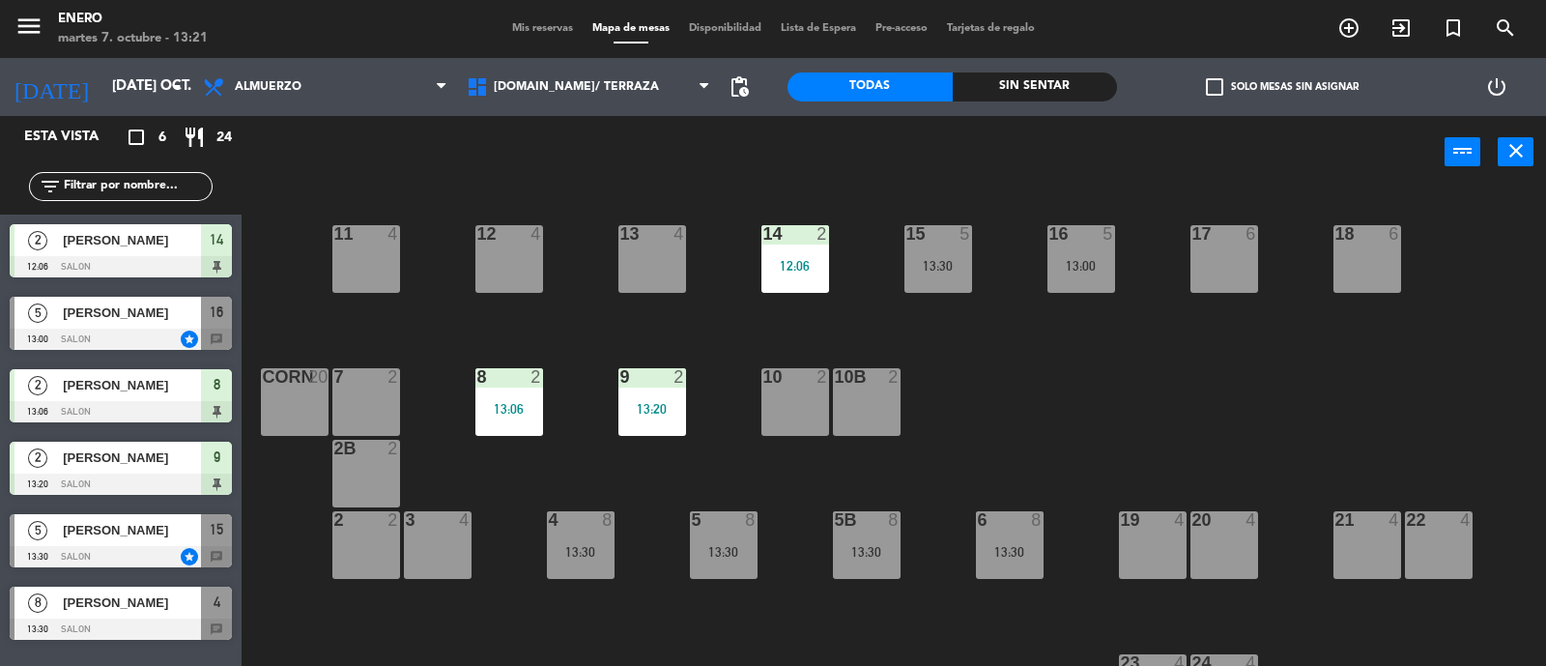
click at [939, 270] on div "13:30" at bounding box center [938, 266] width 68 height 14
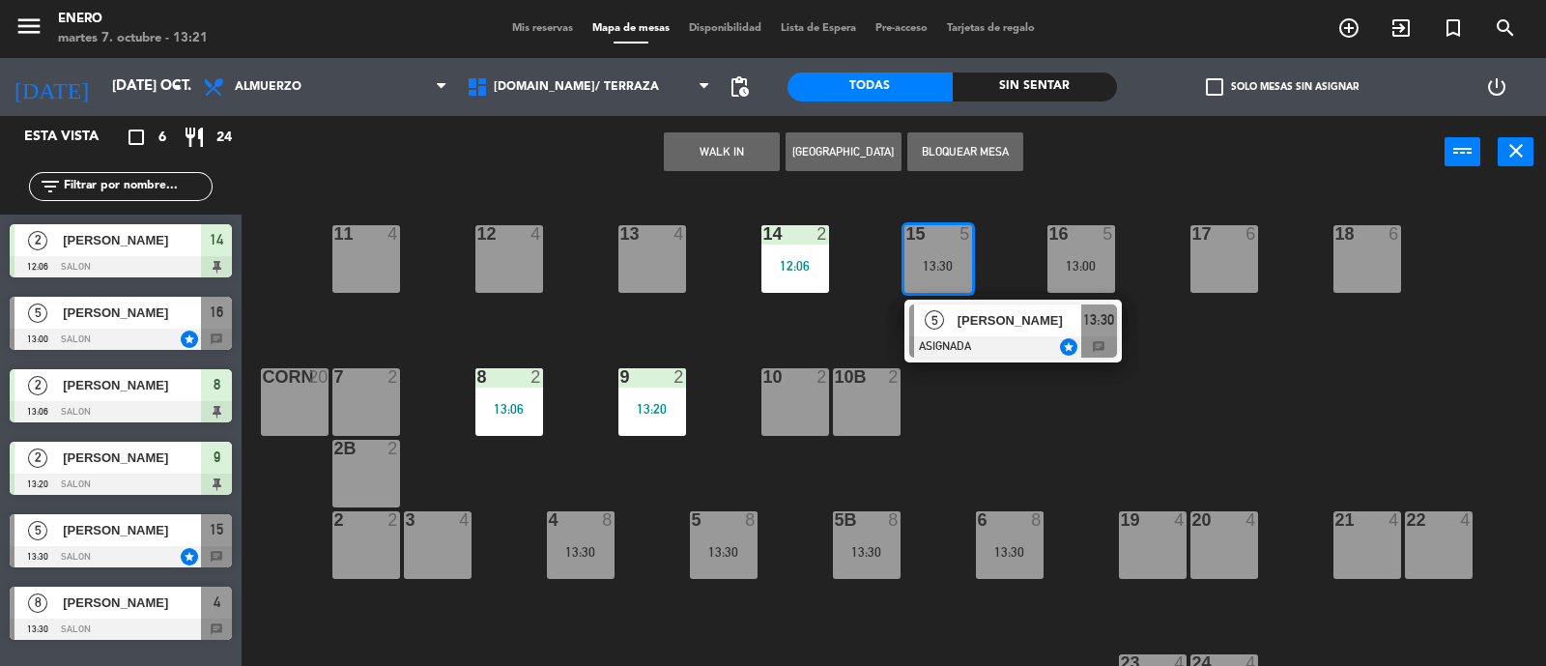
click at [947, 348] on div at bounding box center [1013, 346] width 208 height 21
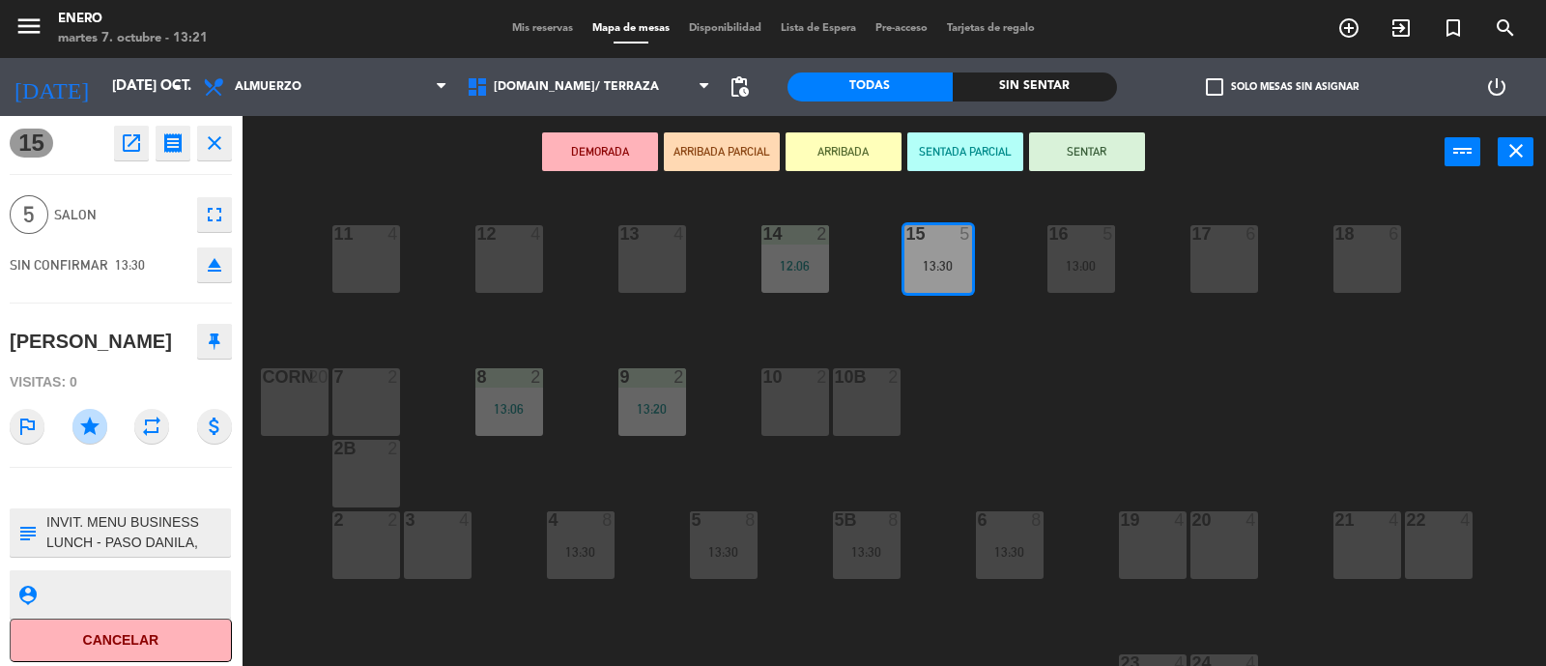
drag, startPoint x: 1129, startPoint y: 144, endPoint x: 789, endPoint y: 225, distance: 349.6
click at [1129, 143] on button "SENTAR" at bounding box center [1087, 151] width 116 height 39
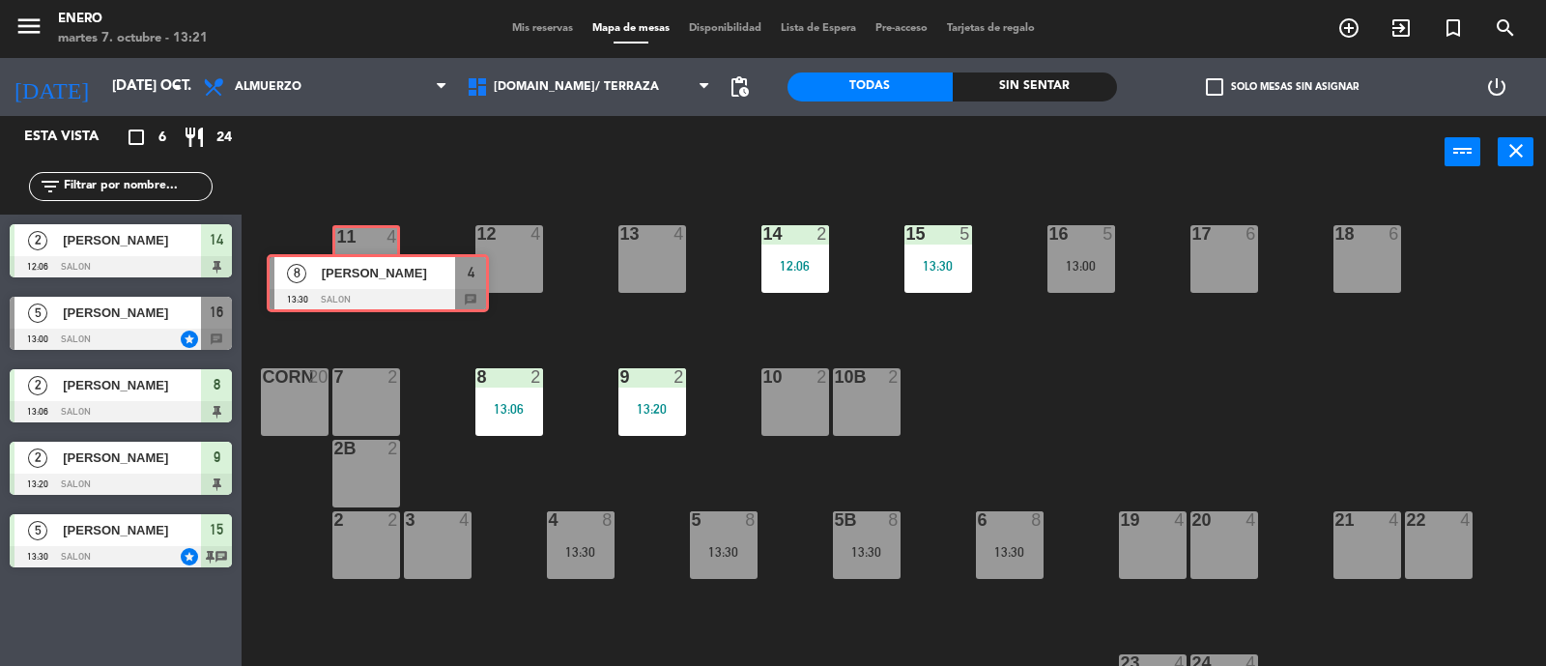
drag, startPoint x: 91, startPoint y: 611, endPoint x: 360, endPoint y: 256, distance: 445.3
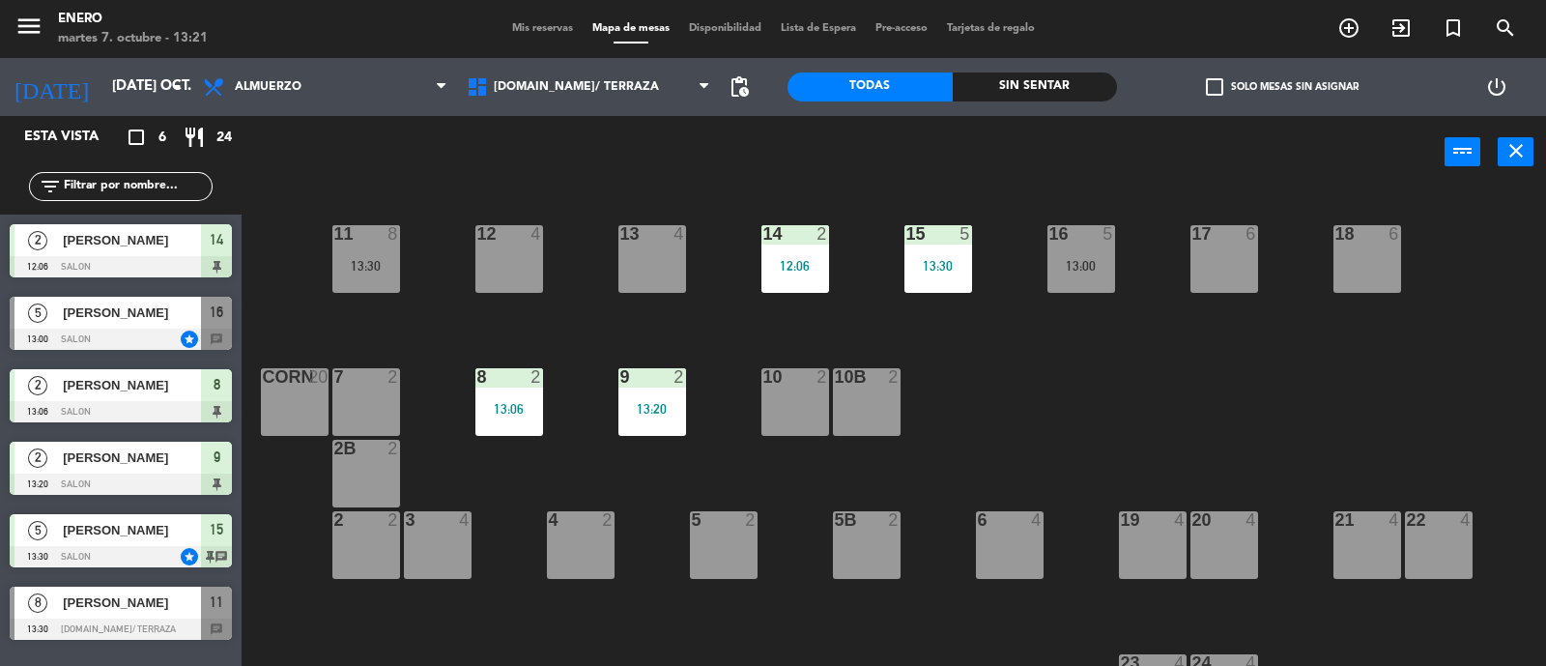
click at [360, 256] on div "11 8 13:30" at bounding box center [366, 259] width 68 height 68
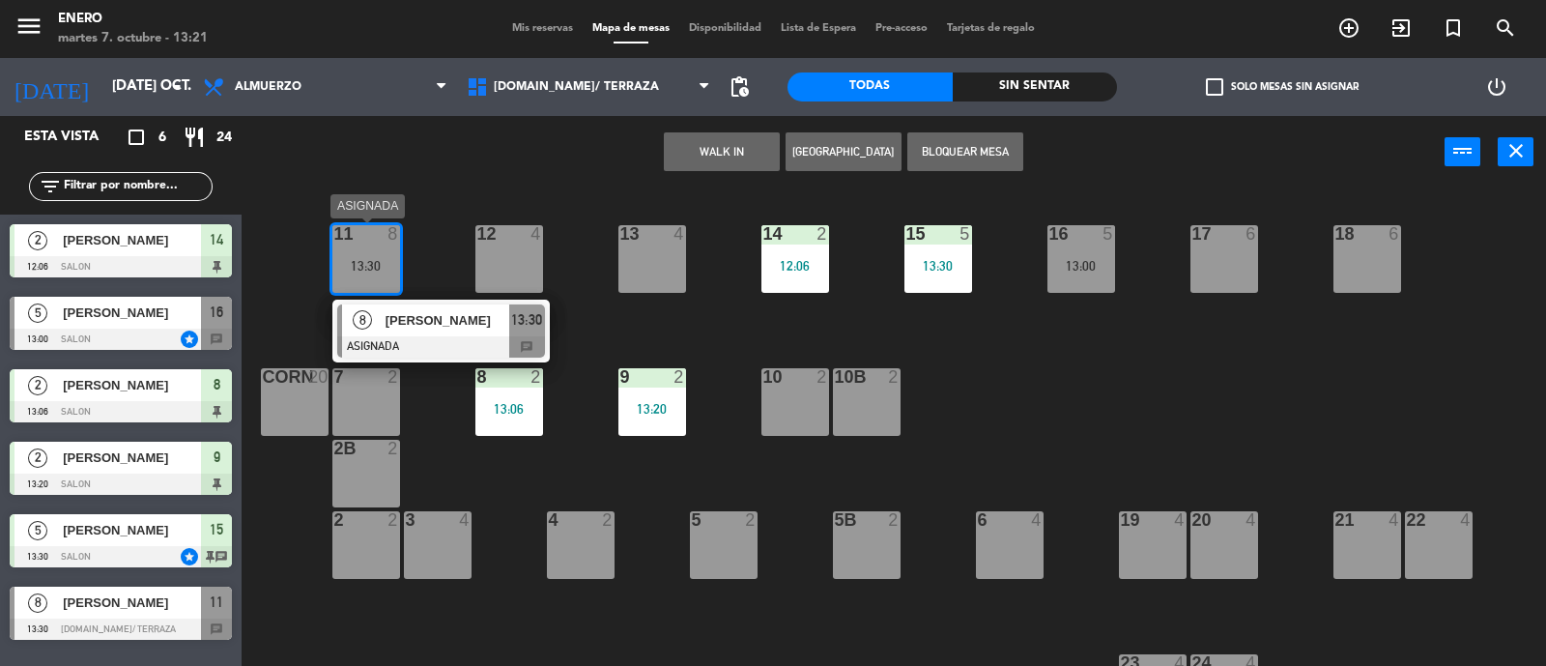
click at [411, 314] on span "[PERSON_NAME]" at bounding box center [447, 320] width 124 height 20
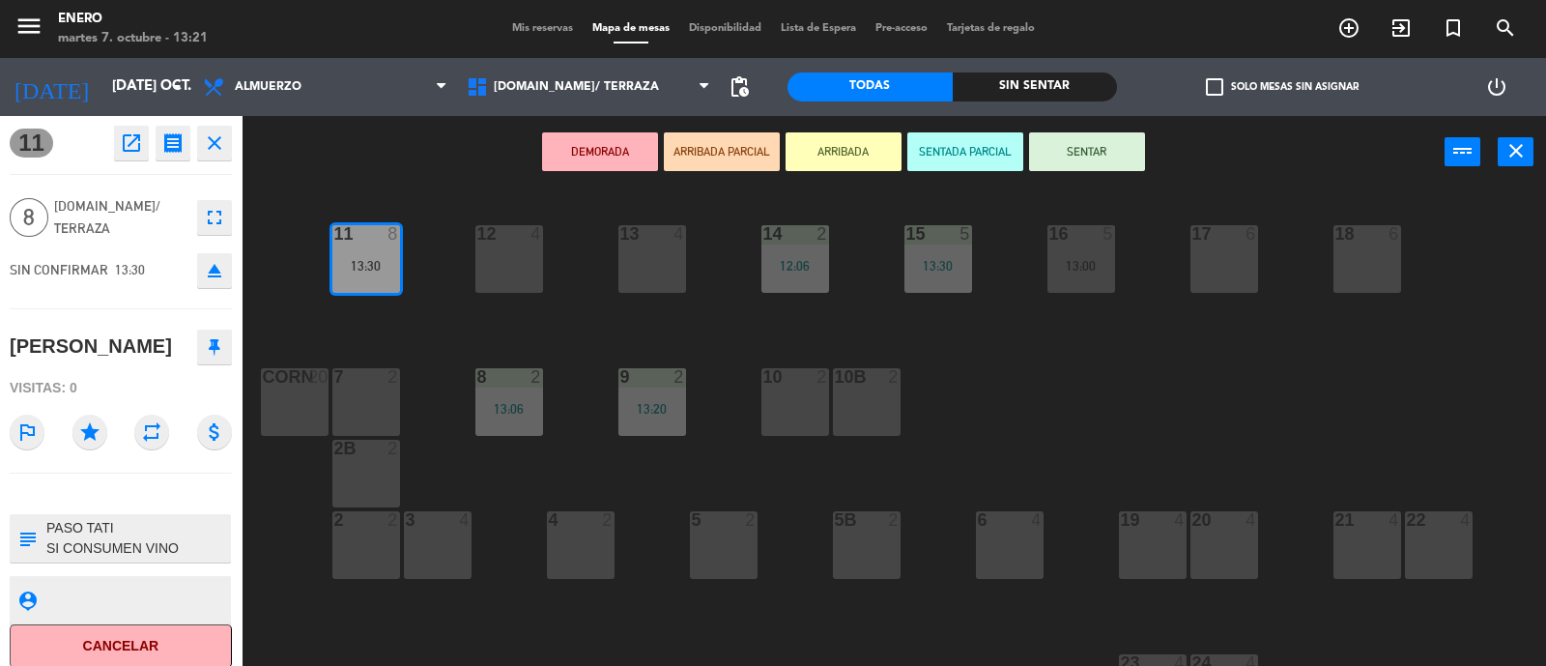
click at [1089, 152] on button "SENTAR" at bounding box center [1087, 151] width 116 height 39
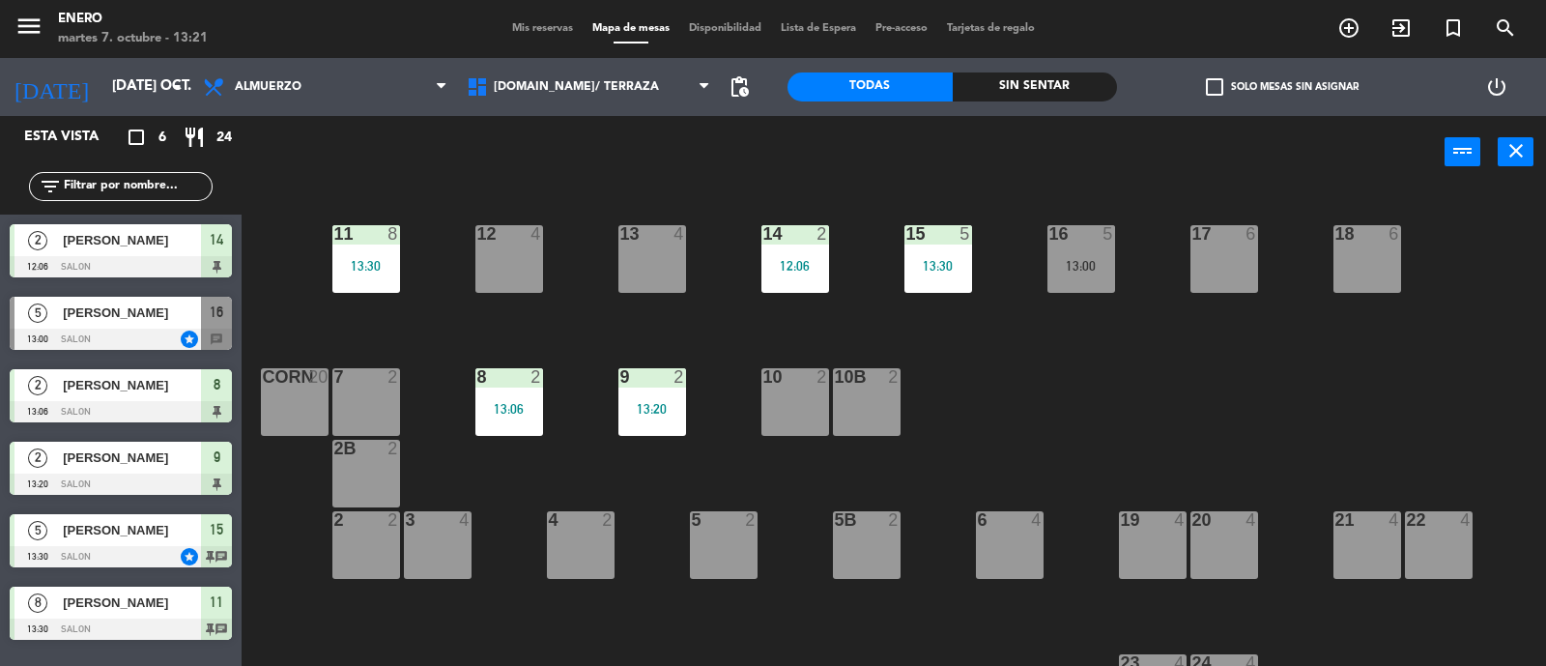
click at [376, 332] on div "14 2 12:06 12 4 11 8 13:30 17 6 15 5 13:30 16 5 13:00 13 4 18 6 10 2 7 2 8 2 13…" at bounding box center [901, 428] width 1289 height 477
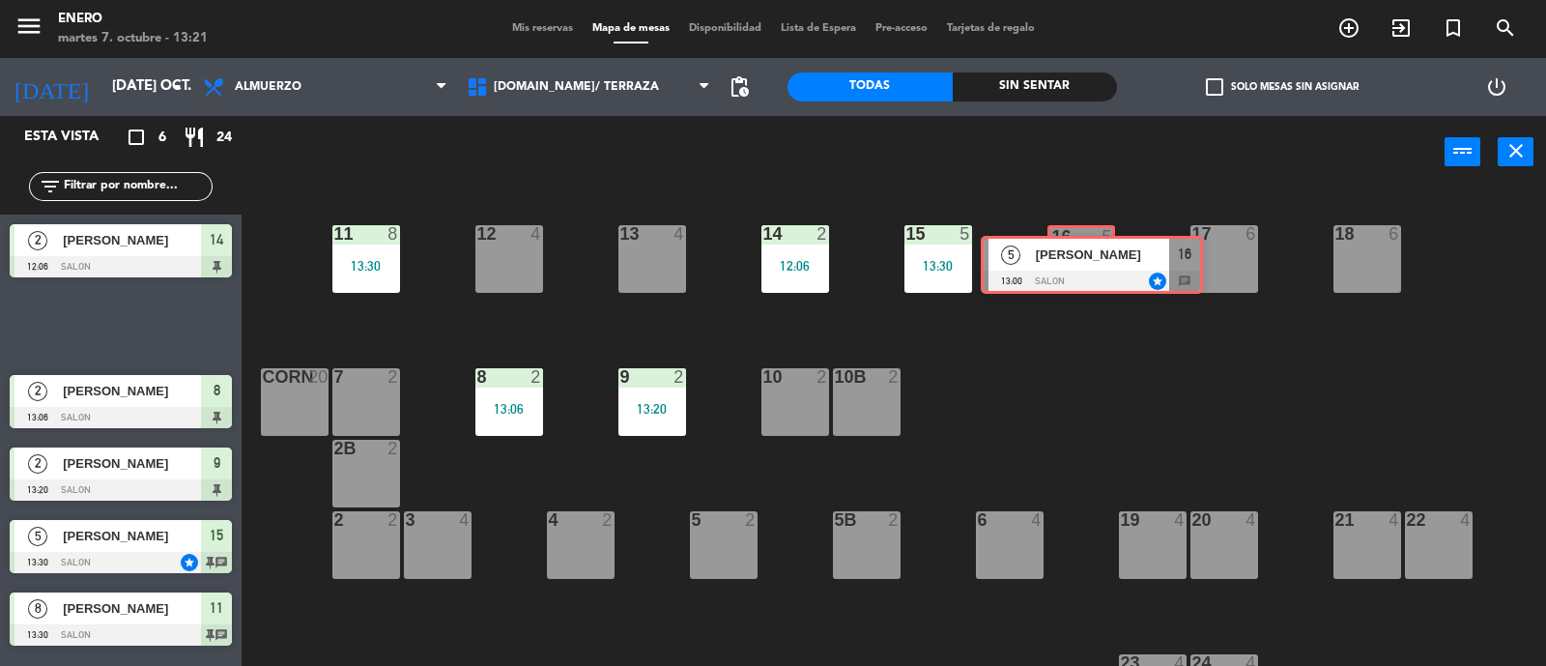
drag, startPoint x: 118, startPoint y: 316, endPoint x: 1089, endPoint y: 255, distance: 972.7
click at [1089, 255] on div "Esta vista crop_square 6 restaurant 24 filter_list 2 [PERSON_NAME] 12:06 SALON …" at bounding box center [773, 392] width 1546 height 552
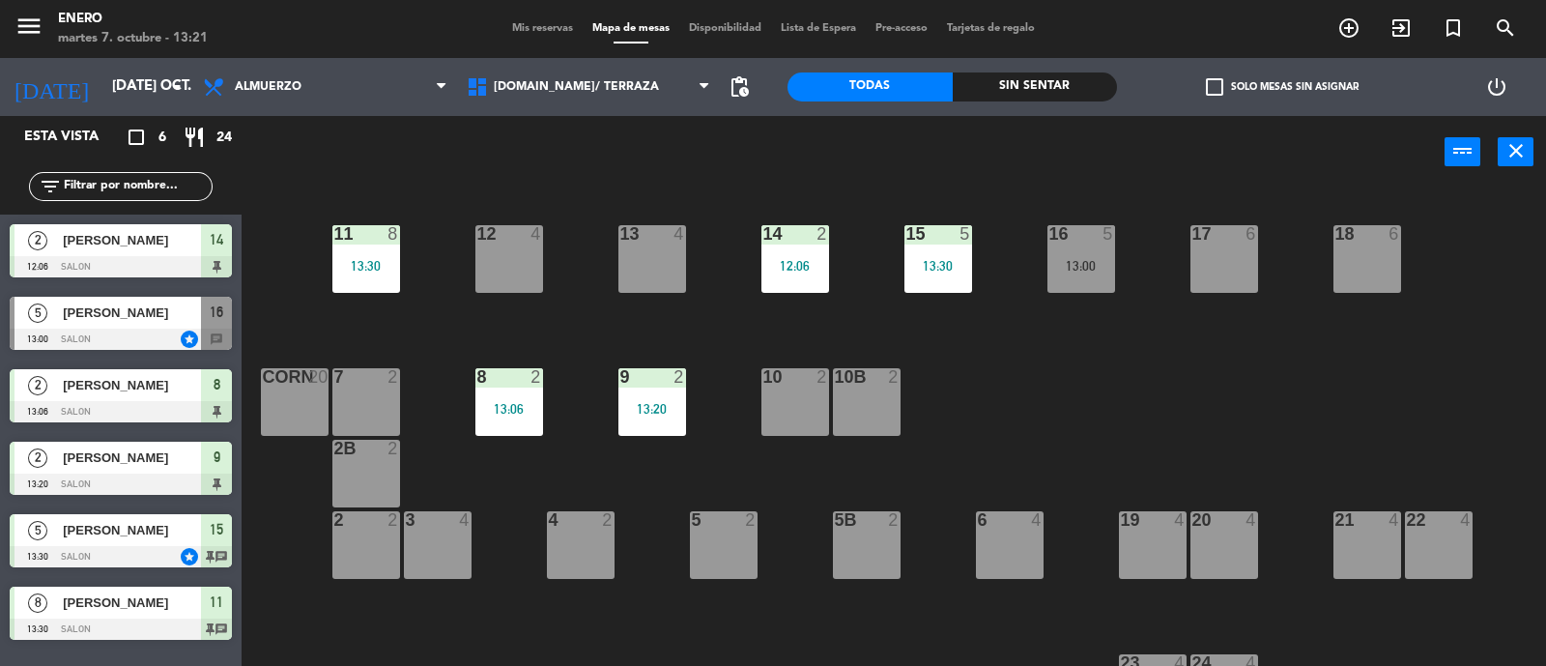
click at [1089, 255] on div "16 5 13:00" at bounding box center [1081, 259] width 68 height 68
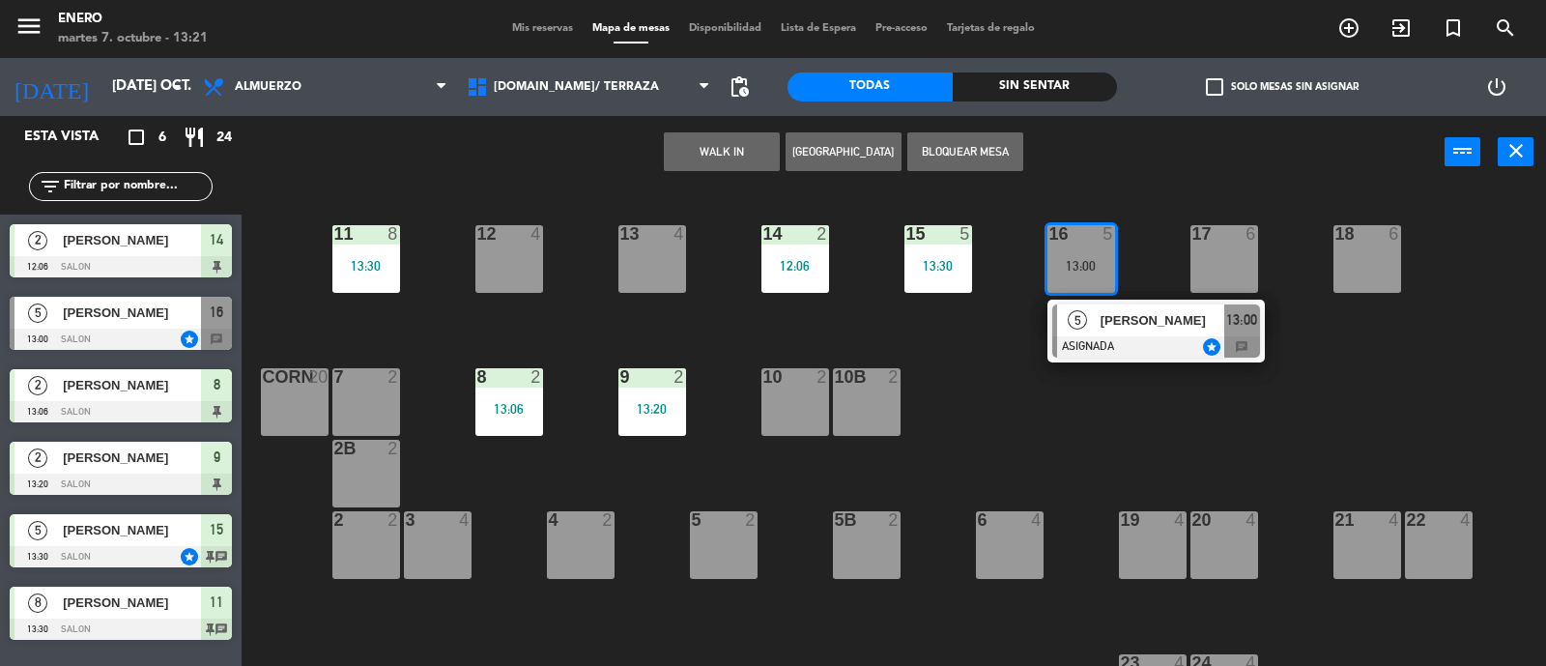
click at [1098, 316] on div "[PERSON_NAME]" at bounding box center [1161, 320] width 126 height 32
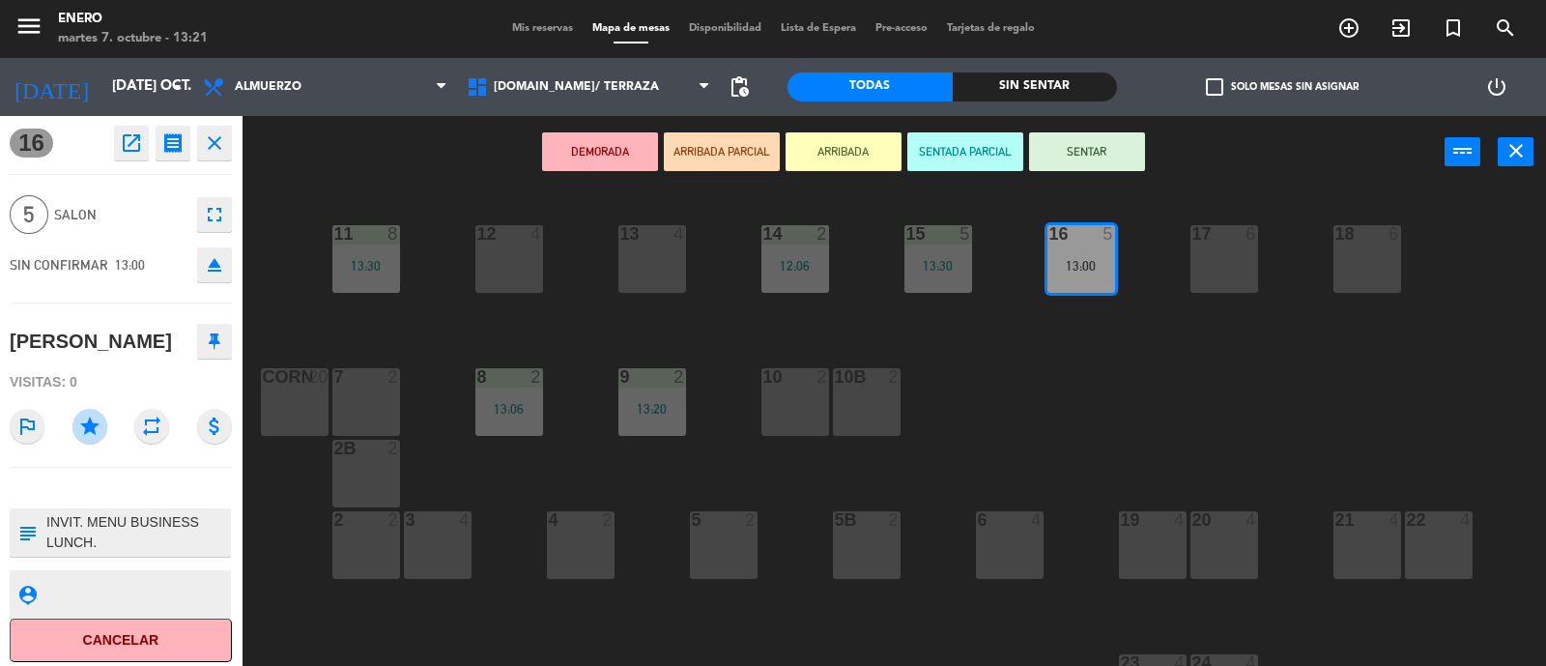
click at [1062, 155] on button "SENTAR" at bounding box center [1087, 151] width 116 height 39
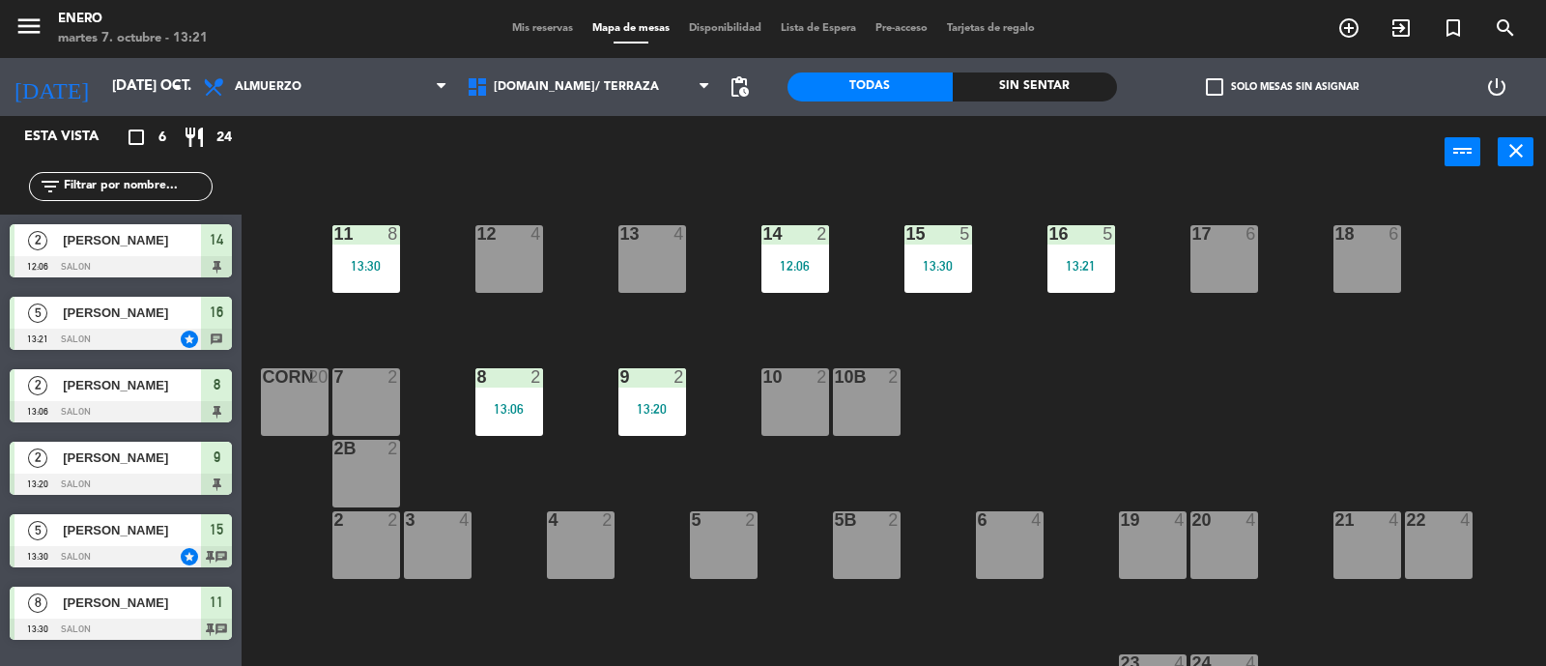
click at [1134, 385] on div "14 2 12:06 12 4 11 8 13:30 17 6 15 5 13:30 16 5 13:21 13 4 18 6 10 2 7 2 8 2 13…" at bounding box center [901, 428] width 1289 height 477
click at [1393, 31] on icon "exit_to_app" at bounding box center [1400, 27] width 23 height 23
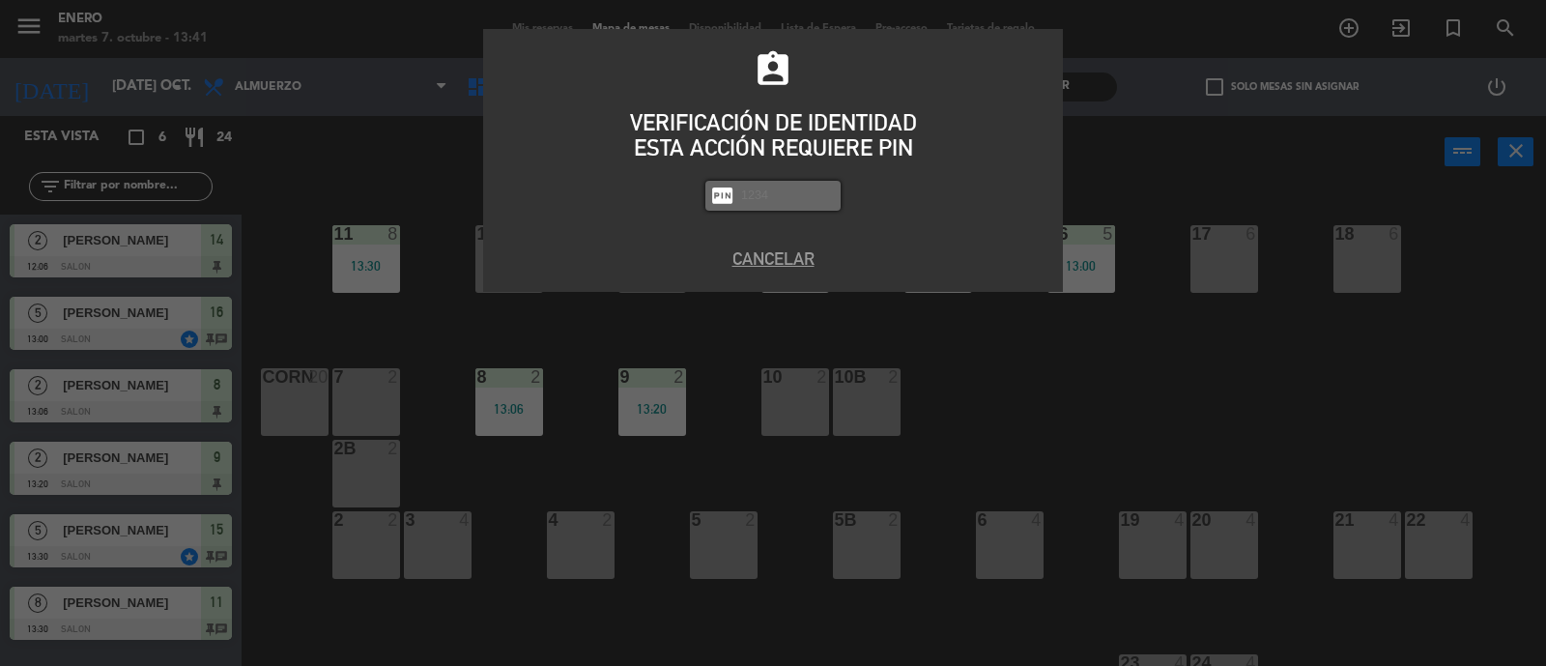
click at [813, 195] on input "text" at bounding box center [787, 196] width 97 height 22
type input "6082"
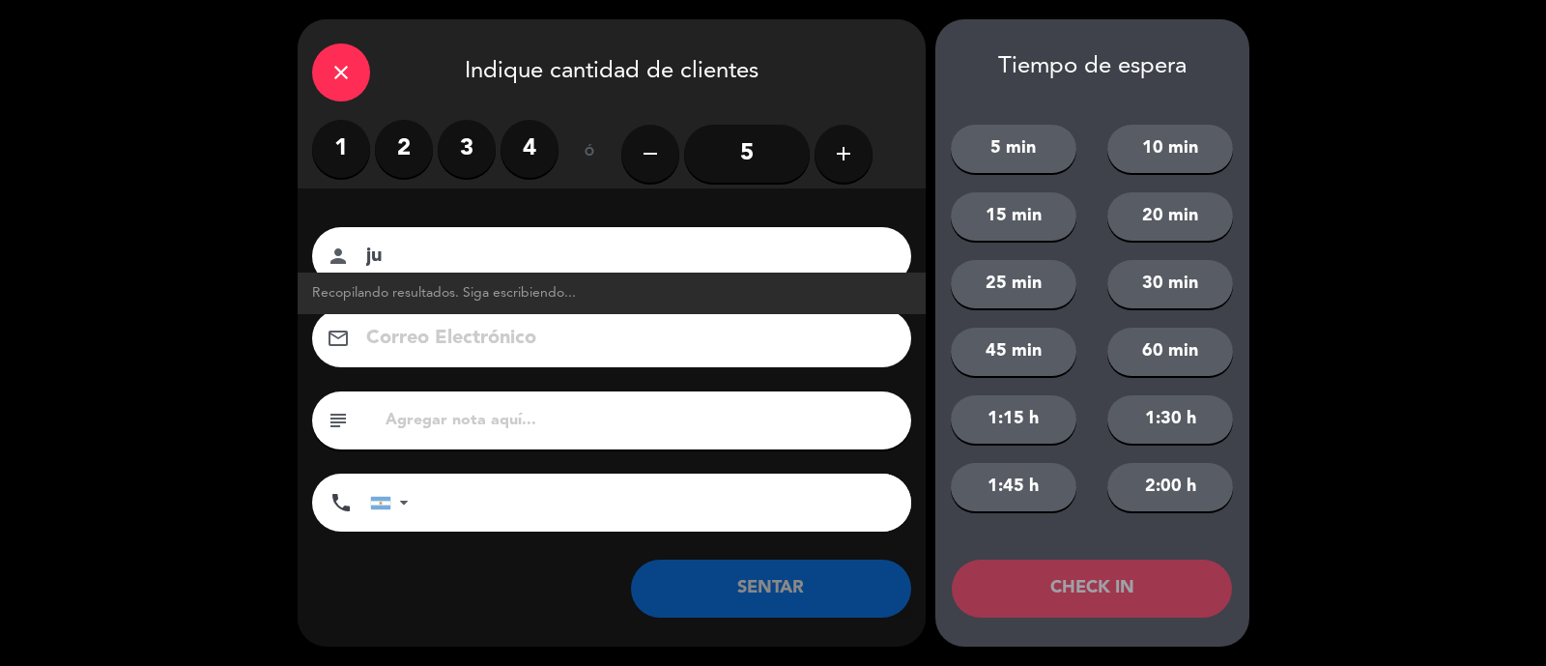
type input "j"
type input "[PERSON_NAME]"
click at [386, 126] on label "2" at bounding box center [404, 149] width 58 height 58
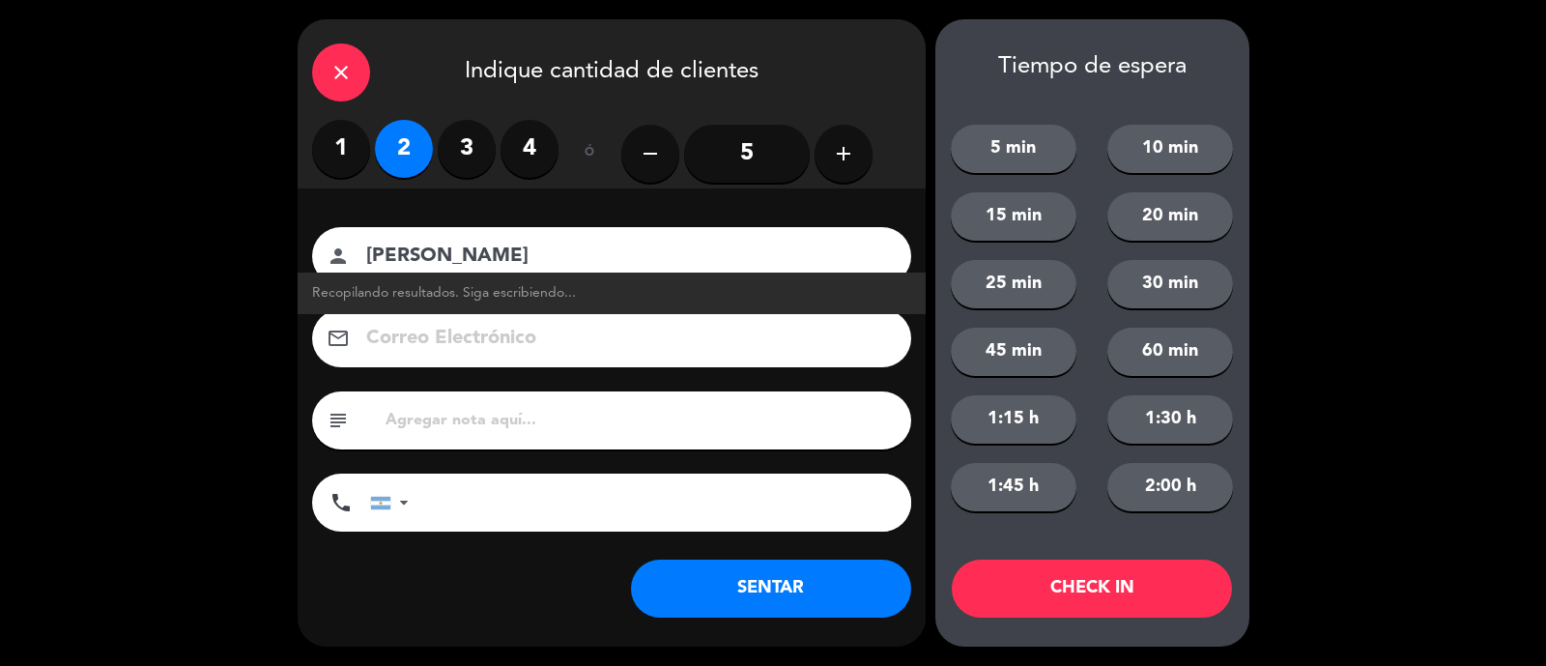
click at [791, 583] on button "SENTAR" at bounding box center [771, 588] width 280 height 58
